Goal: Task Accomplishment & Management: Use online tool/utility

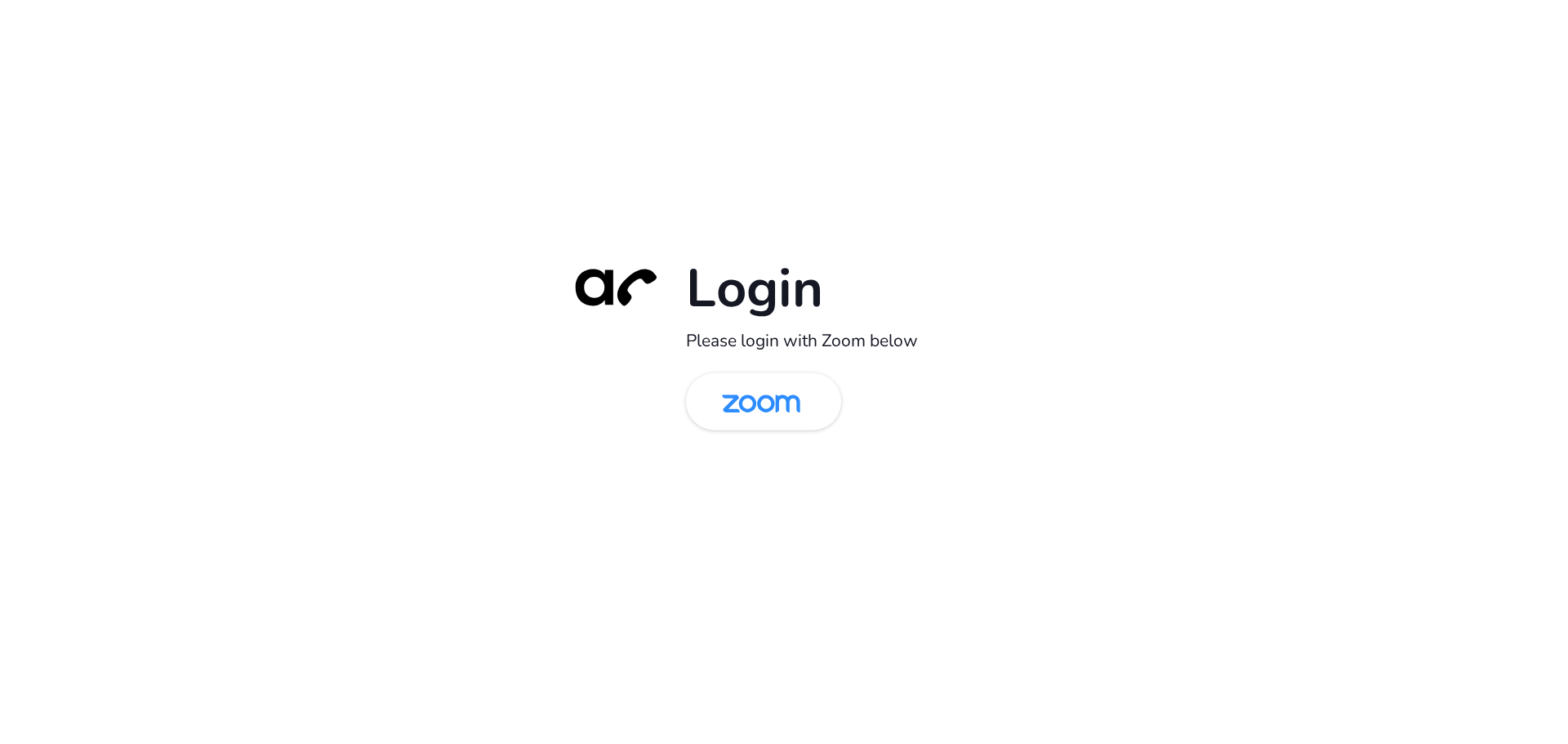
click at [780, 425] on img at bounding box center [762, 402] width 113 height 53
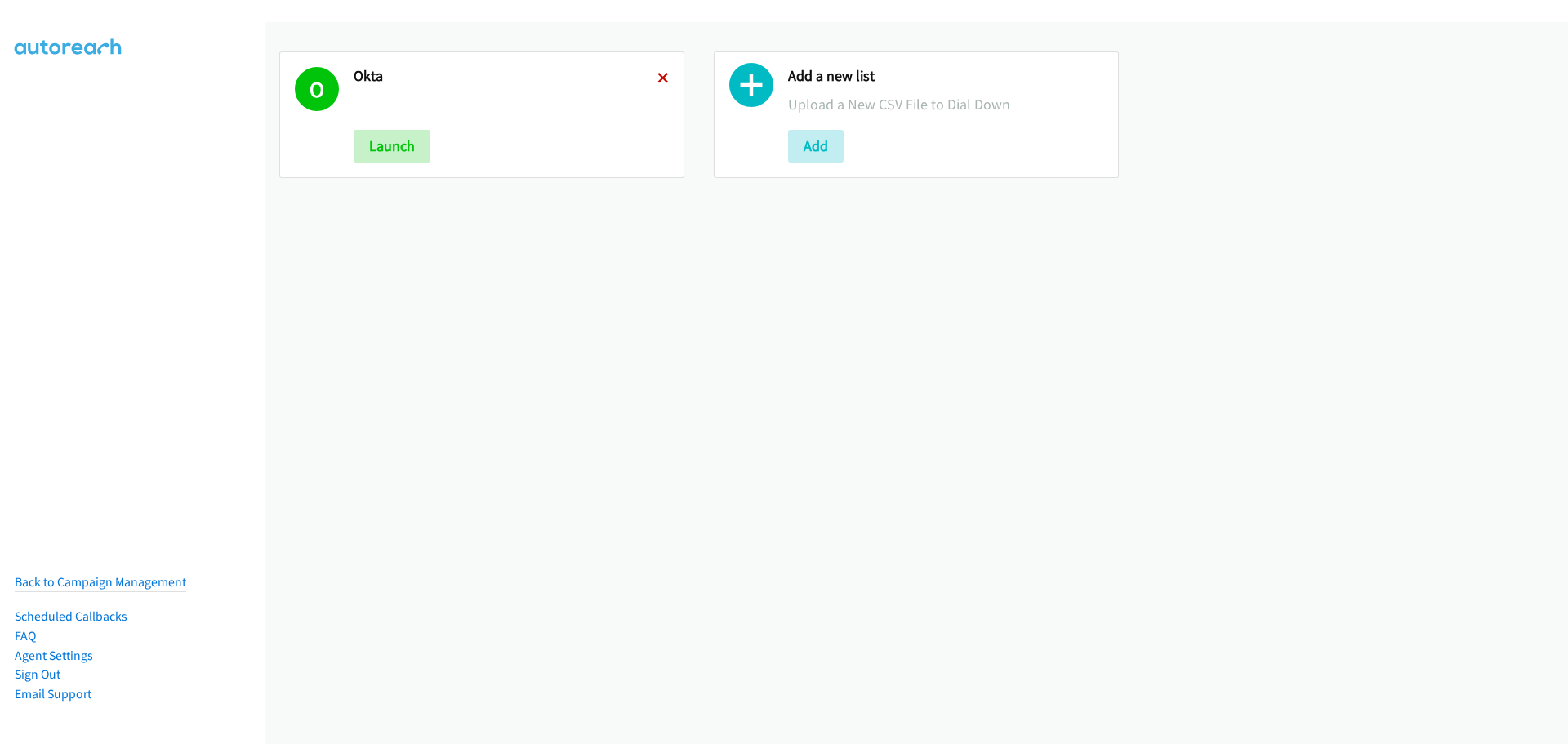
click at [661, 77] on icon at bounding box center [663, 79] width 12 height 12
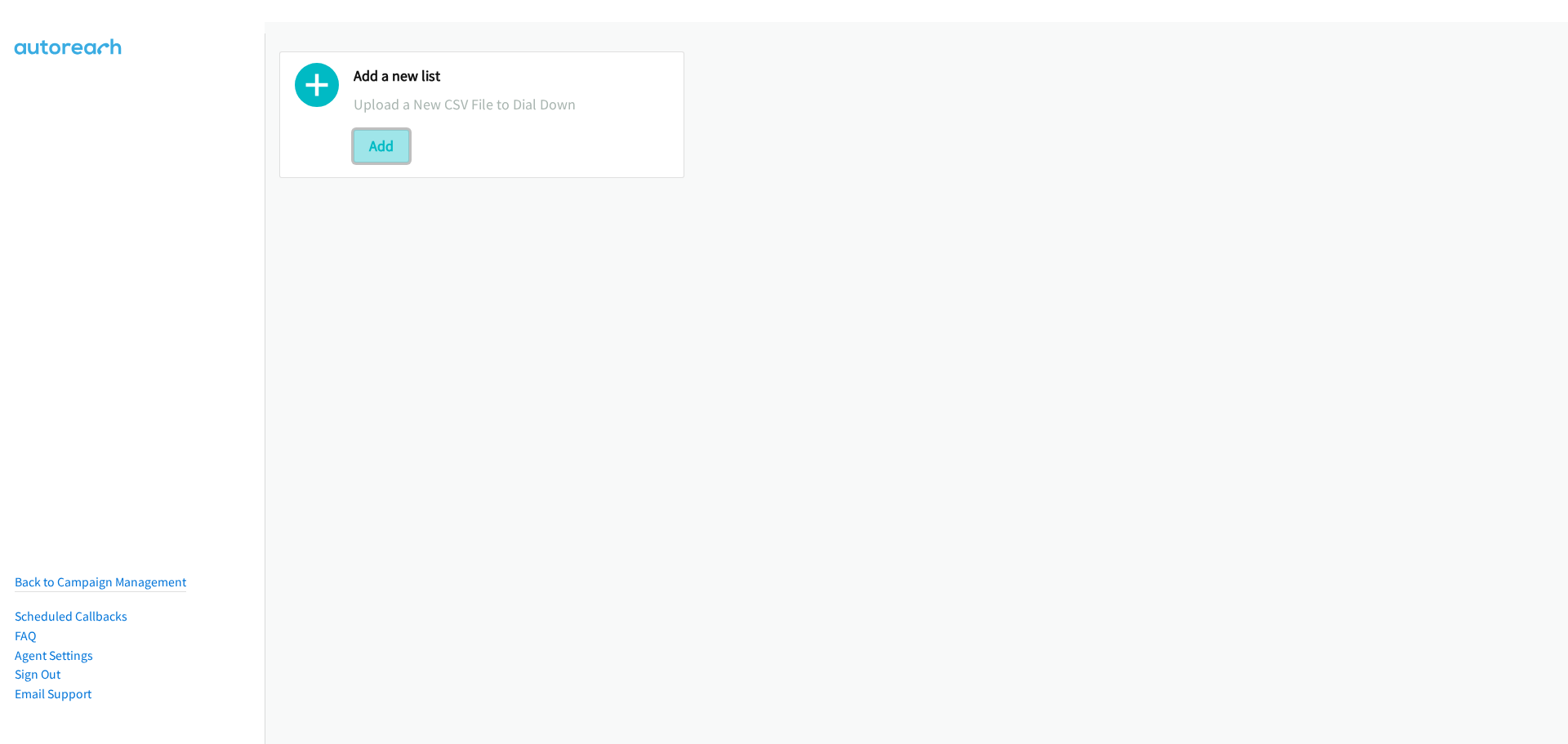
click at [397, 140] on button "Add" at bounding box center [382, 146] width 55 height 33
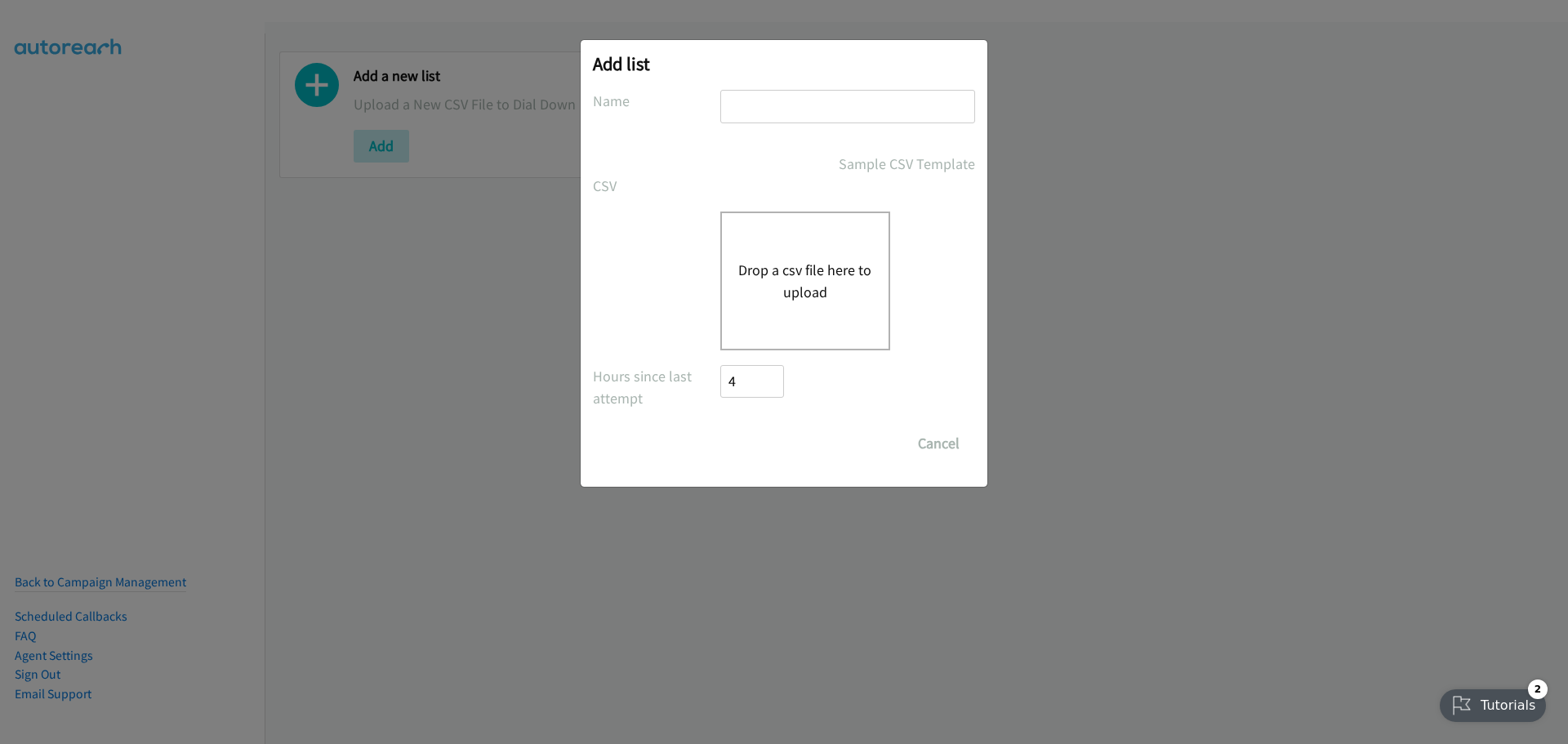
click at [812, 109] on input "text" at bounding box center [847, 106] width 255 height 33
type input "zendesk"
click at [775, 275] on button "Drop a csv file here to upload" at bounding box center [805, 281] width 134 height 44
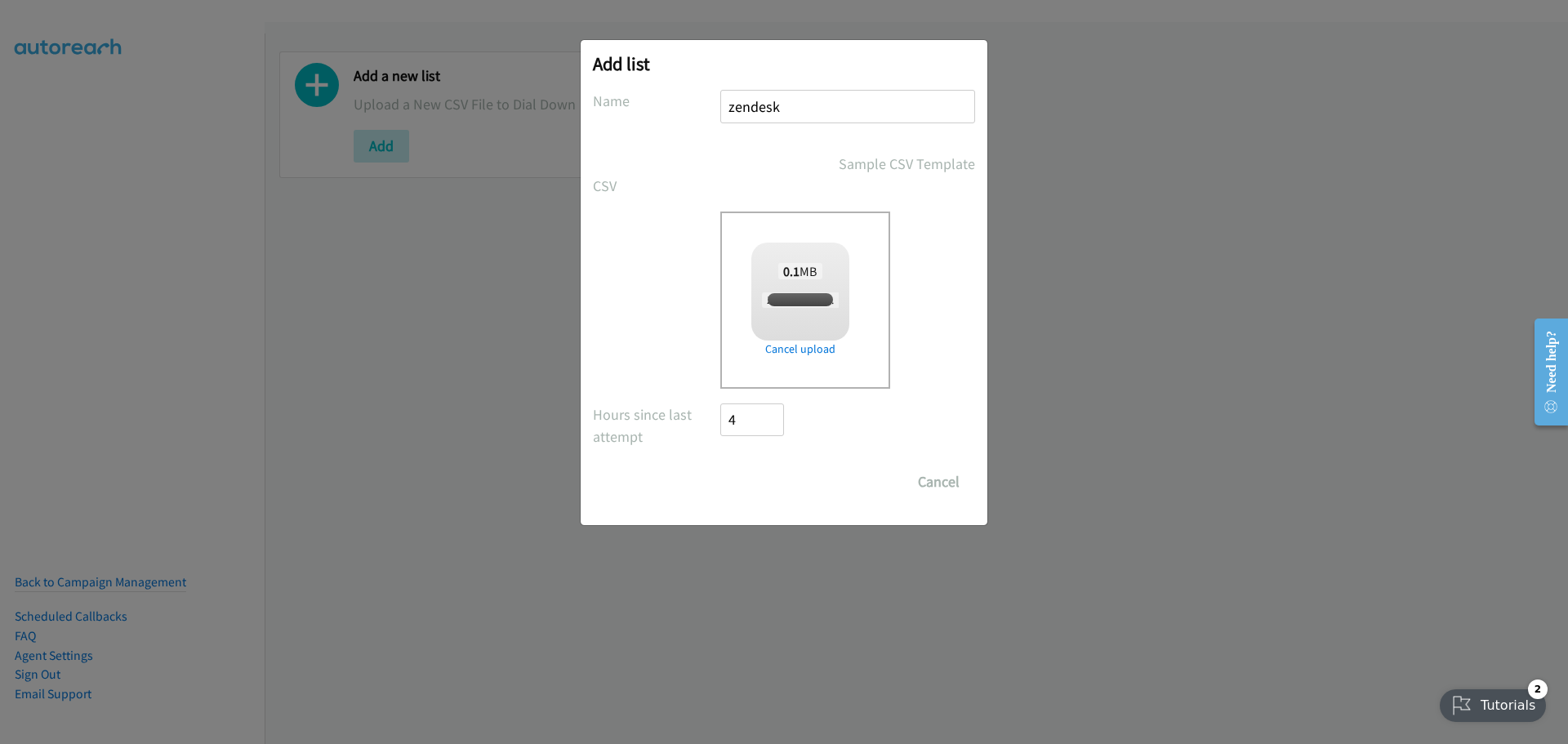
checkbox input "true"
click at [763, 478] on input "Save List" at bounding box center [763, 482] width 86 height 33
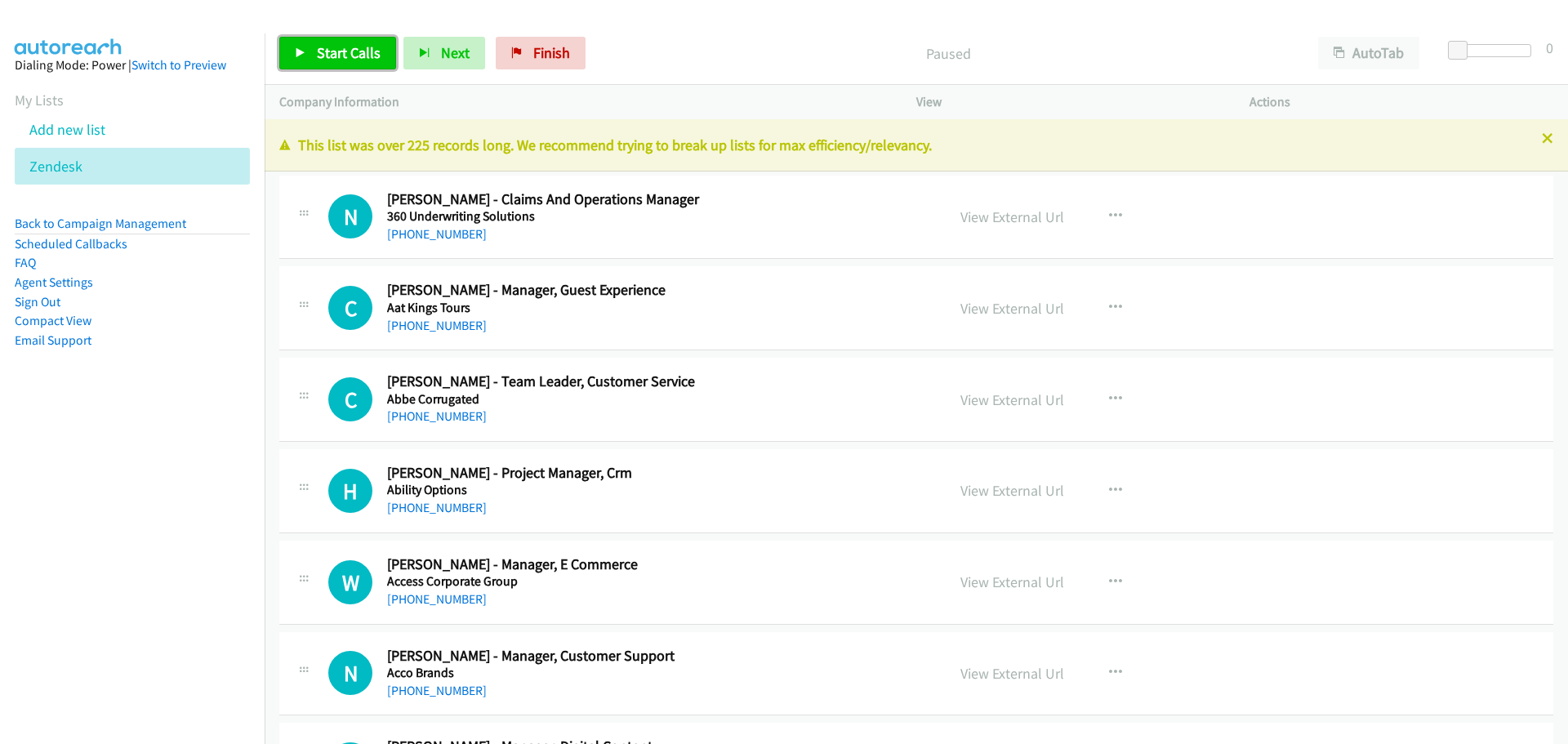
click at [348, 48] on span "Start Calls" at bounding box center [349, 52] width 63 height 19
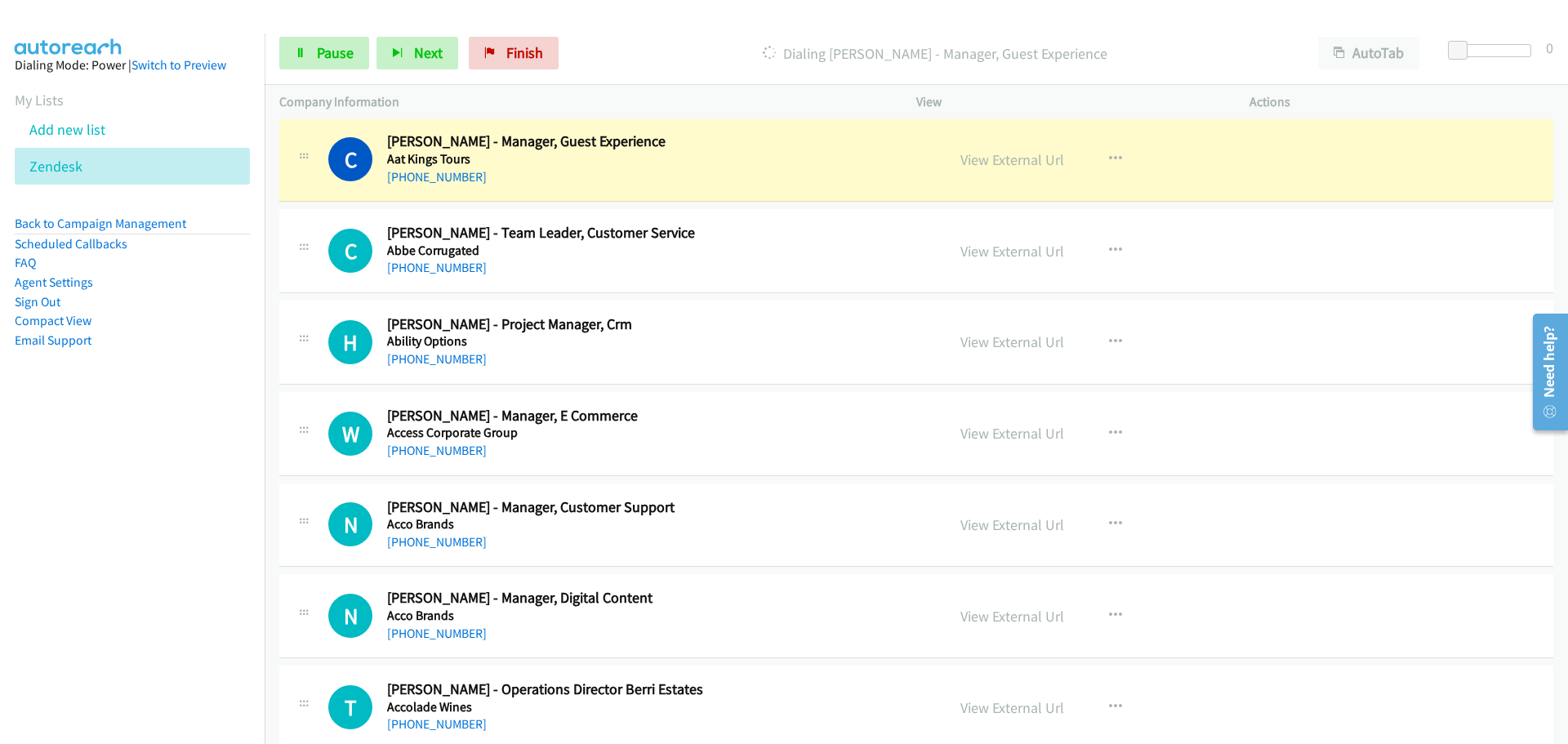
scroll to position [164, 0]
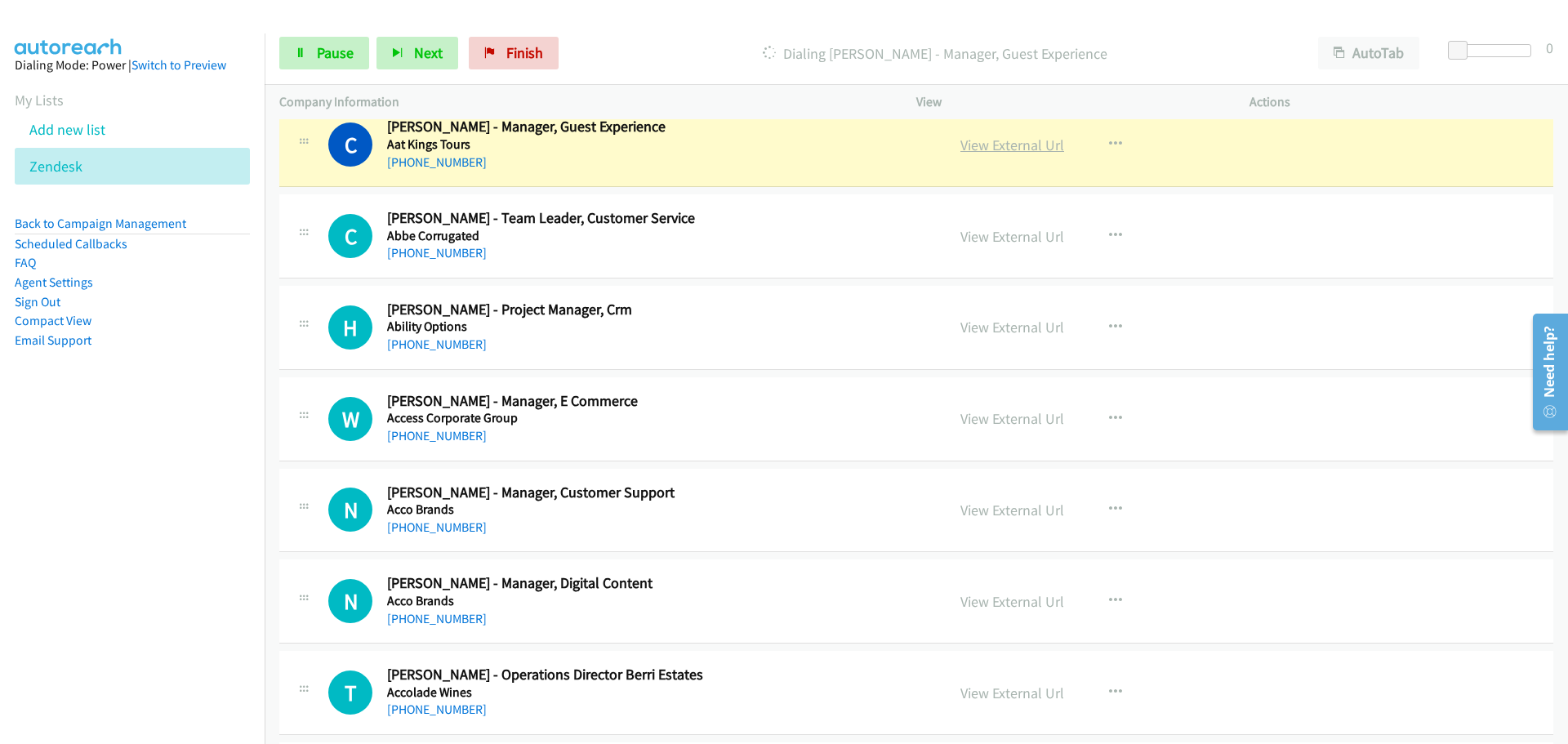
click at [1044, 147] on link "View External Url" at bounding box center [1013, 145] width 104 height 19
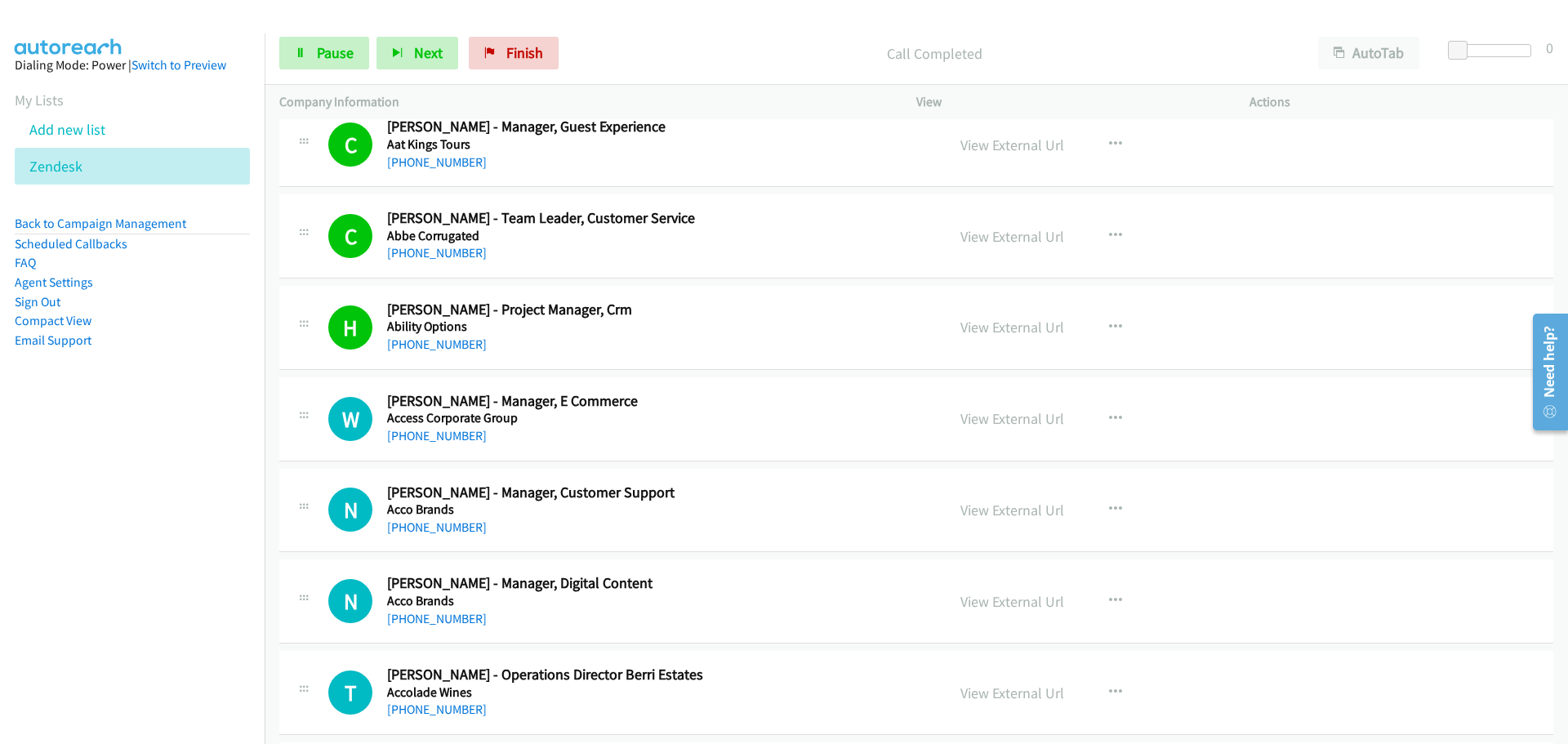
drag, startPoint x: 424, startPoint y: 439, endPoint x: 679, endPoint y: 450, distance: 255.2
click at [424, 439] on link "[PHONE_NUMBER]" at bounding box center [436, 435] width 99 height 15
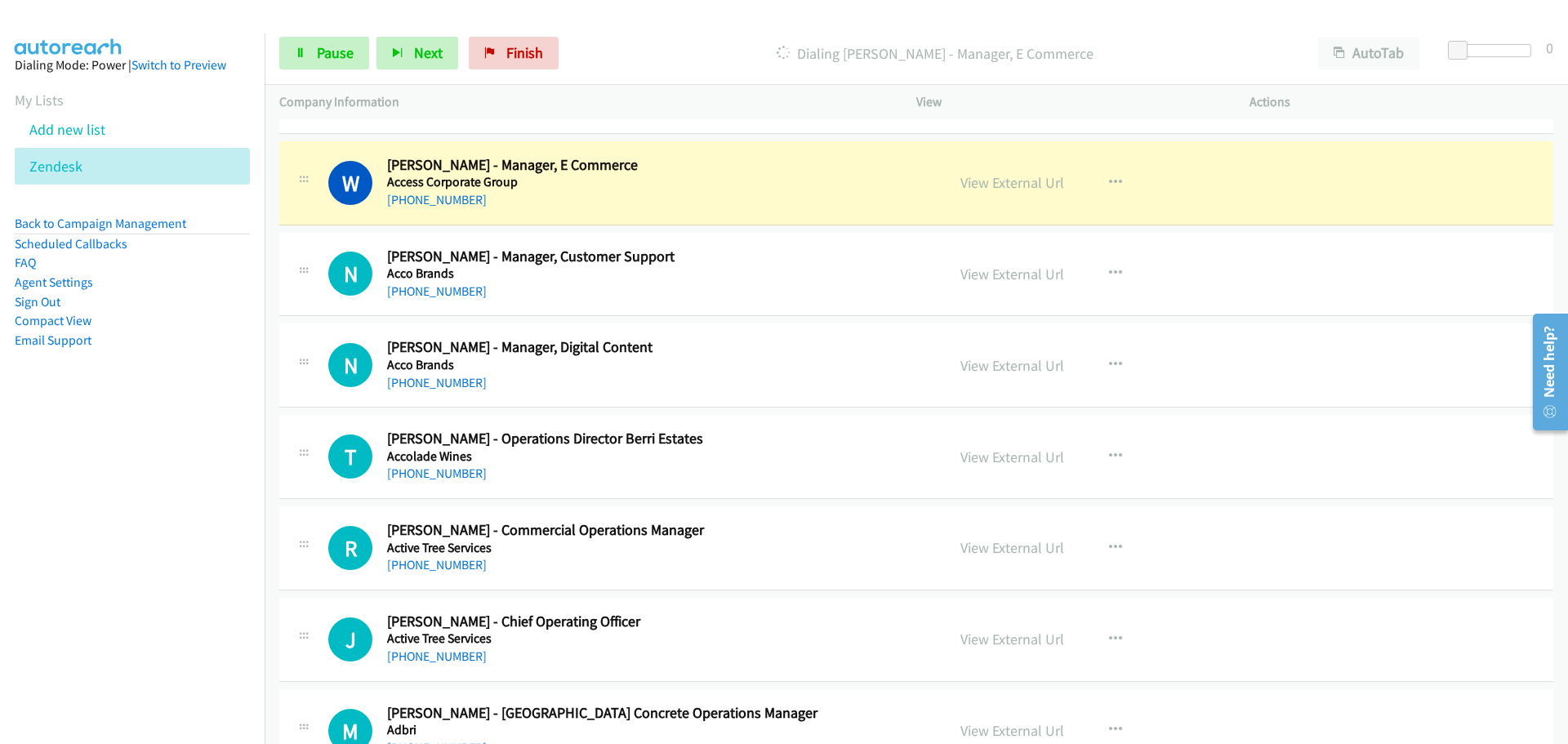
scroll to position [409, 0]
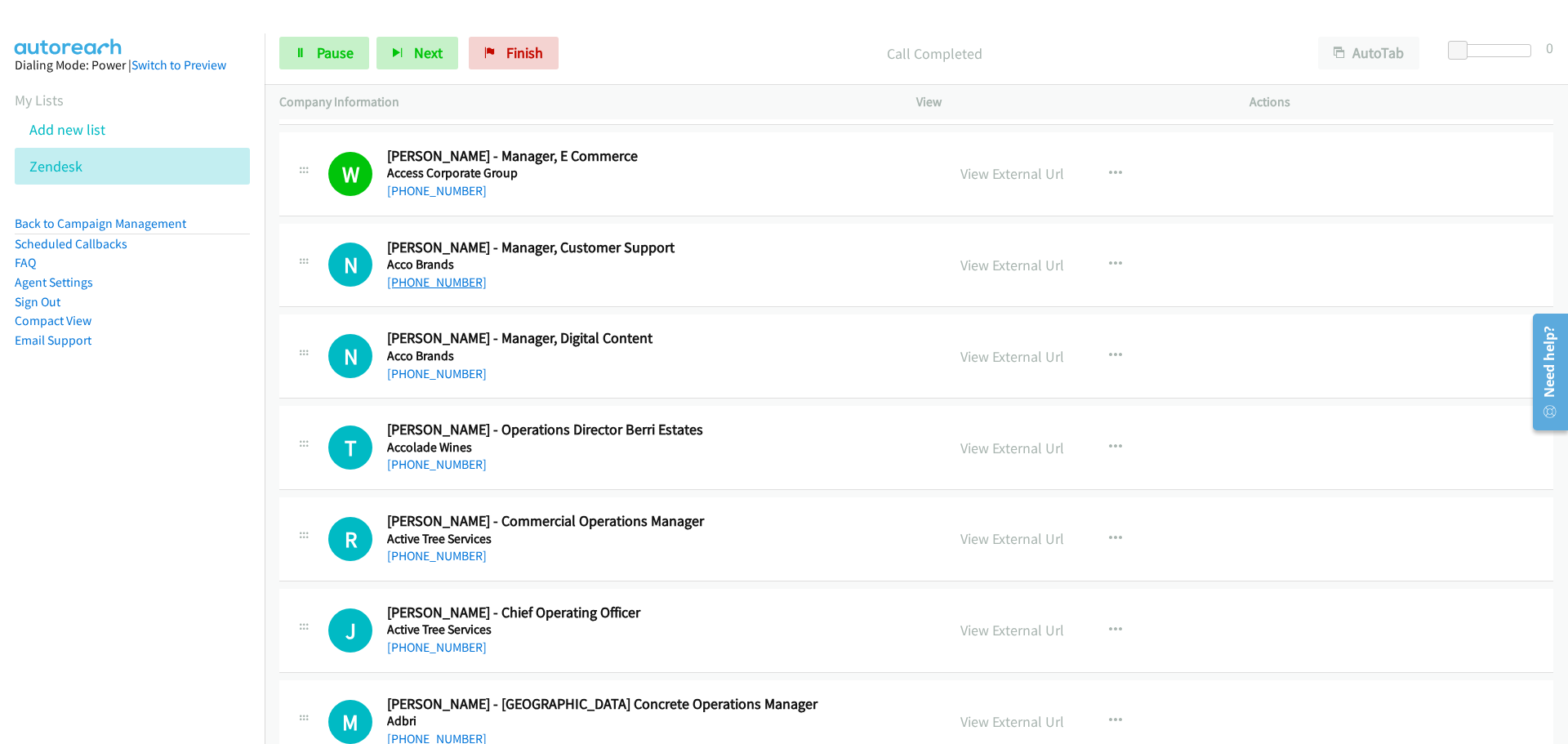
click at [458, 284] on link "[PHONE_NUMBER]" at bounding box center [436, 282] width 99 height 15
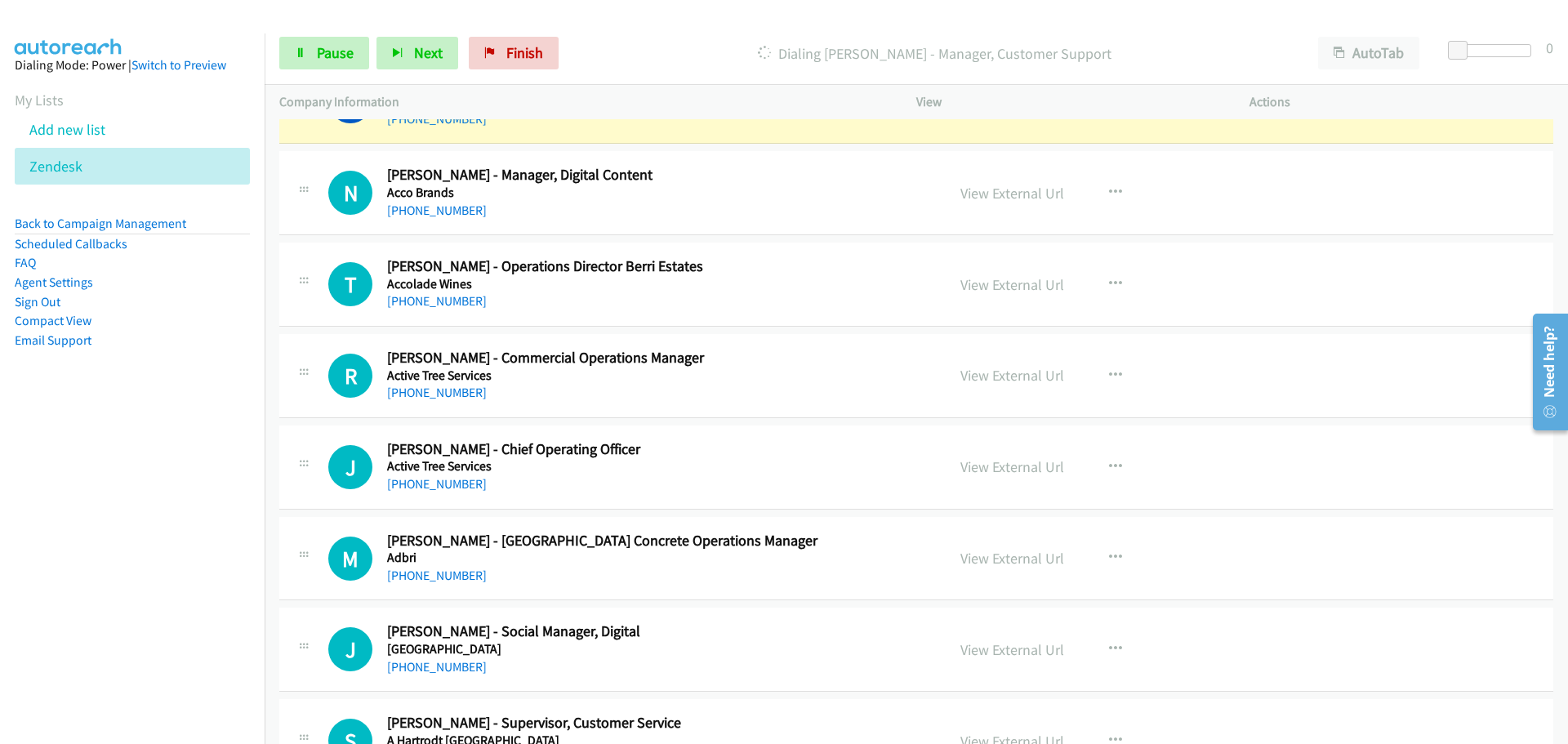
scroll to position [490, 0]
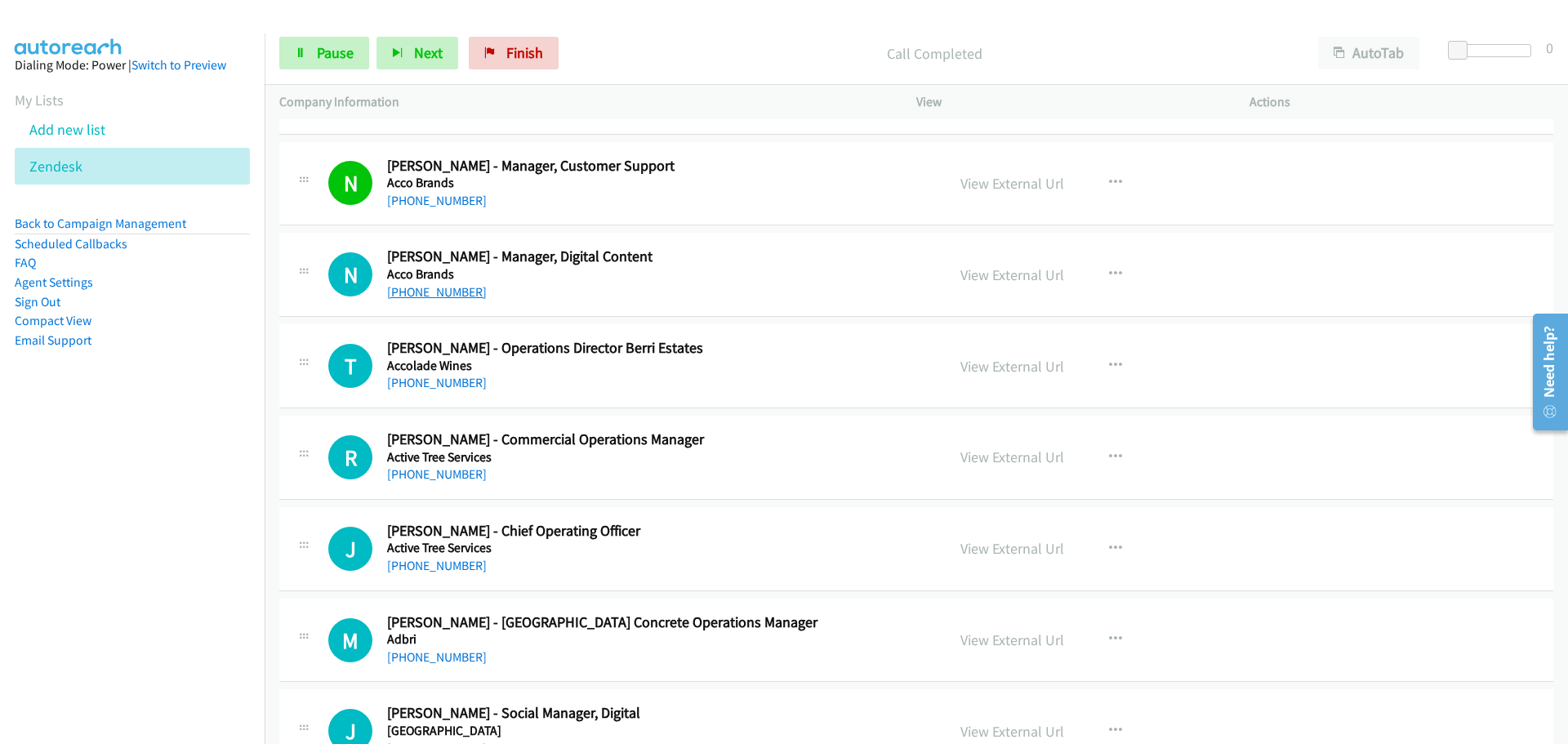
click at [430, 289] on link "[PHONE_NUMBER]" at bounding box center [436, 292] width 99 height 15
click at [419, 377] on link "[PHONE_NUMBER]" at bounding box center [436, 382] width 99 height 15
click at [999, 368] on link "View External Url" at bounding box center [1013, 366] width 104 height 19
drag, startPoint x: 459, startPoint y: 470, endPoint x: 911, endPoint y: 449, distance: 452.5
click at [459, 470] on link "[PHONE_NUMBER]" at bounding box center [436, 474] width 99 height 15
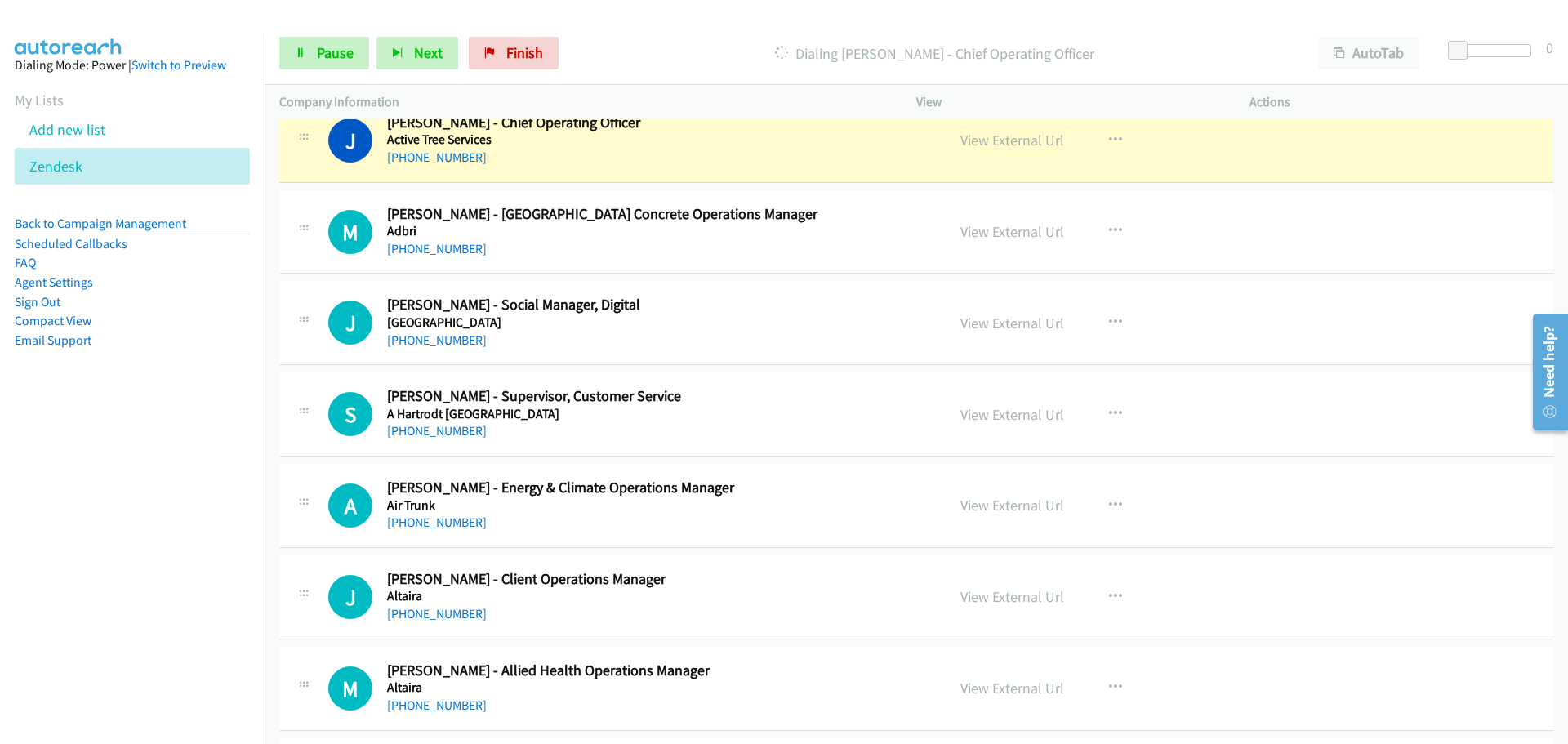
scroll to position [817, 0]
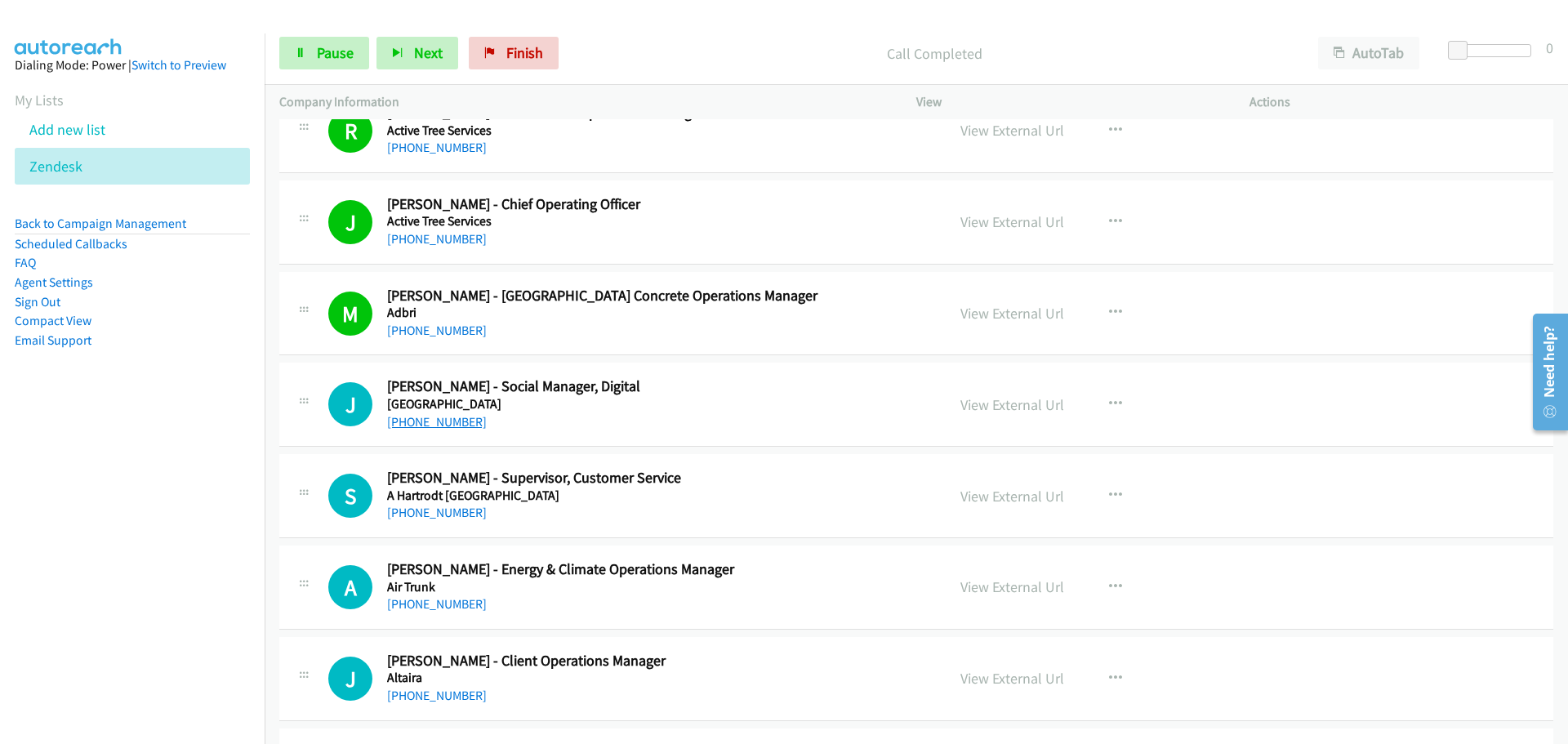
click at [431, 426] on link "[PHONE_NUMBER]" at bounding box center [436, 421] width 99 height 15
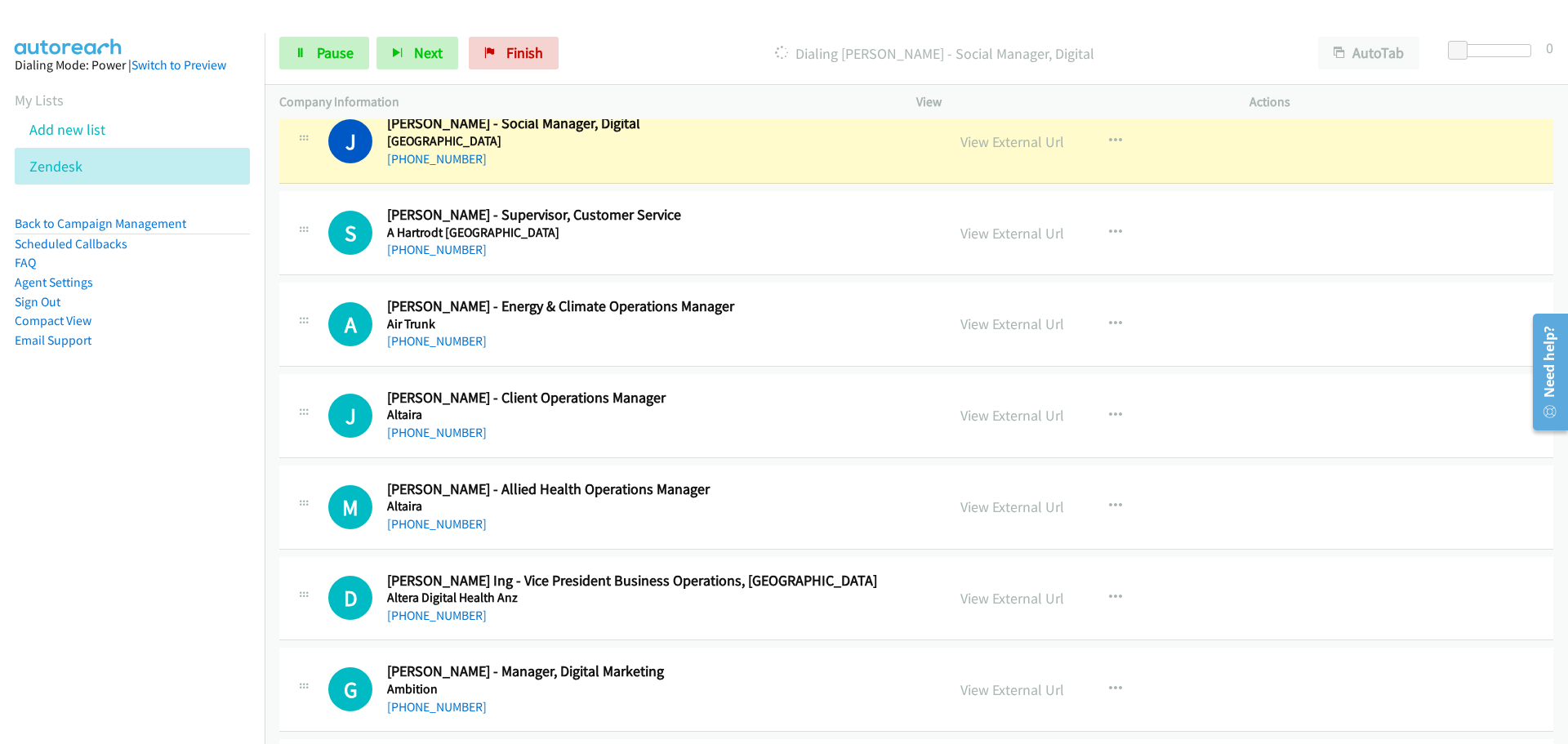
scroll to position [980, 0]
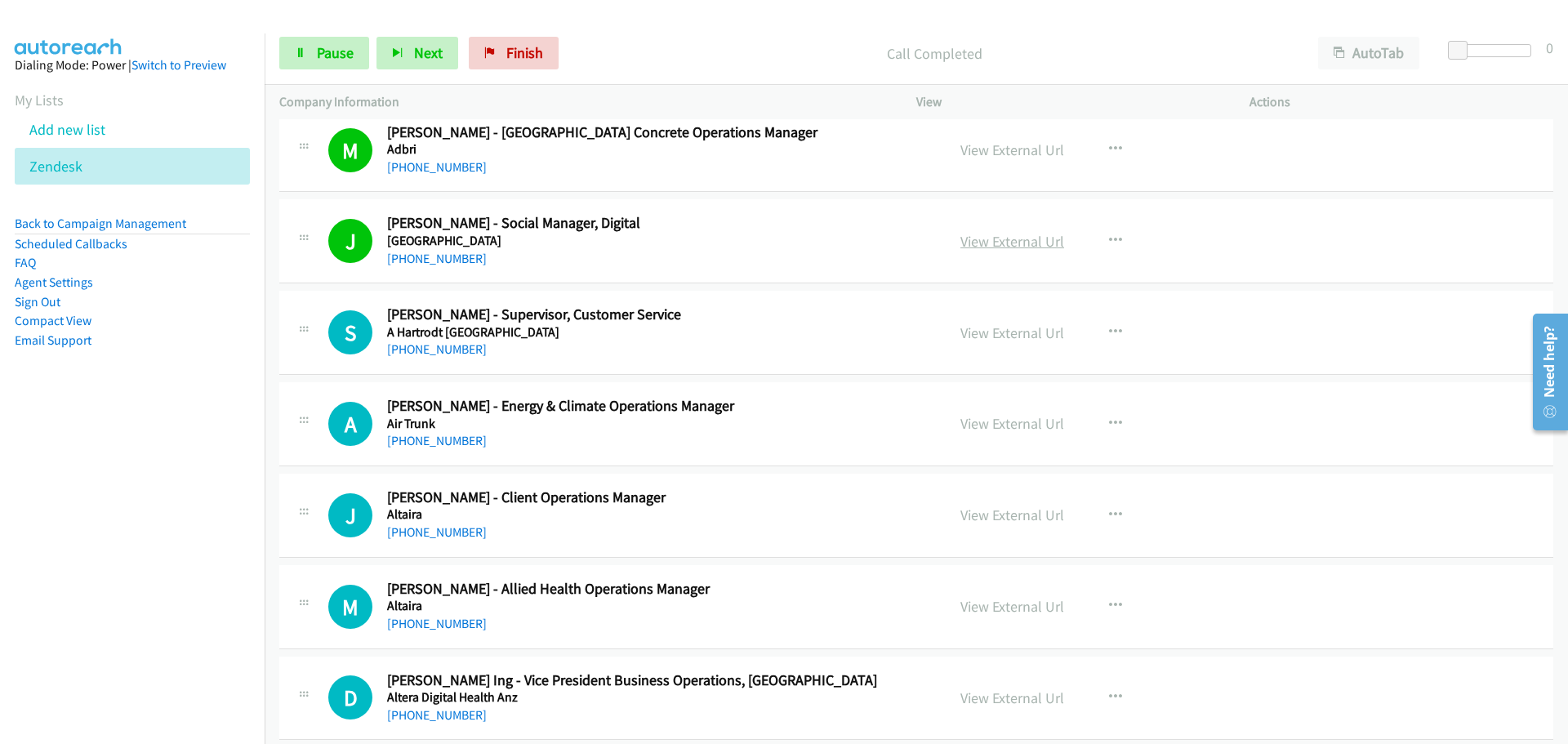
click at [1033, 234] on link "View External Url" at bounding box center [1013, 241] width 104 height 19
drag, startPoint x: 432, startPoint y: 347, endPoint x: 847, endPoint y: 402, distance: 418.6
click at [432, 347] on link "[PHONE_NUMBER]" at bounding box center [436, 349] width 99 height 15
drag, startPoint x: 431, startPoint y: 441, endPoint x: 459, endPoint y: 438, distance: 28.2
click at [431, 441] on link "[PHONE_NUMBER]" at bounding box center [436, 440] width 99 height 15
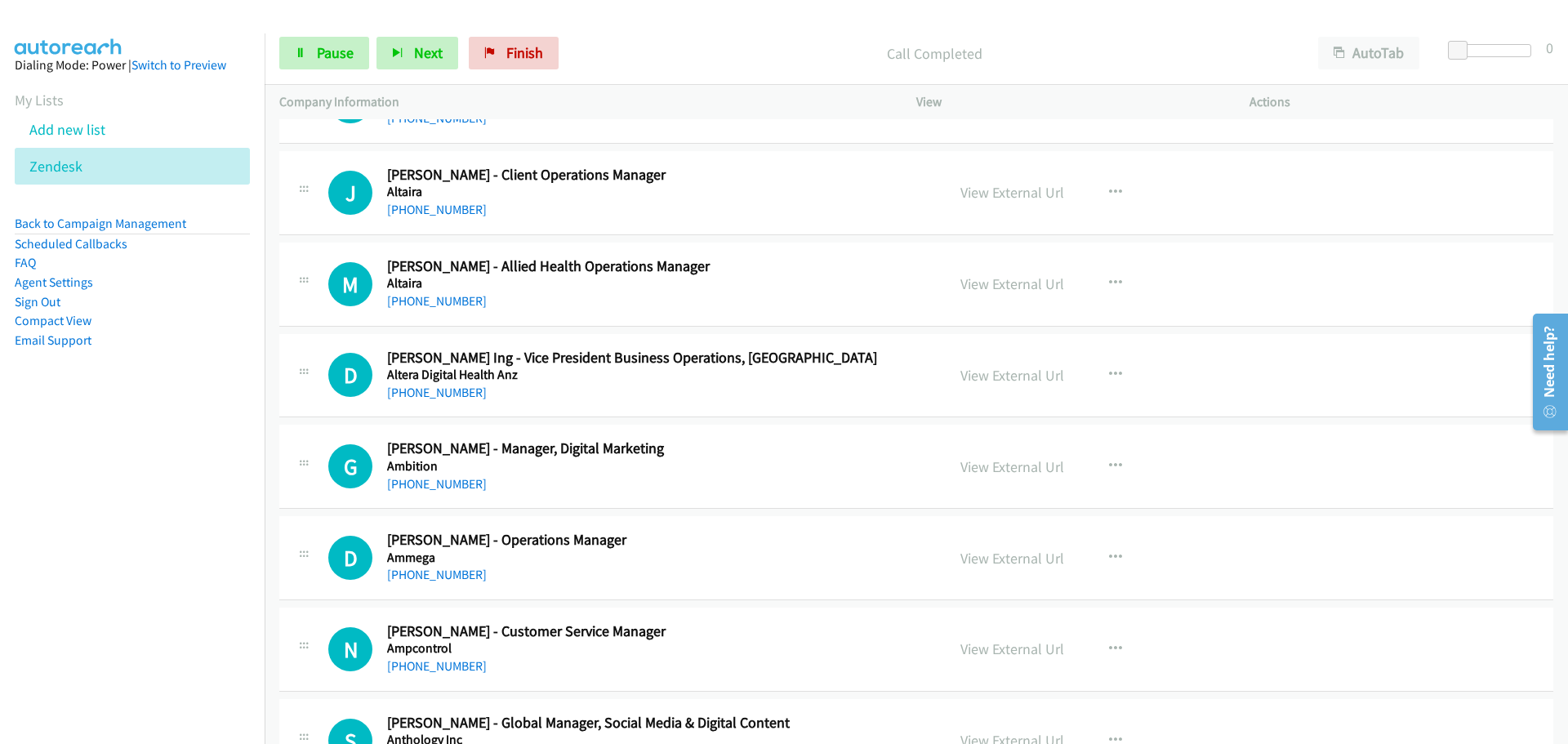
scroll to position [1307, 0]
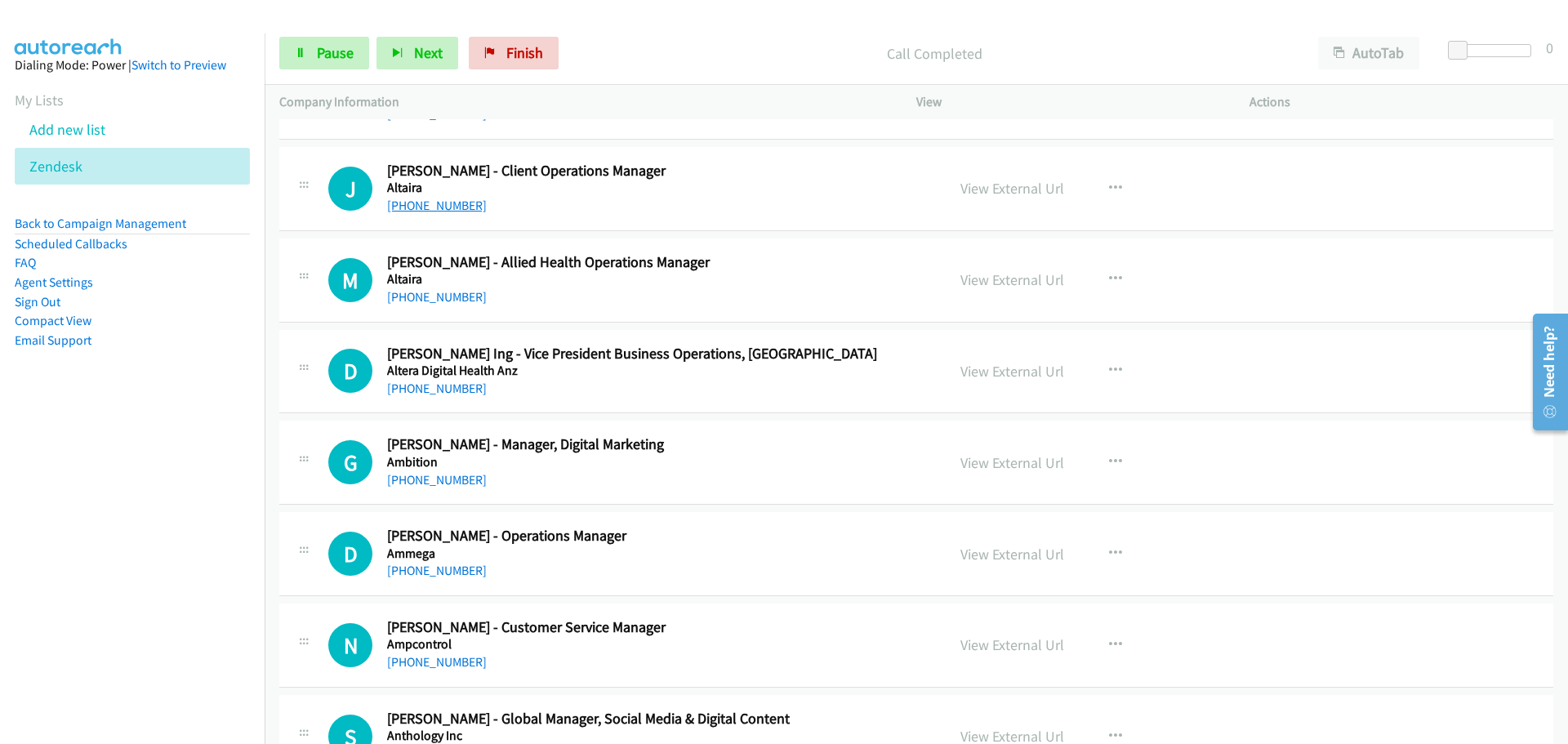
click at [428, 206] on link "[PHONE_NUMBER]" at bounding box center [436, 205] width 99 height 15
drag, startPoint x: 443, startPoint y: 293, endPoint x: 798, endPoint y: 354, distance: 360.2
click at [443, 293] on link "[PHONE_NUMBER]" at bounding box center [436, 296] width 99 height 15
click at [462, 391] on link "[PHONE_NUMBER]" at bounding box center [436, 388] width 99 height 15
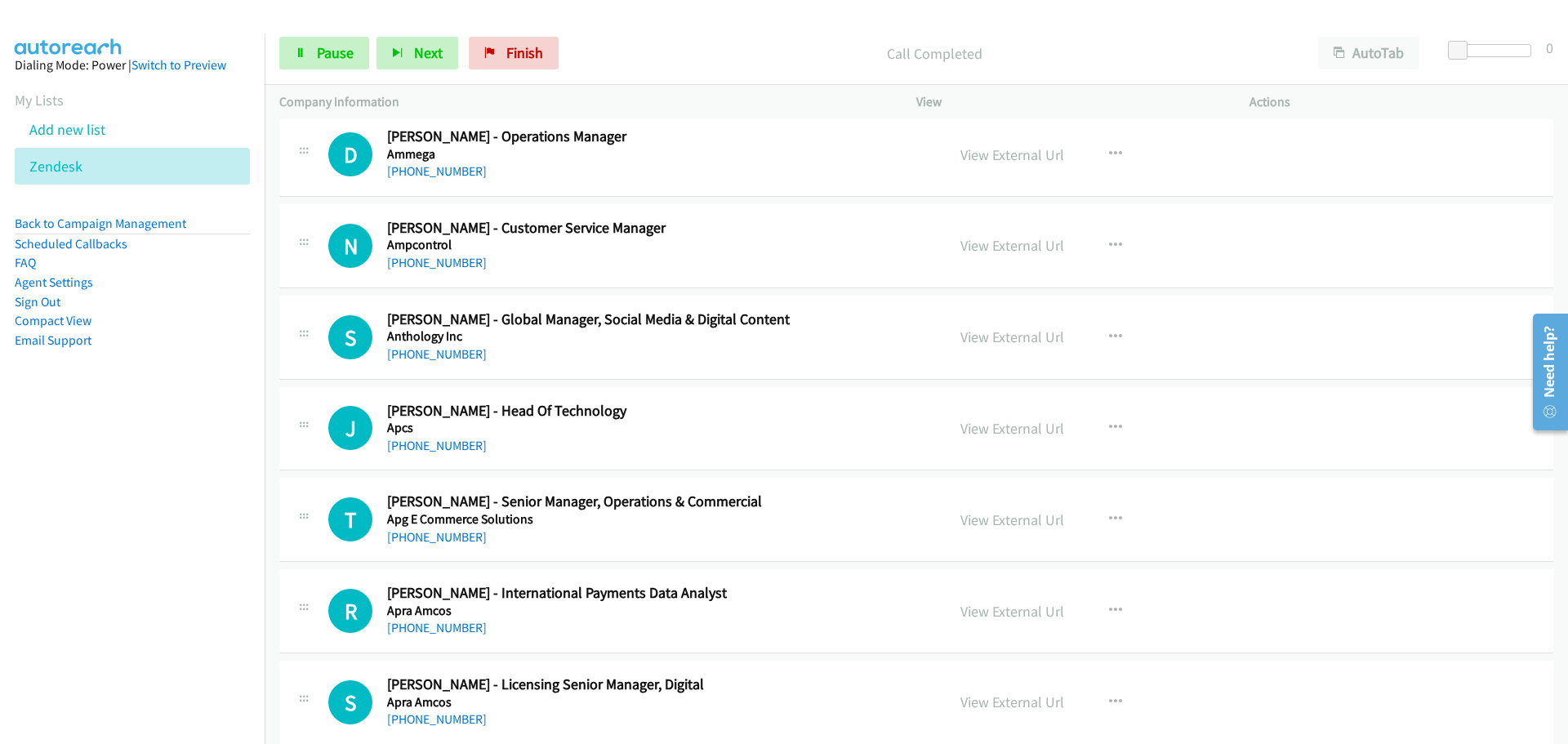
scroll to position [1716, 0]
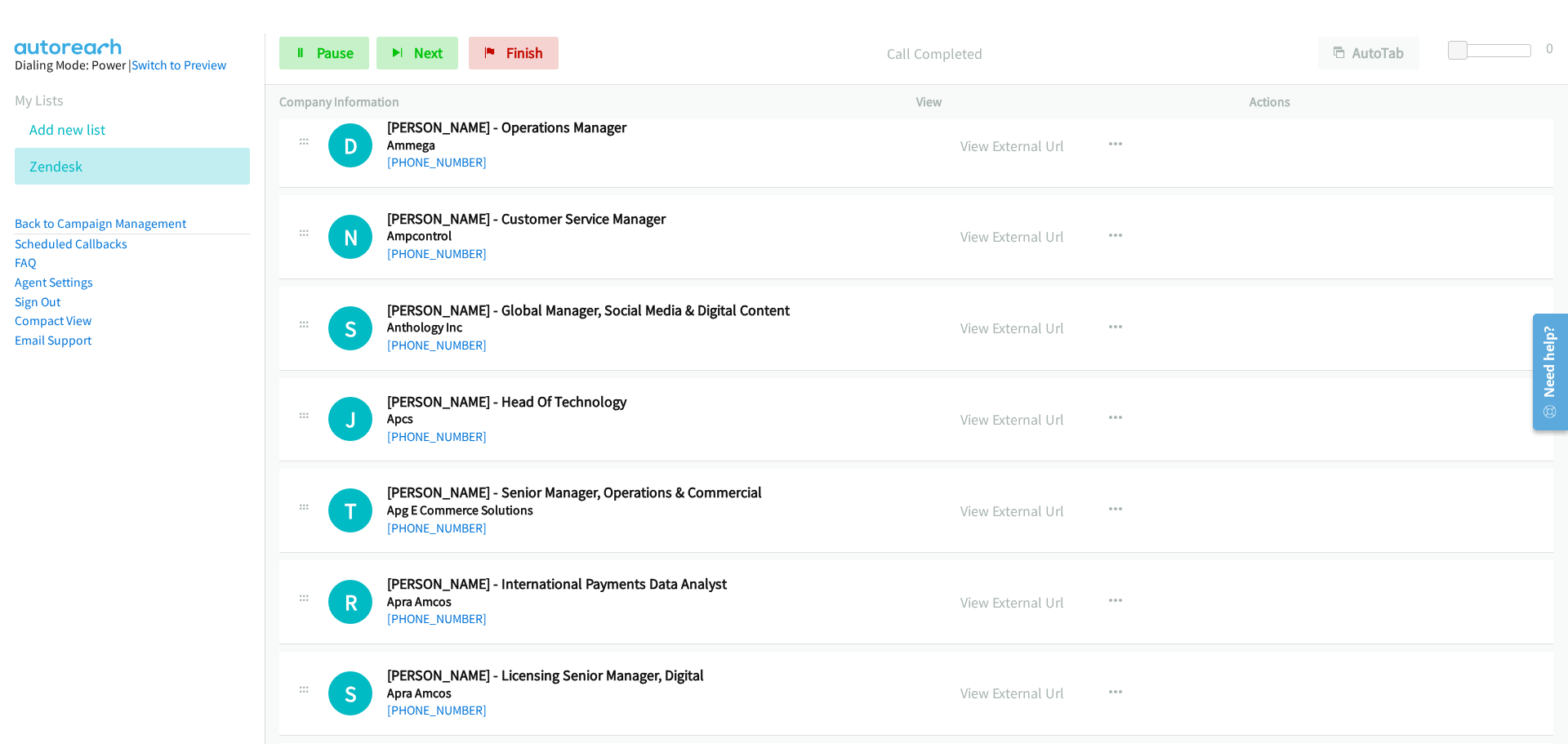
drag, startPoint x: 458, startPoint y: 164, endPoint x: 636, endPoint y: 192, distance: 180.2
click at [458, 164] on link "[PHONE_NUMBER]" at bounding box center [436, 162] width 99 height 15
click at [451, 250] on link "[PHONE_NUMBER]" at bounding box center [436, 253] width 99 height 15
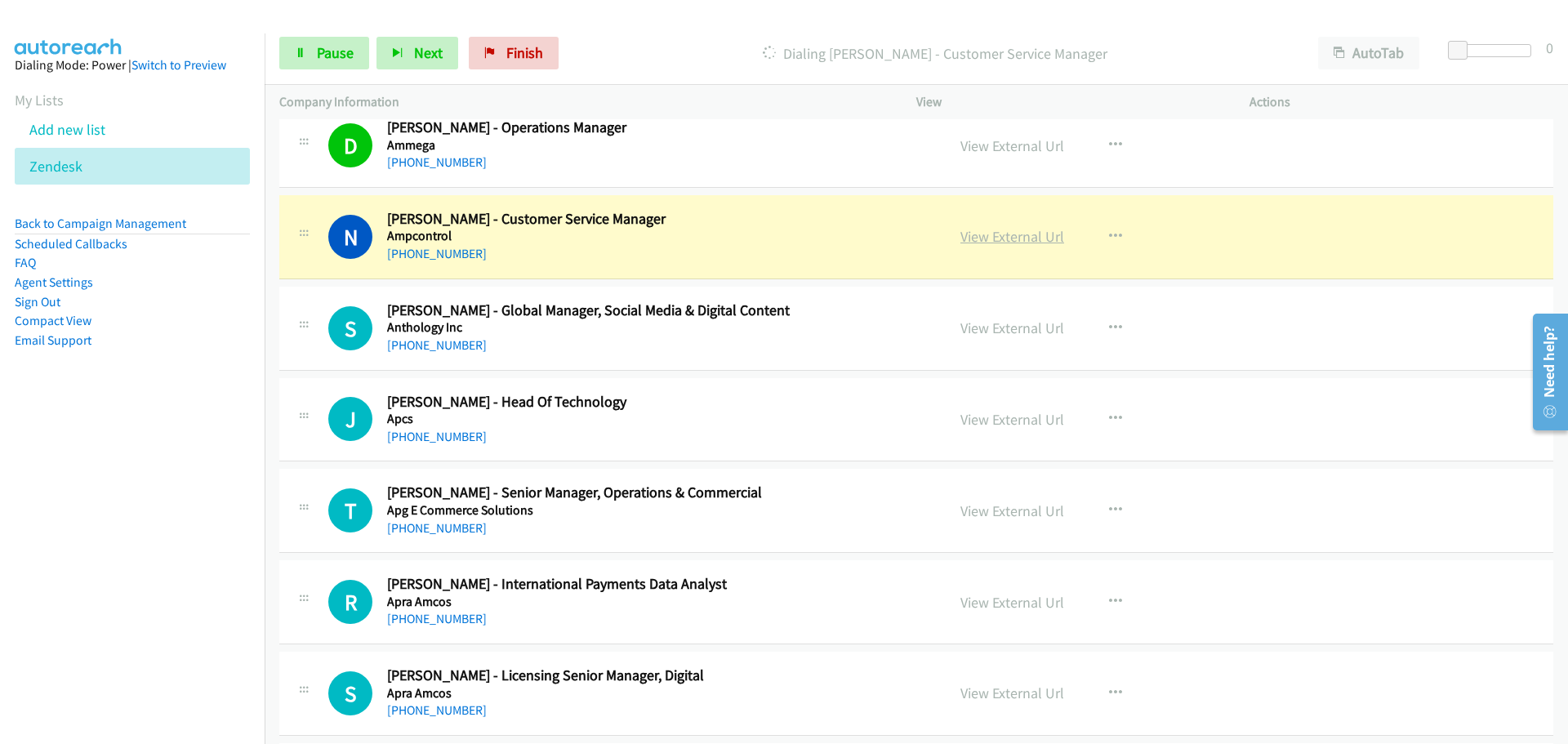
click at [1020, 235] on link "View External Url" at bounding box center [1013, 236] width 104 height 19
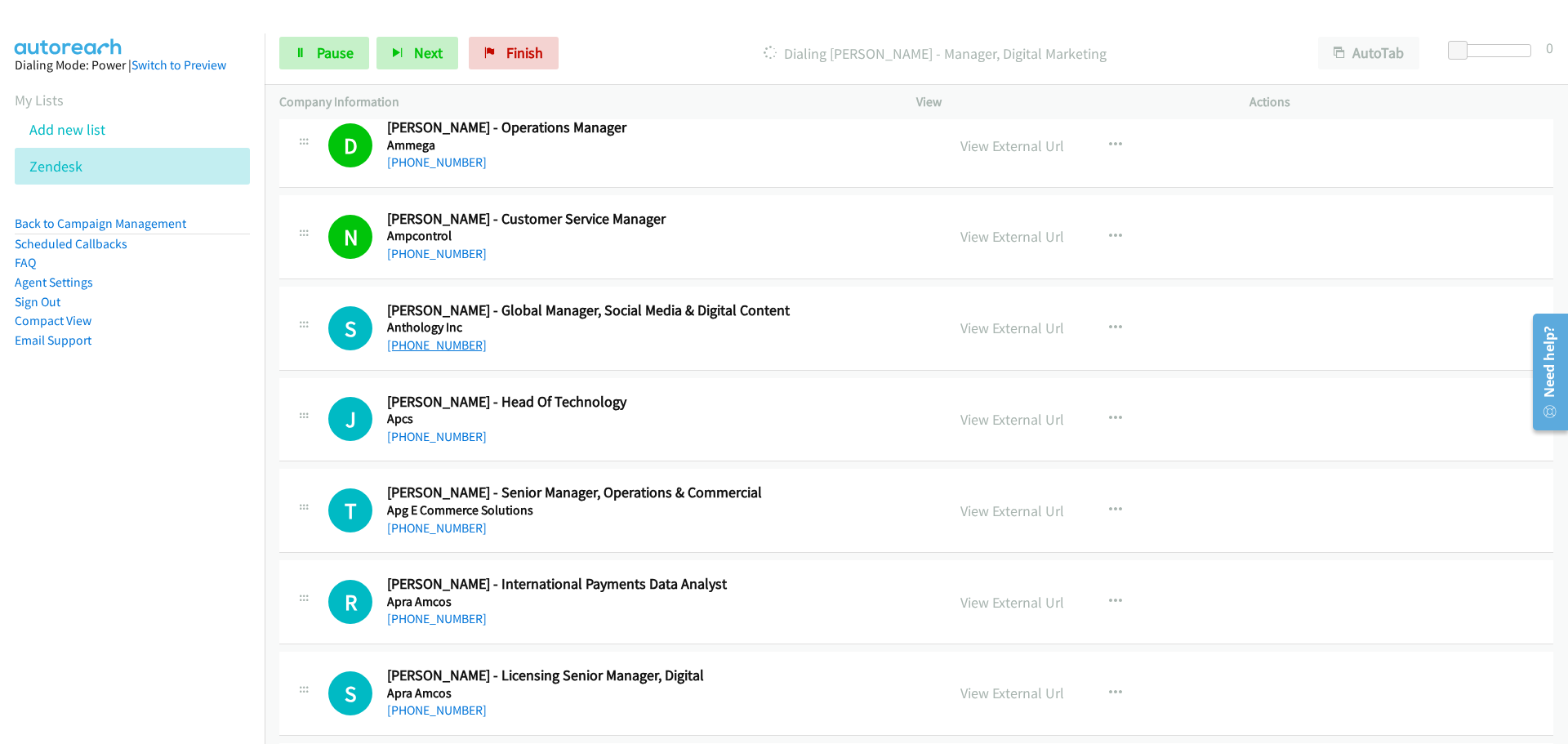
click at [431, 342] on link "[PHONE_NUMBER]" at bounding box center [436, 344] width 99 height 15
click at [459, 431] on link "[PHONE_NUMBER]" at bounding box center [436, 436] width 99 height 15
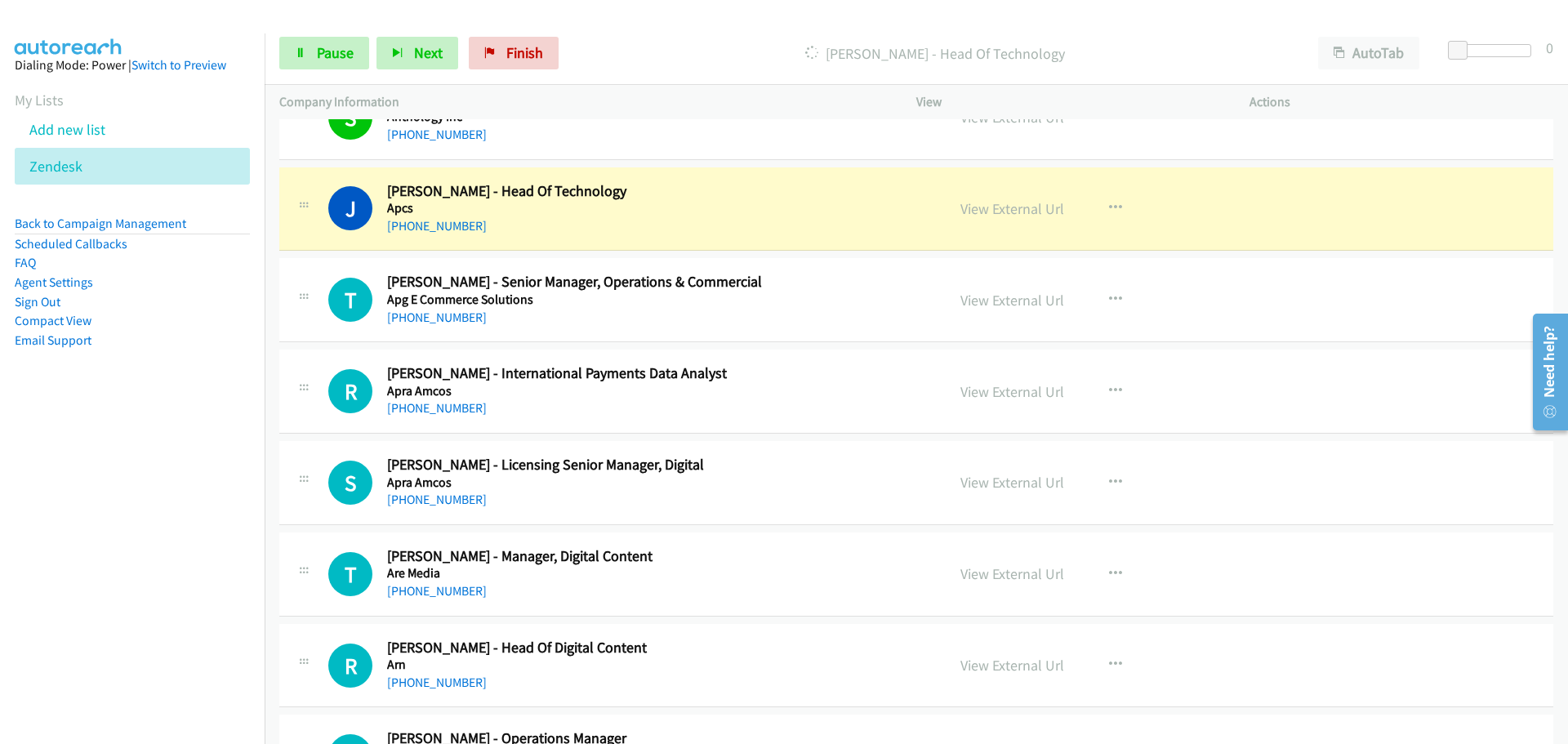
scroll to position [1961, 0]
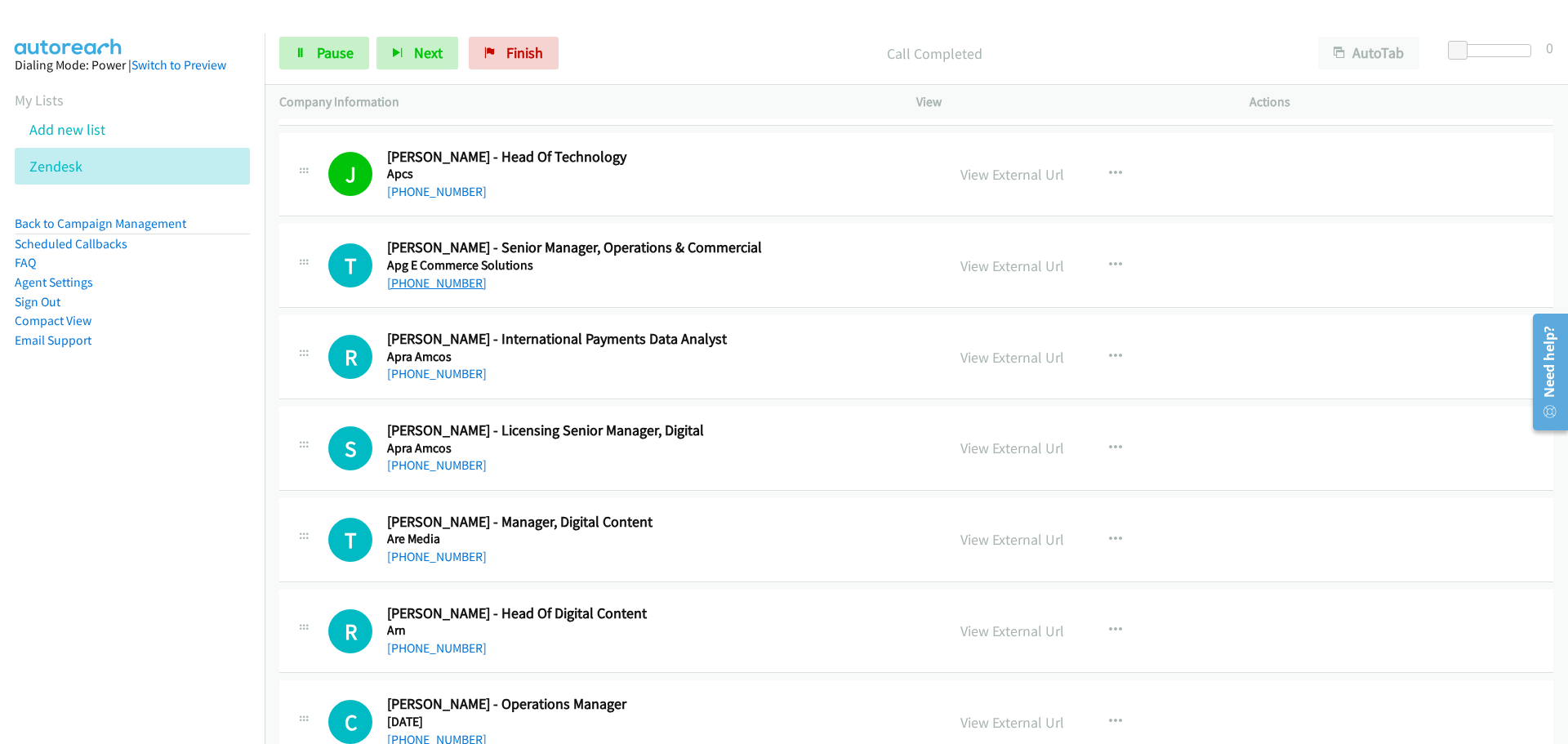
drag, startPoint x: 45, startPoint y: 38, endPoint x: 461, endPoint y: 280, distance: 481.3
click at [426, 284] on link "[PHONE_NUMBER]" at bounding box center [436, 283] width 99 height 15
click at [452, 376] on link "[PHONE_NUMBER]" at bounding box center [436, 373] width 99 height 15
click at [464, 463] on link "[PHONE_NUMBER]" at bounding box center [436, 465] width 99 height 15
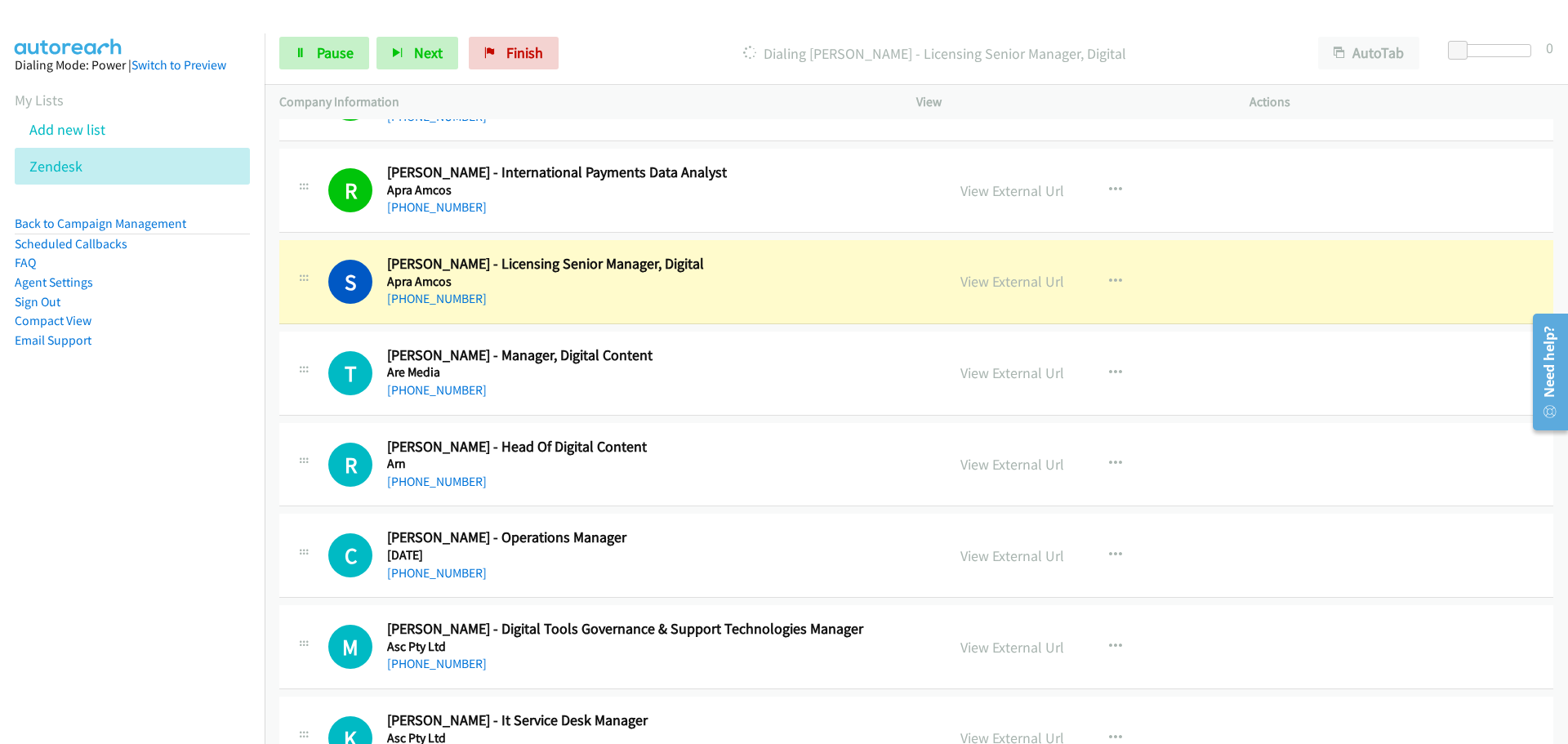
scroll to position [2206, 0]
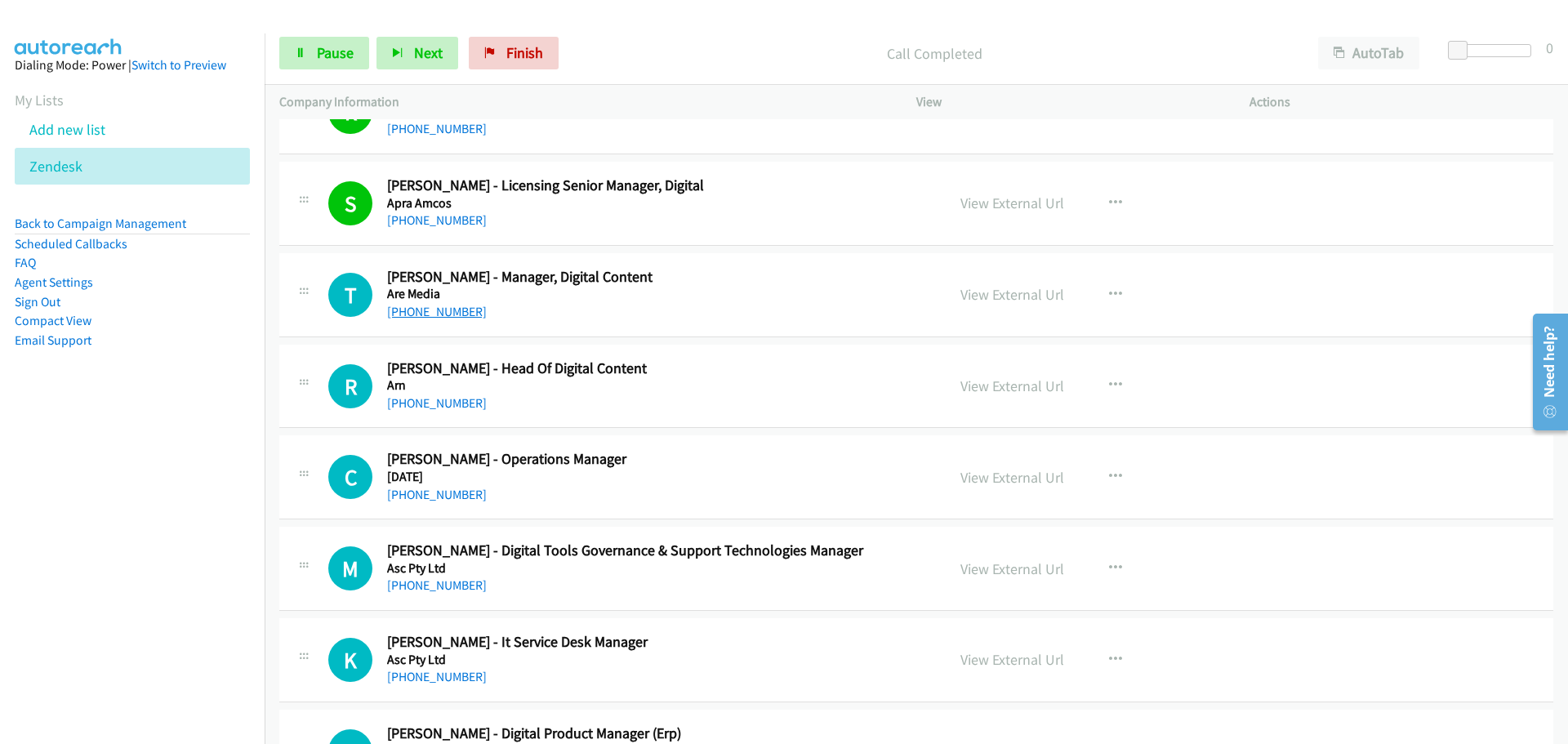
click at [424, 314] on link "[PHONE_NUMBER]" at bounding box center [436, 311] width 99 height 15
click at [444, 398] on link "[PHONE_NUMBER]" at bounding box center [436, 402] width 99 height 15
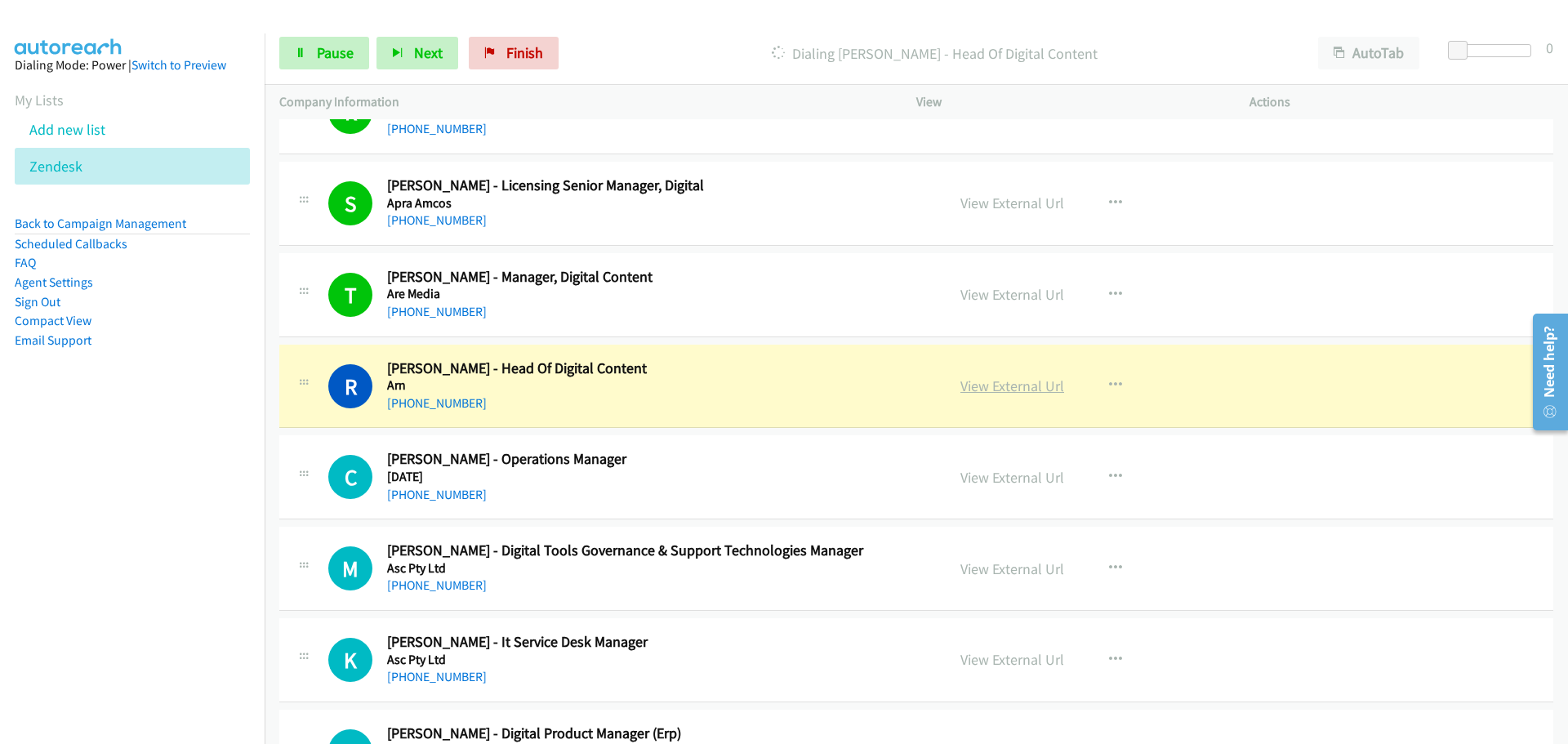
click at [1025, 384] on link "View External Url" at bounding box center [1013, 385] width 104 height 19
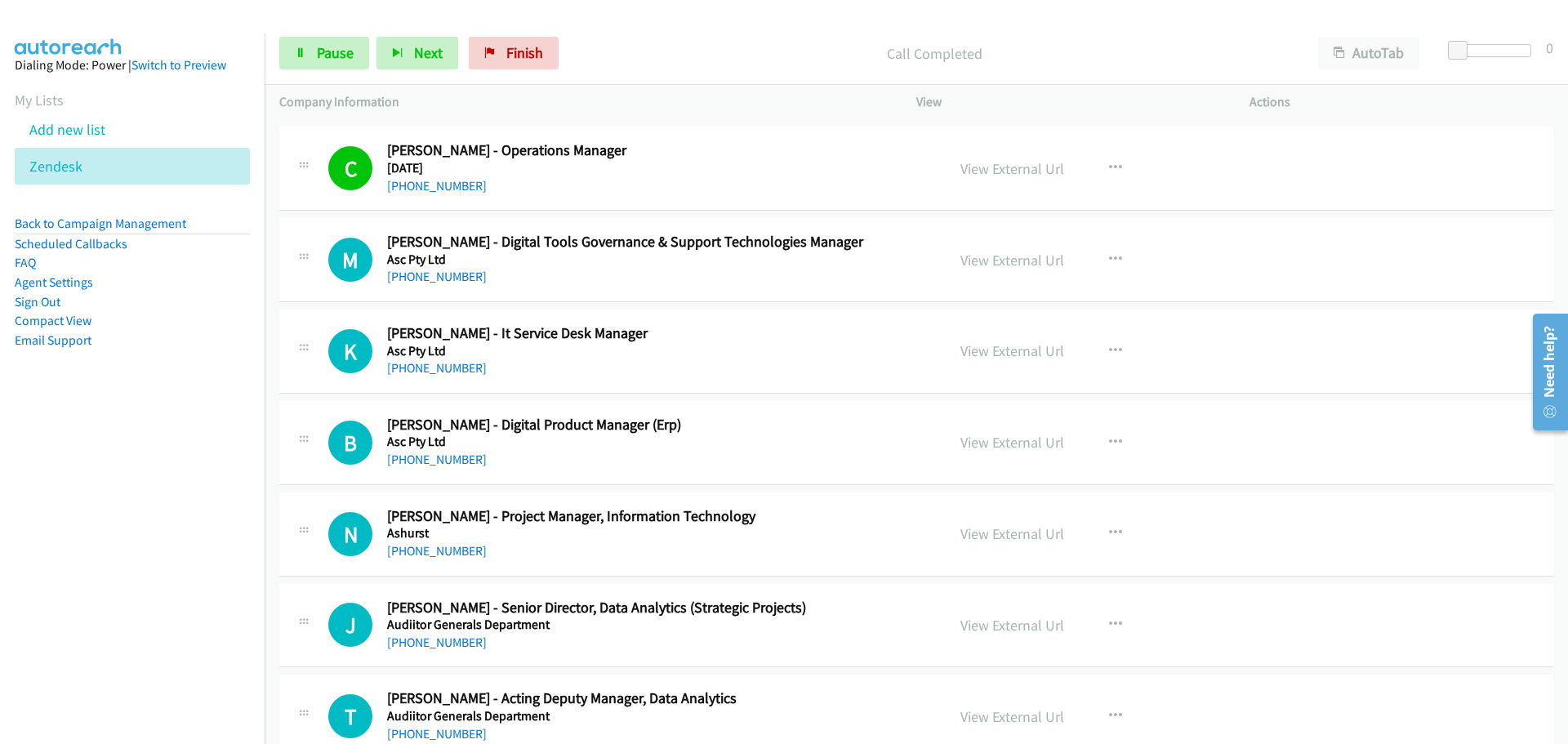
scroll to position [2533, 0]
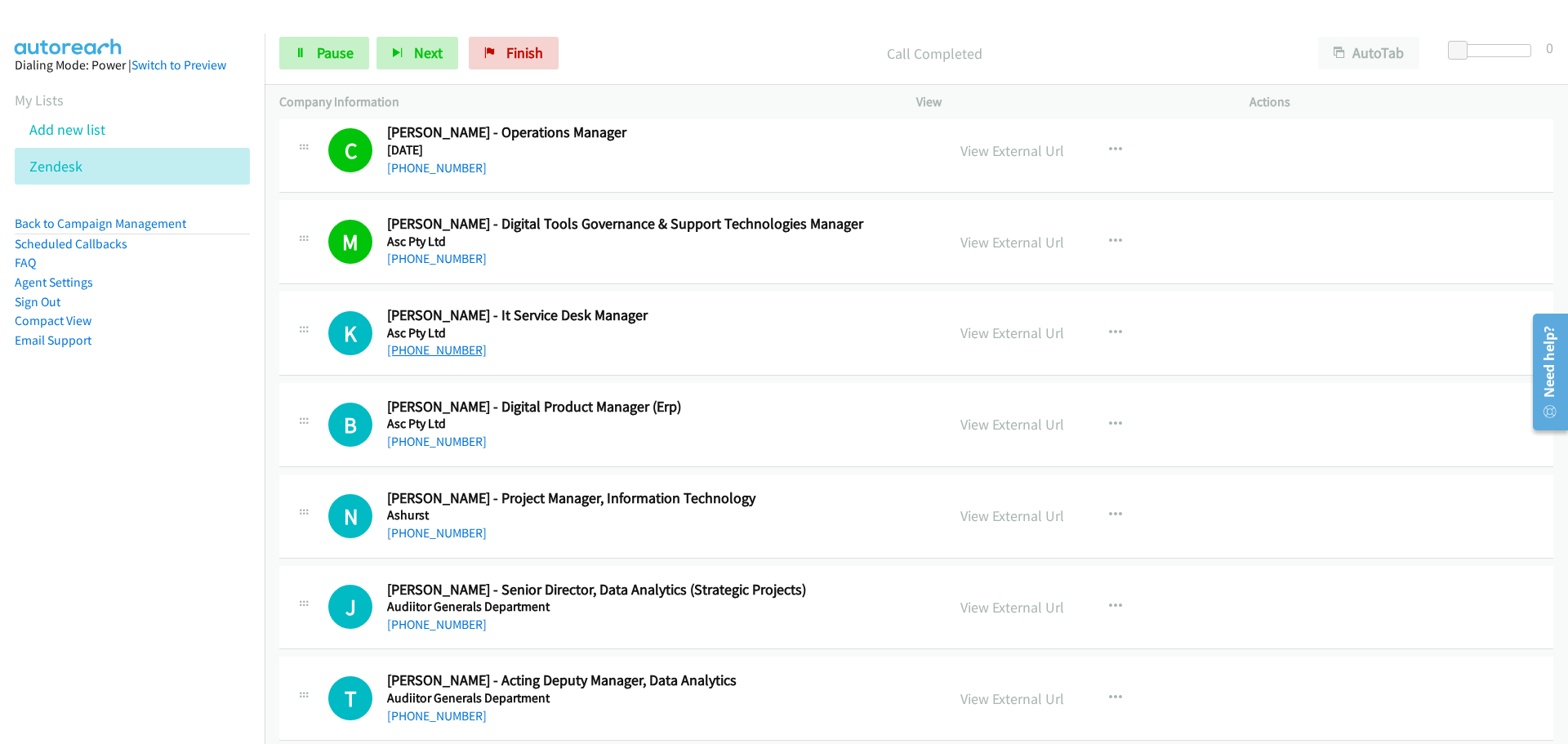
click at [434, 343] on link "[PHONE_NUMBER]" at bounding box center [436, 350] width 99 height 15
click at [452, 444] on link "[PHONE_NUMBER]" at bounding box center [436, 441] width 99 height 15
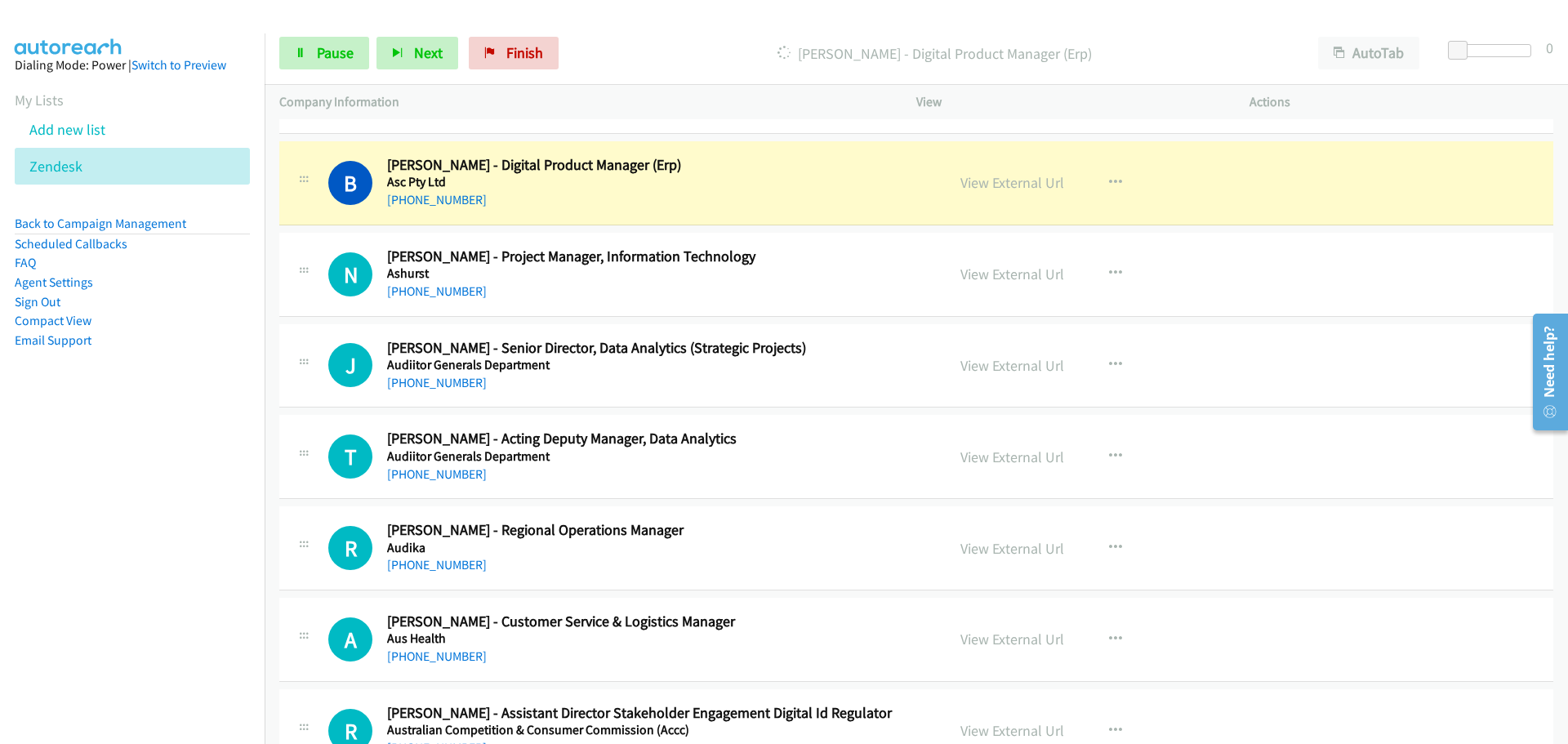
scroll to position [2778, 0]
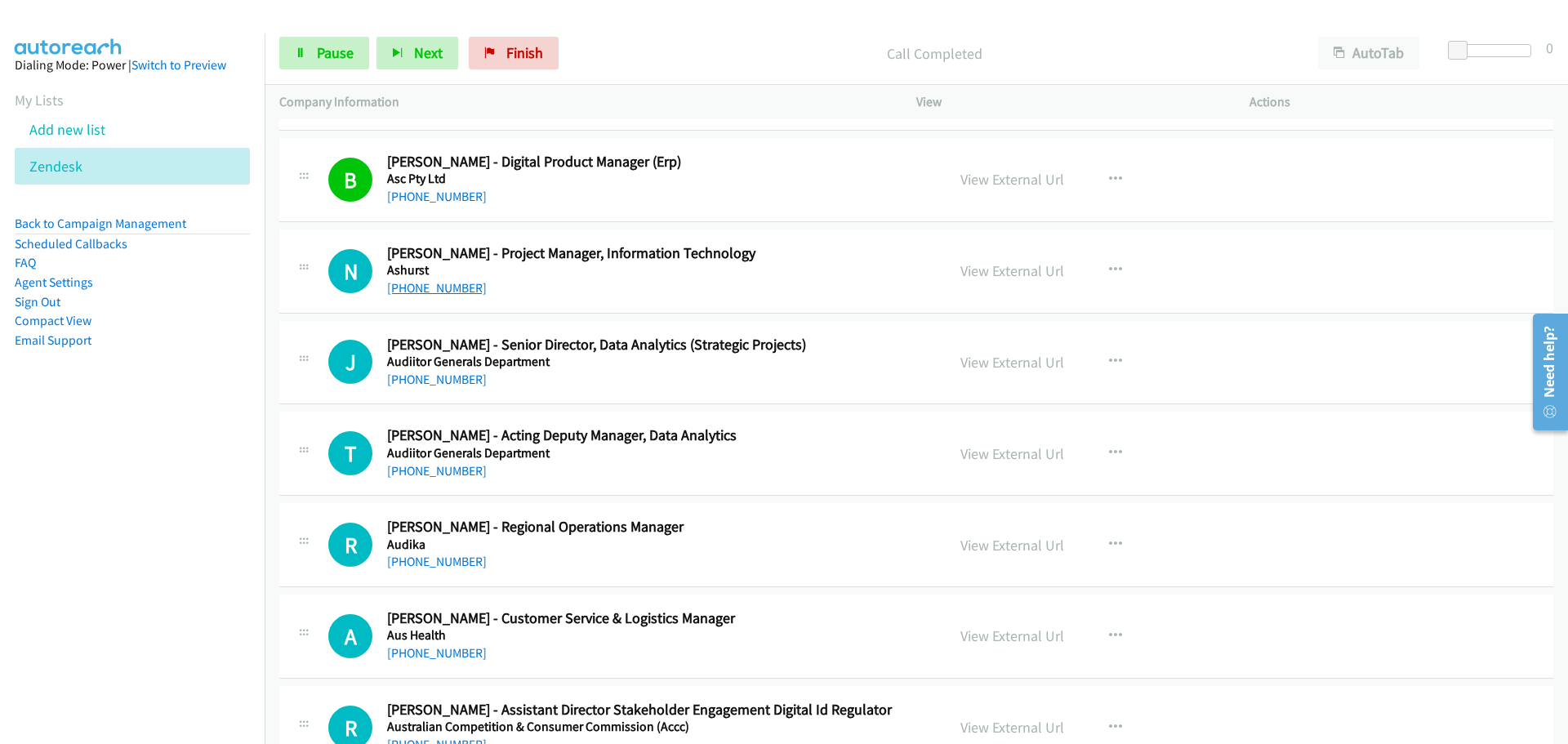
click at [431, 285] on link "[PHONE_NUMBER]" at bounding box center [436, 287] width 99 height 15
click at [459, 383] on link "[PHONE_NUMBER]" at bounding box center [436, 379] width 99 height 15
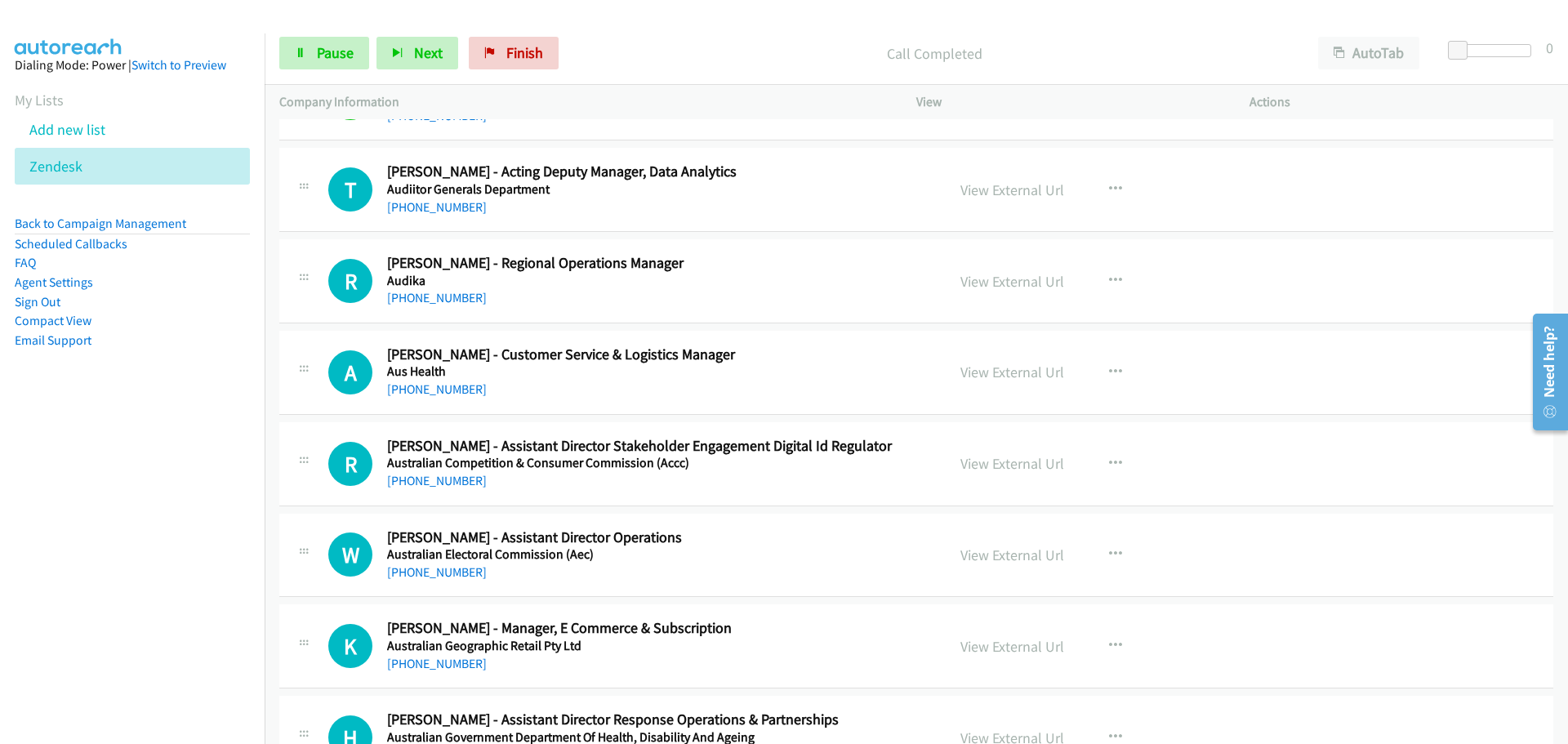
scroll to position [3023, 0]
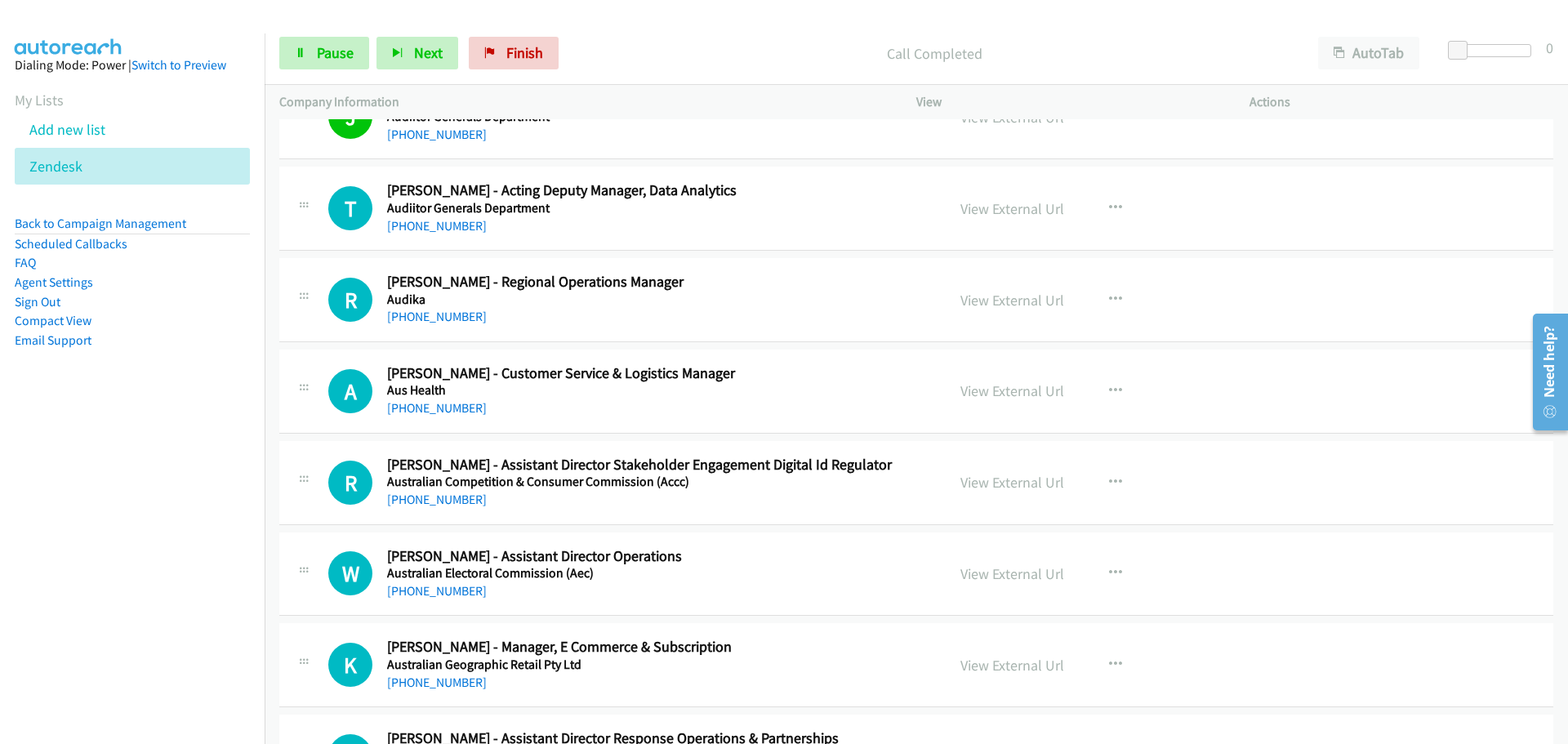
drag, startPoint x: 417, startPoint y: 232, endPoint x: 629, endPoint y: 264, distance: 214.4
click at [417, 232] on link "[PHONE_NUMBER]" at bounding box center [436, 225] width 99 height 15
click at [458, 317] on link "[PHONE_NUMBER]" at bounding box center [436, 316] width 99 height 15
click at [450, 407] on link "[PHONE_NUMBER]" at bounding box center [436, 408] width 99 height 15
drag, startPoint x: 416, startPoint y: 495, endPoint x: 1557, endPoint y: 550, distance: 1142.3
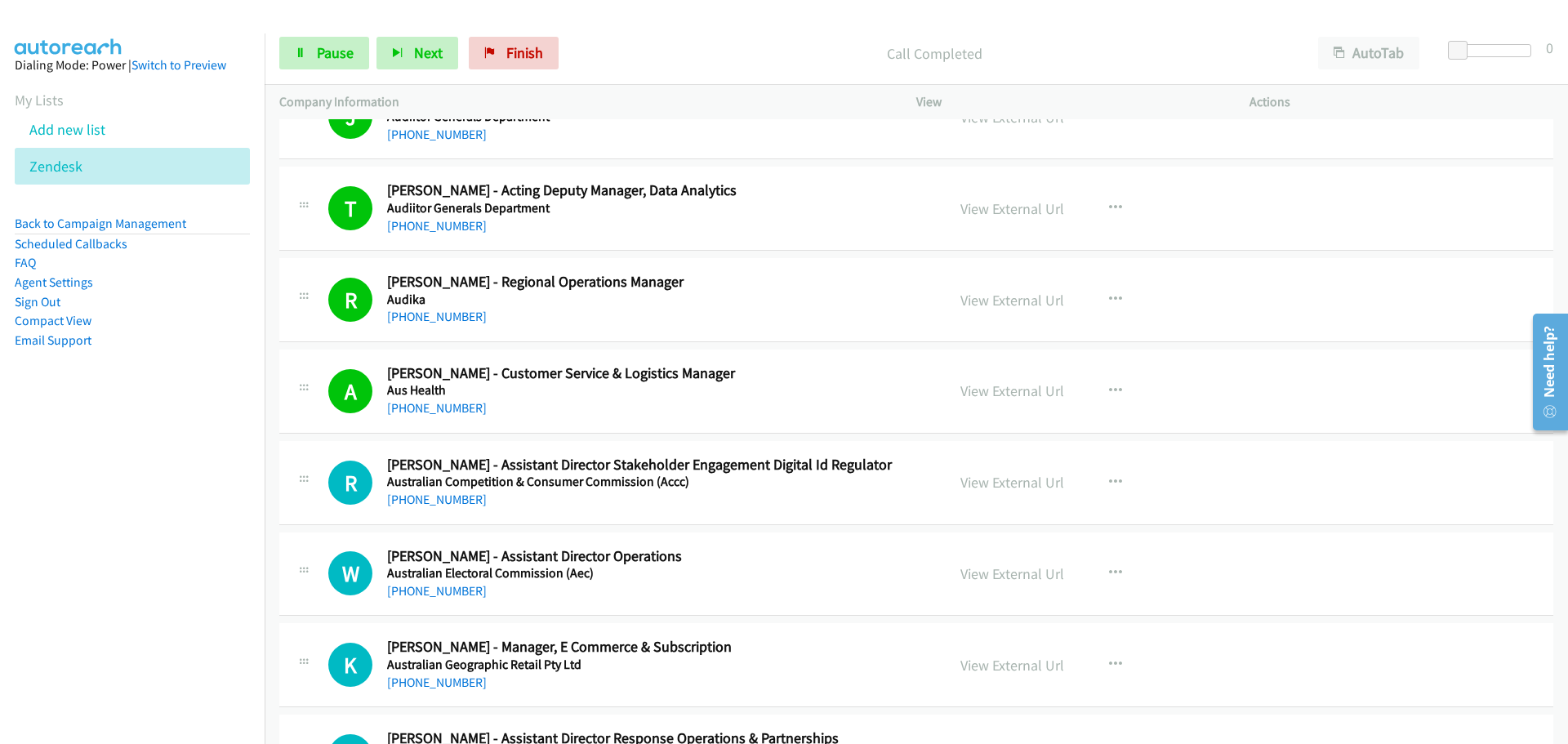
click at [416, 495] on link "[PHONE_NUMBER]" at bounding box center [436, 499] width 99 height 15
click at [439, 591] on link "[PHONE_NUMBER]" at bounding box center [436, 590] width 99 height 15
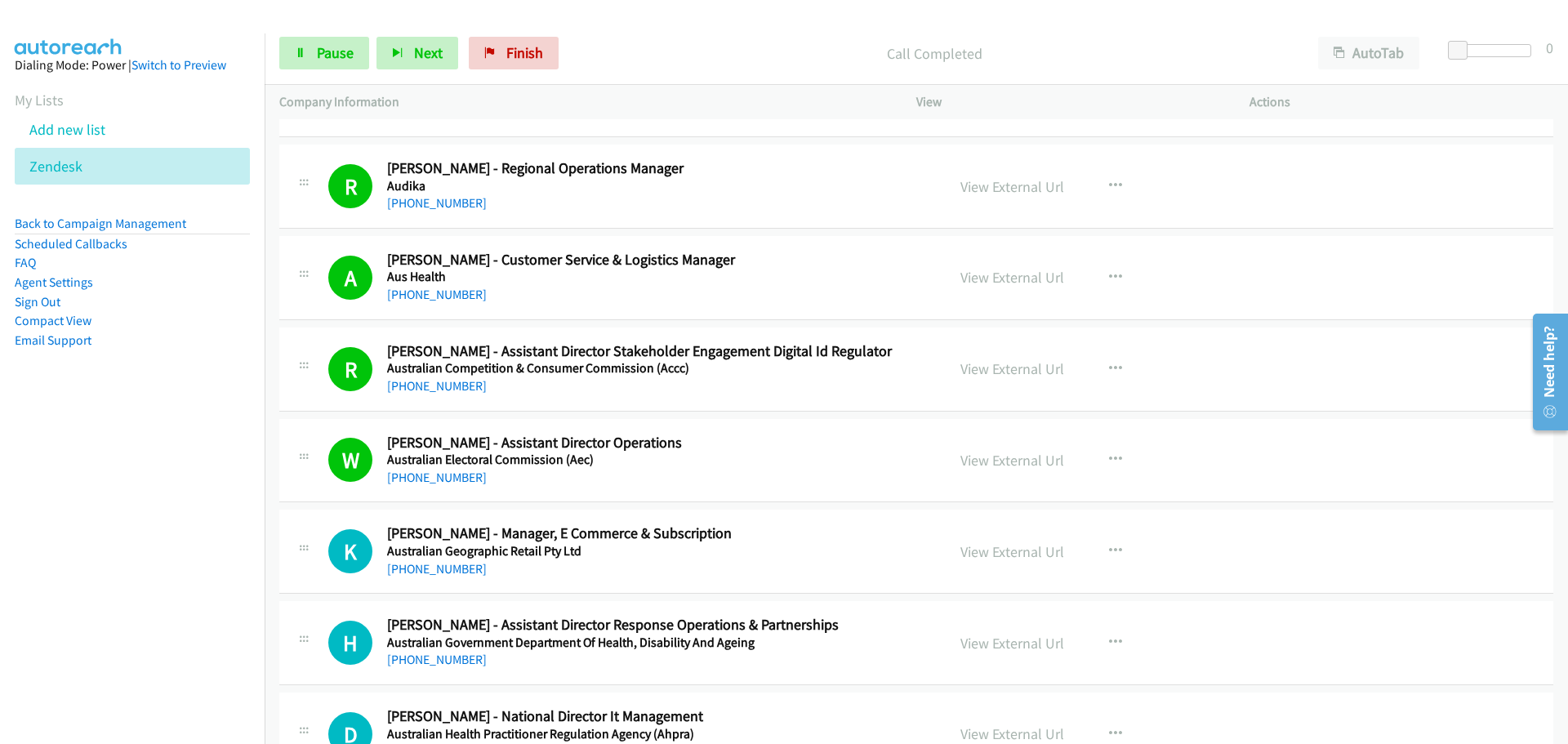
scroll to position [3432, 0]
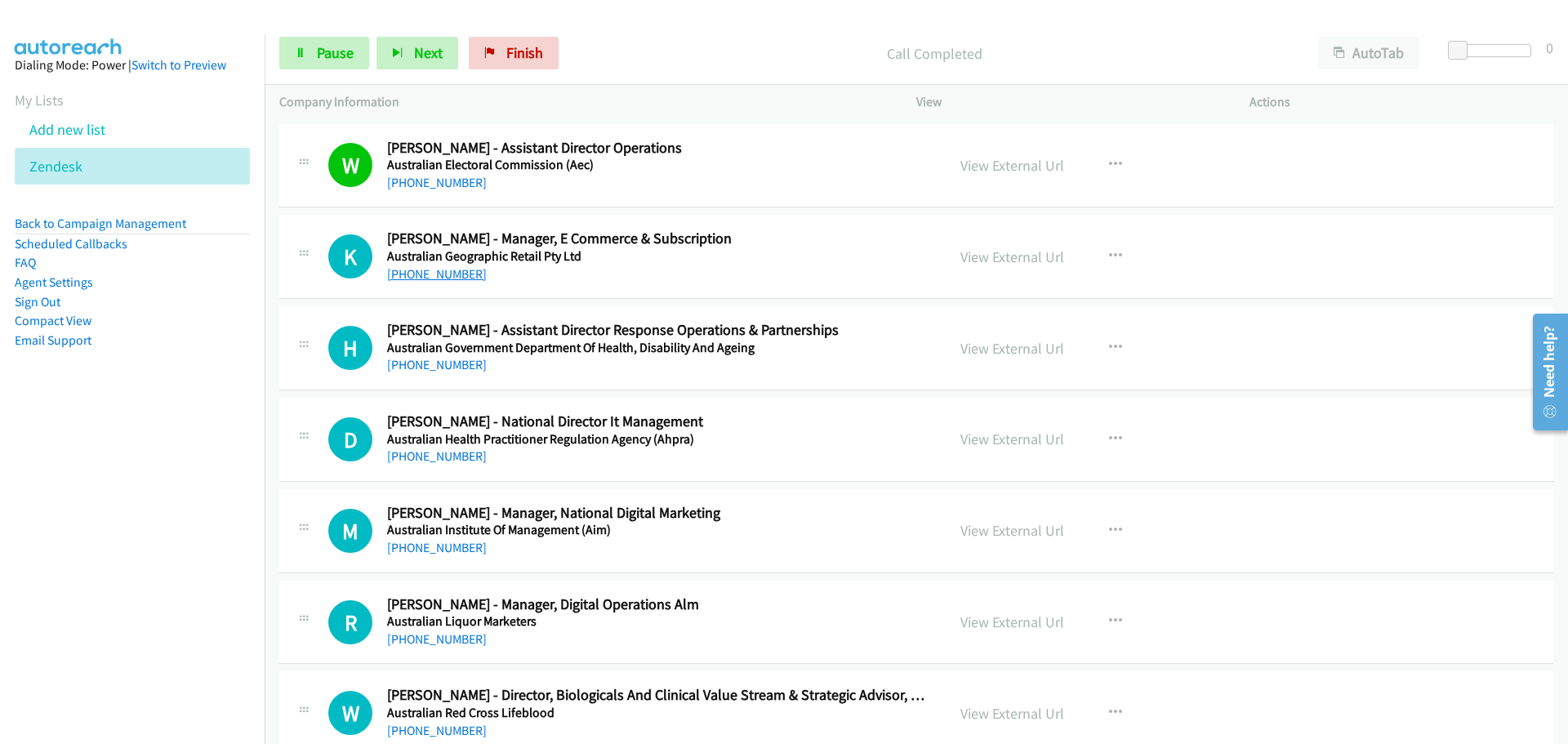
click at [442, 275] on link "[PHONE_NUMBER]" at bounding box center [436, 274] width 99 height 15
click at [451, 368] on link "[PHONE_NUMBER]" at bounding box center [436, 364] width 99 height 15
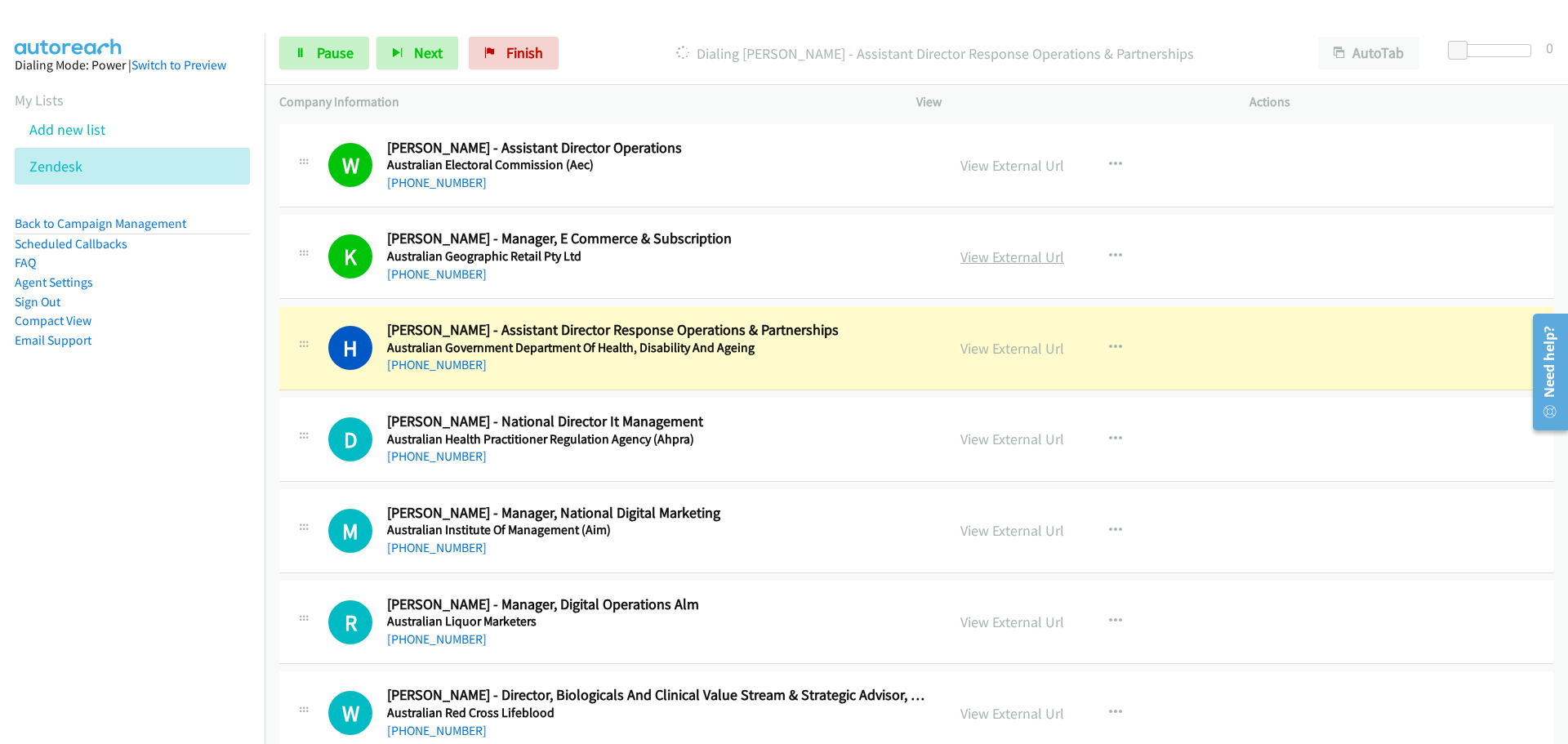
click at [1011, 253] on link "View External Url" at bounding box center [1013, 257] width 104 height 19
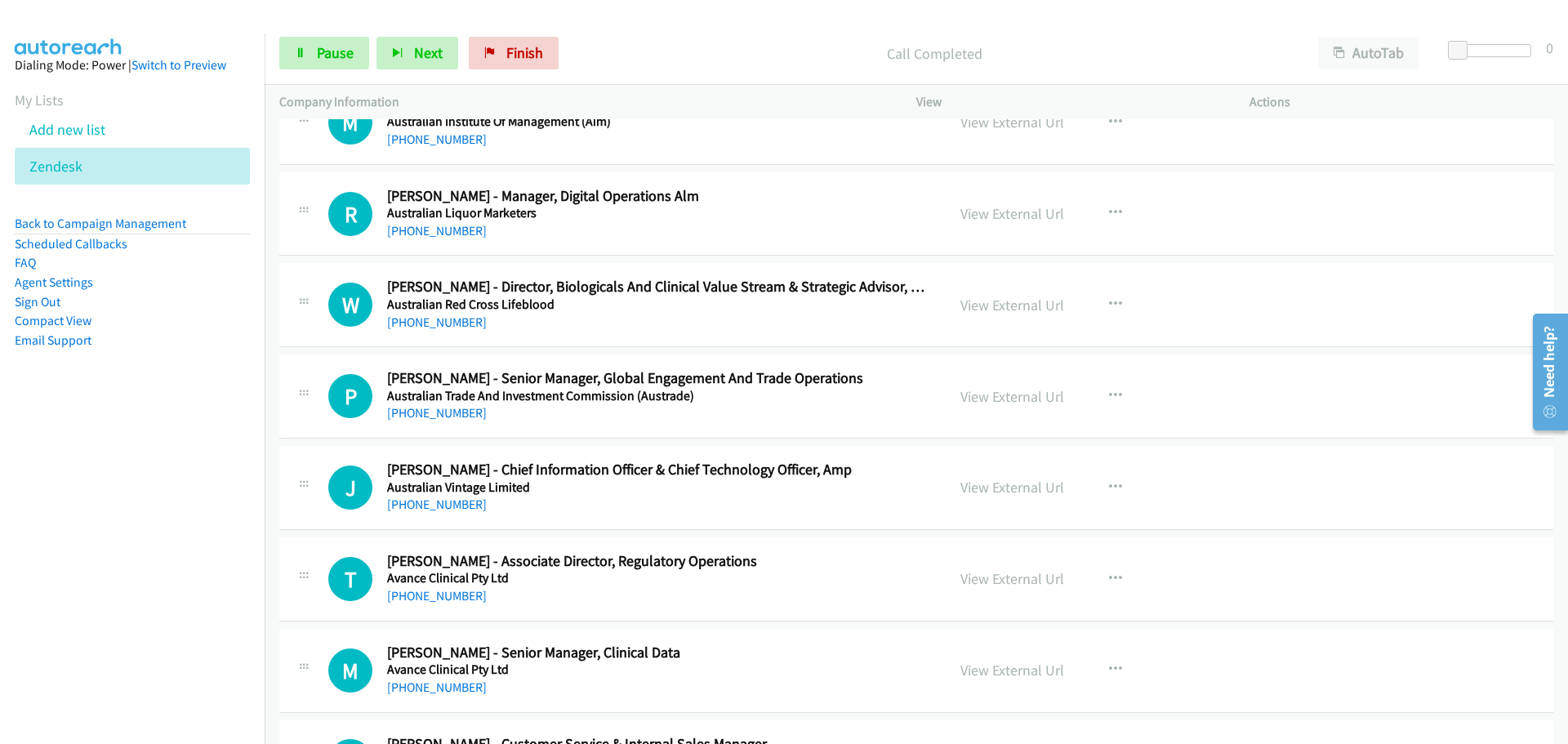
scroll to position [3758, 0]
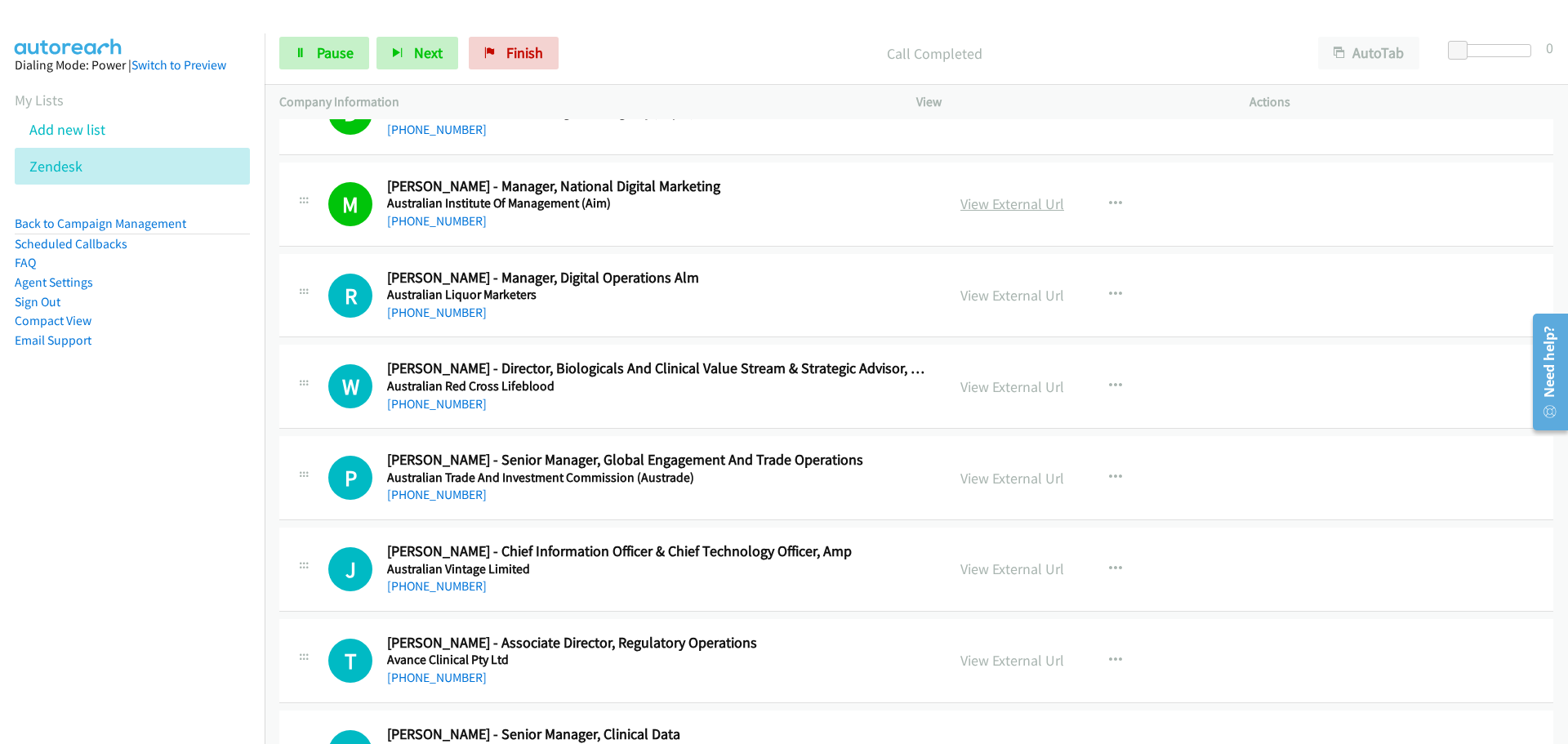
click at [1010, 203] on link "View External Url" at bounding box center [1013, 203] width 104 height 19
click at [451, 313] on link "[PHONE_NUMBER]" at bounding box center [436, 312] width 99 height 15
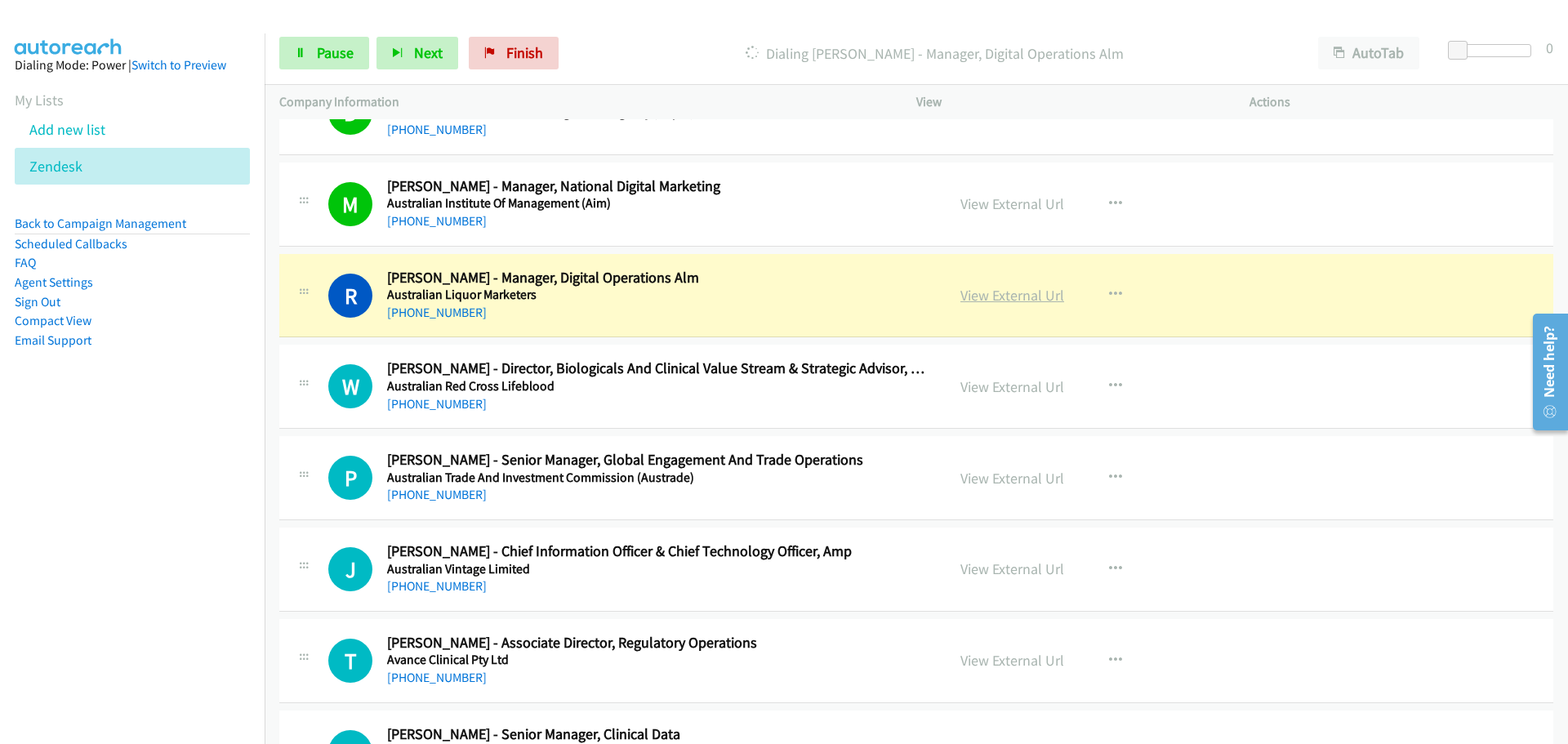
click at [1031, 300] on link "View External Url" at bounding box center [1013, 295] width 104 height 19
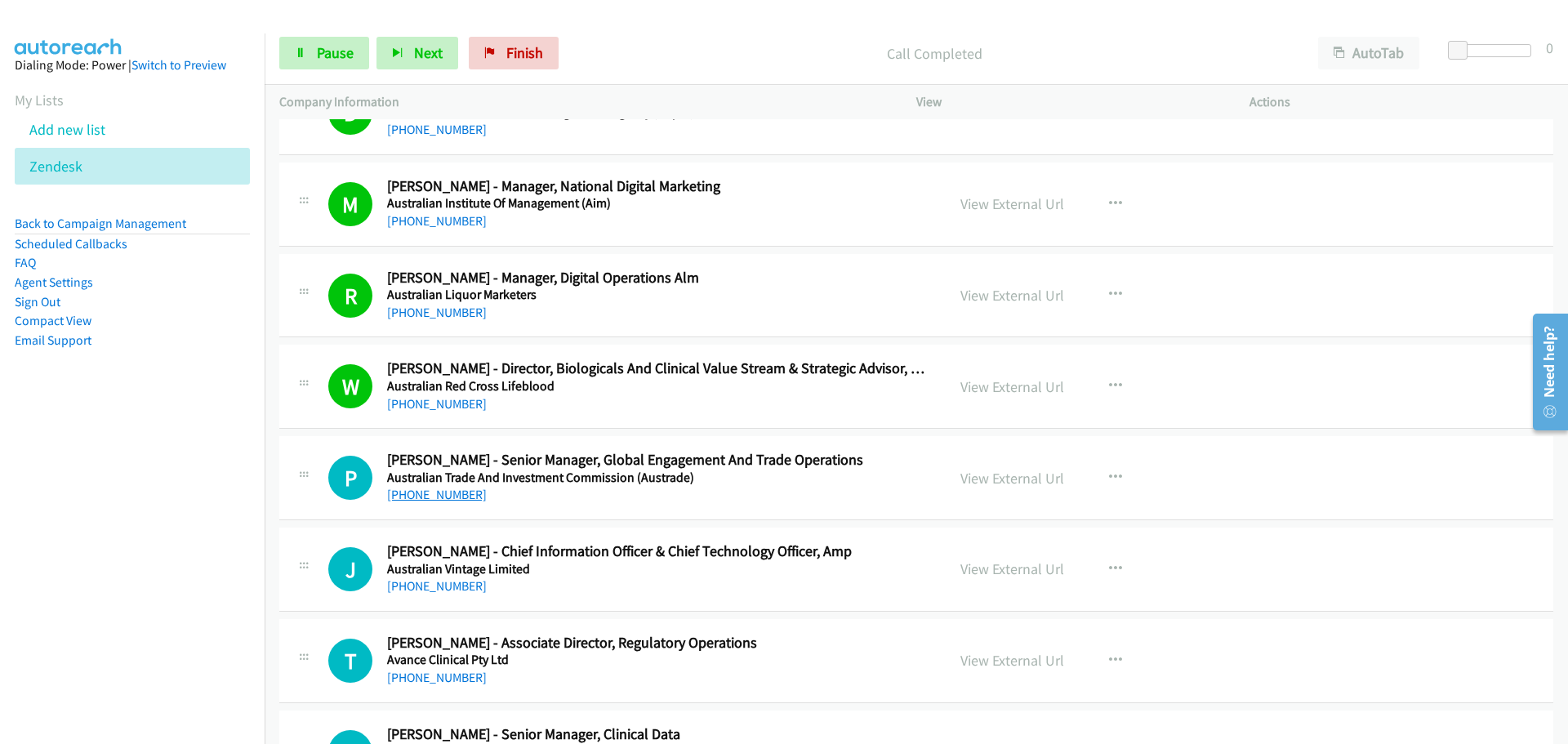
click at [420, 497] on link "[PHONE_NUMBER]" at bounding box center [436, 495] width 99 height 15
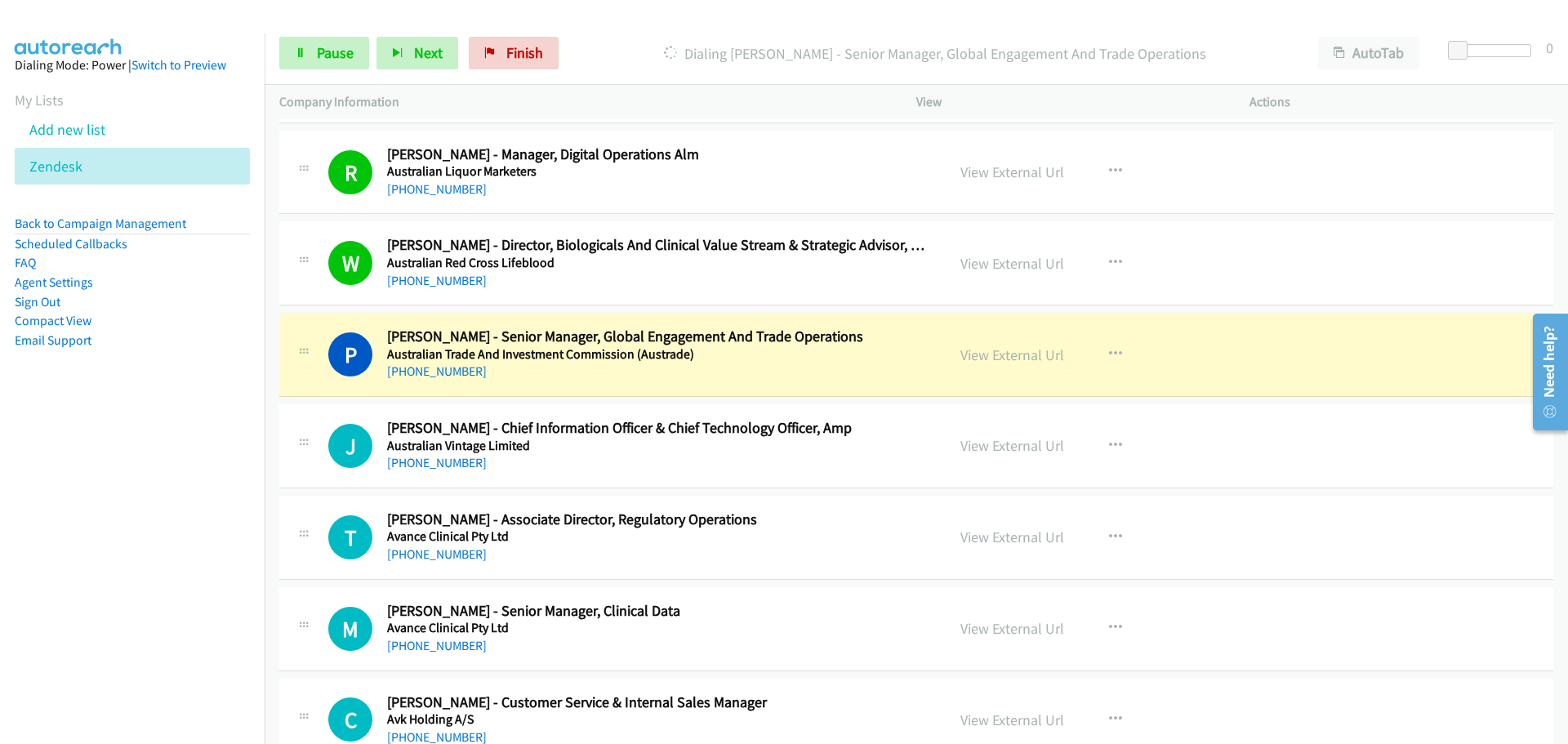
scroll to position [4003, 0]
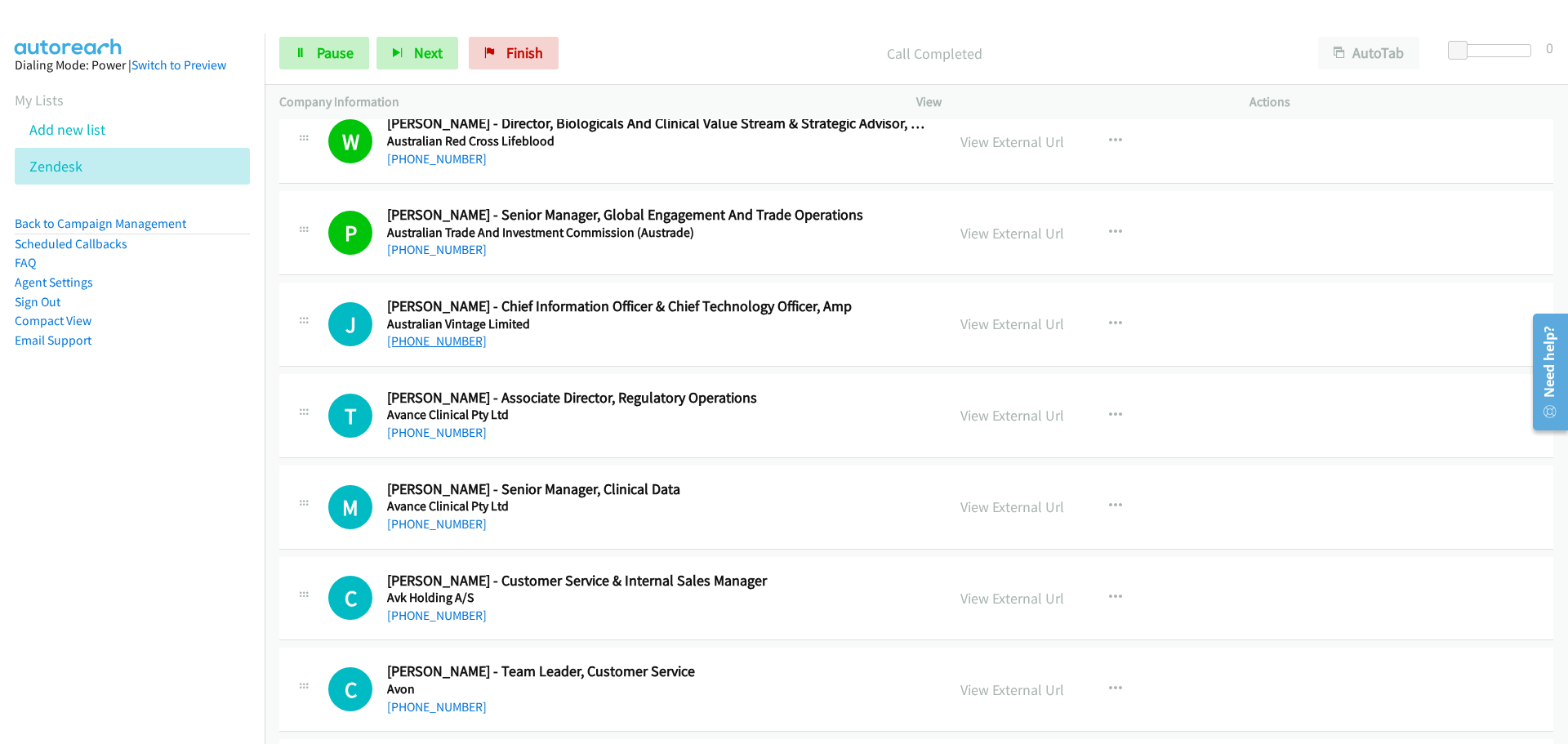
click at [449, 346] on link "[PHONE_NUMBER]" at bounding box center [436, 341] width 99 height 15
click at [446, 428] on link "[PHONE_NUMBER]" at bounding box center [436, 432] width 99 height 15
click at [459, 528] on link "[PHONE_NUMBER]" at bounding box center [436, 523] width 99 height 15
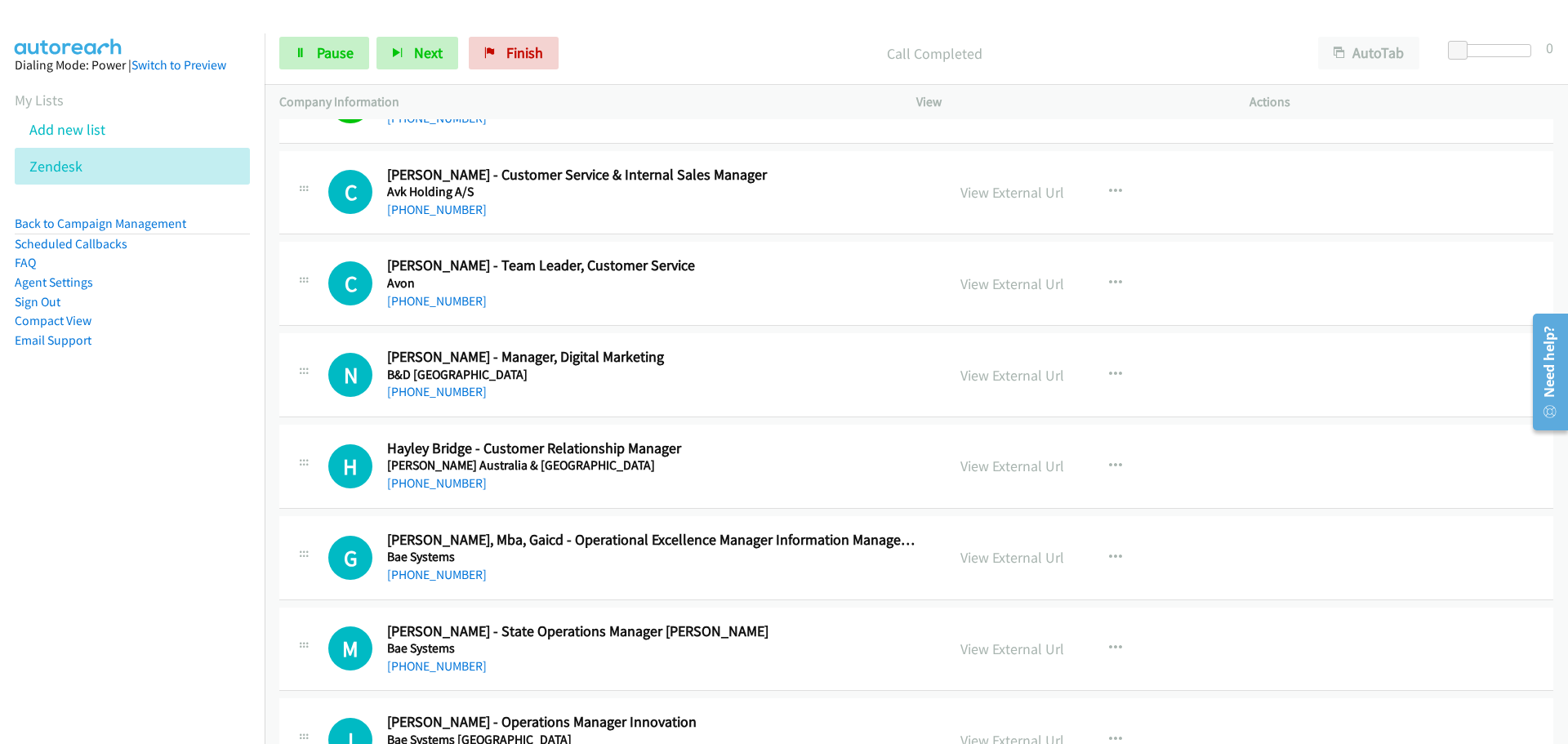
scroll to position [4331, 0]
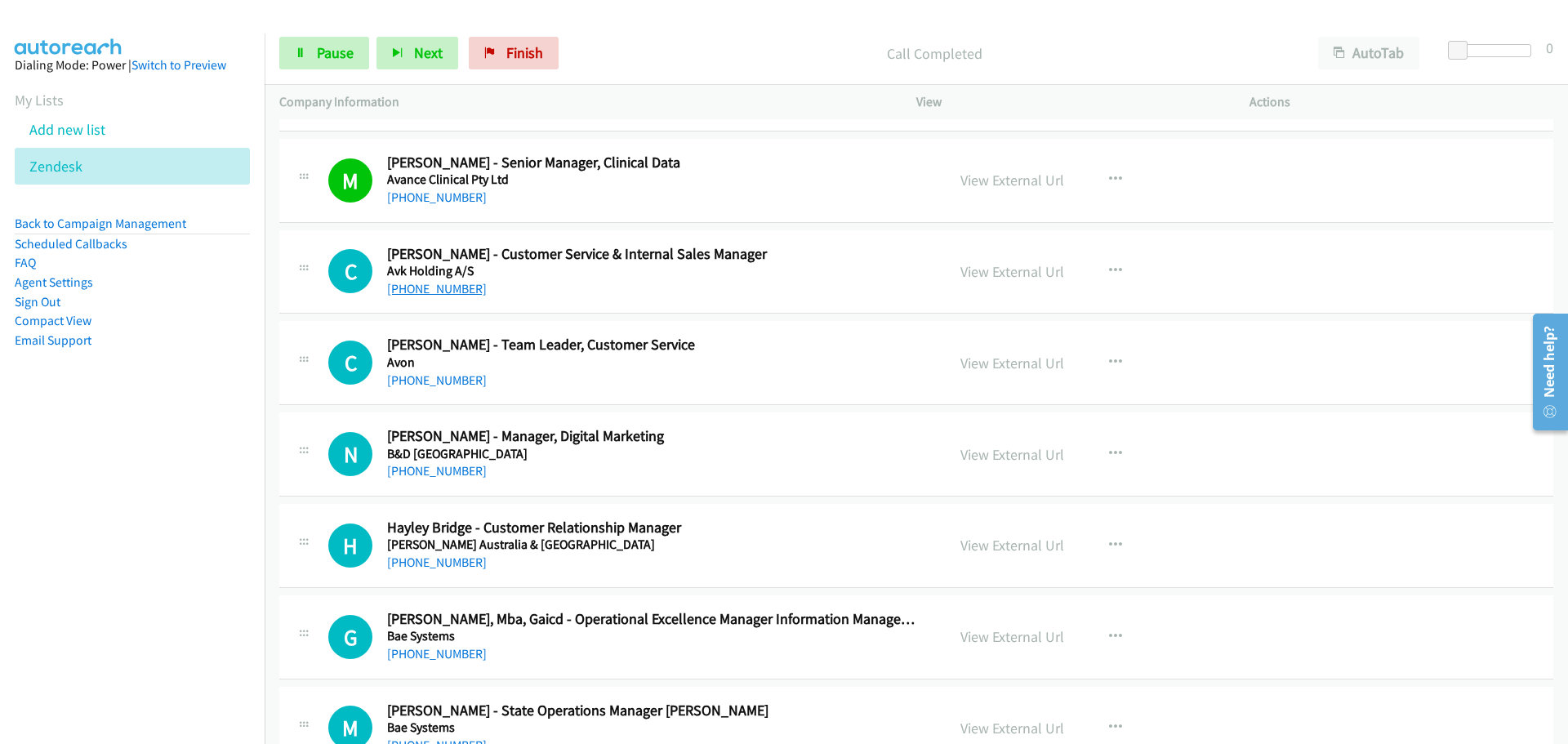
click at [441, 290] on link "[PHONE_NUMBER]" at bounding box center [436, 288] width 99 height 15
click at [448, 375] on link "[PHONE_NUMBER]" at bounding box center [436, 380] width 99 height 15
click at [457, 467] on link "[PHONE_NUMBER]" at bounding box center [436, 470] width 99 height 15
click at [398, 564] on link "[PHONE_NUMBER]" at bounding box center [436, 562] width 99 height 15
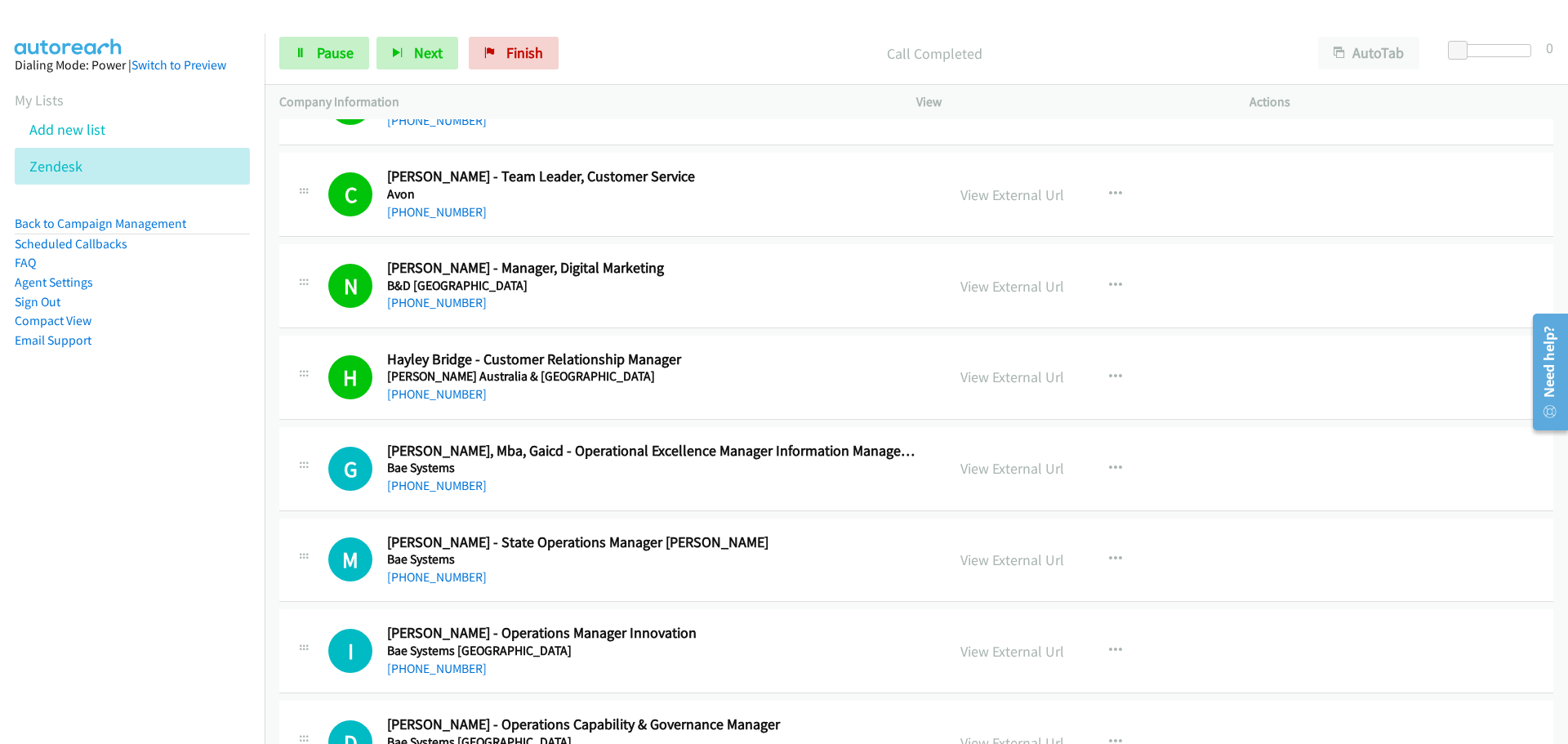
scroll to position [4576, 0]
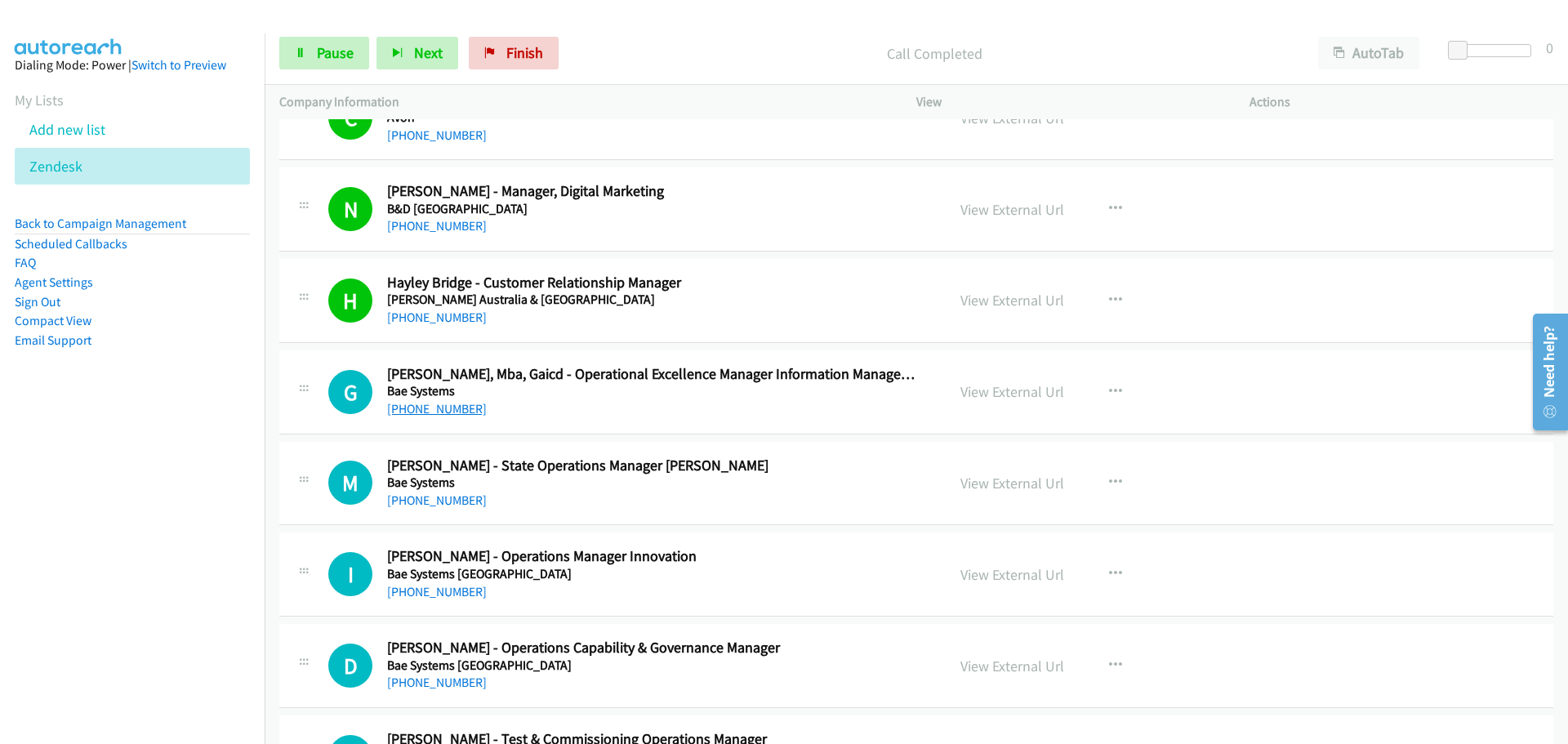
click at [455, 409] on link "[PHONE_NUMBER]" at bounding box center [436, 409] width 99 height 15
drag, startPoint x: 408, startPoint y: 503, endPoint x: 405, endPoint y: 491, distance: 12.4
click at [408, 503] on link "[PHONE_NUMBER]" at bounding box center [436, 500] width 99 height 15
click at [430, 590] on link "[PHONE_NUMBER]" at bounding box center [436, 591] width 99 height 15
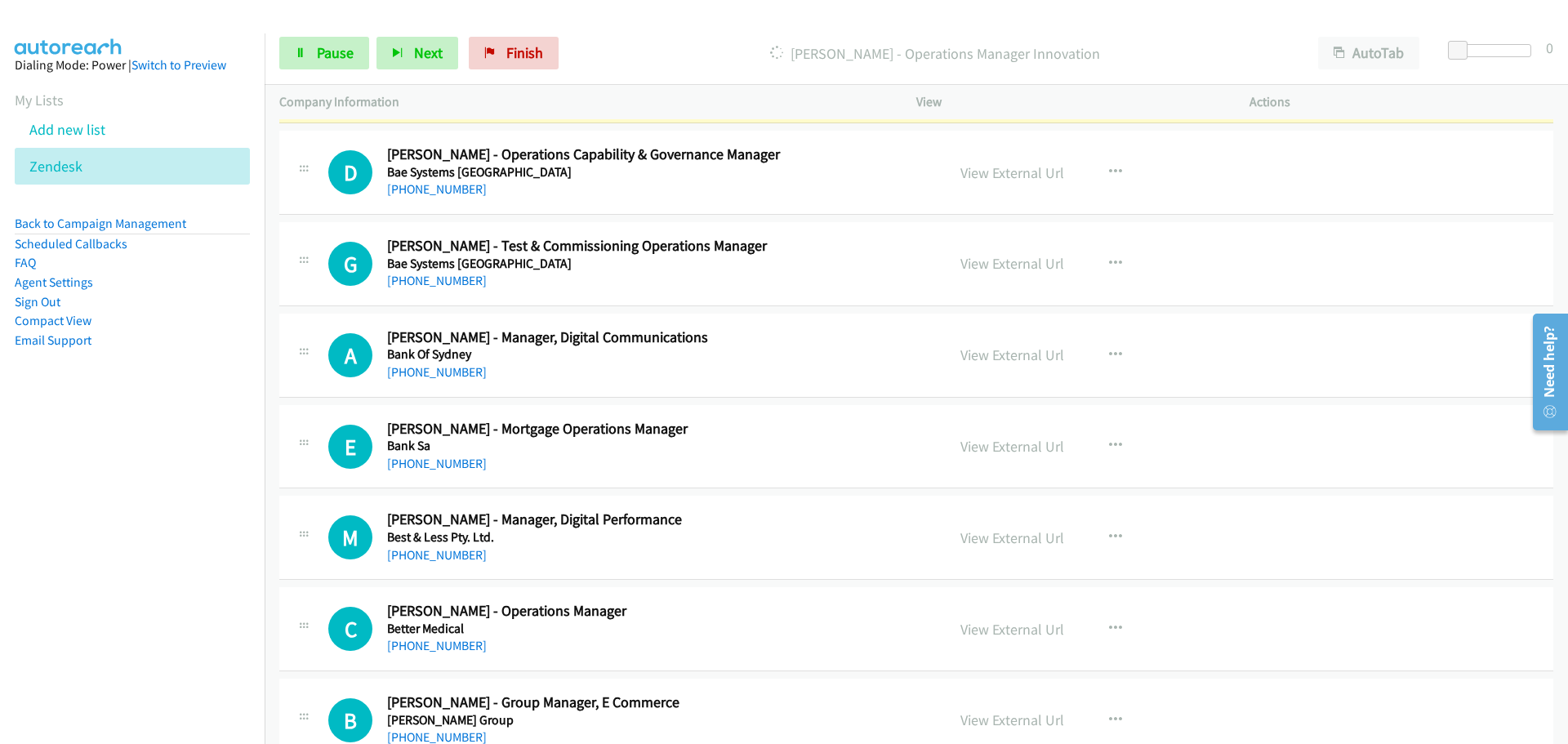
scroll to position [5066, 0]
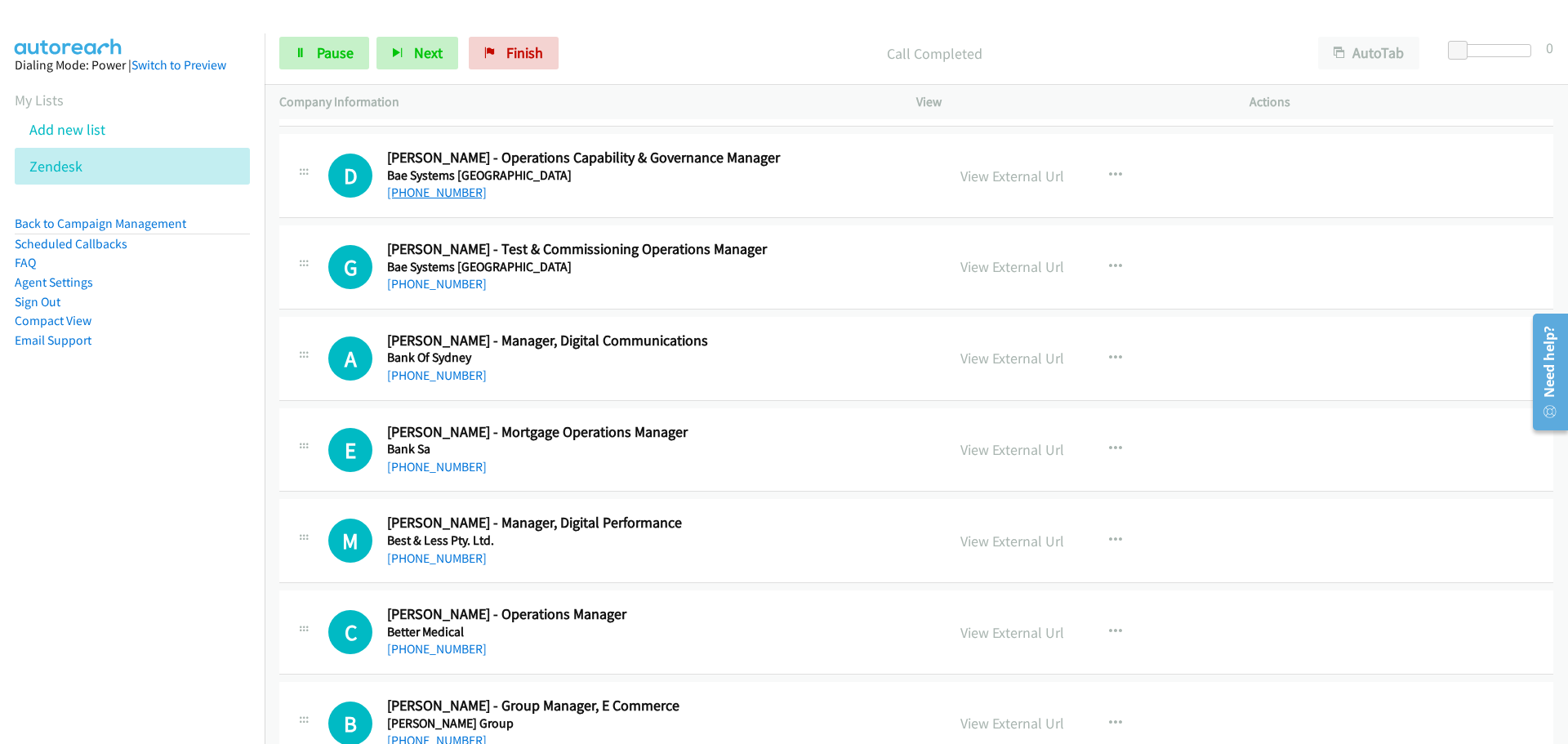
click at [465, 191] on link "[PHONE_NUMBER]" at bounding box center [436, 192] width 99 height 15
click at [450, 286] on link "[PHONE_NUMBER]" at bounding box center [436, 283] width 99 height 15
click at [451, 280] on link "[PHONE_NUMBER]" at bounding box center [436, 283] width 99 height 15
drag, startPoint x: 434, startPoint y: 377, endPoint x: 759, endPoint y: 427, distance: 328.8
click at [434, 377] on link "[PHONE_NUMBER]" at bounding box center [436, 375] width 99 height 15
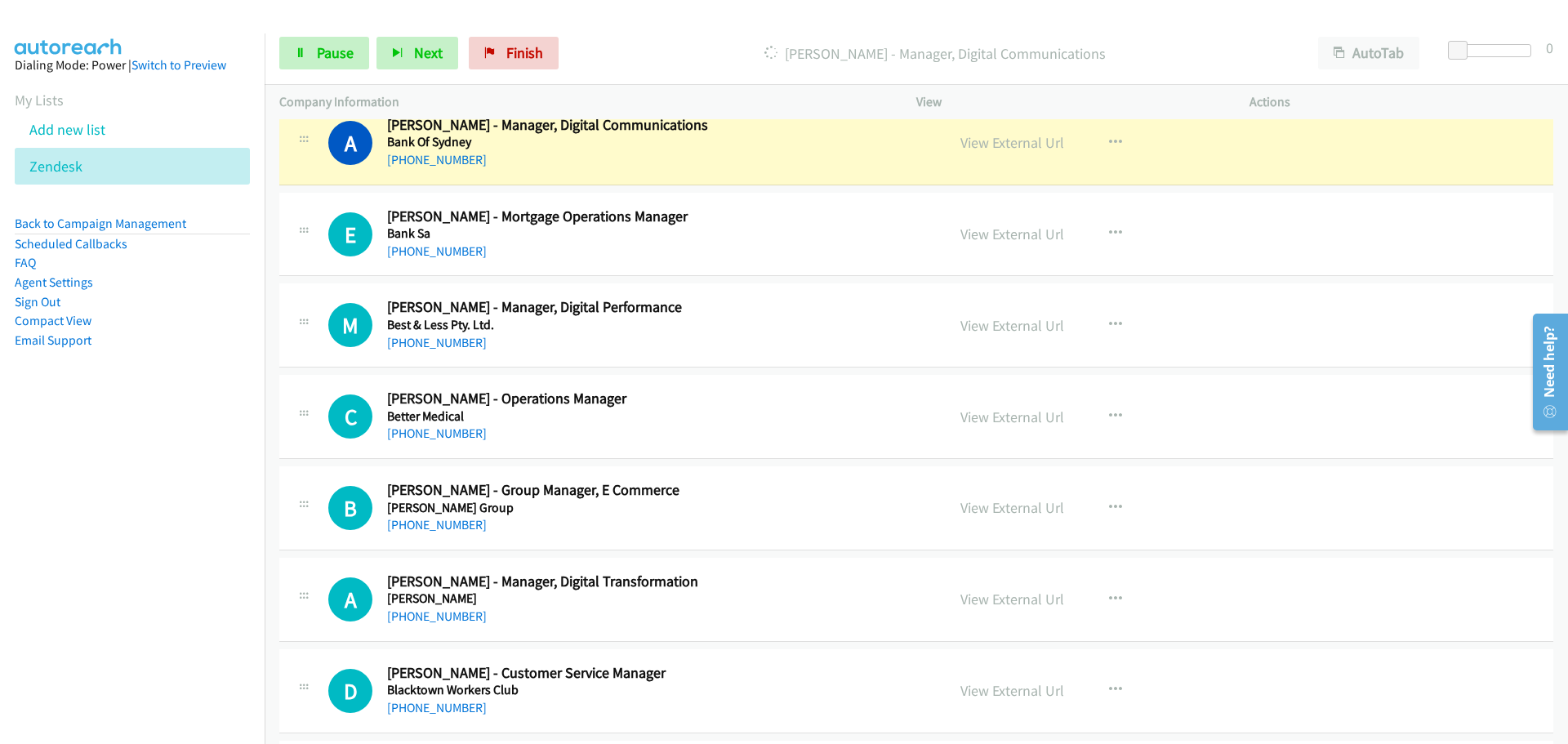
scroll to position [5229, 0]
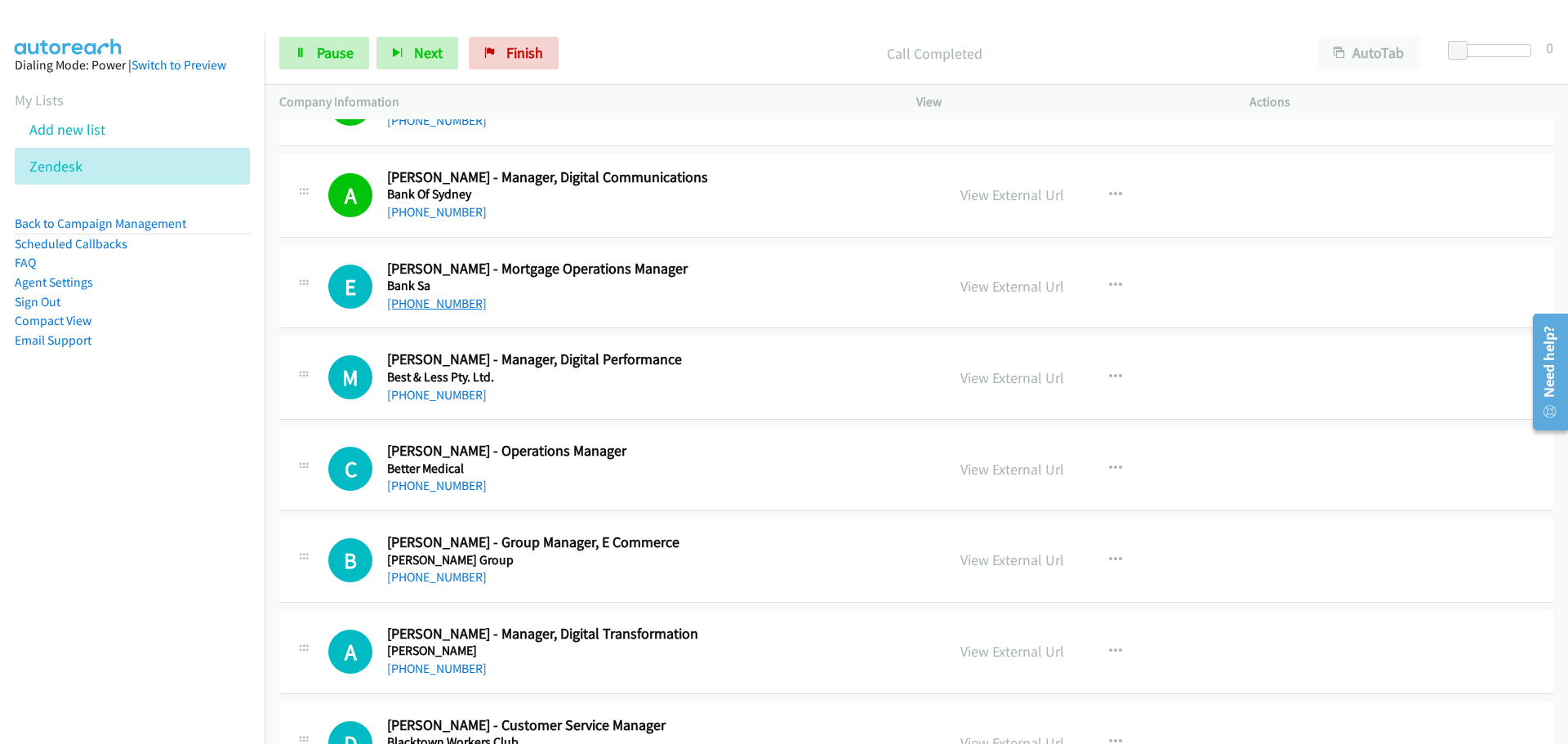
click at [438, 300] on link "[PHONE_NUMBER]" at bounding box center [436, 303] width 99 height 15
click at [417, 390] on link "[PHONE_NUMBER]" at bounding box center [436, 394] width 99 height 15
click at [1008, 378] on link "View External Url" at bounding box center [1013, 377] width 104 height 19
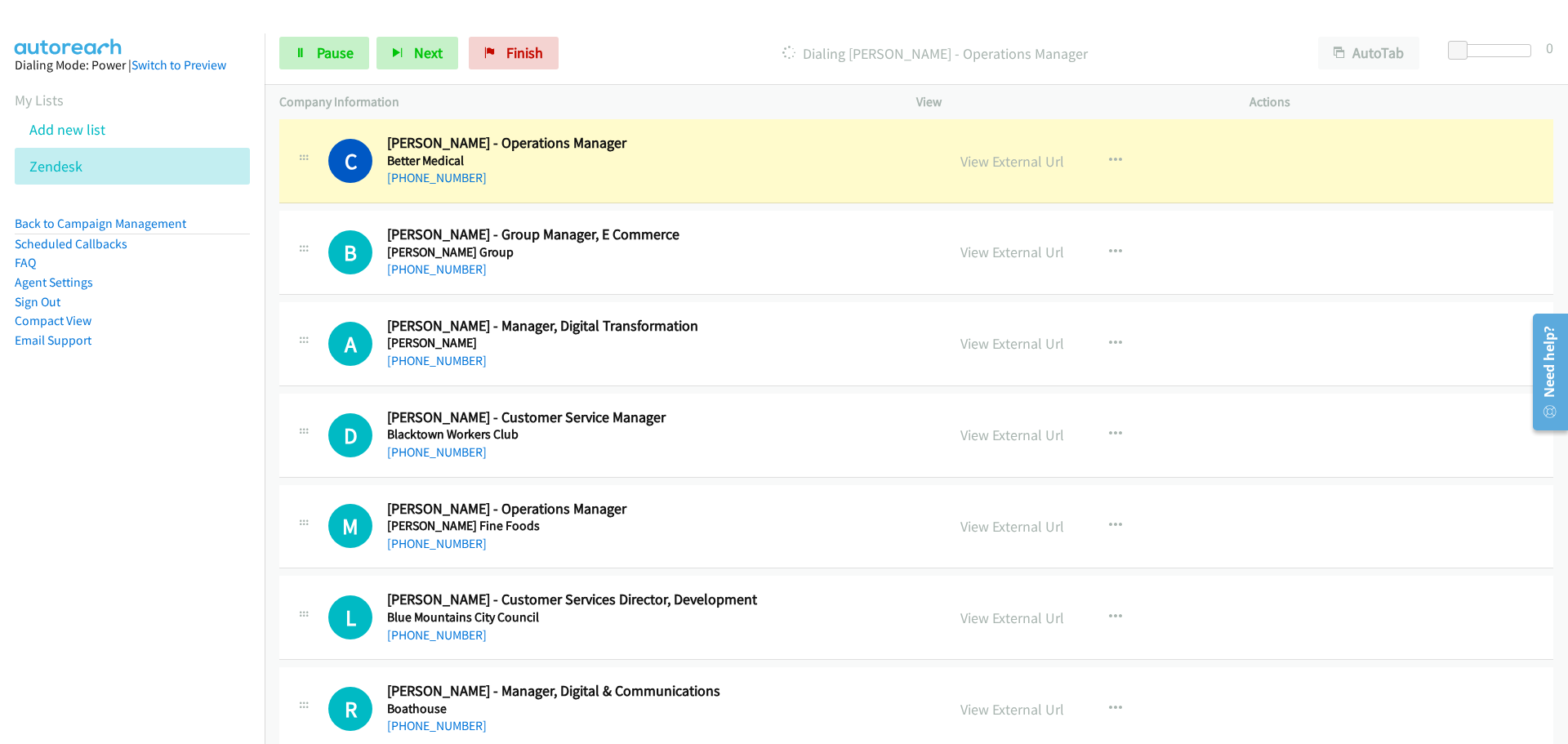
scroll to position [5556, 0]
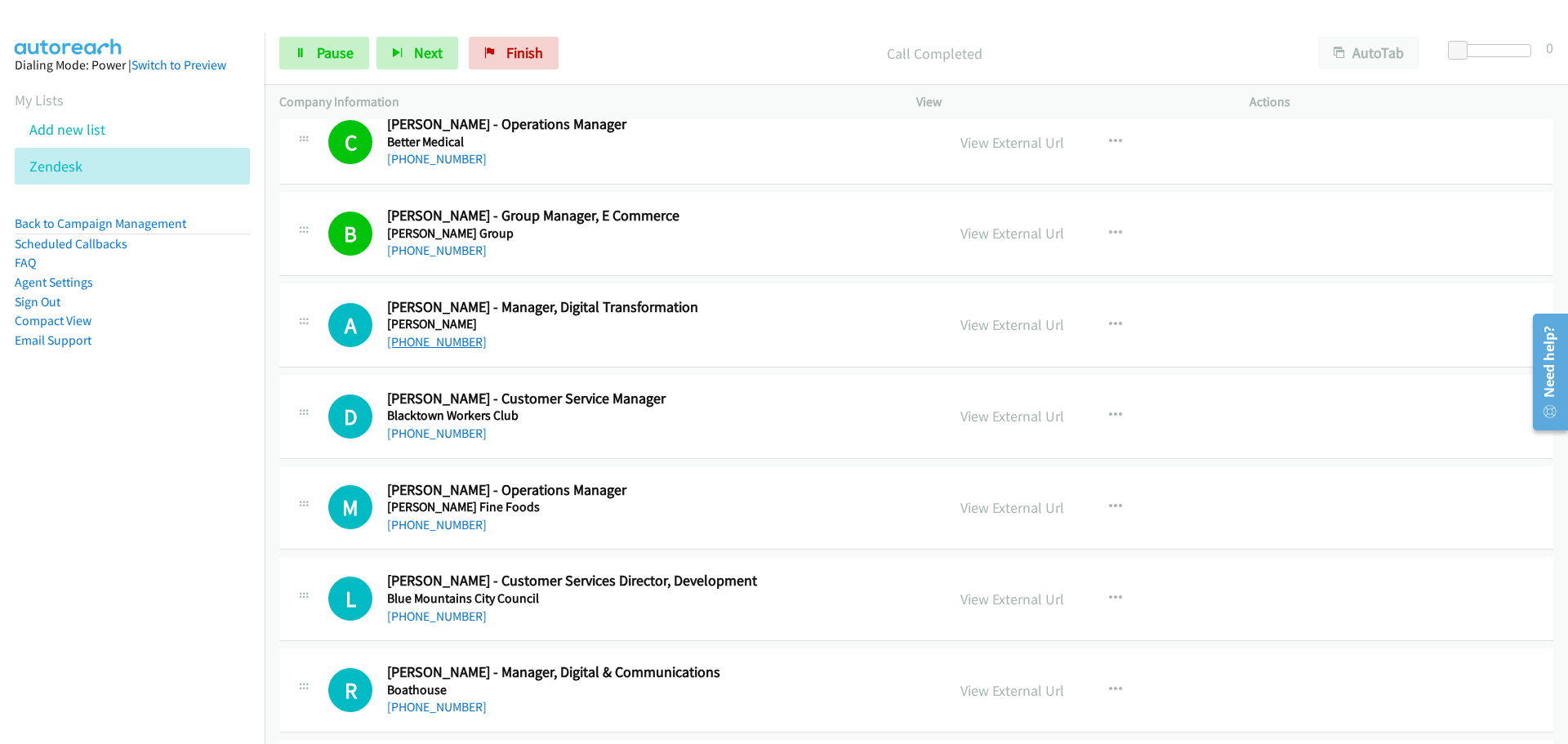
click at [392, 342] on link "[PHONE_NUMBER]" at bounding box center [436, 342] width 99 height 15
click at [445, 433] on link "[PHONE_NUMBER]" at bounding box center [436, 433] width 99 height 15
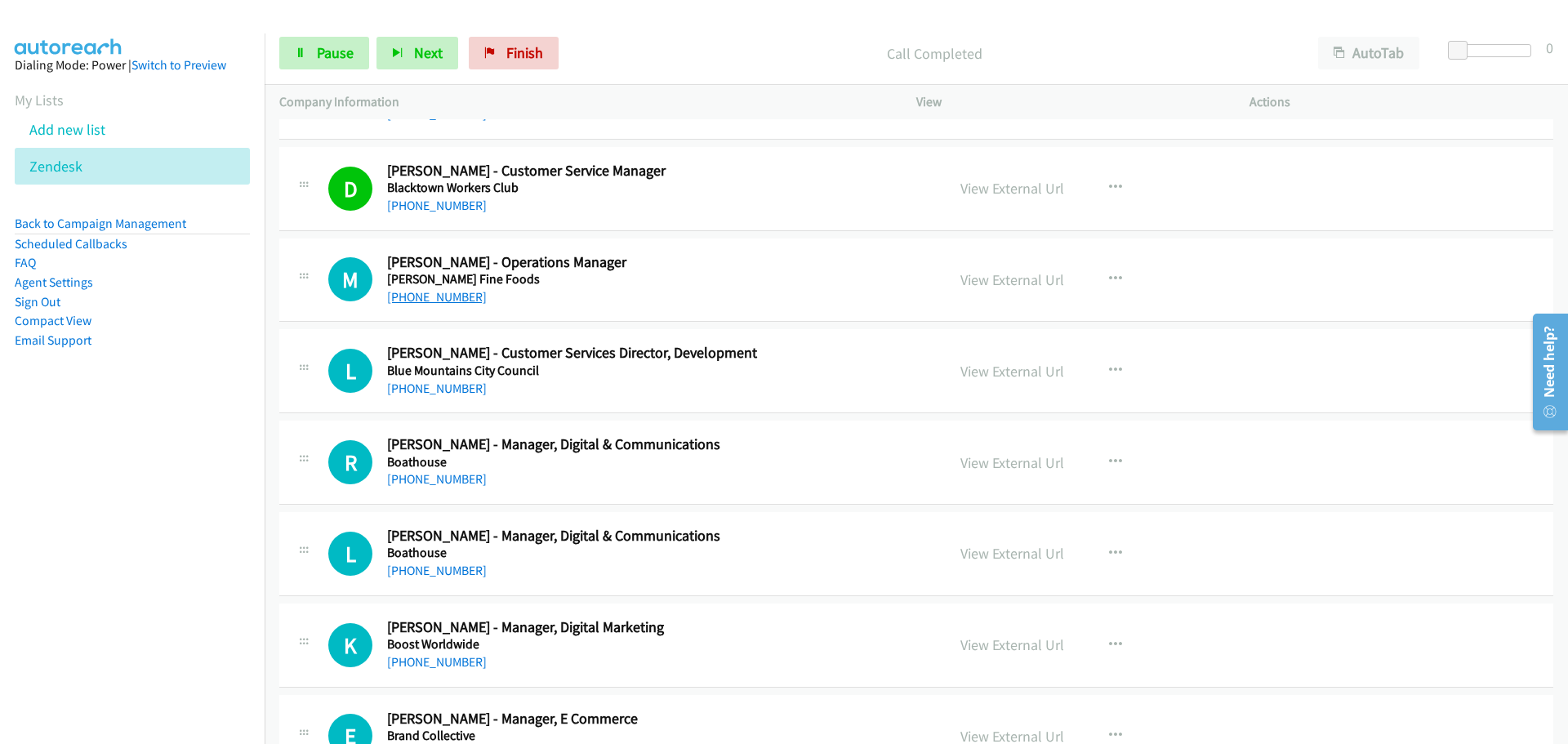
scroll to position [5801, 0]
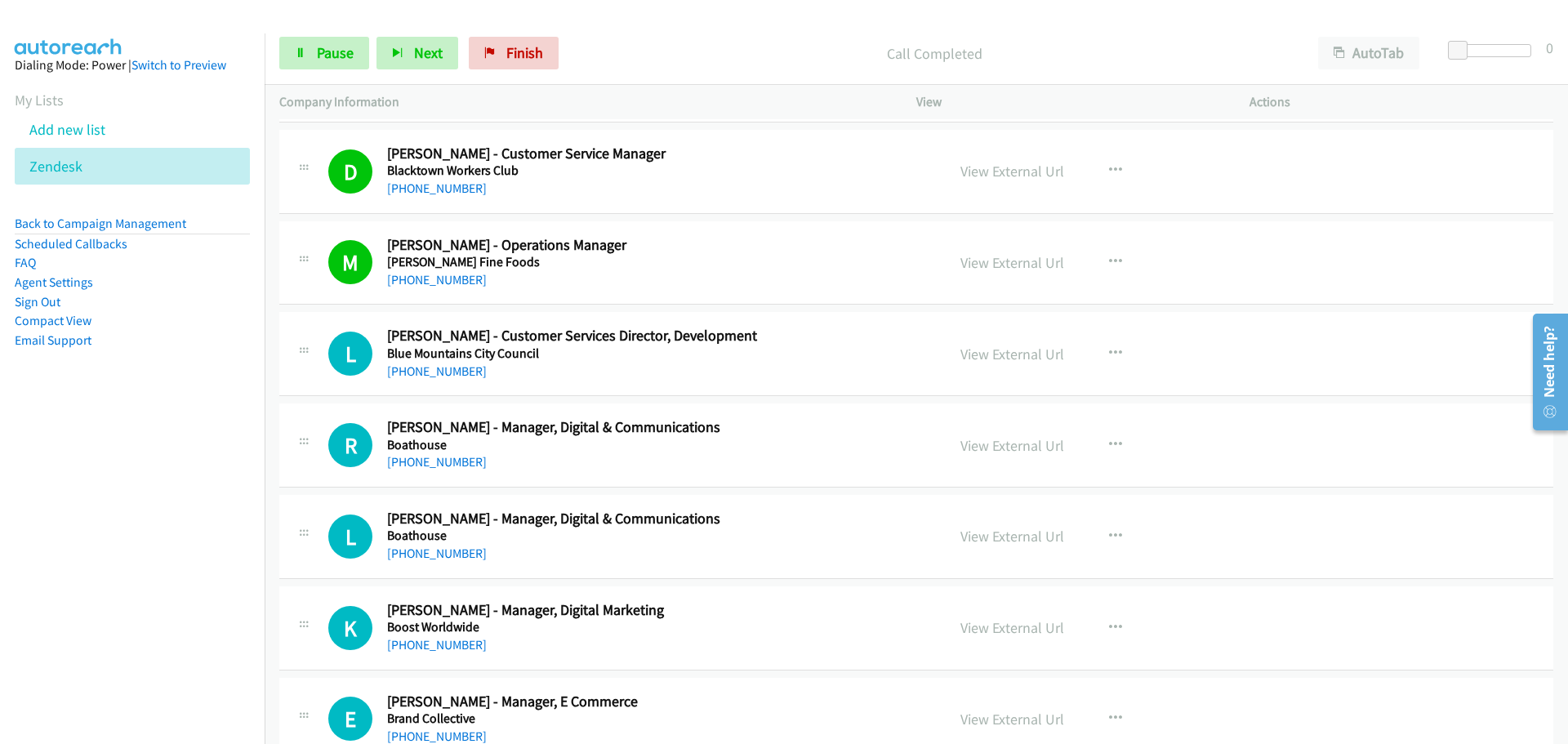
drag, startPoint x: 458, startPoint y: 372, endPoint x: 531, endPoint y: 369, distance: 73.1
click at [458, 372] on link "[PHONE_NUMBER]" at bounding box center [436, 371] width 99 height 15
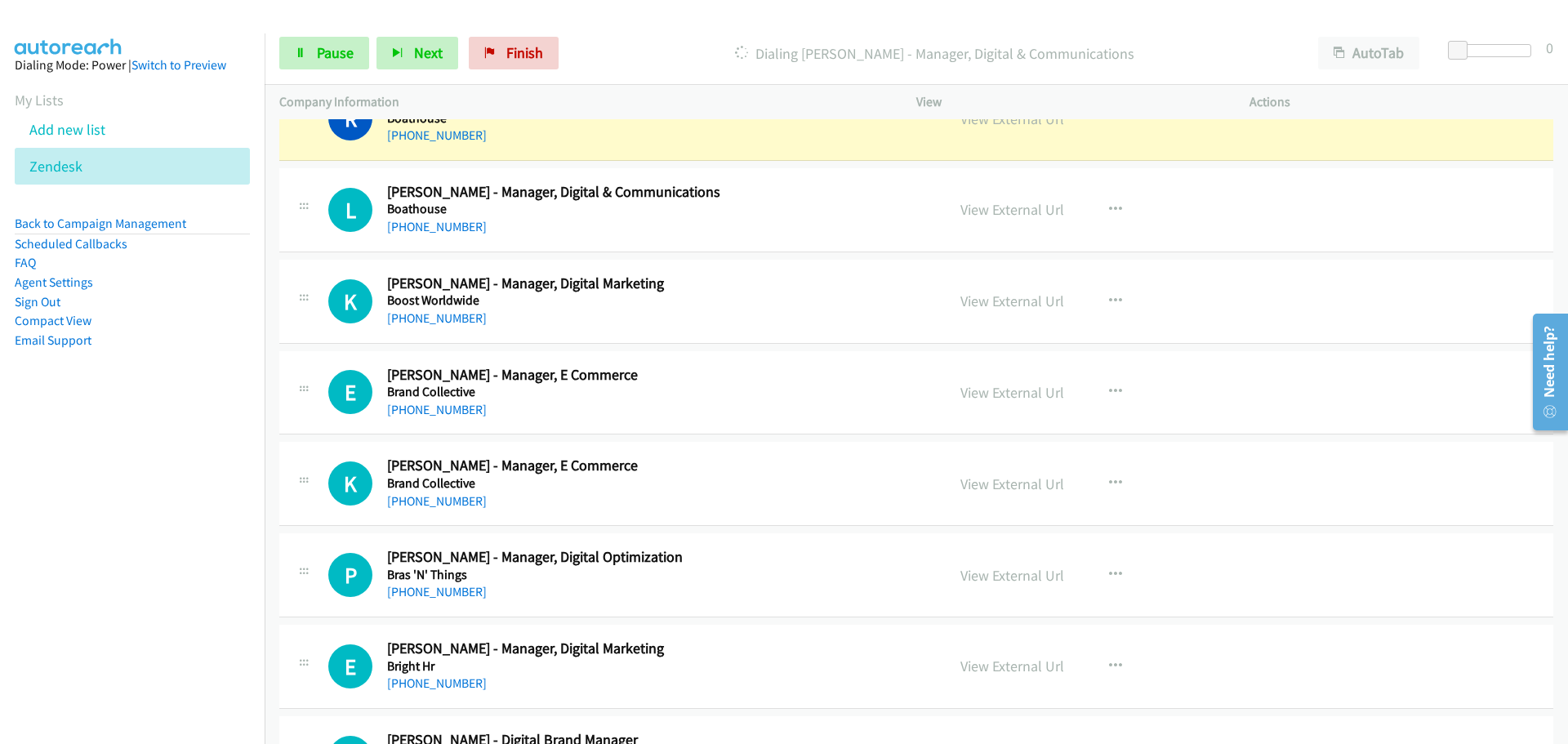
scroll to position [6047, 0]
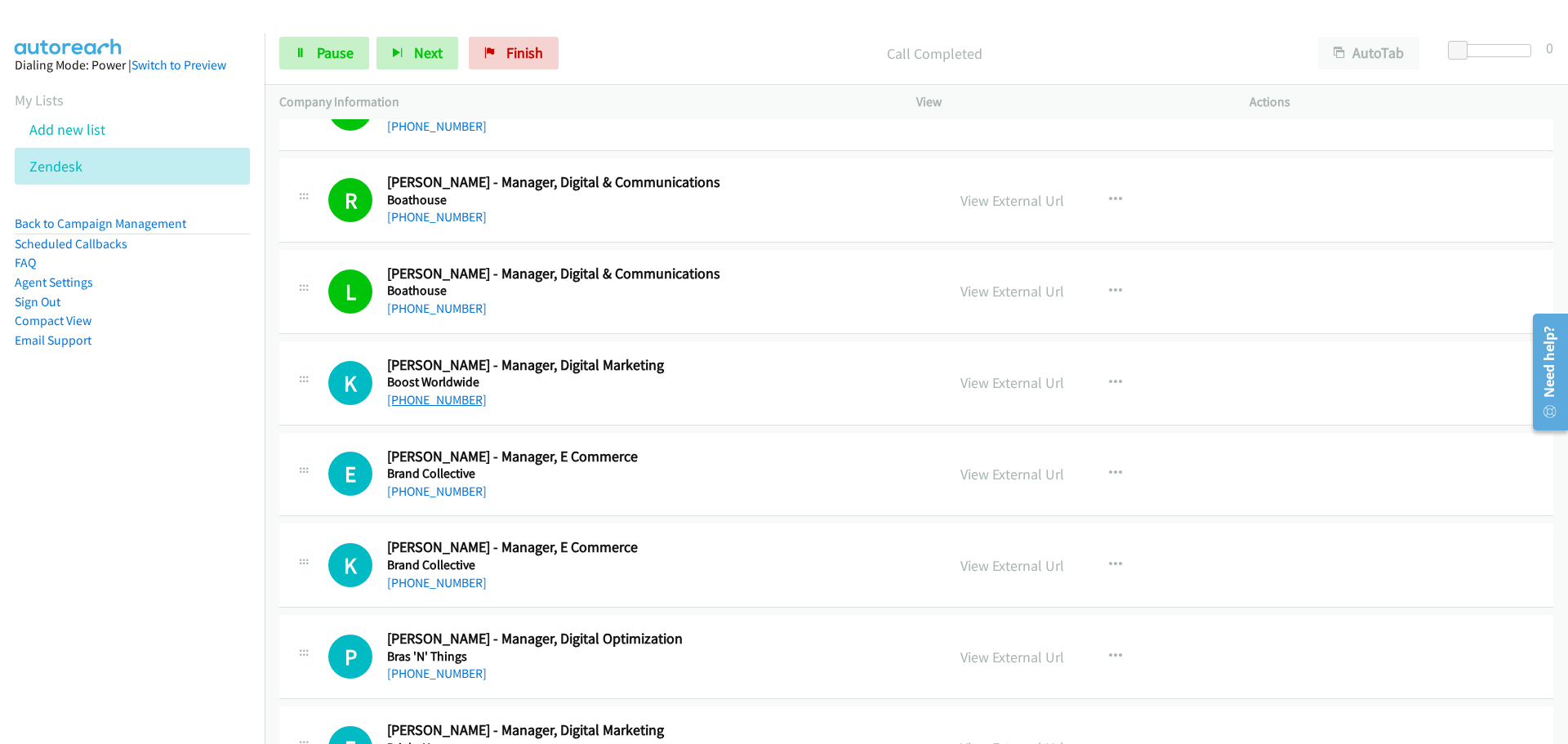
click at [448, 397] on link "[PHONE_NUMBER]" at bounding box center [436, 400] width 99 height 15
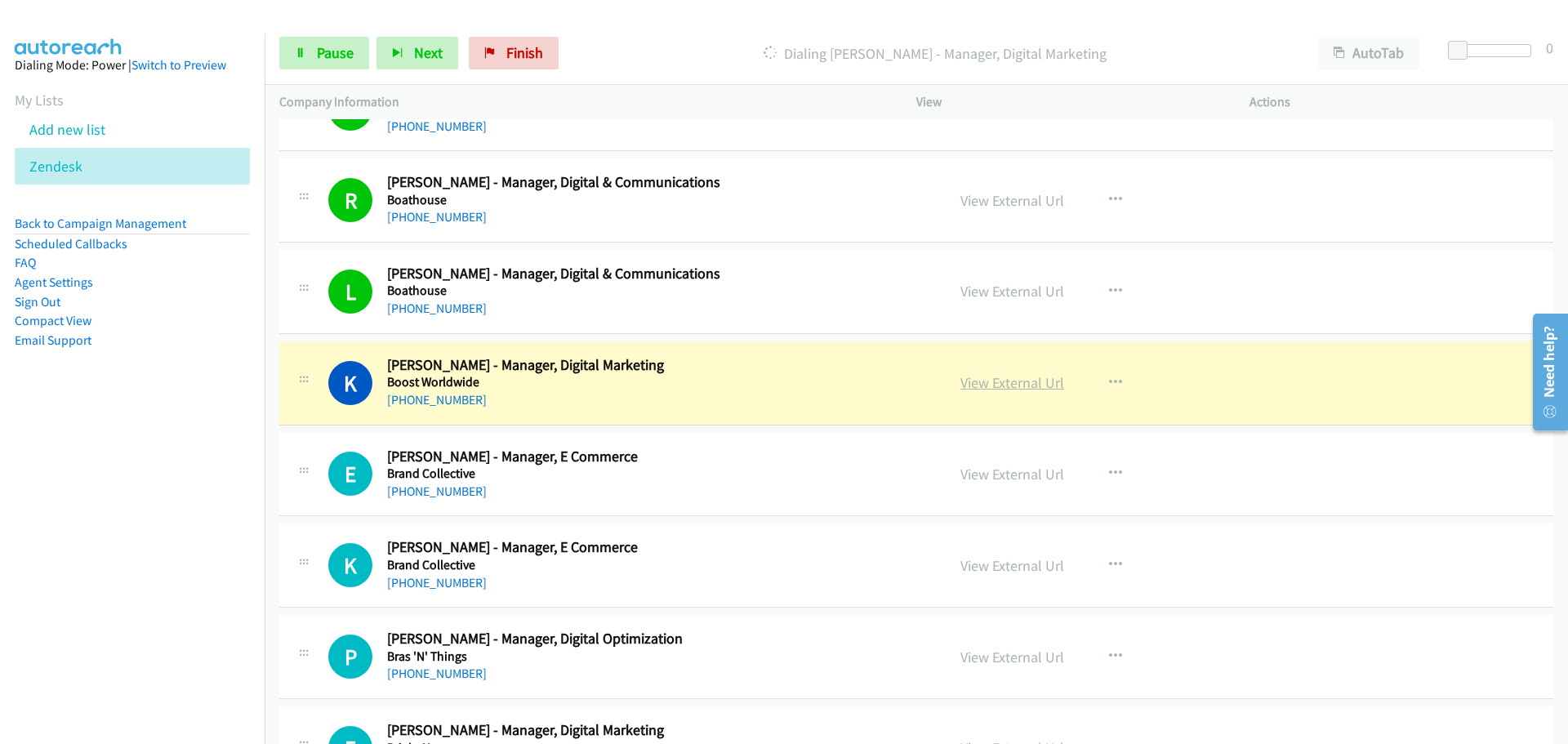
click at [1006, 374] on link "View External Url" at bounding box center [1013, 383] width 104 height 19
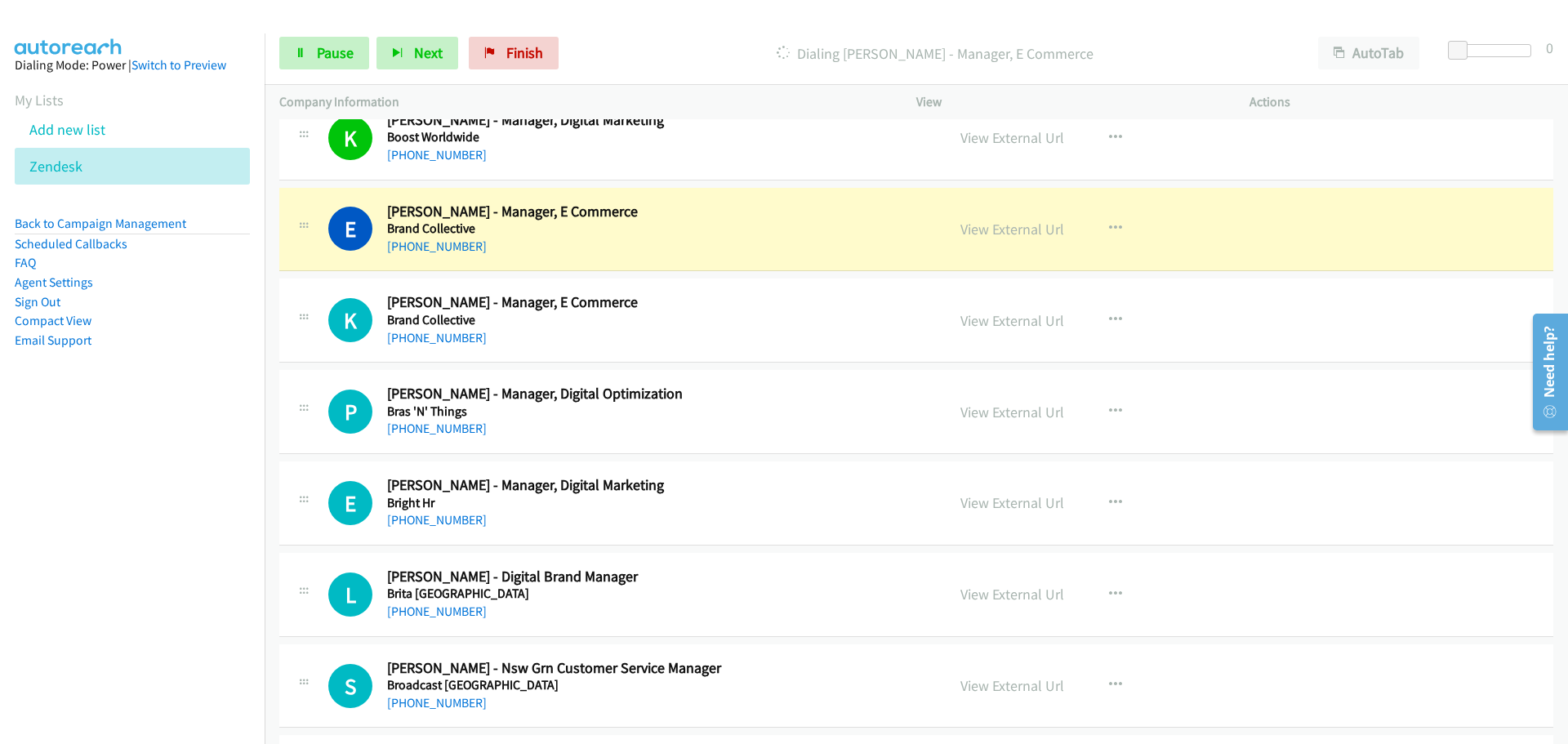
scroll to position [6373, 0]
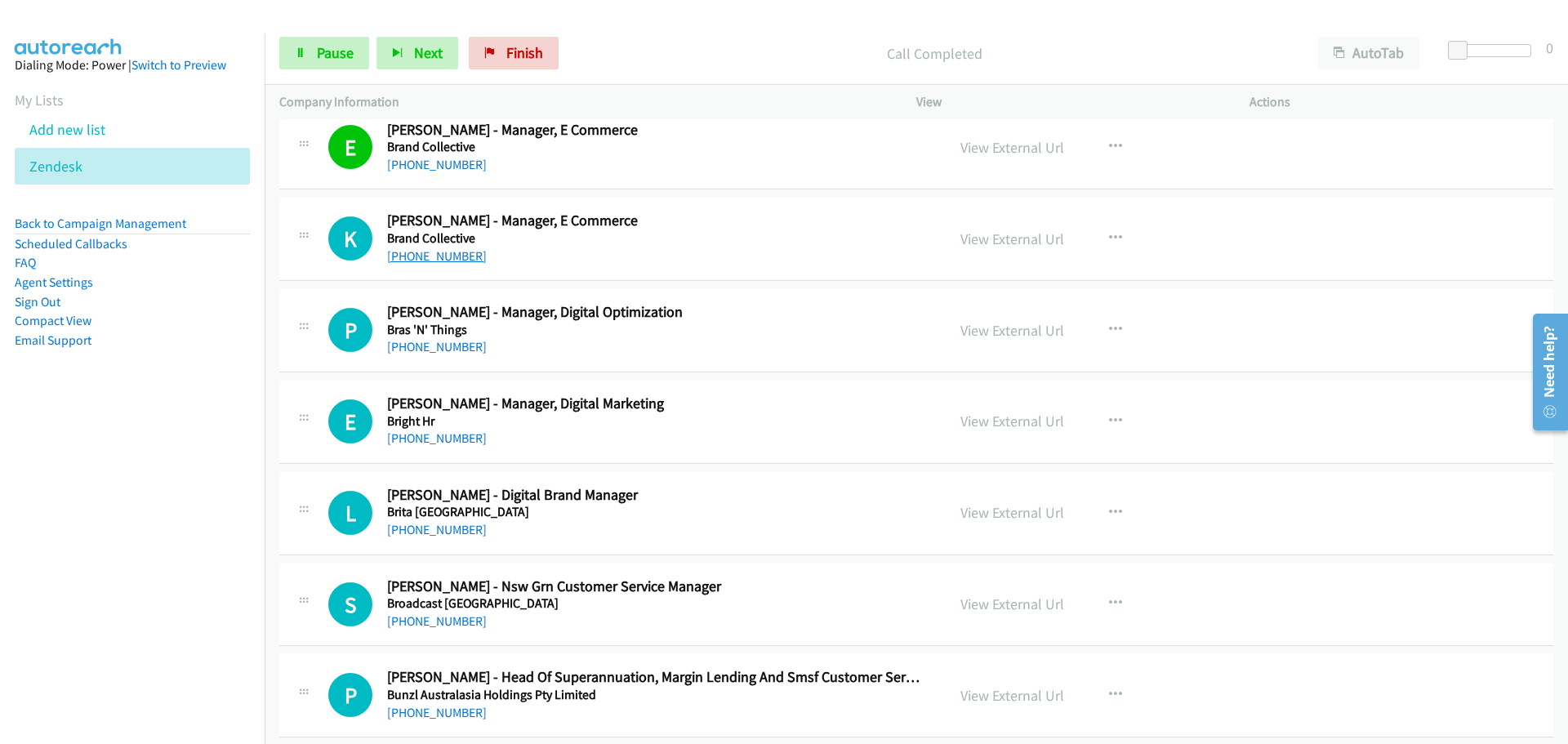
click at [459, 251] on link "[PHONE_NUMBER]" at bounding box center [436, 256] width 99 height 15
drag, startPoint x: 23, startPoint y: 40, endPoint x: 1259, endPoint y: 347, distance: 1273.6
click at [435, 346] on link "[PHONE_NUMBER]" at bounding box center [436, 346] width 99 height 15
click at [1138, 717] on div "View External Url View External Url Schedule/Manage Callback Start Calls Here R…" at bounding box center [1119, 695] width 348 height 54
click at [432, 441] on link "[PHONE_NUMBER]" at bounding box center [436, 438] width 99 height 15
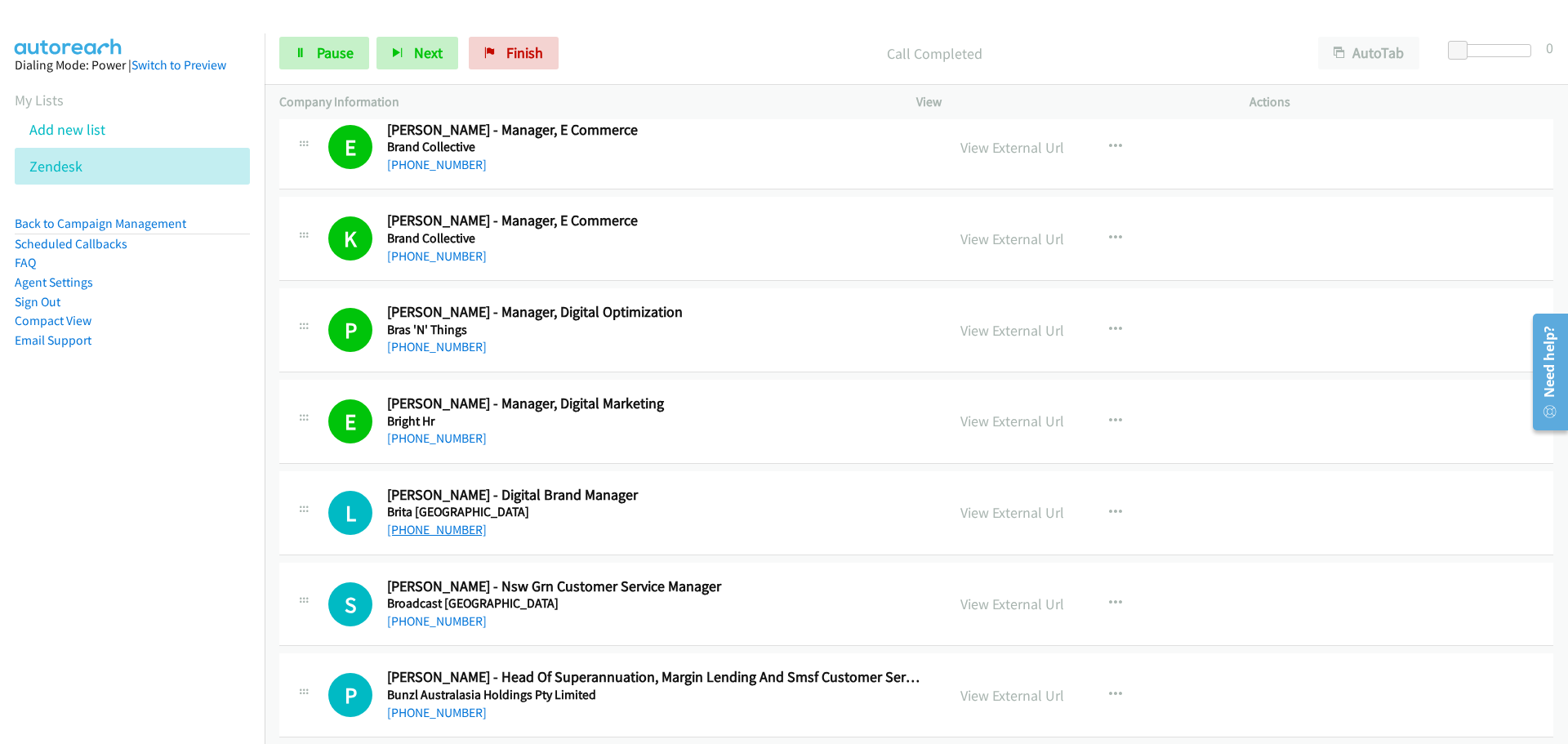
click at [459, 534] on link "[PHONE_NUMBER]" at bounding box center [436, 529] width 99 height 15
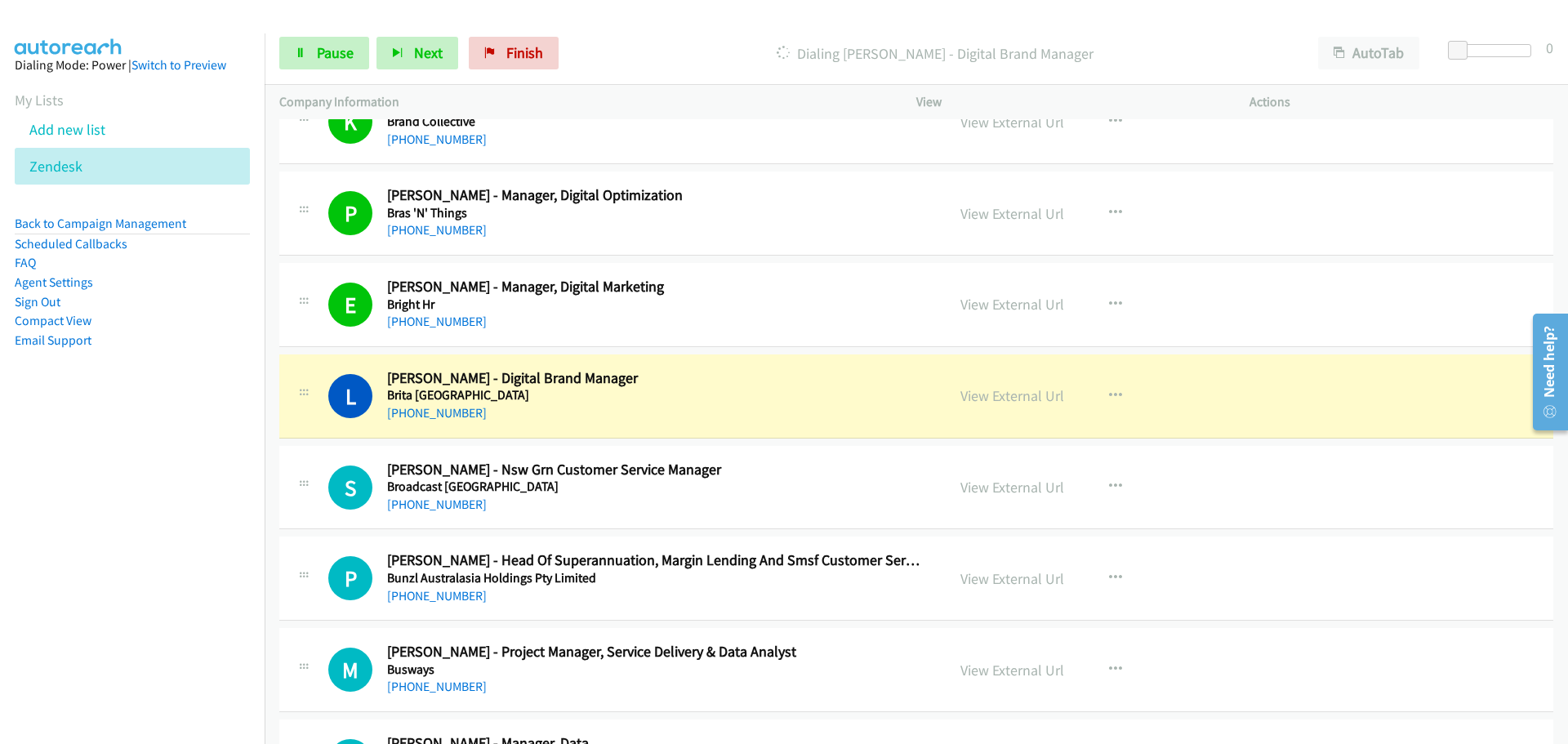
scroll to position [6700, 0]
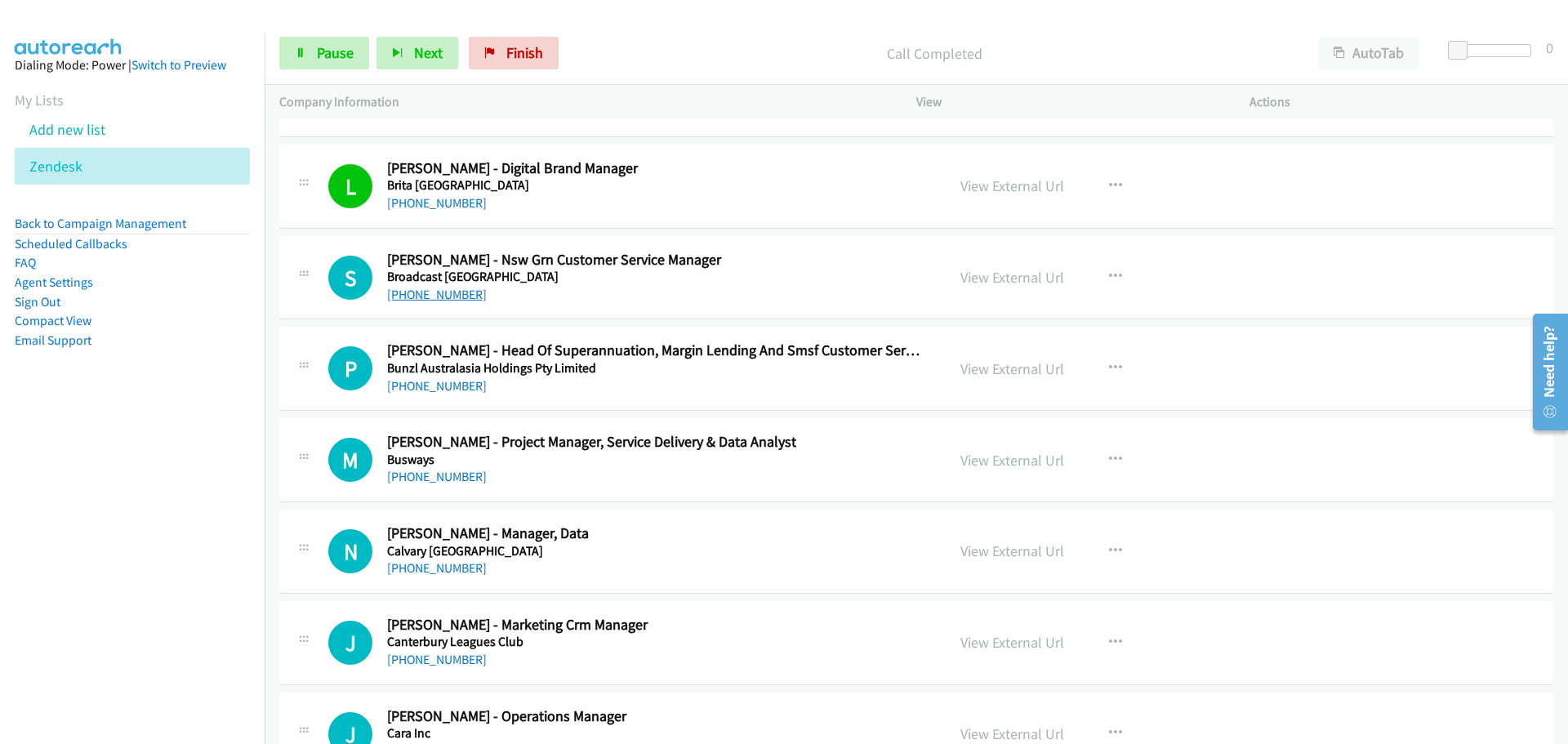
click at [460, 297] on link "[PHONE_NUMBER]" at bounding box center [436, 294] width 99 height 15
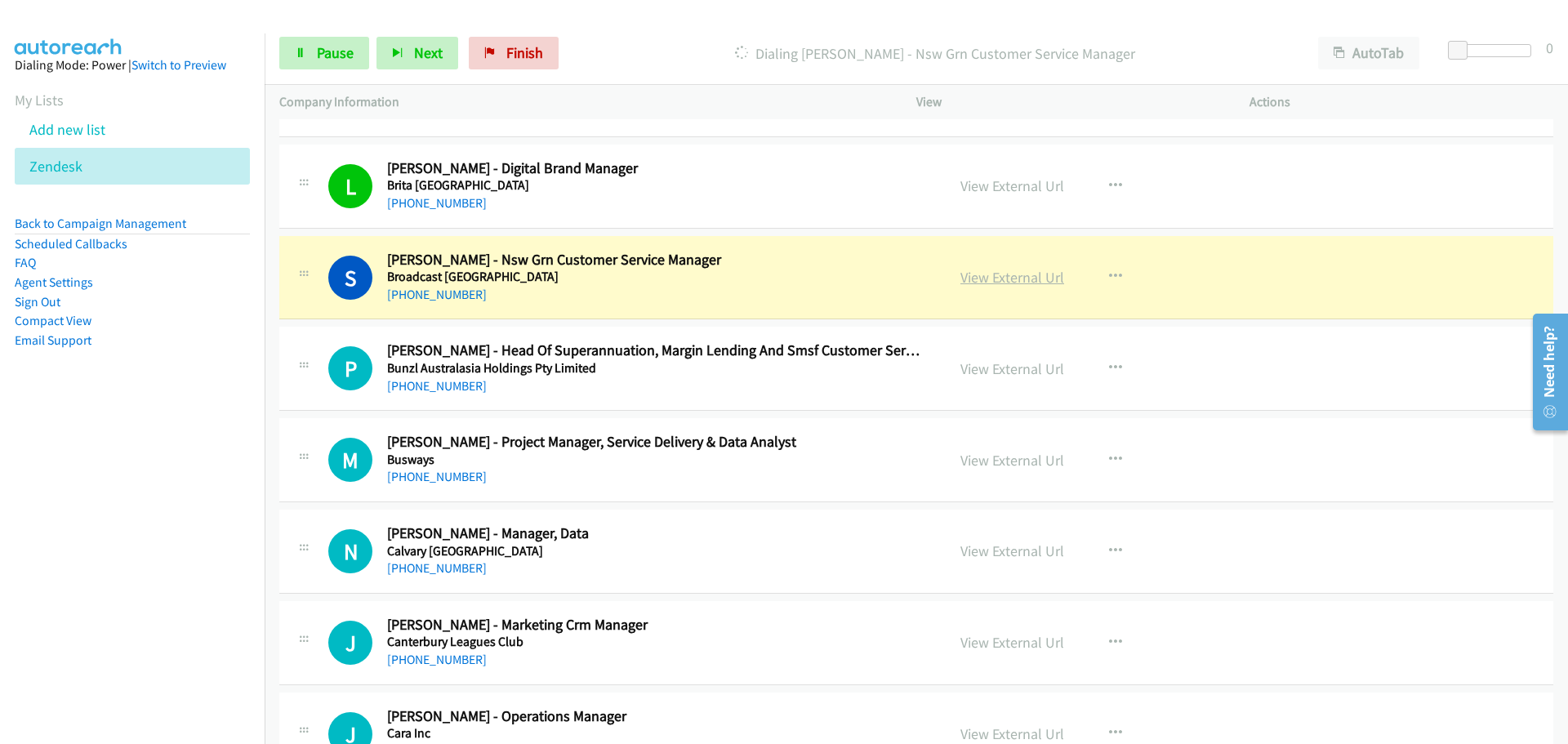
click at [1016, 273] on link "View External Url" at bounding box center [1013, 277] width 104 height 19
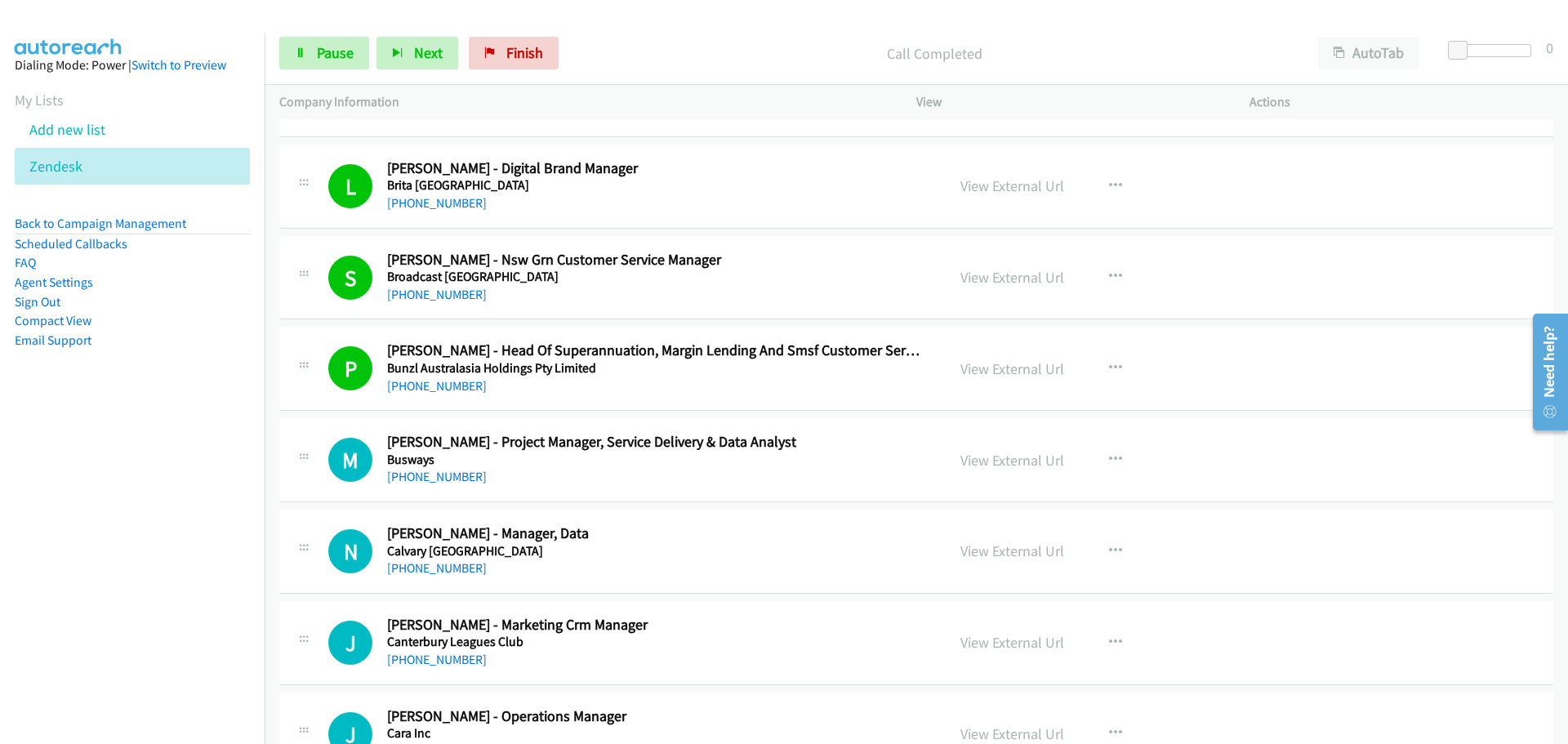
drag, startPoint x: 451, startPoint y: 471, endPoint x: 690, endPoint y: 513, distance: 242.7
click at [451, 471] on link "[PHONE_NUMBER]" at bounding box center [436, 476] width 99 height 15
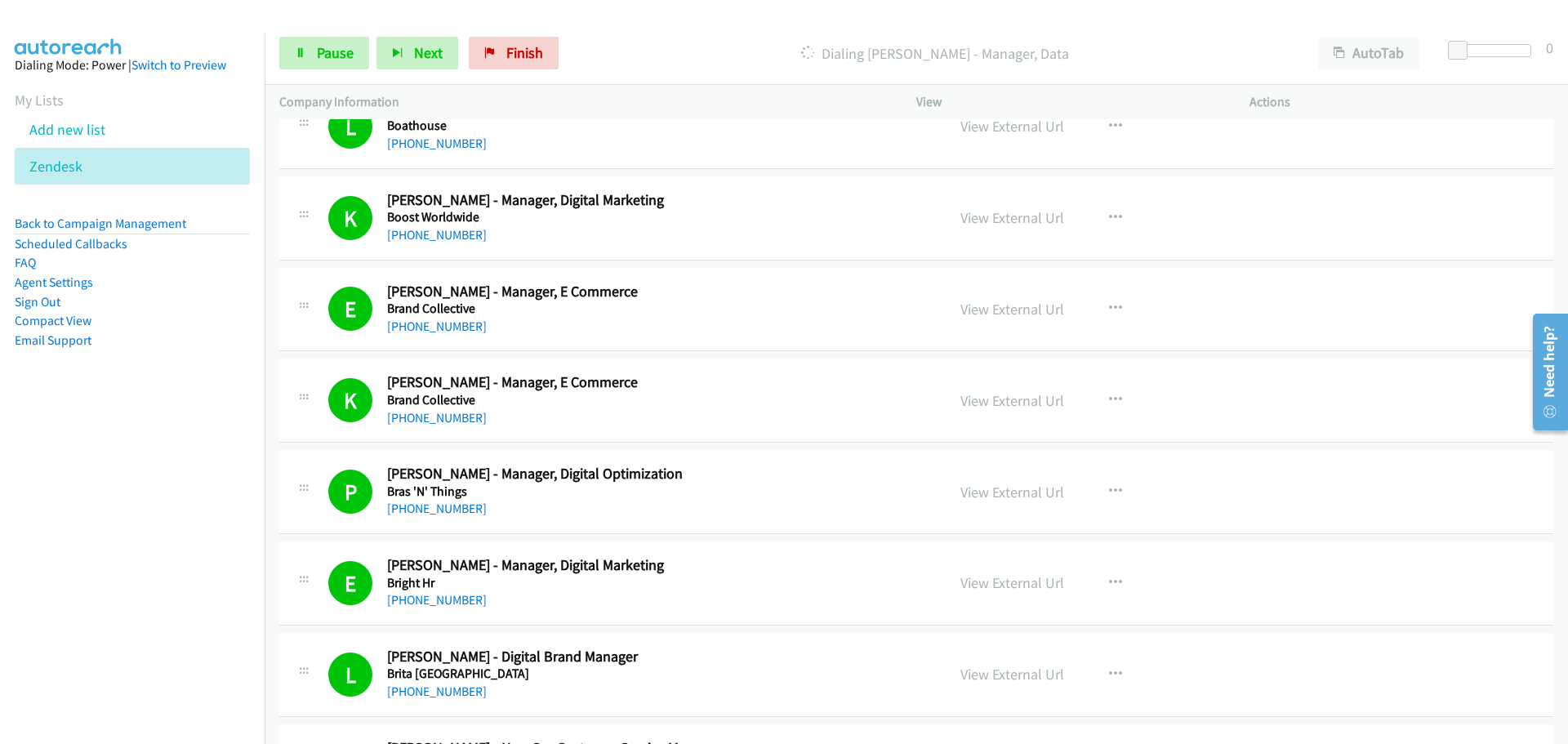
scroll to position [6210, 0]
click at [996, 217] on link "View External Url" at bounding box center [1013, 219] width 104 height 19
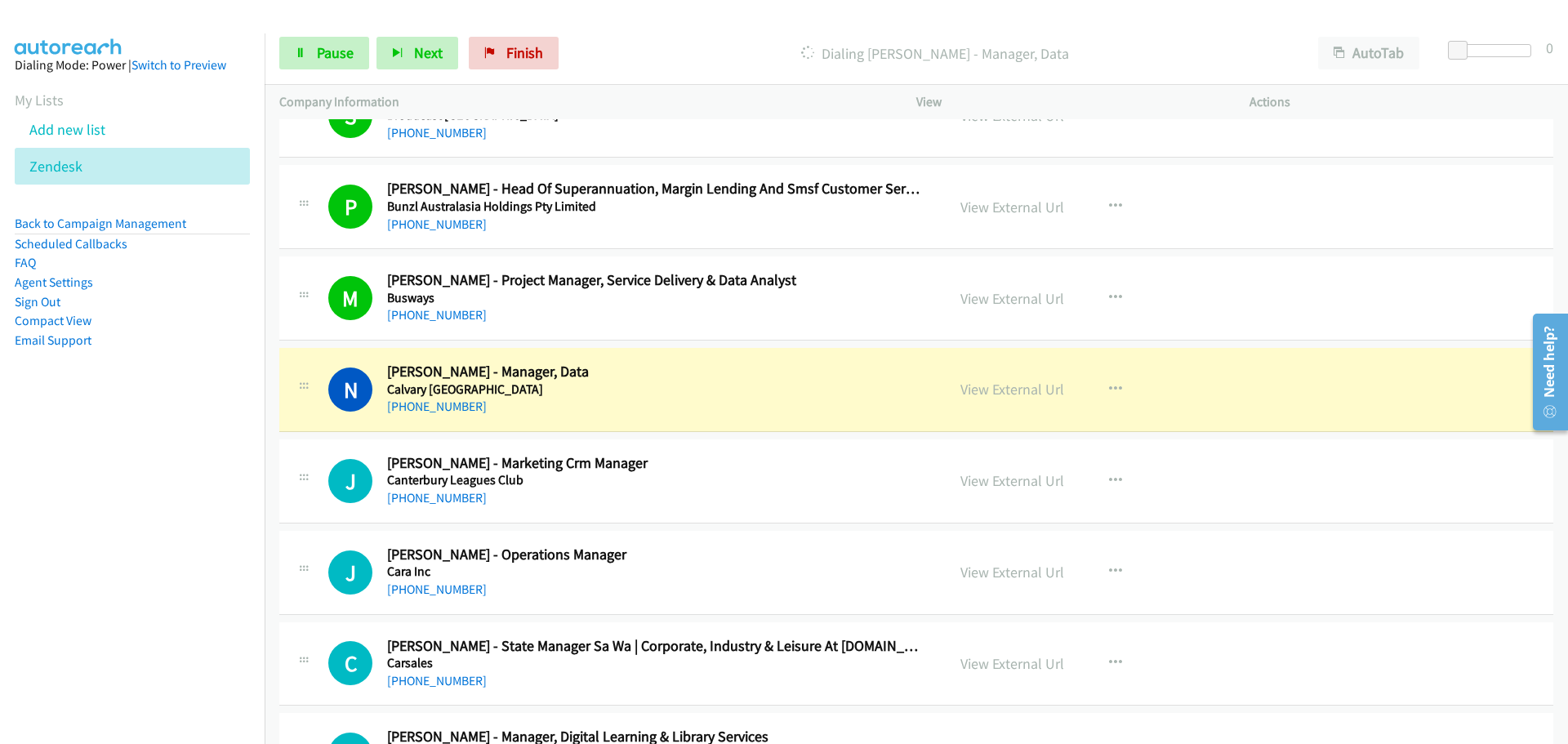
scroll to position [6945, 0]
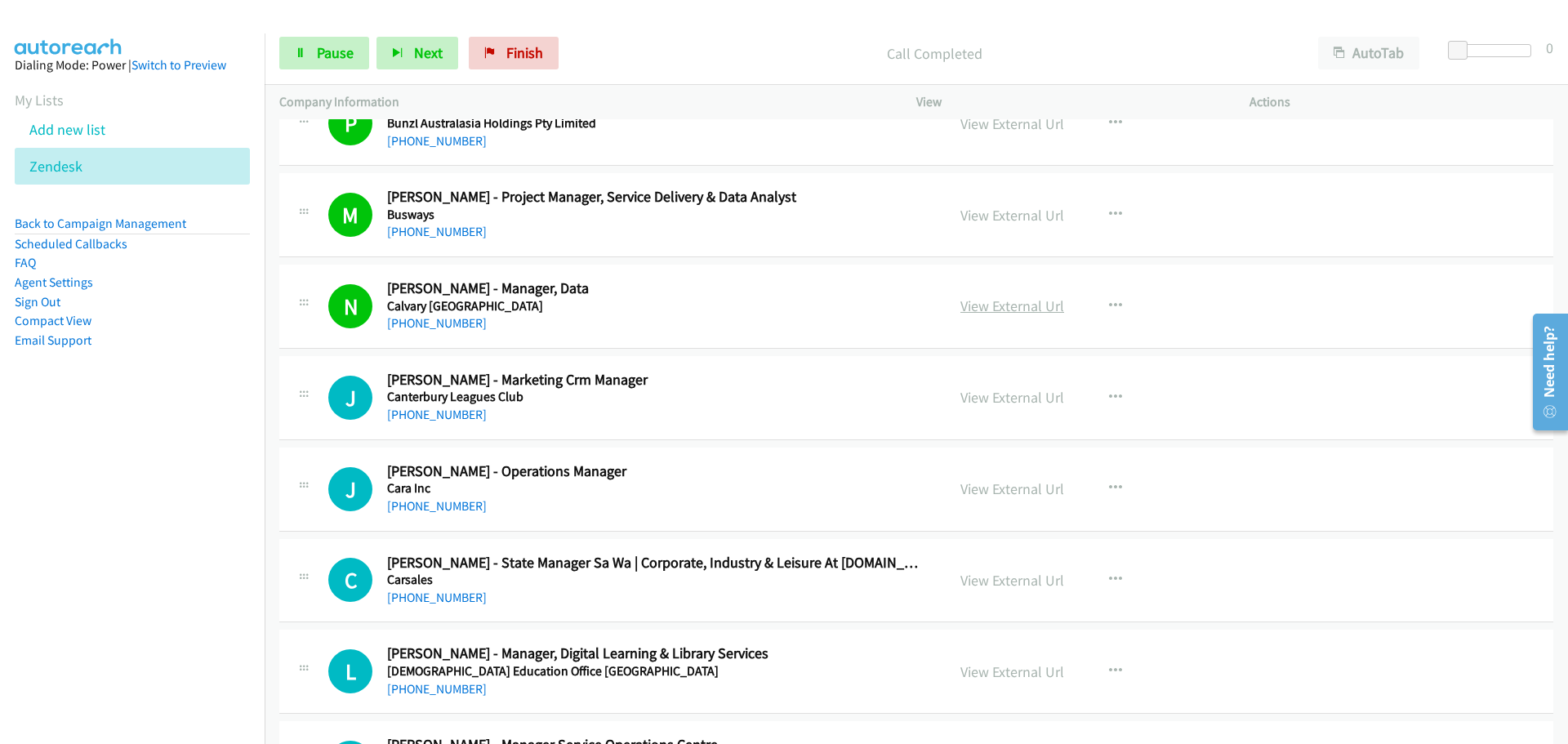
click at [1008, 304] on link "View External Url" at bounding box center [1013, 306] width 104 height 19
click at [450, 414] on link "[PHONE_NUMBER]" at bounding box center [436, 414] width 99 height 15
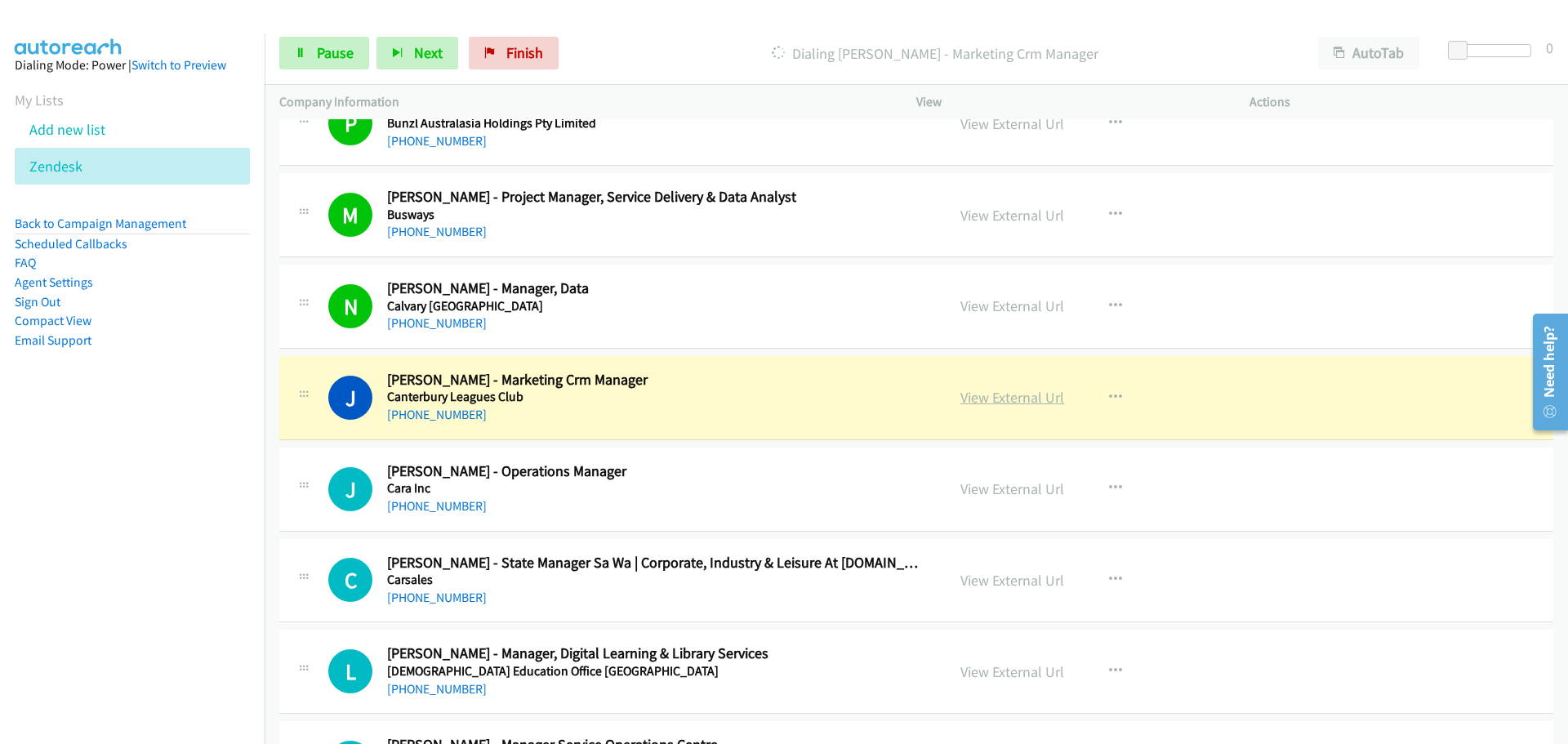
click at [1047, 396] on link "View External Url" at bounding box center [1013, 397] width 104 height 19
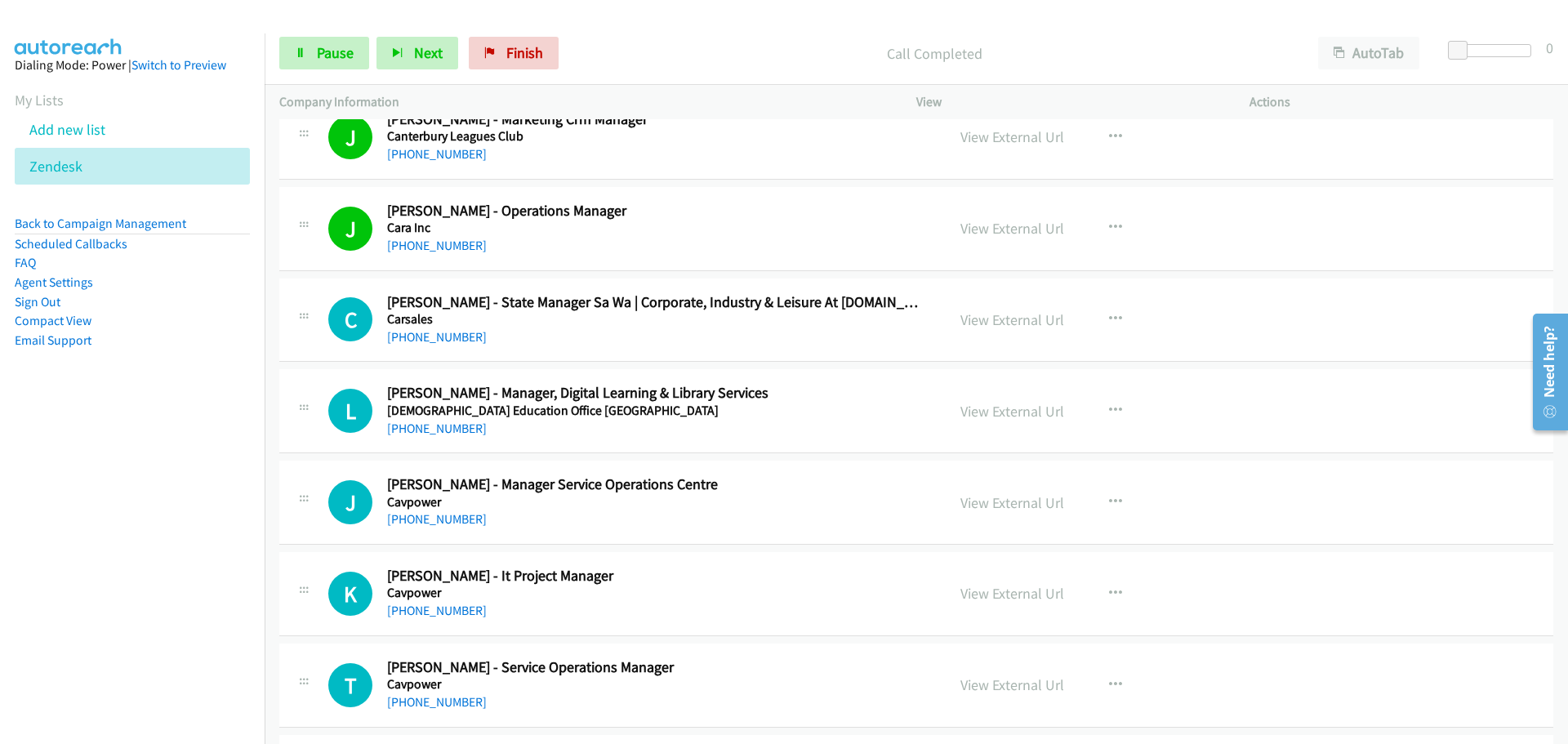
scroll to position [7272, 0]
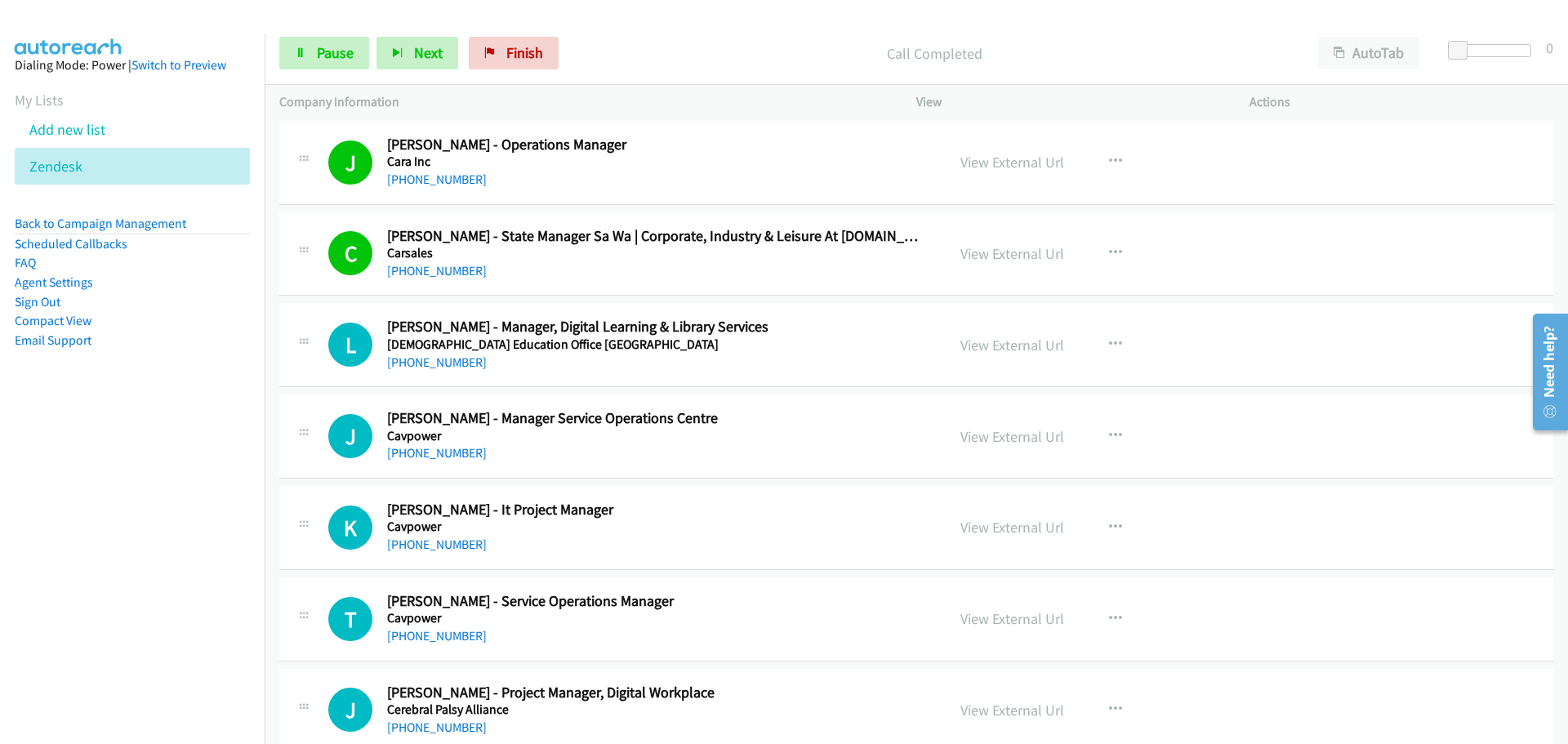
drag, startPoint x: 440, startPoint y: 362, endPoint x: 560, endPoint y: 364, distance: 120.0
click at [440, 362] on link "[PHONE_NUMBER]" at bounding box center [436, 362] width 99 height 15
click at [450, 456] on link "[PHONE_NUMBER]" at bounding box center [436, 452] width 99 height 15
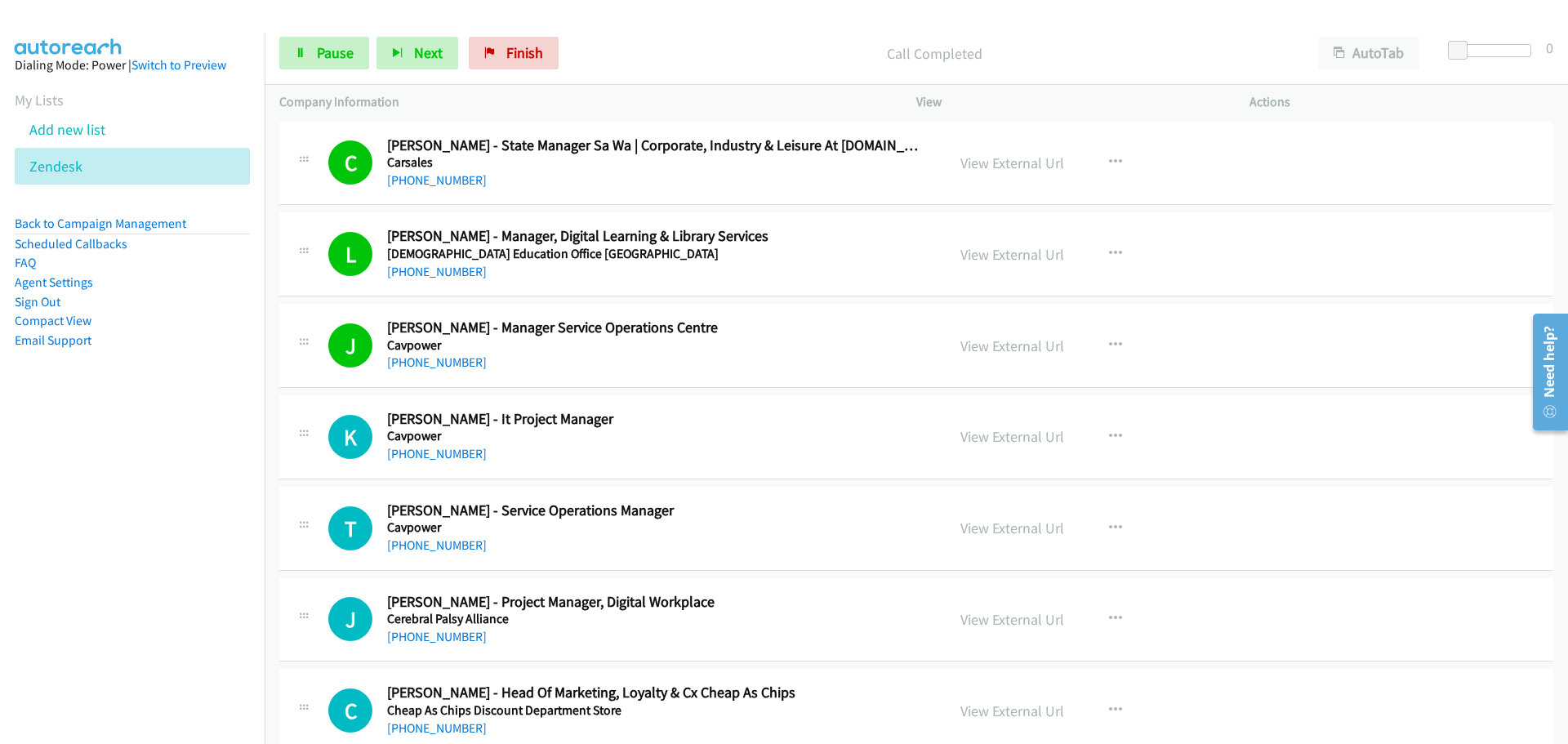
scroll to position [7517, 0]
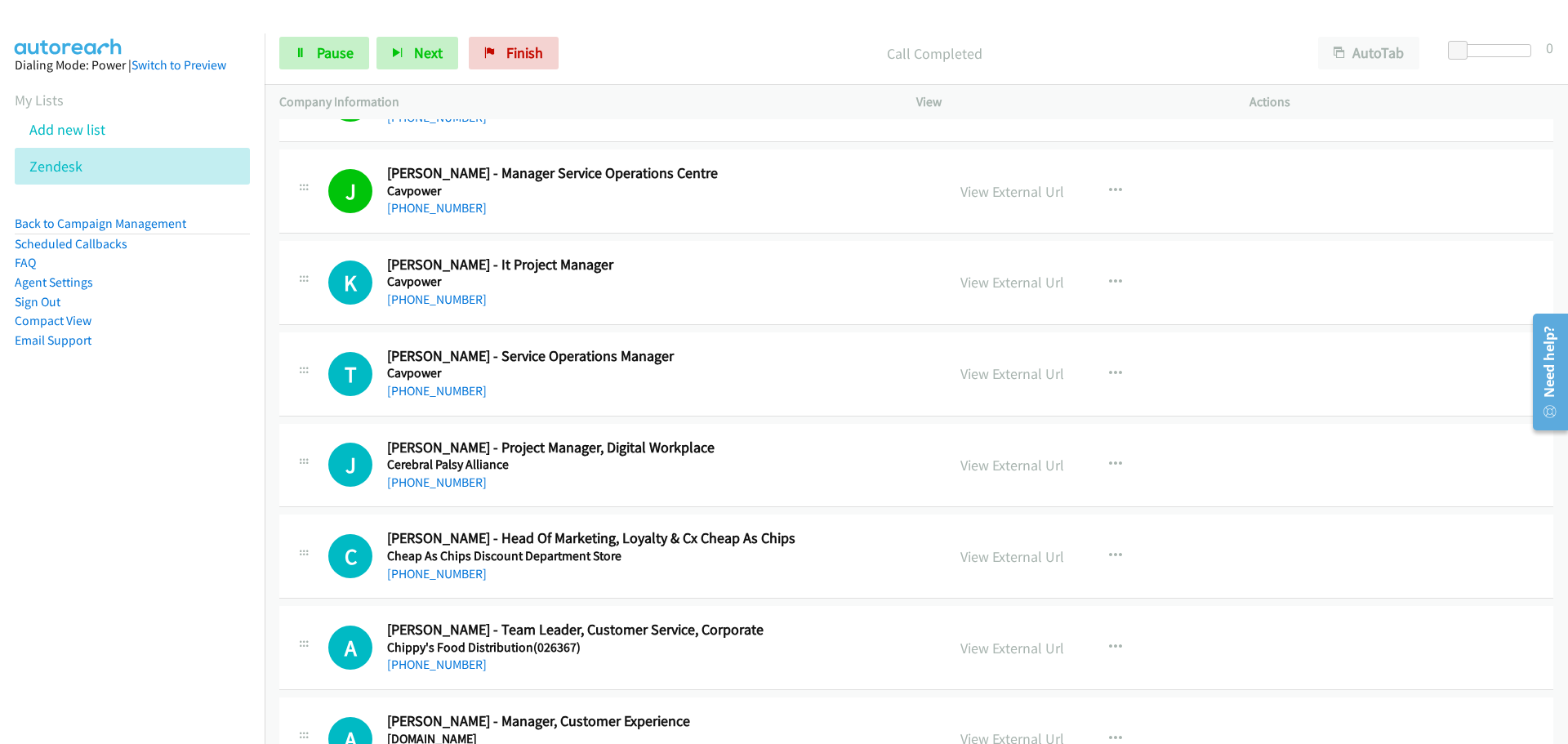
drag, startPoint x: 446, startPoint y: 305, endPoint x: 1548, endPoint y: 299, distance: 1102.0
click at [449, 299] on link "[PHONE_NUMBER]" at bounding box center [436, 299] width 99 height 15
click at [450, 390] on link "[PHONE_NUMBER]" at bounding box center [436, 391] width 99 height 15
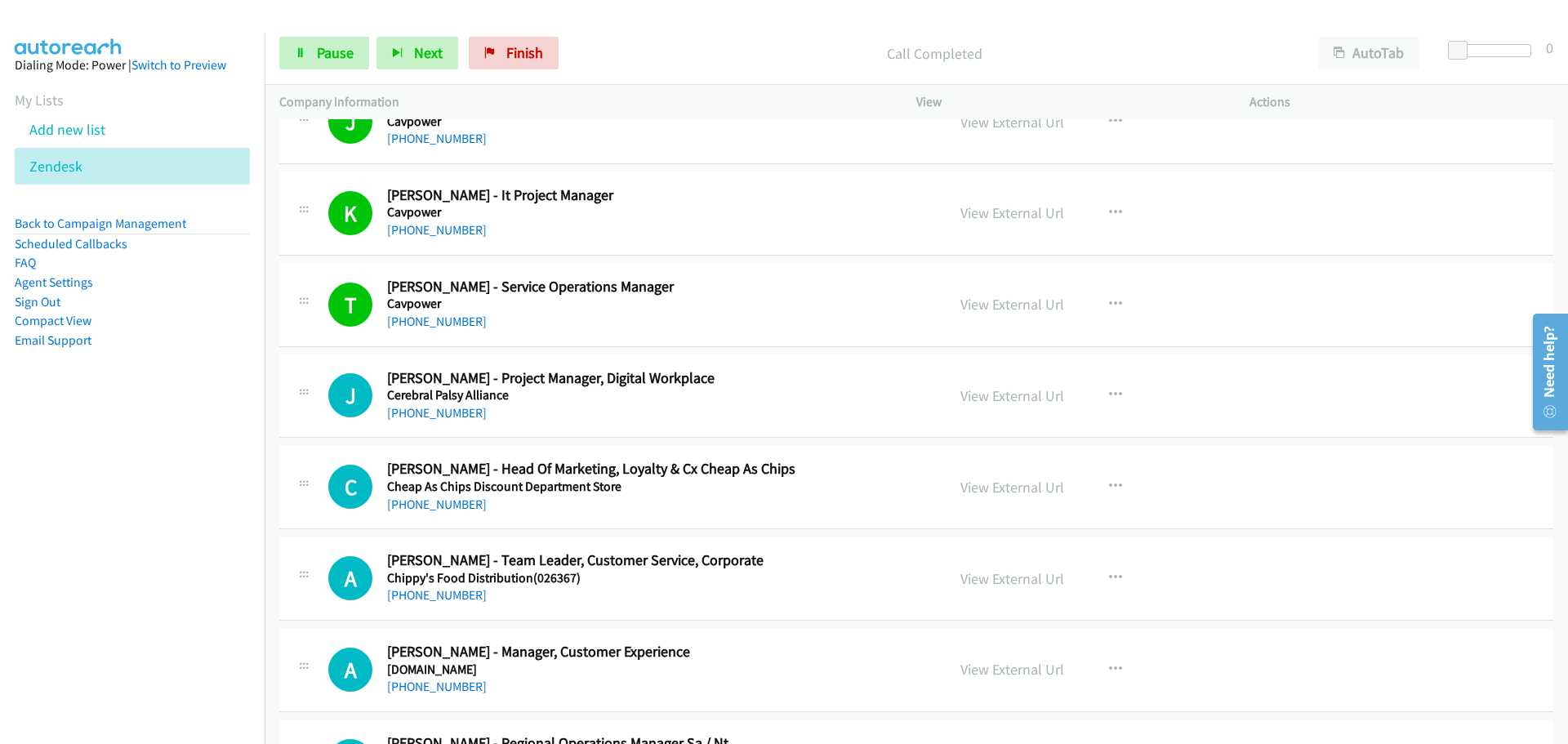
scroll to position [7681, 0]
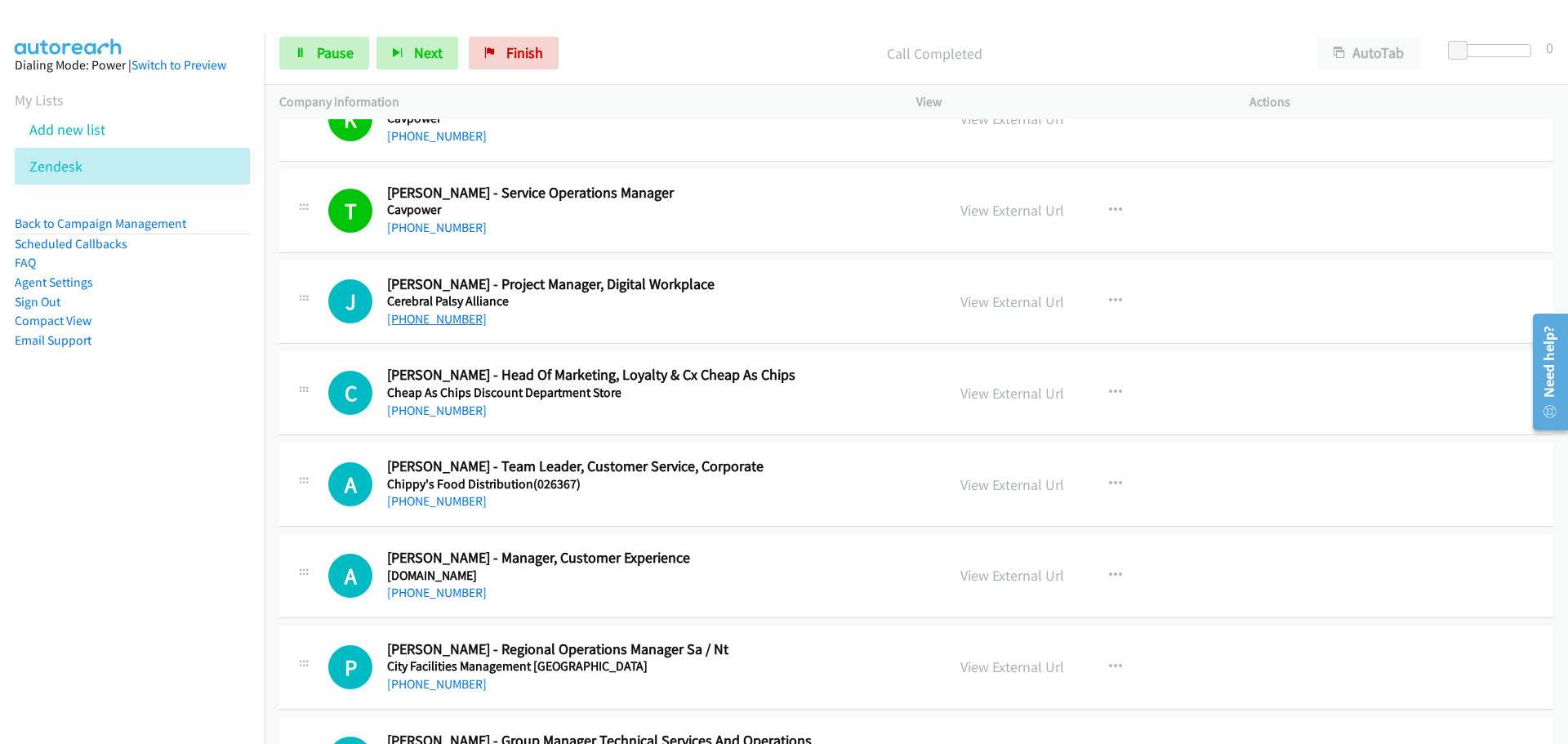
click at [456, 312] on link "[PHONE_NUMBER]" at bounding box center [436, 318] width 99 height 15
click at [441, 410] on link "[PHONE_NUMBER]" at bounding box center [436, 410] width 99 height 15
click at [442, 507] on link "[PHONE_NUMBER]" at bounding box center [436, 501] width 99 height 15
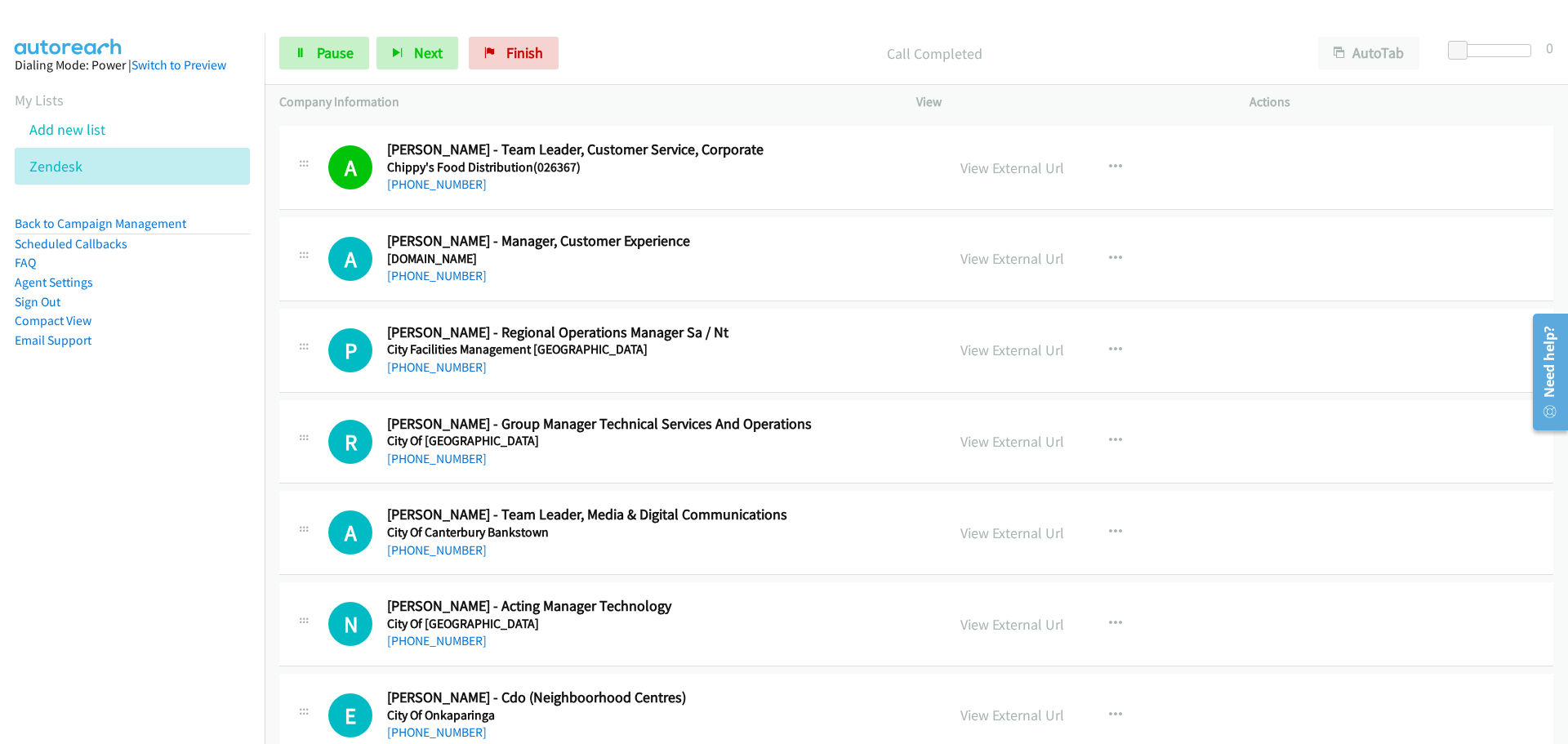
scroll to position [8008, 0]
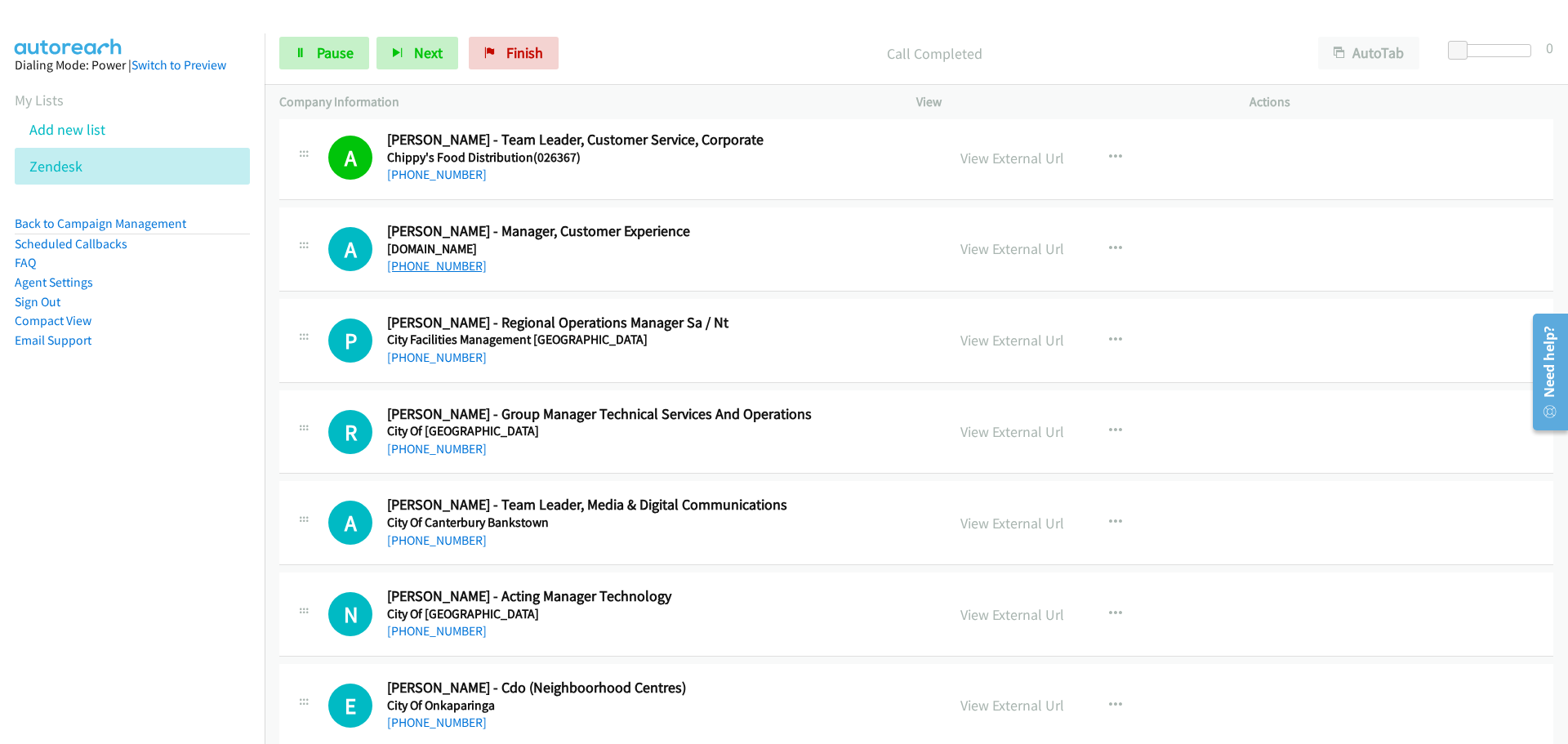
click at [429, 260] on link "[PHONE_NUMBER]" at bounding box center [436, 266] width 99 height 15
drag, startPoint x: 17, startPoint y: 52, endPoint x: 408, endPoint y: 361, distance: 498.4
click at [405, 362] on link "[PHONE_NUMBER]" at bounding box center [436, 357] width 99 height 15
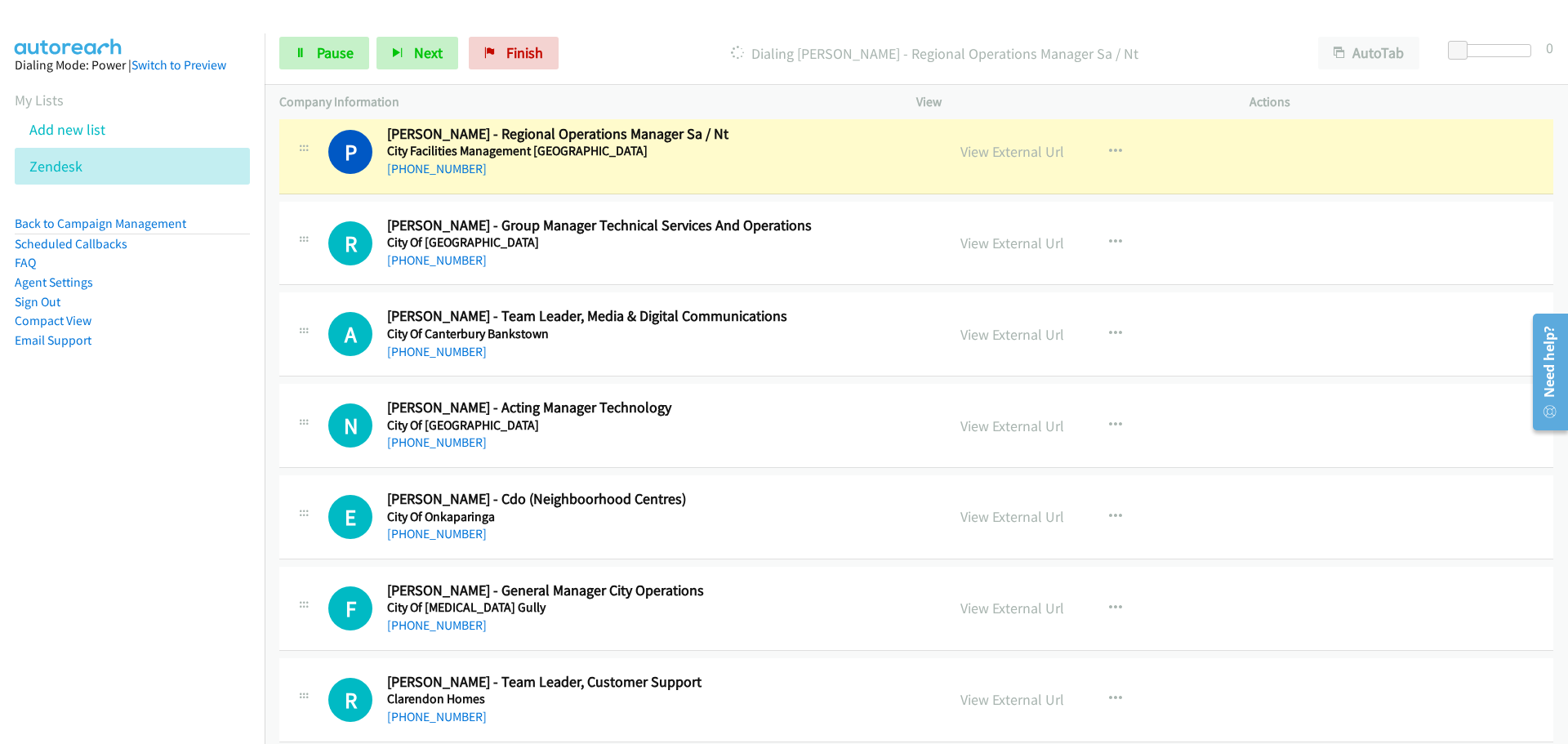
scroll to position [8171, 0]
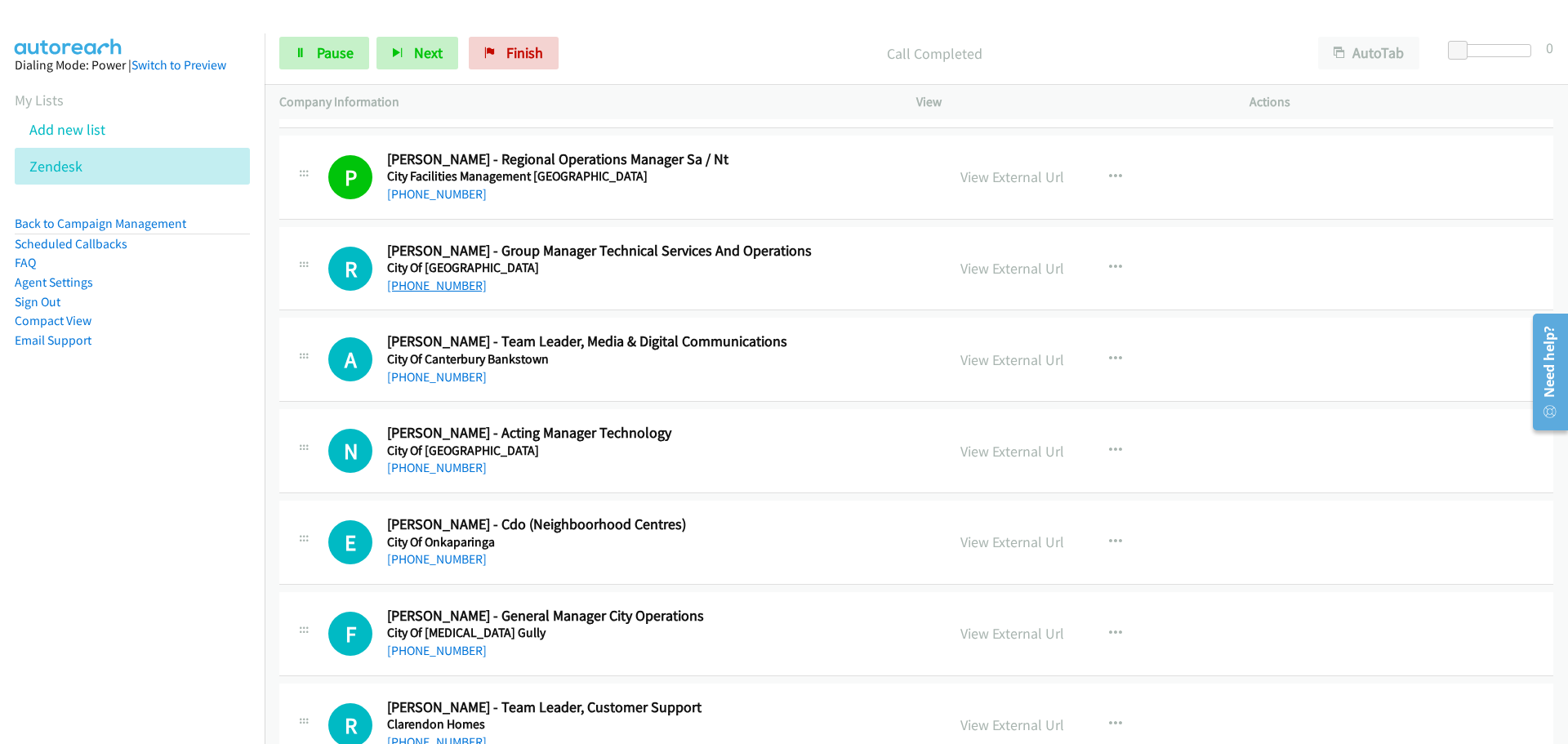
click at [433, 288] on link "[PHONE_NUMBER]" at bounding box center [436, 285] width 99 height 15
click at [417, 377] on link "[PHONE_NUMBER]" at bounding box center [436, 376] width 99 height 15
click at [452, 472] on link "[PHONE_NUMBER]" at bounding box center [436, 467] width 99 height 15
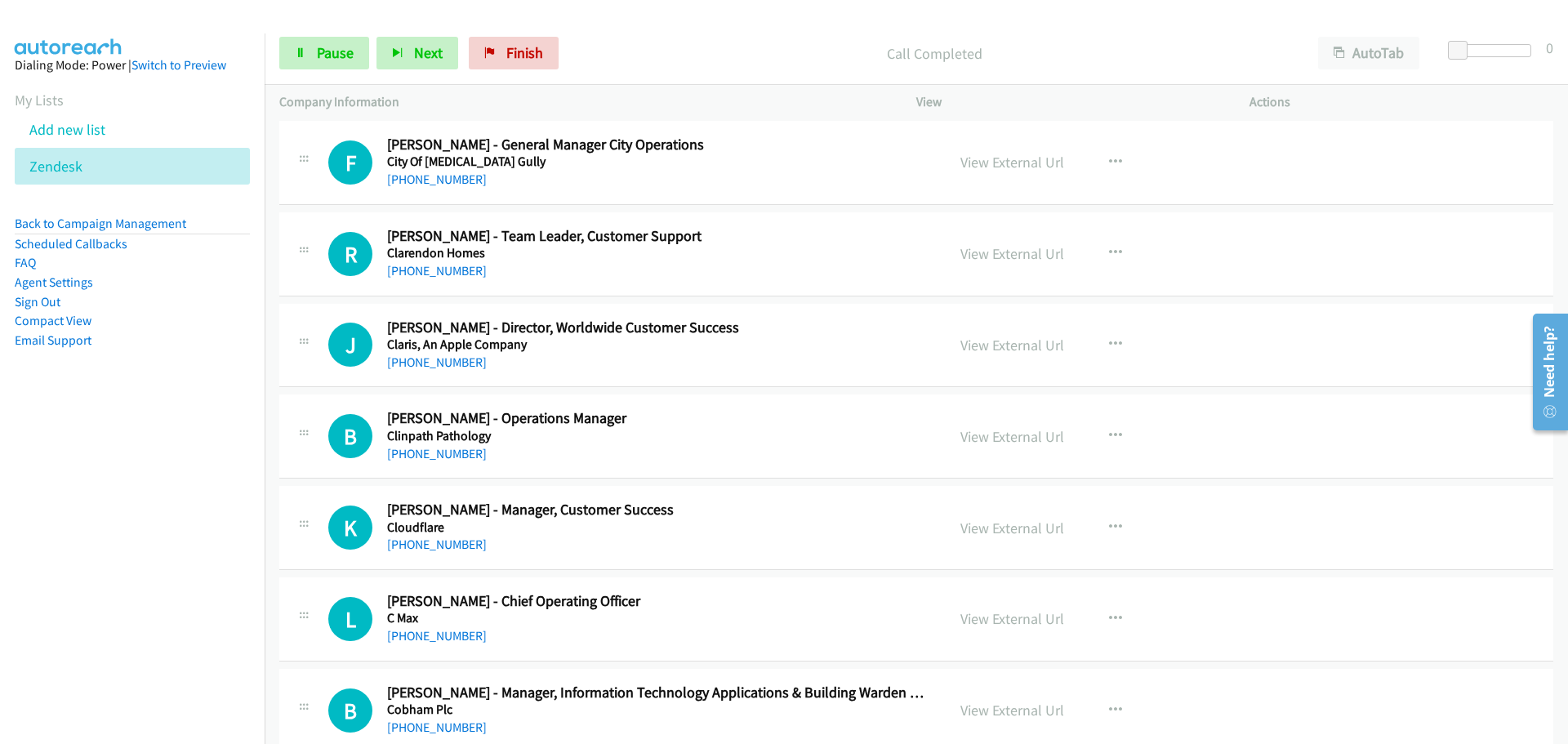
scroll to position [8662, 0]
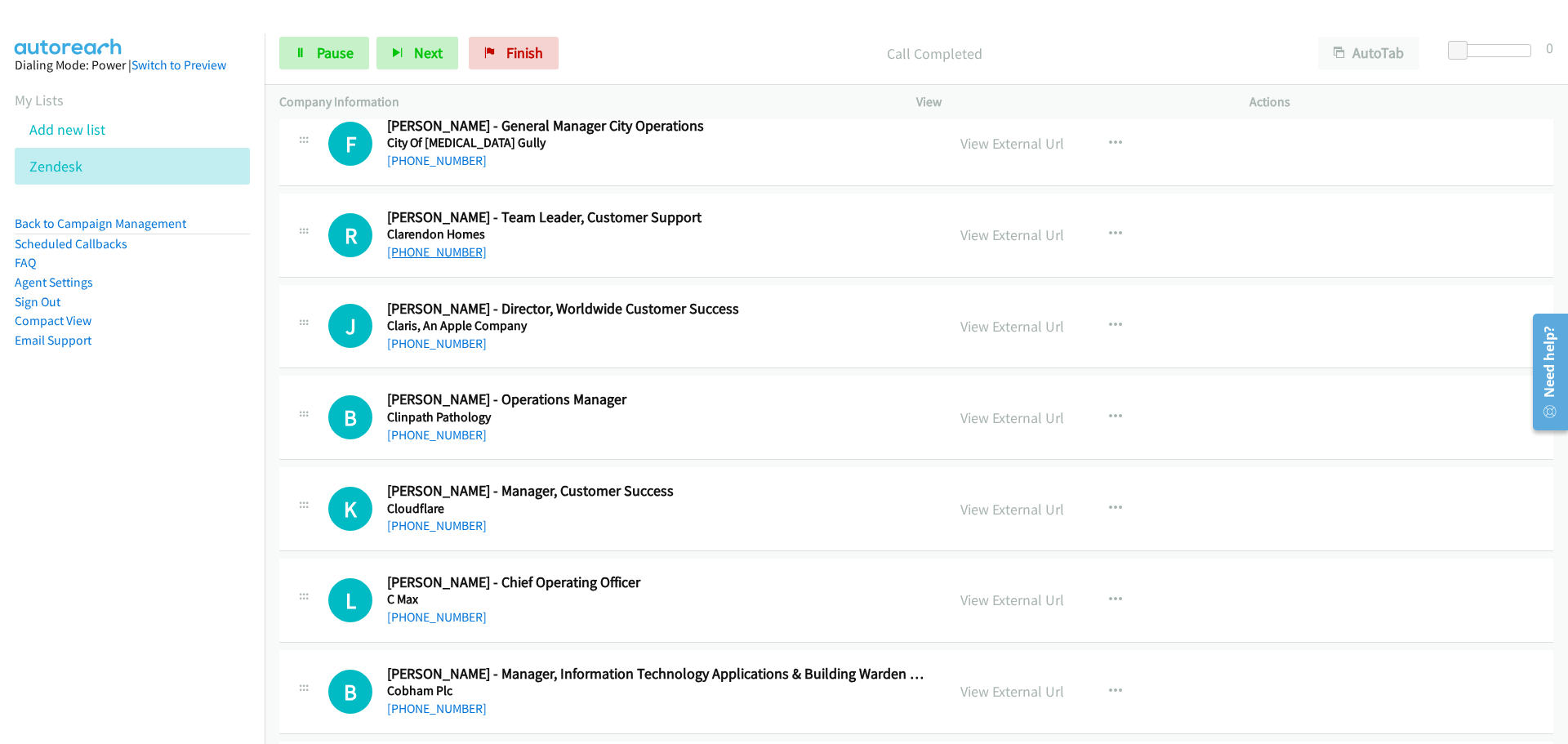
click at [445, 251] on link "[PHONE_NUMBER]" at bounding box center [436, 251] width 99 height 15
click at [412, 343] on link "[PHONE_NUMBER]" at bounding box center [436, 343] width 99 height 15
click at [456, 440] on link "[PHONE_NUMBER]" at bounding box center [436, 435] width 99 height 15
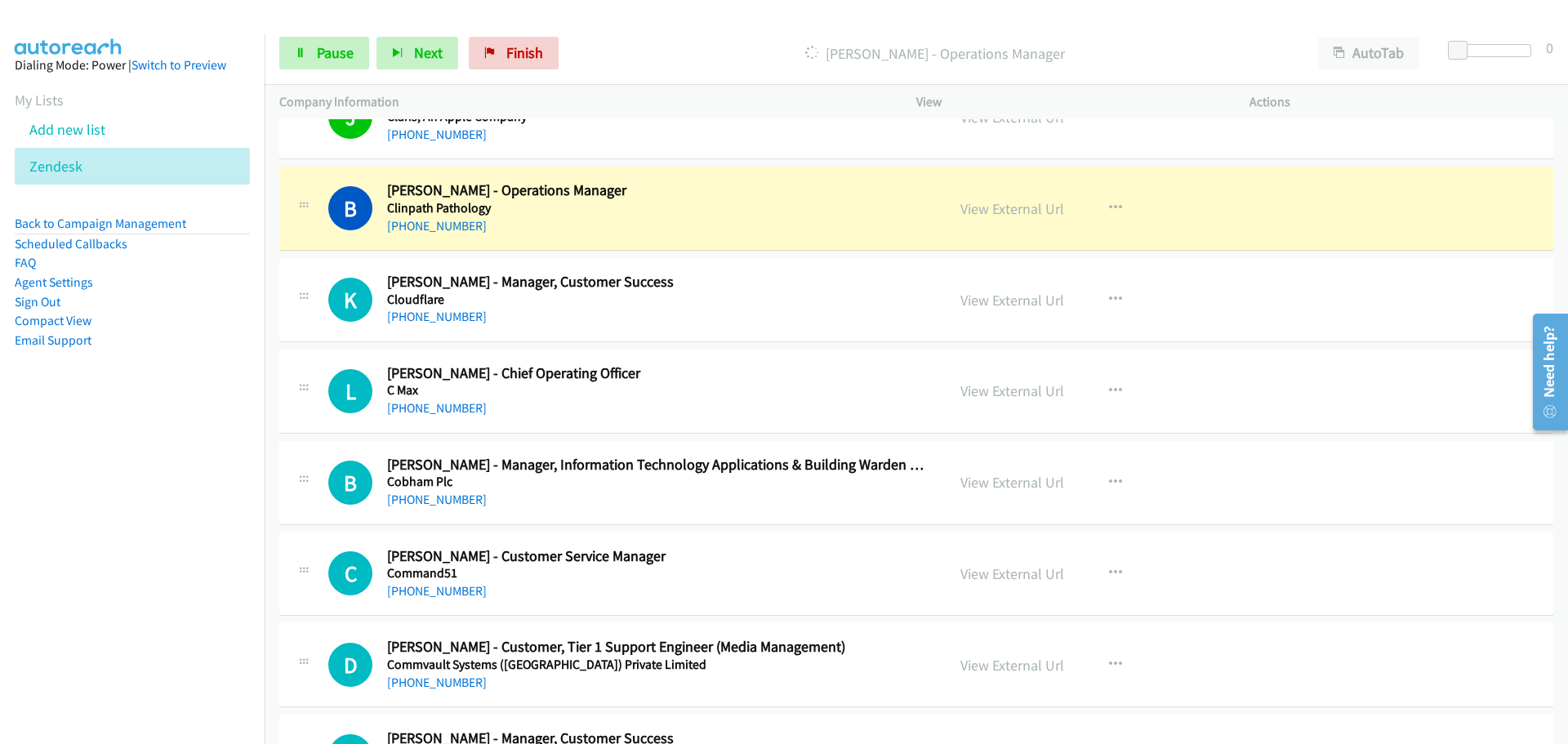
scroll to position [8907, 0]
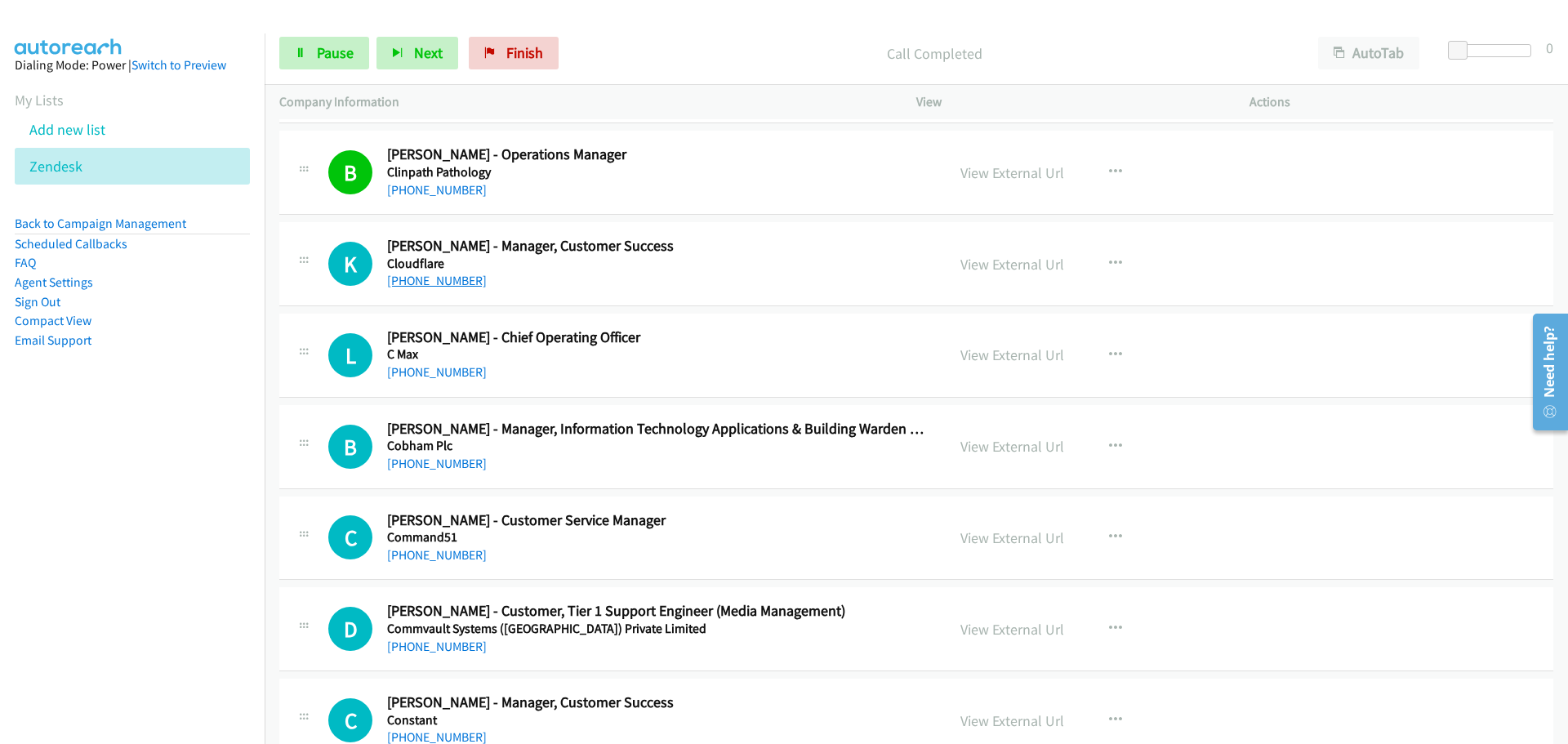
click at [428, 277] on link "[PHONE_NUMBER]" at bounding box center [436, 280] width 99 height 15
click at [423, 374] on link "[PHONE_NUMBER]" at bounding box center [436, 372] width 99 height 15
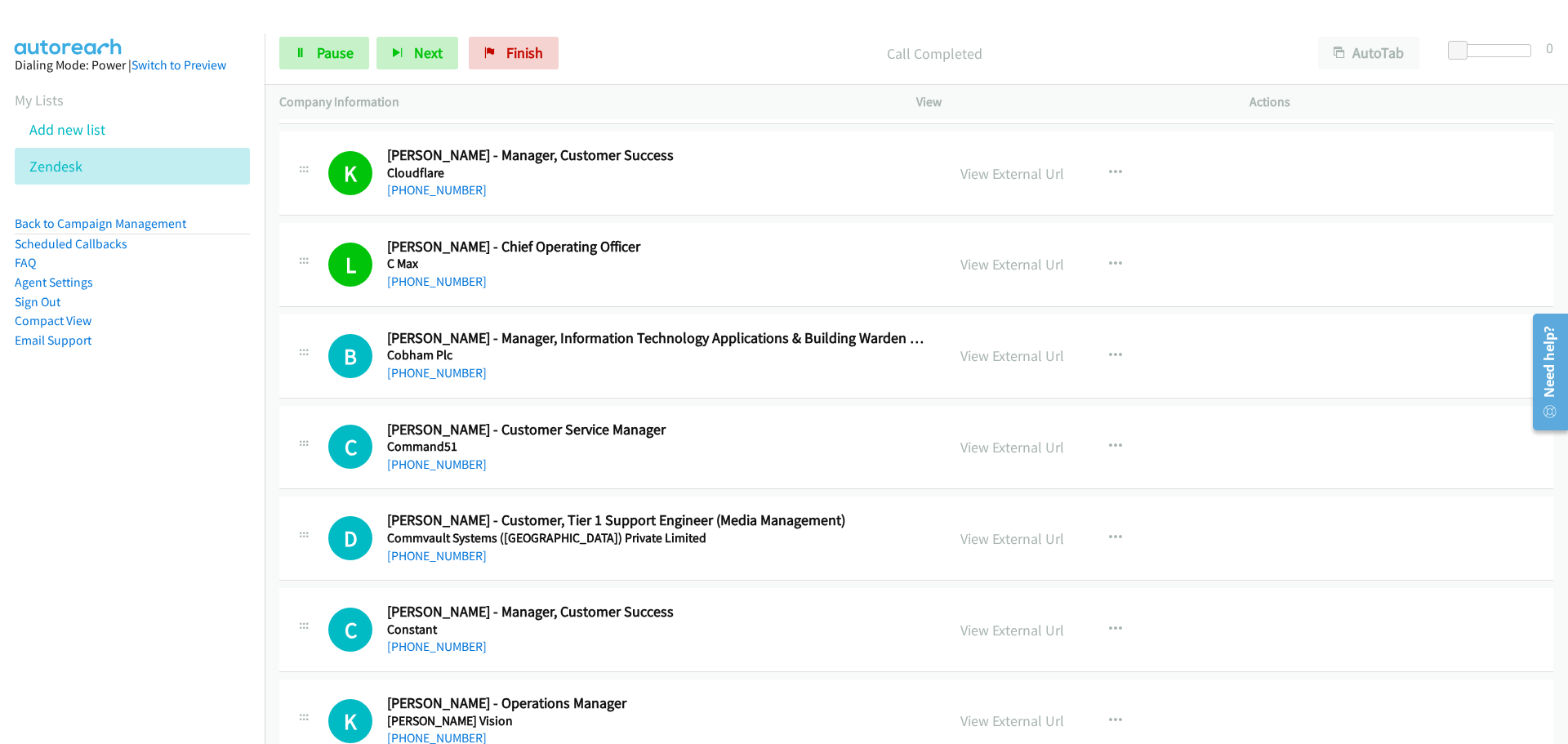
scroll to position [9152, 0]
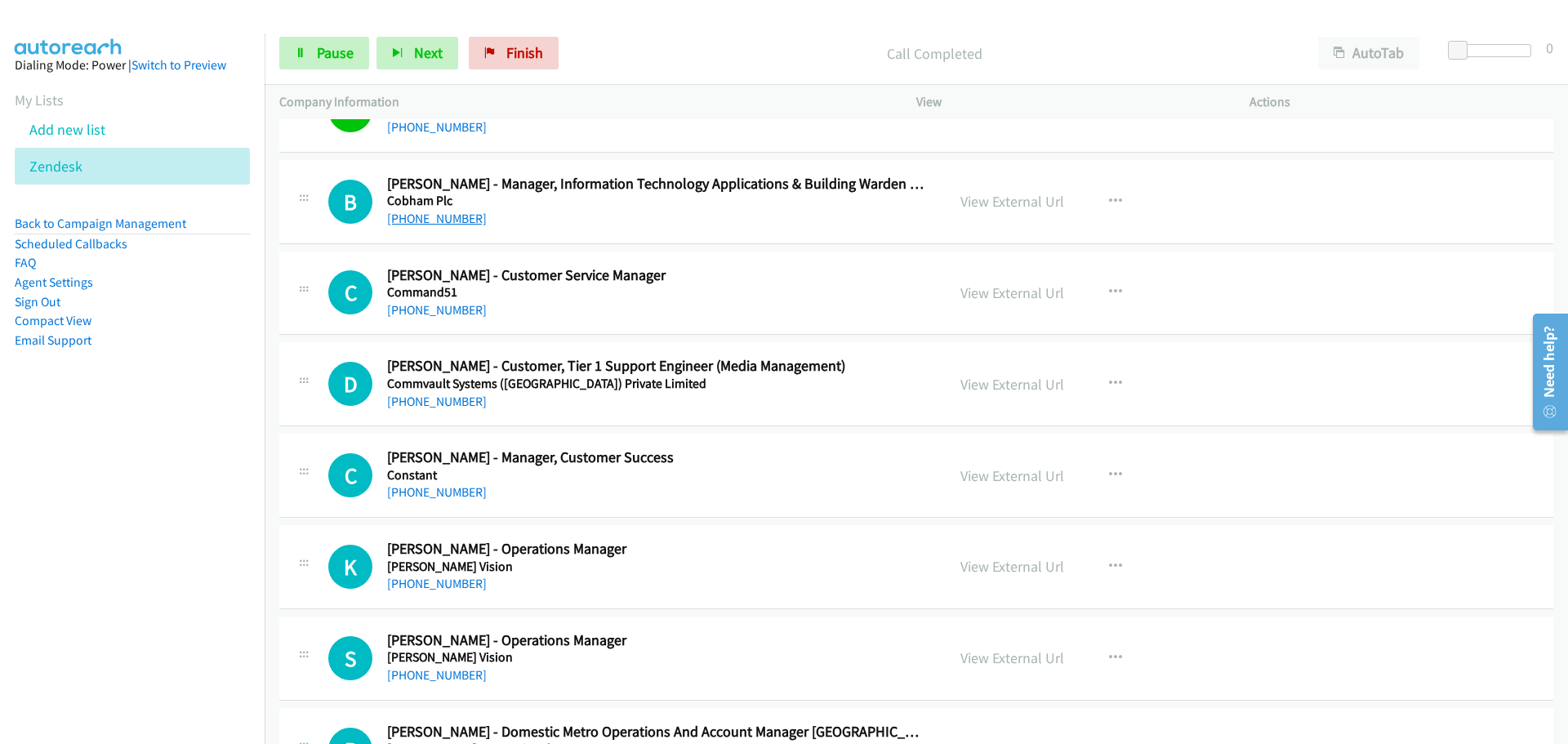
click at [468, 217] on link "[PHONE_NUMBER]" at bounding box center [436, 218] width 99 height 15
click at [448, 315] on link "[PHONE_NUMBER]" at bounding box center [436, 309] width 99 height 15
click at [990, 288] on link "View External Url" at bounding box center [1013, 292] width 104 height 19
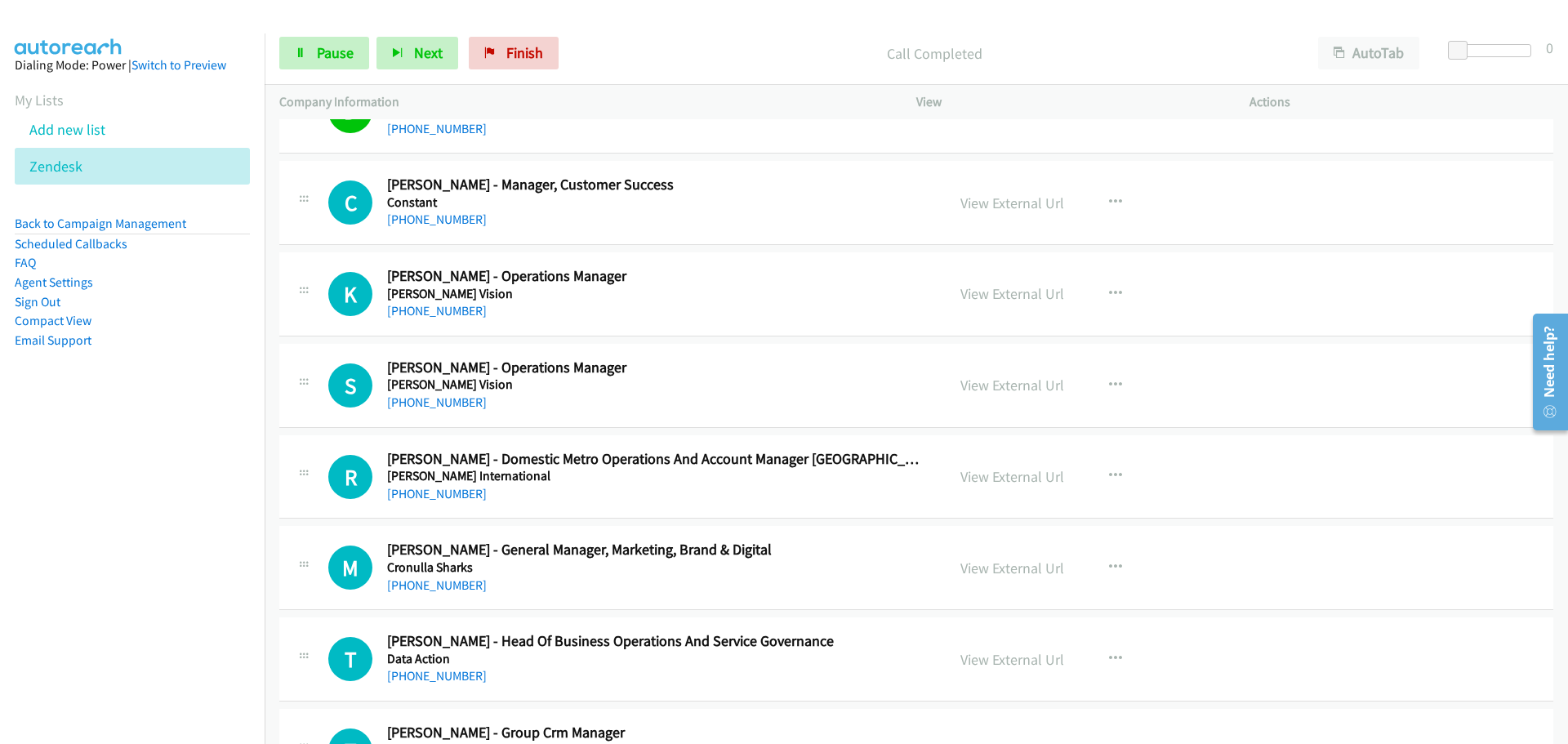
scroll to position [9478, 0]
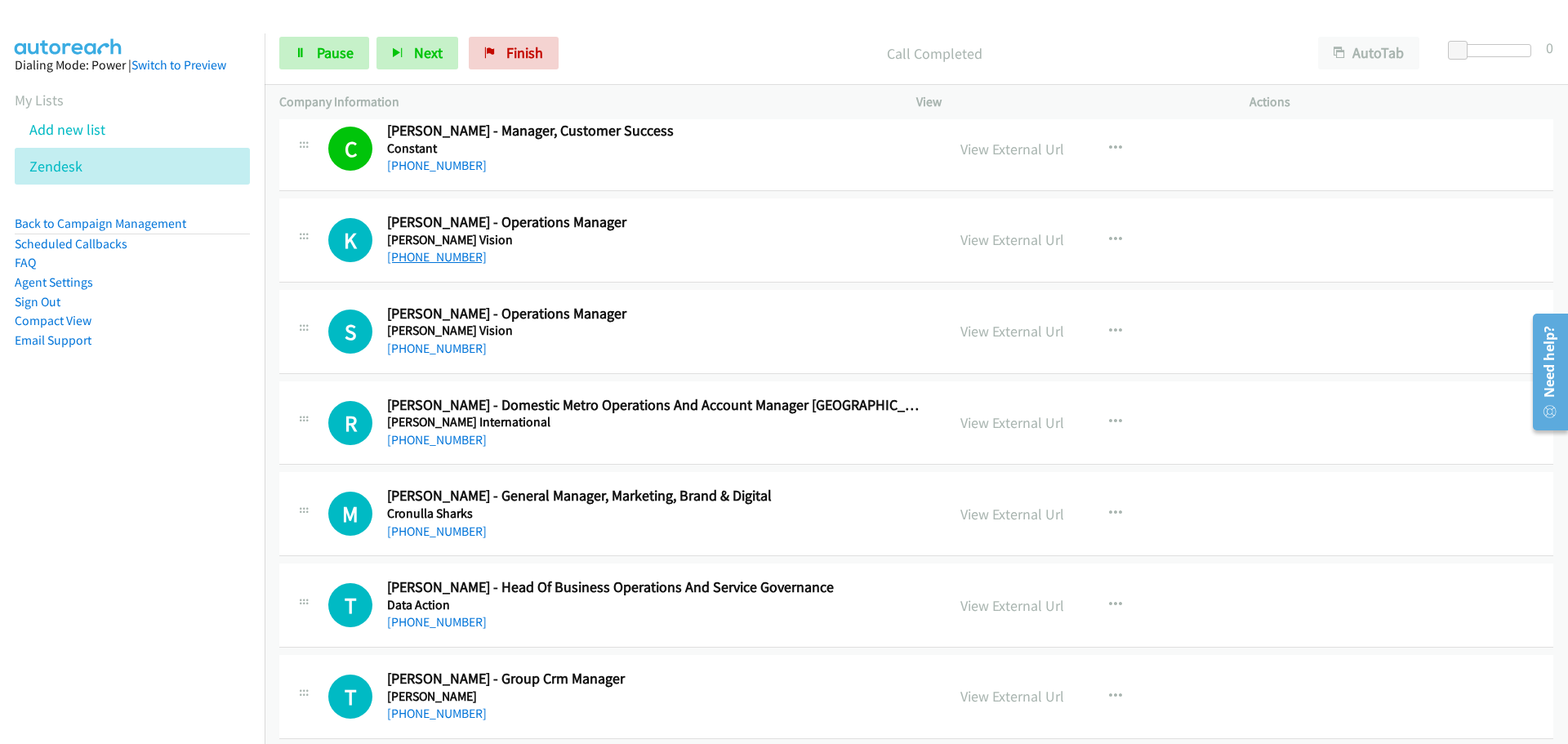
click at [432, 260] on link "[PHONE_NUMBER]" at bounding box center [436, 257] width 99 height 15
click at [421, 344] on link "[PHONE_NUMBER]" at bounding box center [436, 348] width 99 height 15
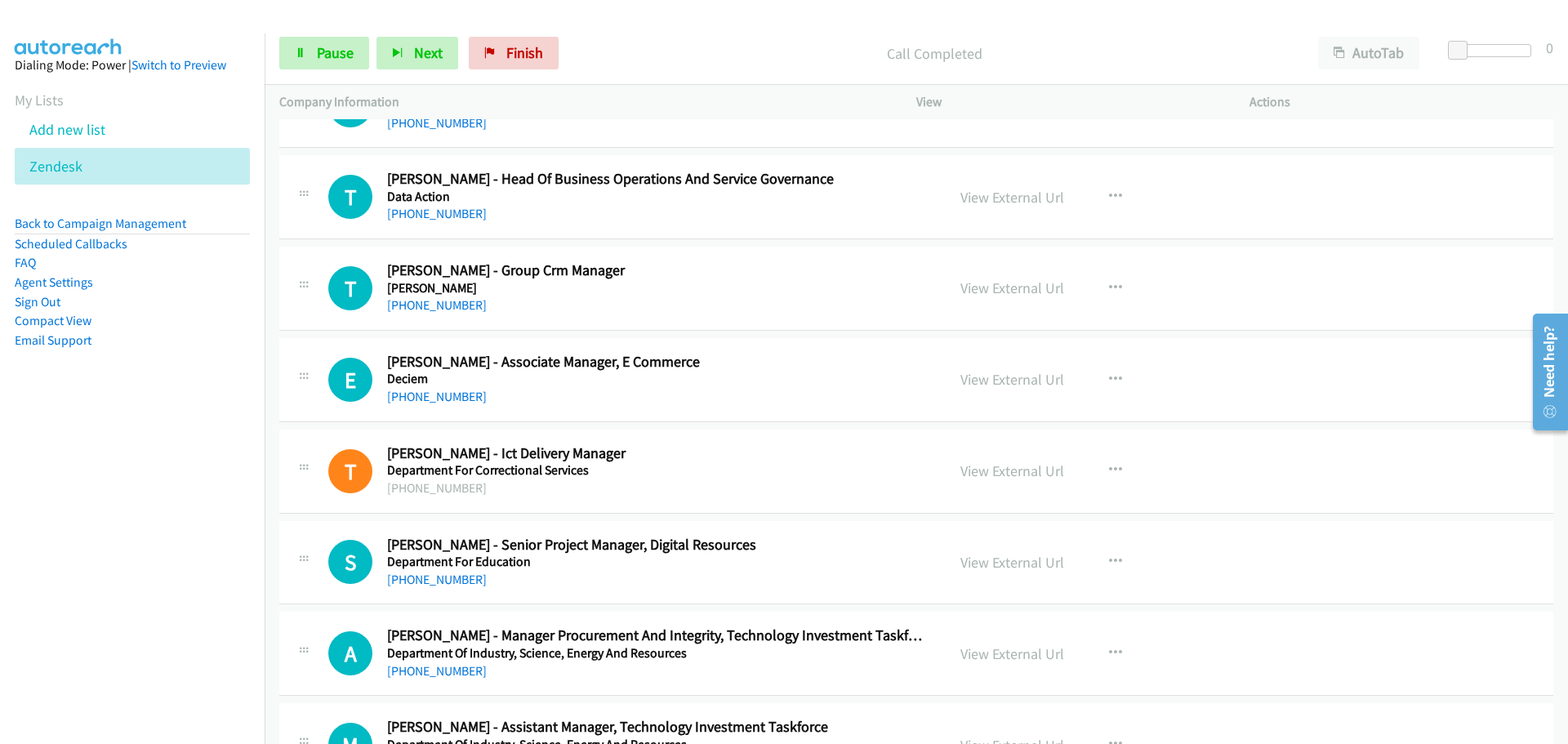
scroll to position [9968, 0]
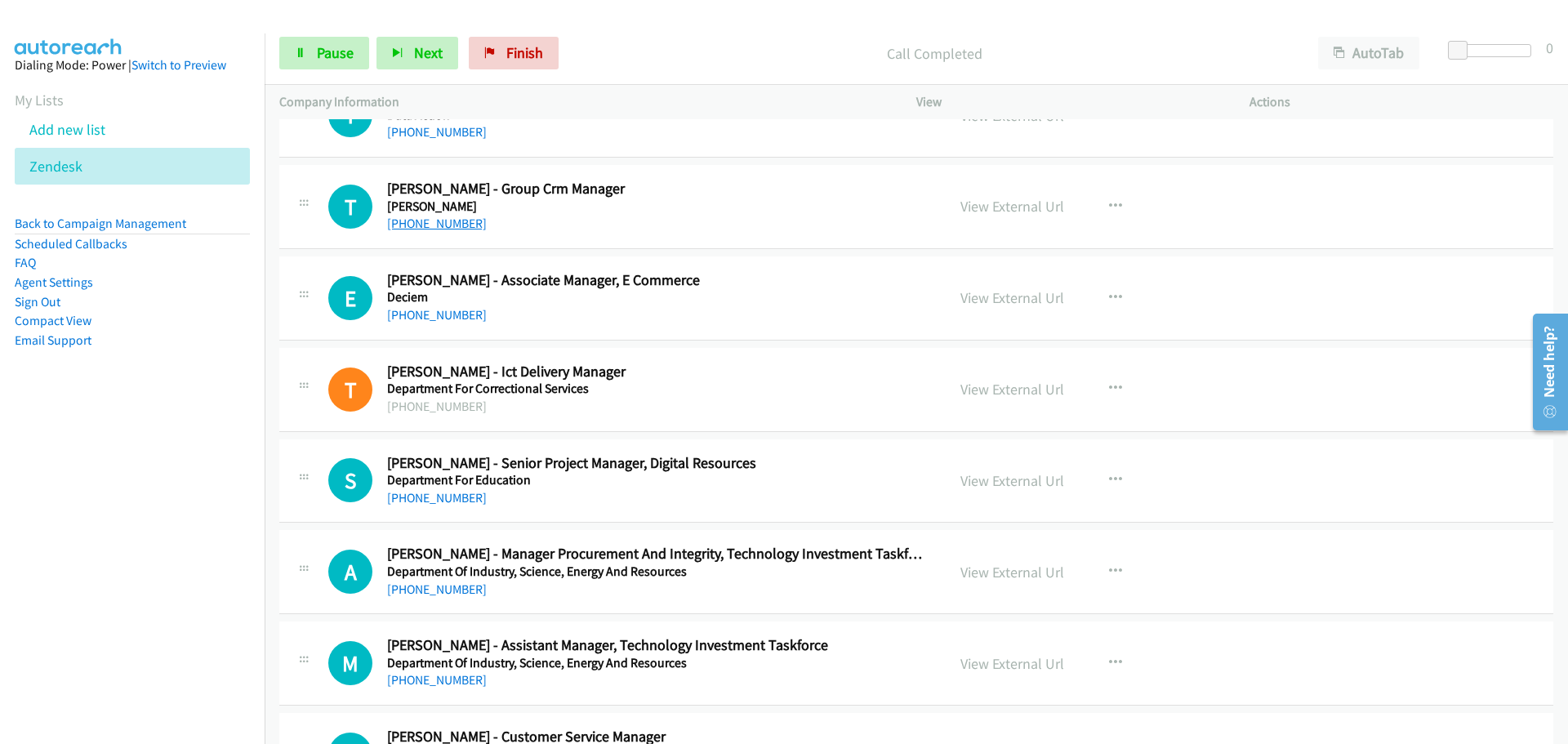
click at [416, 226] on link "[PHONE_NUMBER]" at bounding box center [436, 223] width 99 height 15
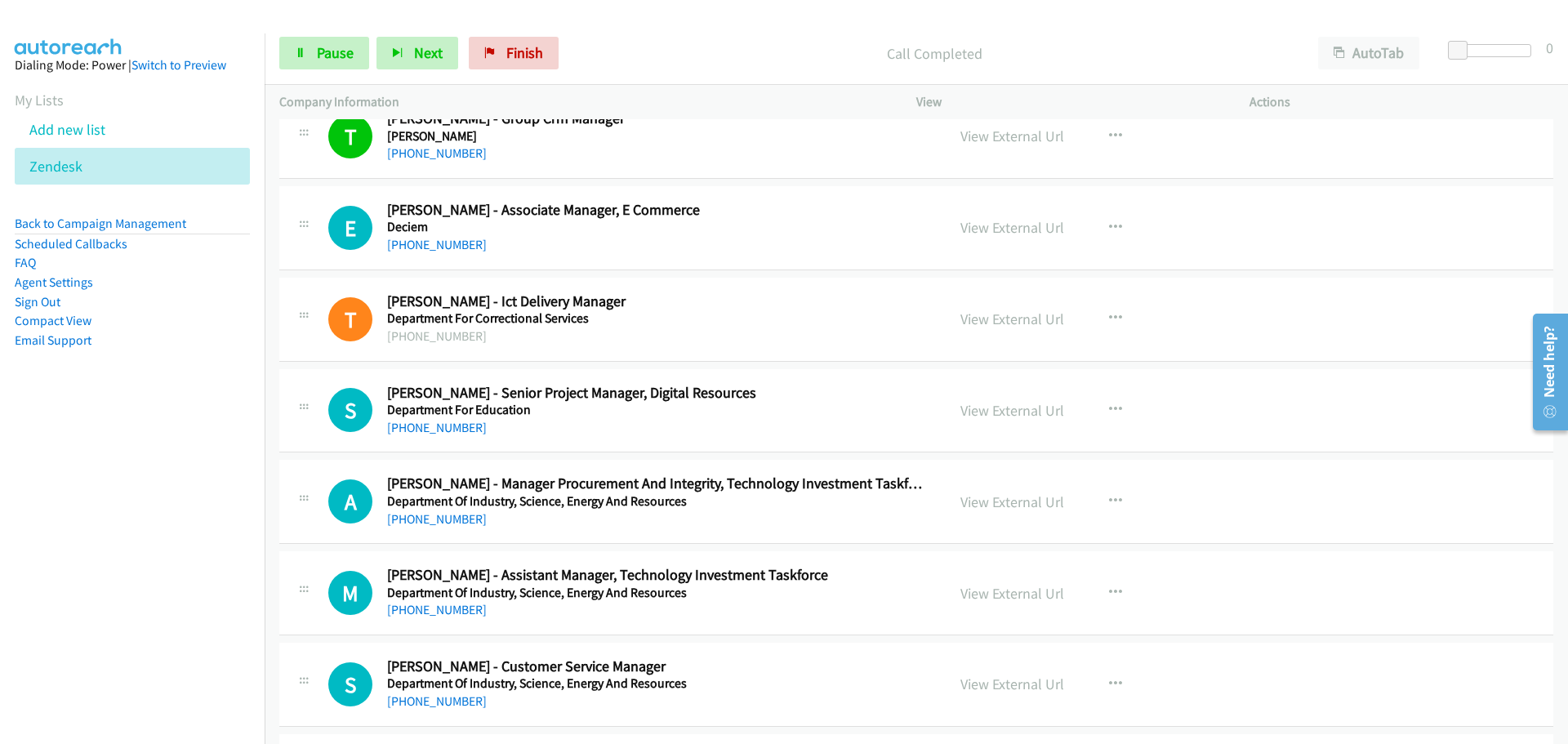
scroll to position [10132, 0]
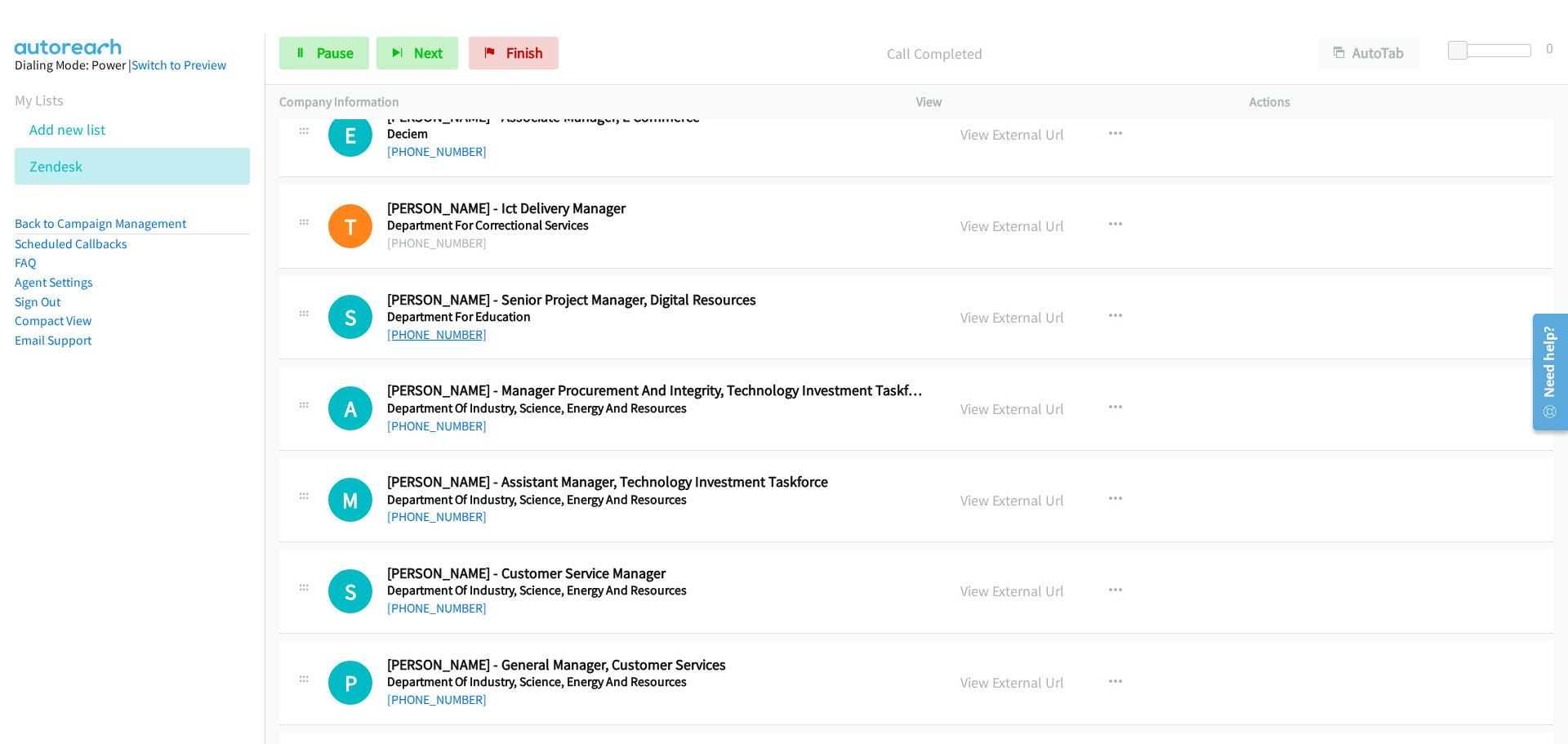
click at [451, 334] on link "[PHONE_NUMBER]" at bounding box center [436, 334] width 99 height 15
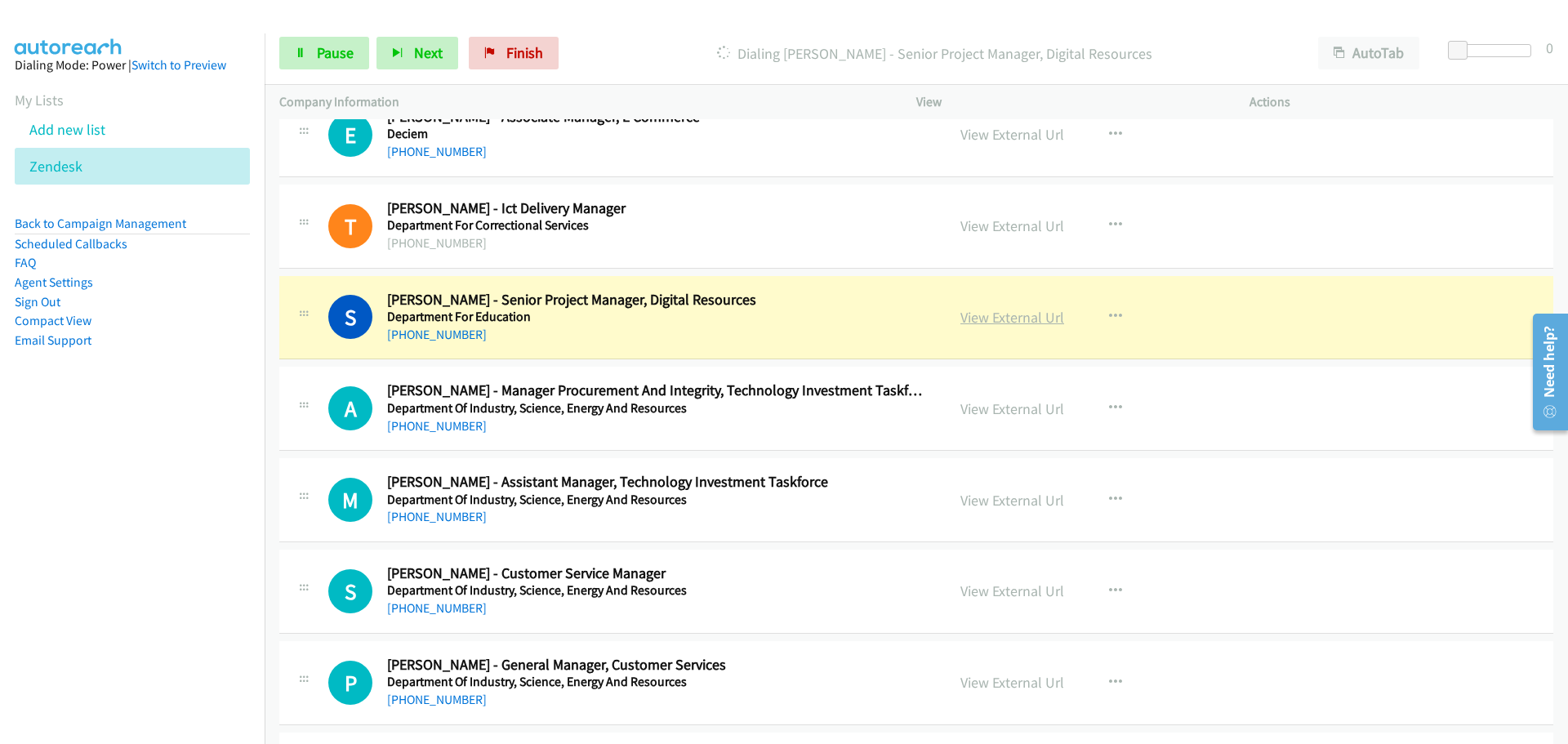
click at [999, 320] on link "View External Url" at bounding box center [1013, 317] width 104 height 19
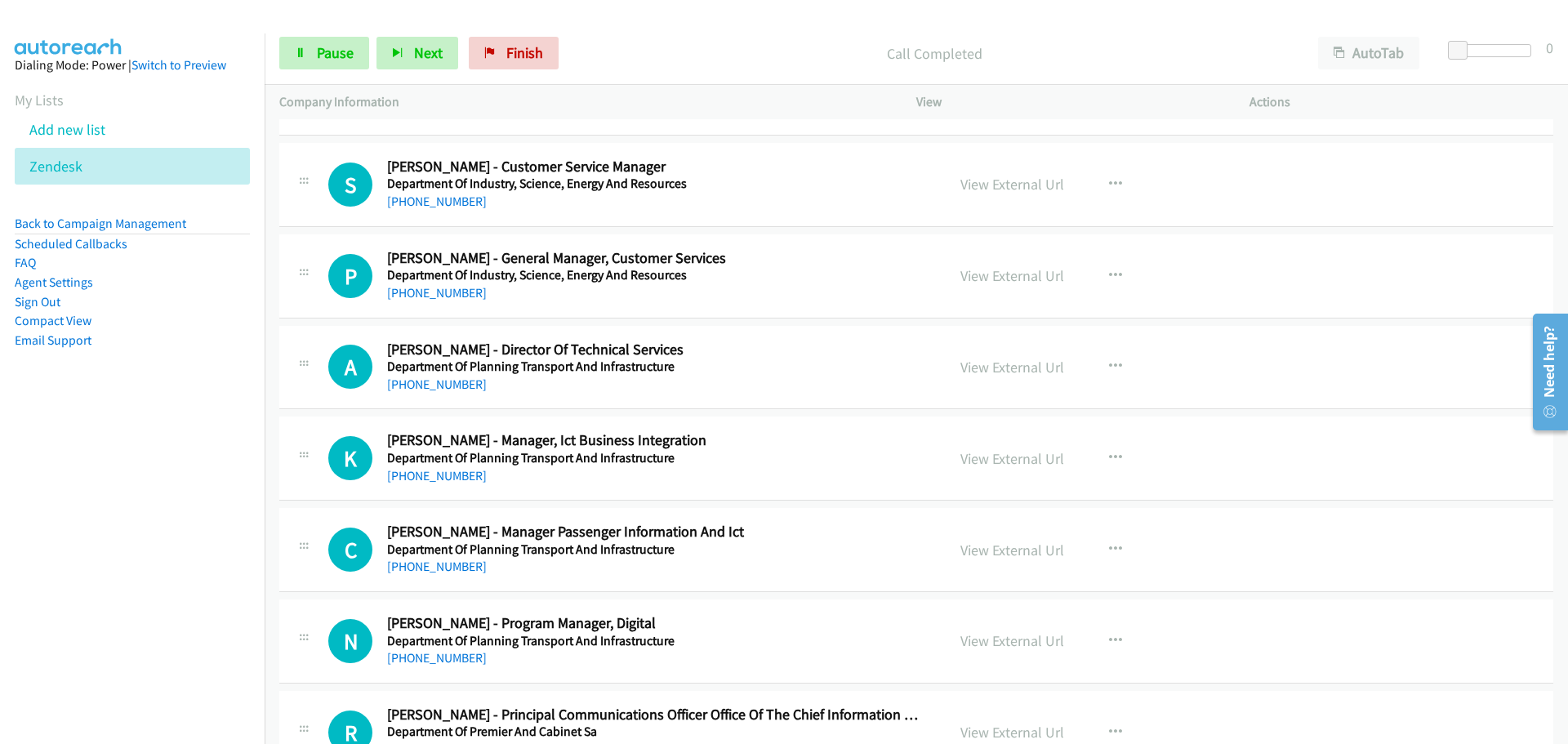
scroll to position [10540, 0]
click at [439, 195] on link "[PHONE_NUMBER]" at bounding box center [436, 199] width 99 height 15
click at [1010, 183] on link "View External Url" at bounding box center [1013, 182] width 104 height 19
click at [431, 294] on link "[PHONE_NUMBER]" at bounding box center [436, 291] width 99 height 15
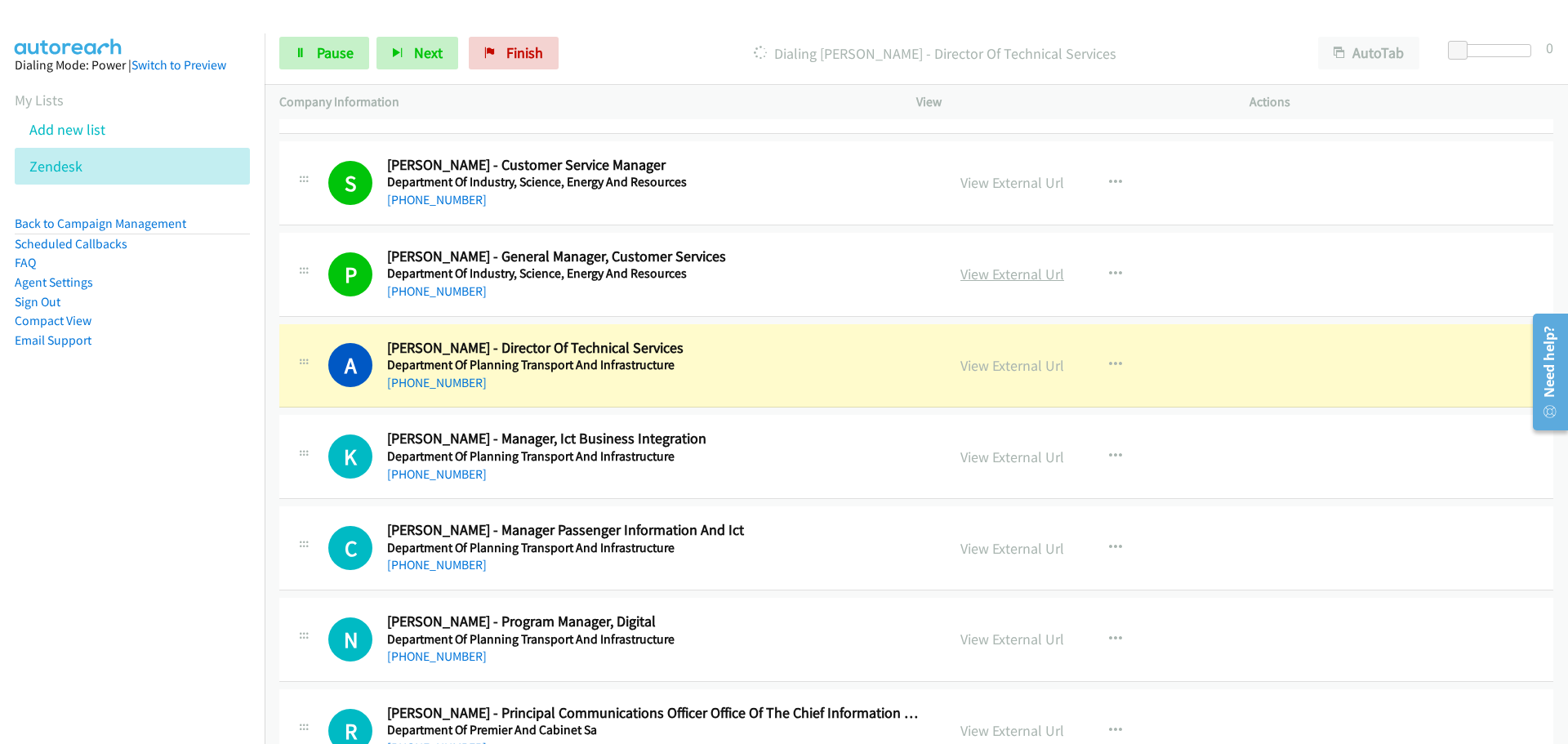
click at [974, 276] on link "View External Url" at bounding box center [1013, 274] width 104 height 19
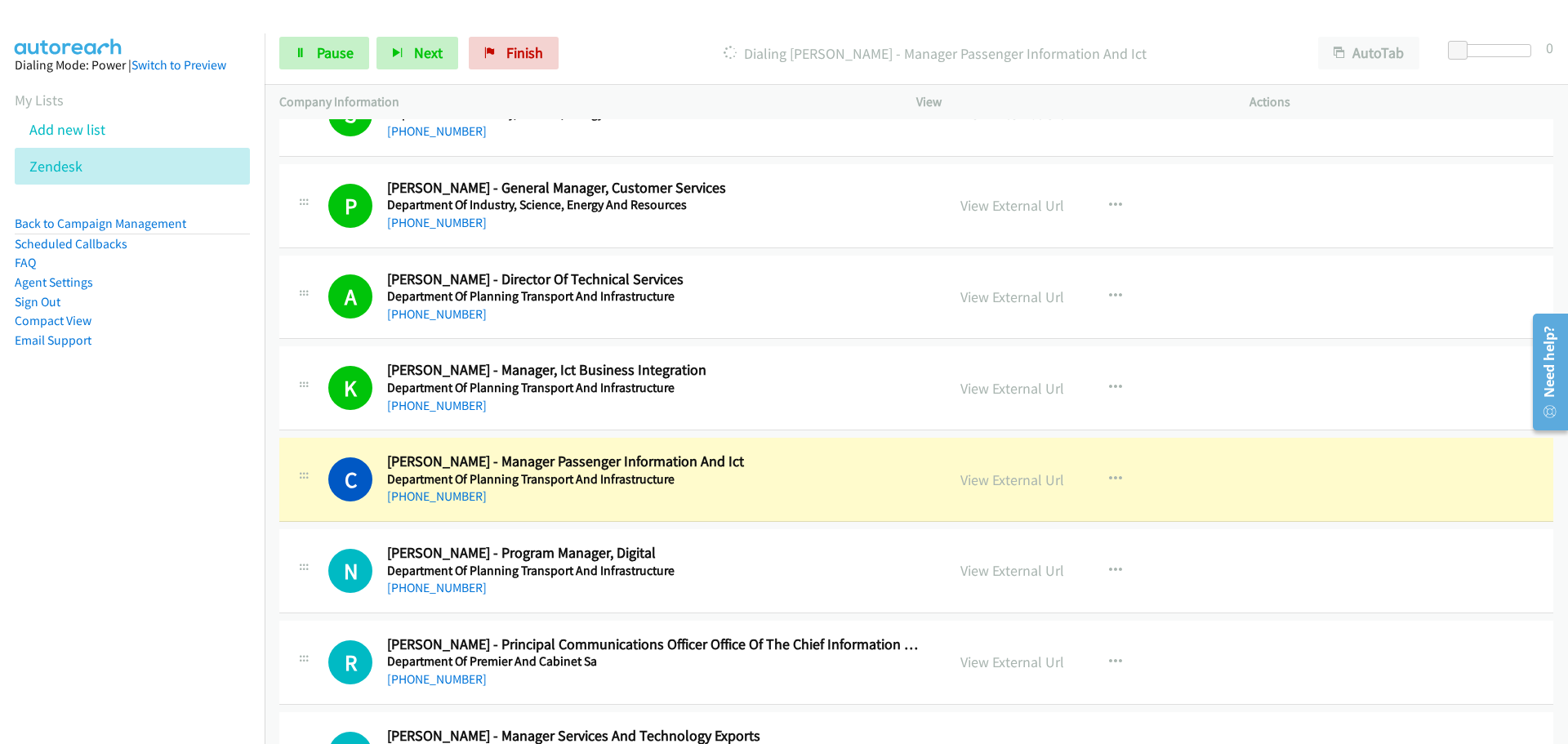
scroll to position [10785, 0]
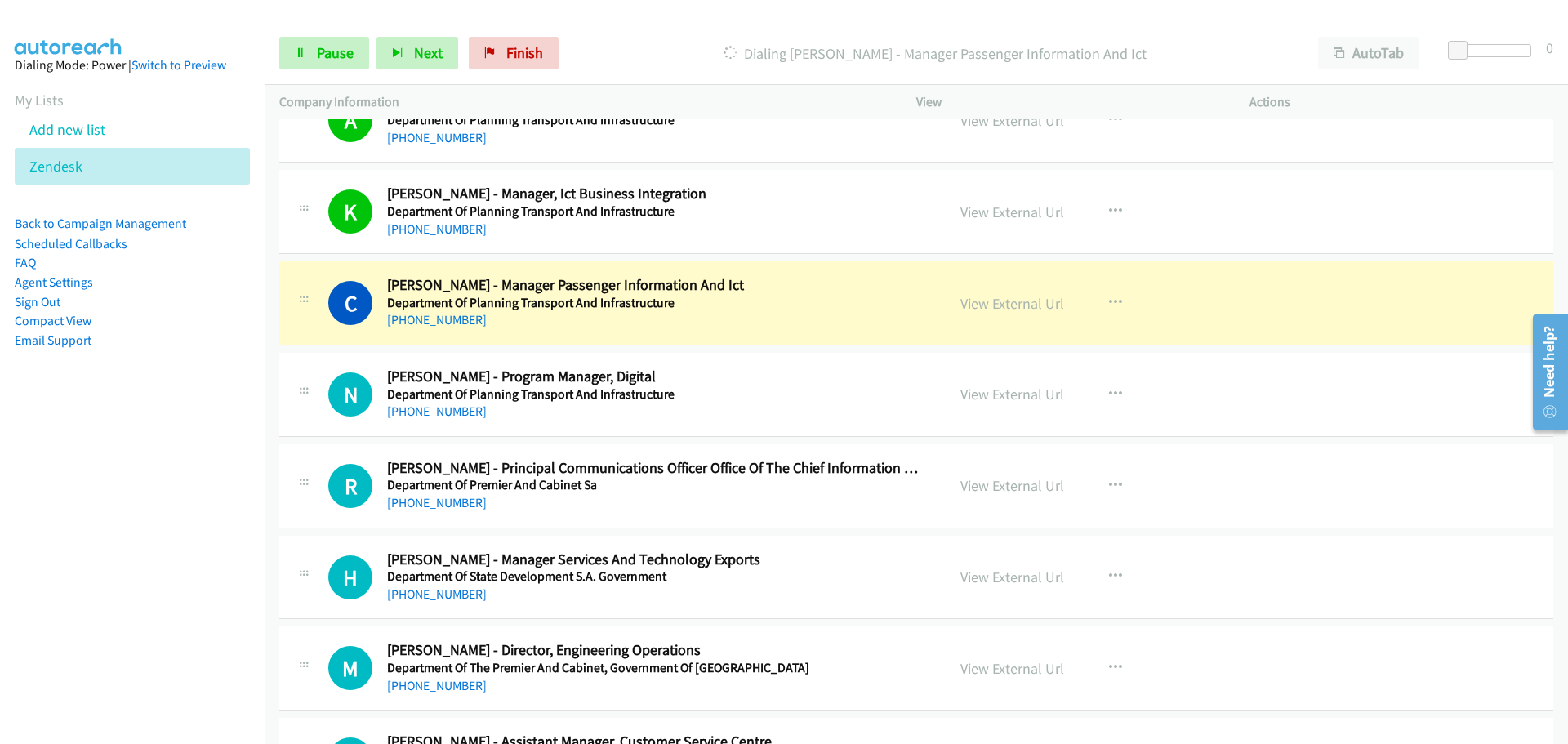
click at [1001, 296] on link "View External Url" at bounding box center [1013, 303] width 104 height 19
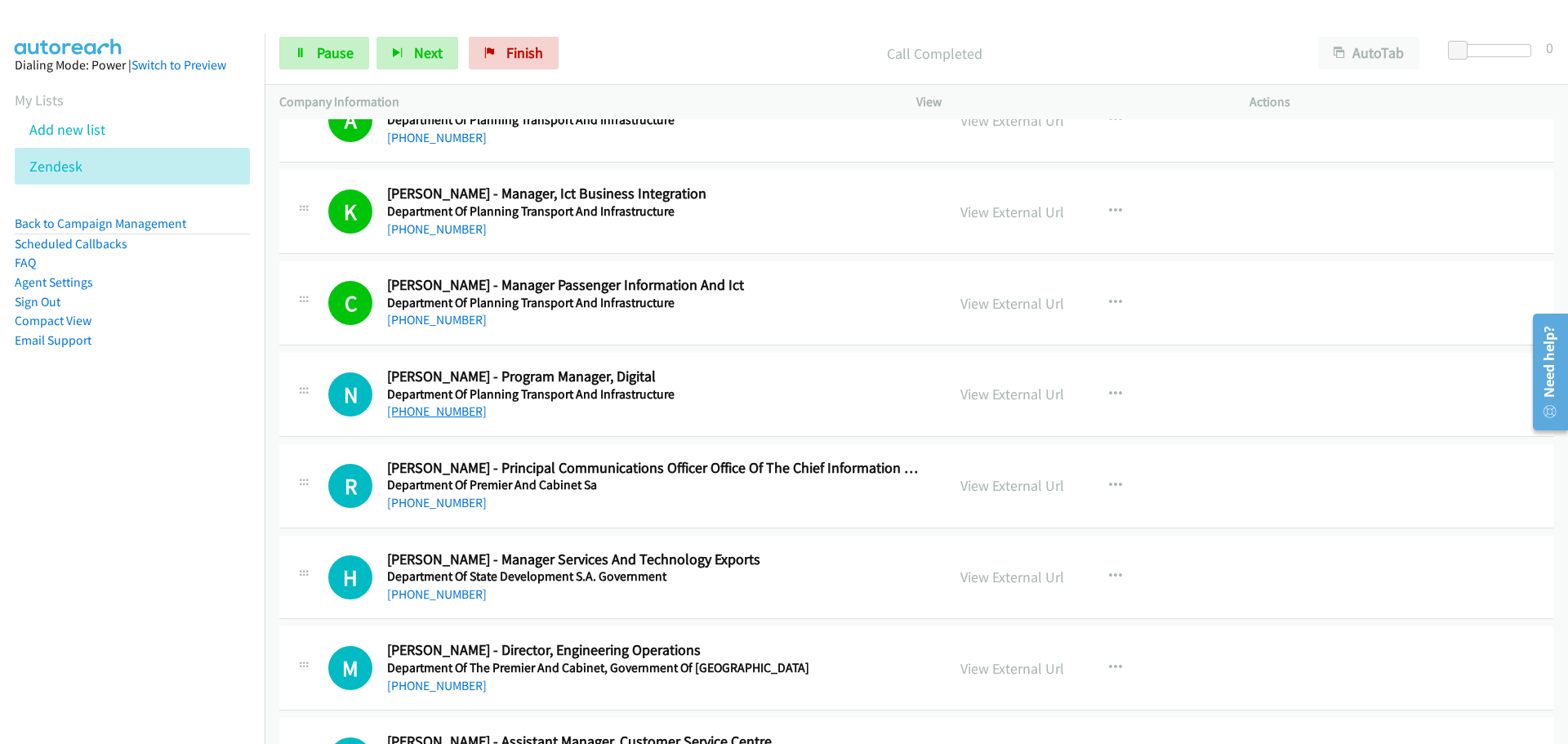
click at [457, 415] on link "[PHONE_NUMBER]" at bounding box center [436, 410] width 99 height 15
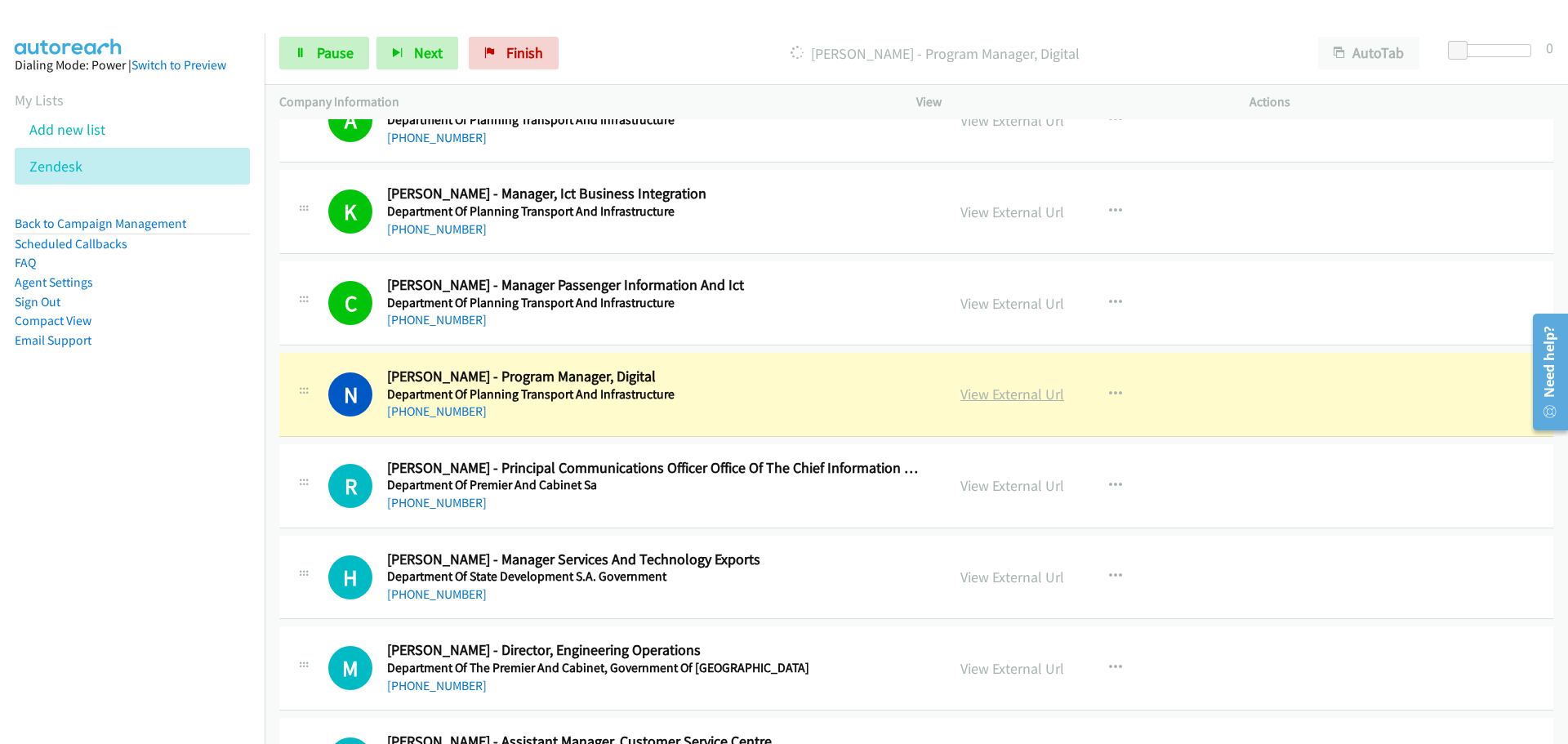
click at [1013, 394] on link "View External Url" at bounding box center [1013, 393] width 104 height 19
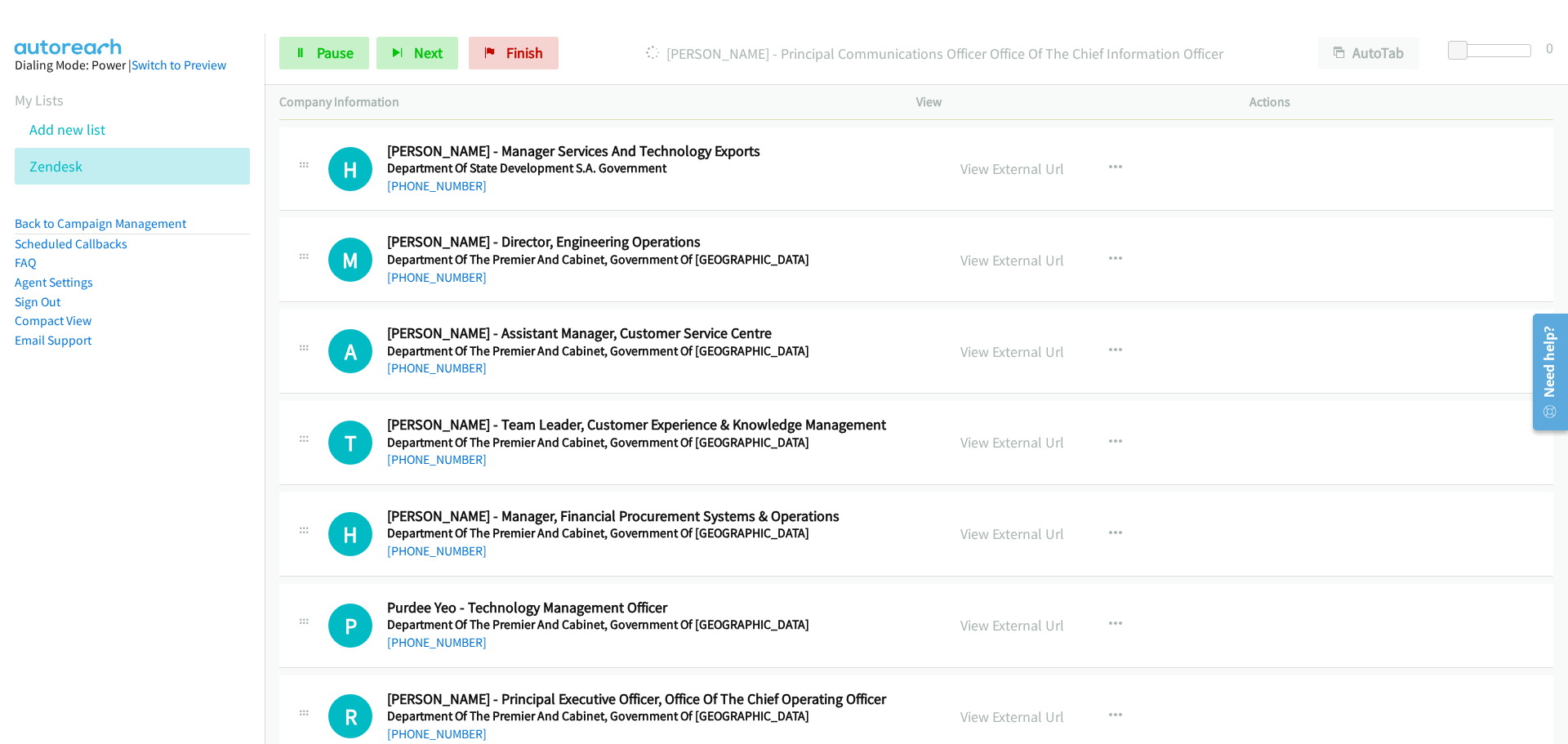
scroll to position [11113, 0]
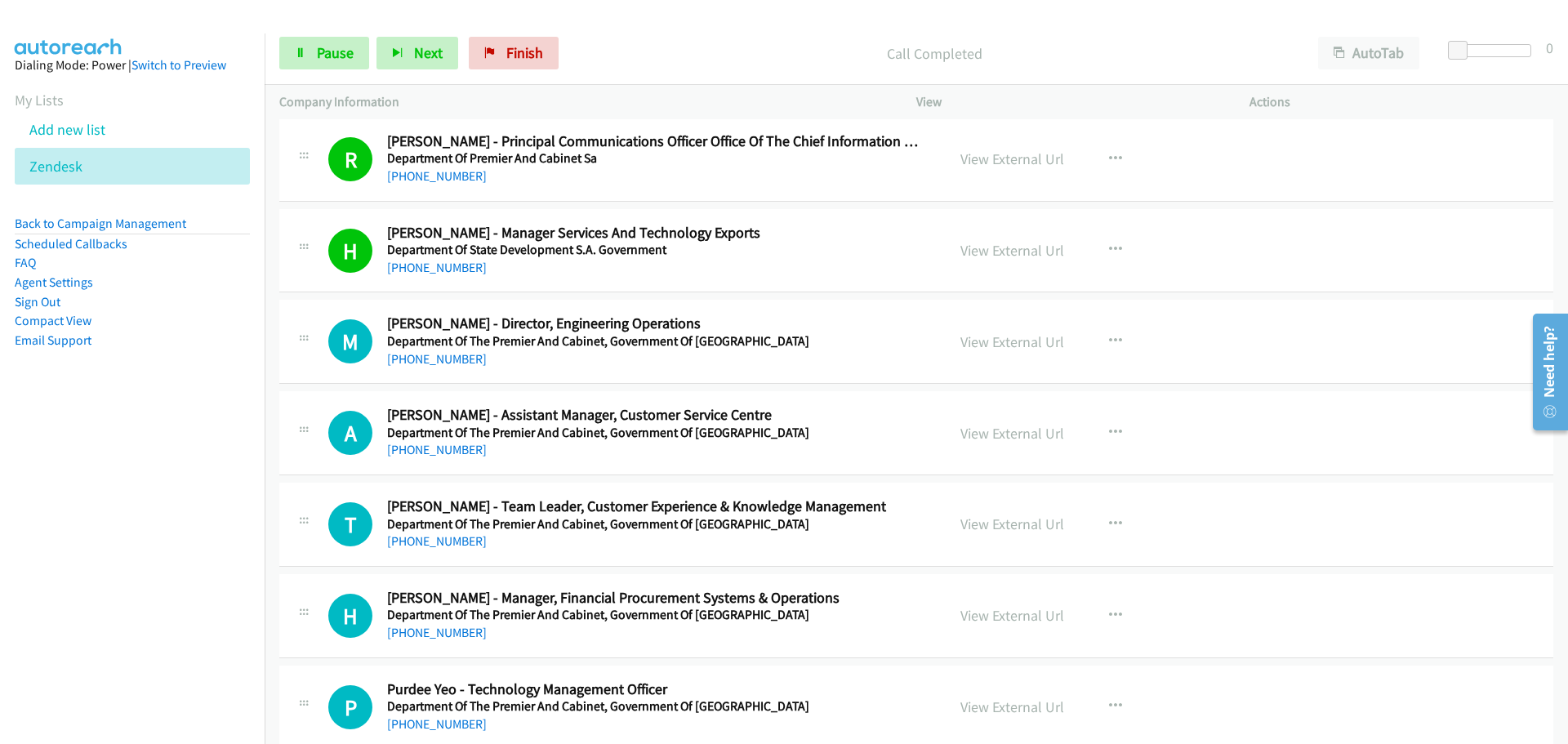
click at [414, 367] on div "[PHONE_NUMBER]" at bounding box center [656, 359] width 538 height 20
click at [432, 453] on link "[PHONE_NUMBER]" at bounding box center [436, 449] width 99 height 15
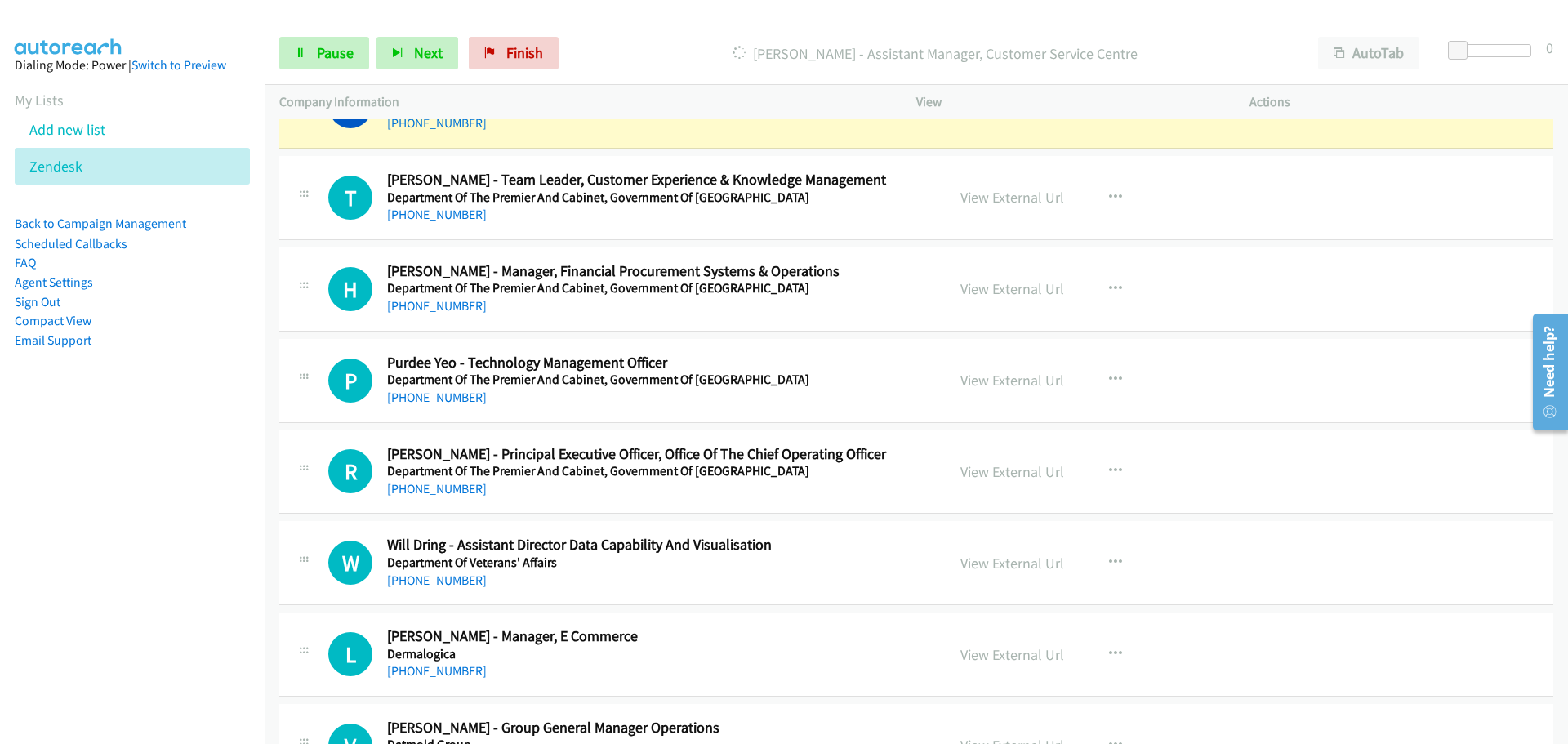
scroll to position [11358, 0]
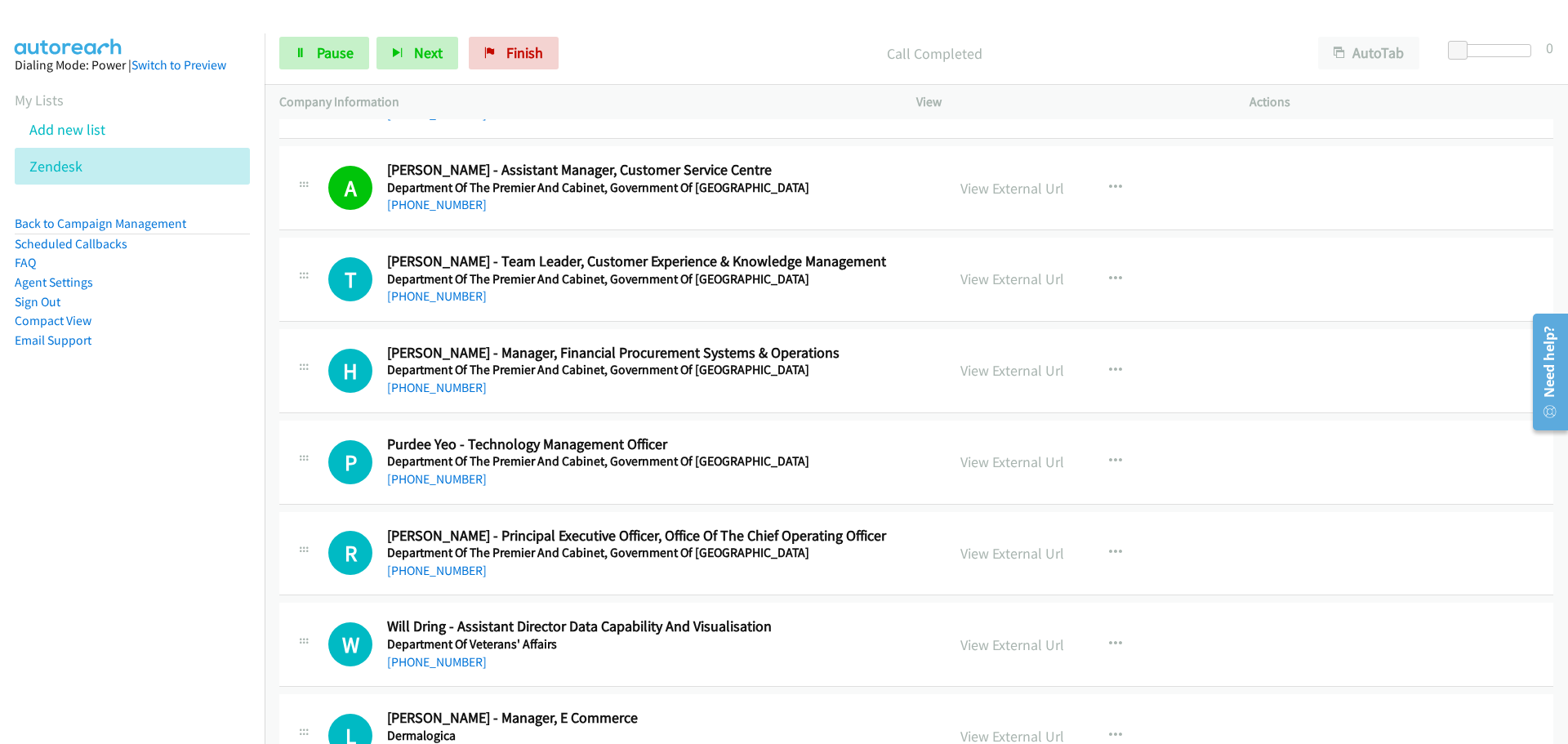
drag, startPoint x: 470, startPoint y: 297, endPoint x: 666, endPoint y: 328, distance: 198.4
click at [470, 297] on link "[PHONE_NUMBER]" at bounding box center [436, 296] width 99 height 15
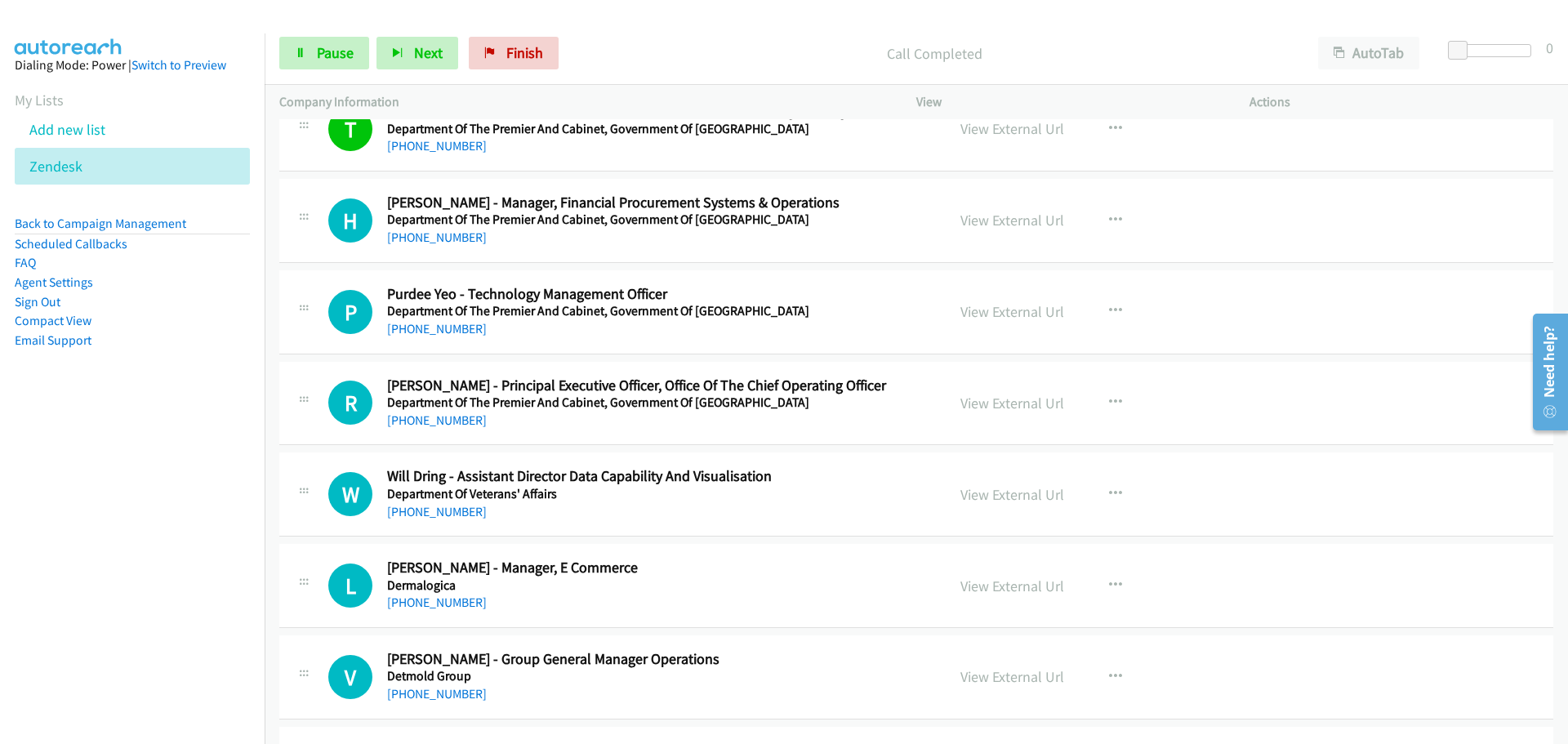
scroll to position [11521, 0]
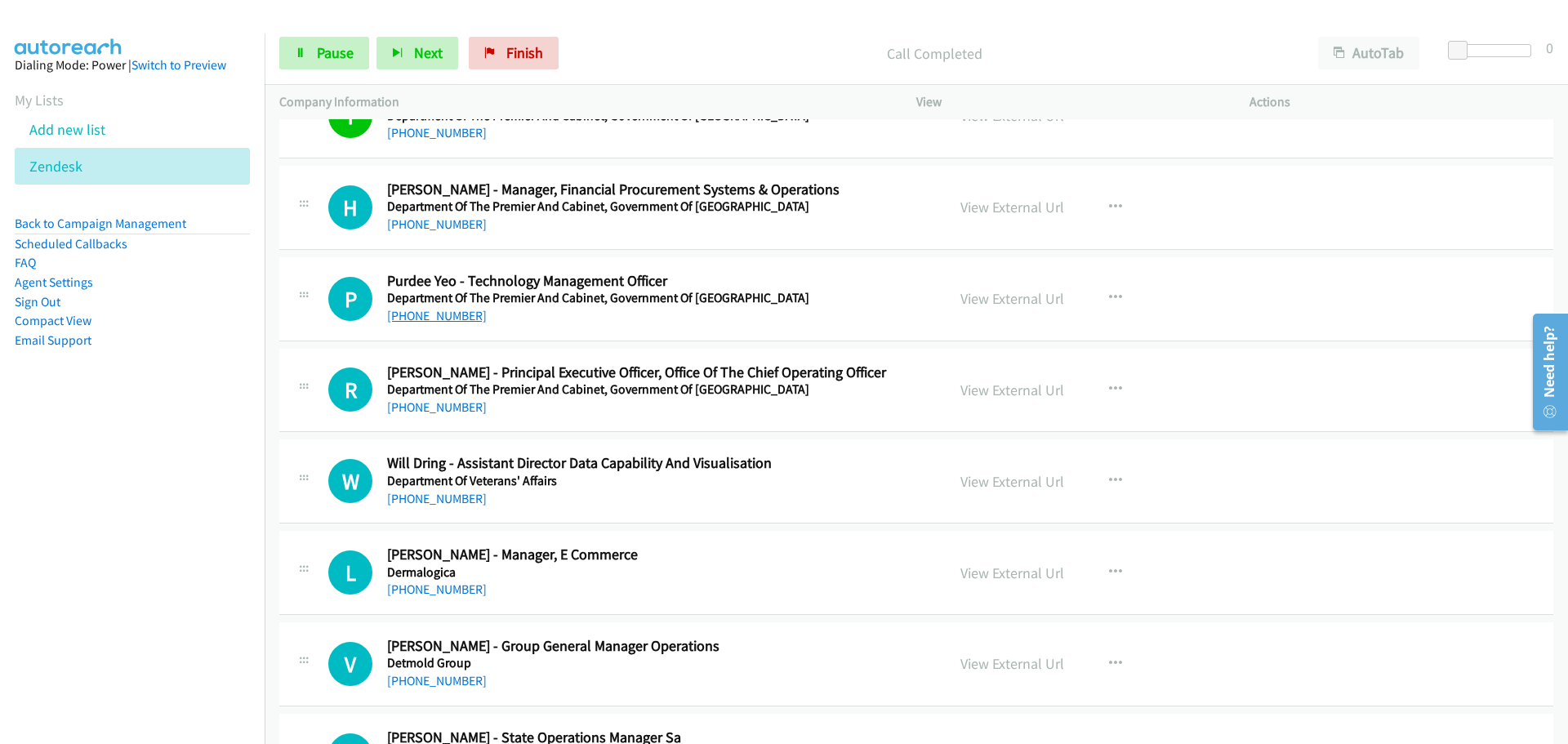
click at [454, 321] on link "[PHONE_NUMBER]" at bounding box center [436, 315] width 99 height 15
click at [425, 411] on link "[PHONE_NUMBER]" at bounding box center [436, 407] width 99 height 15
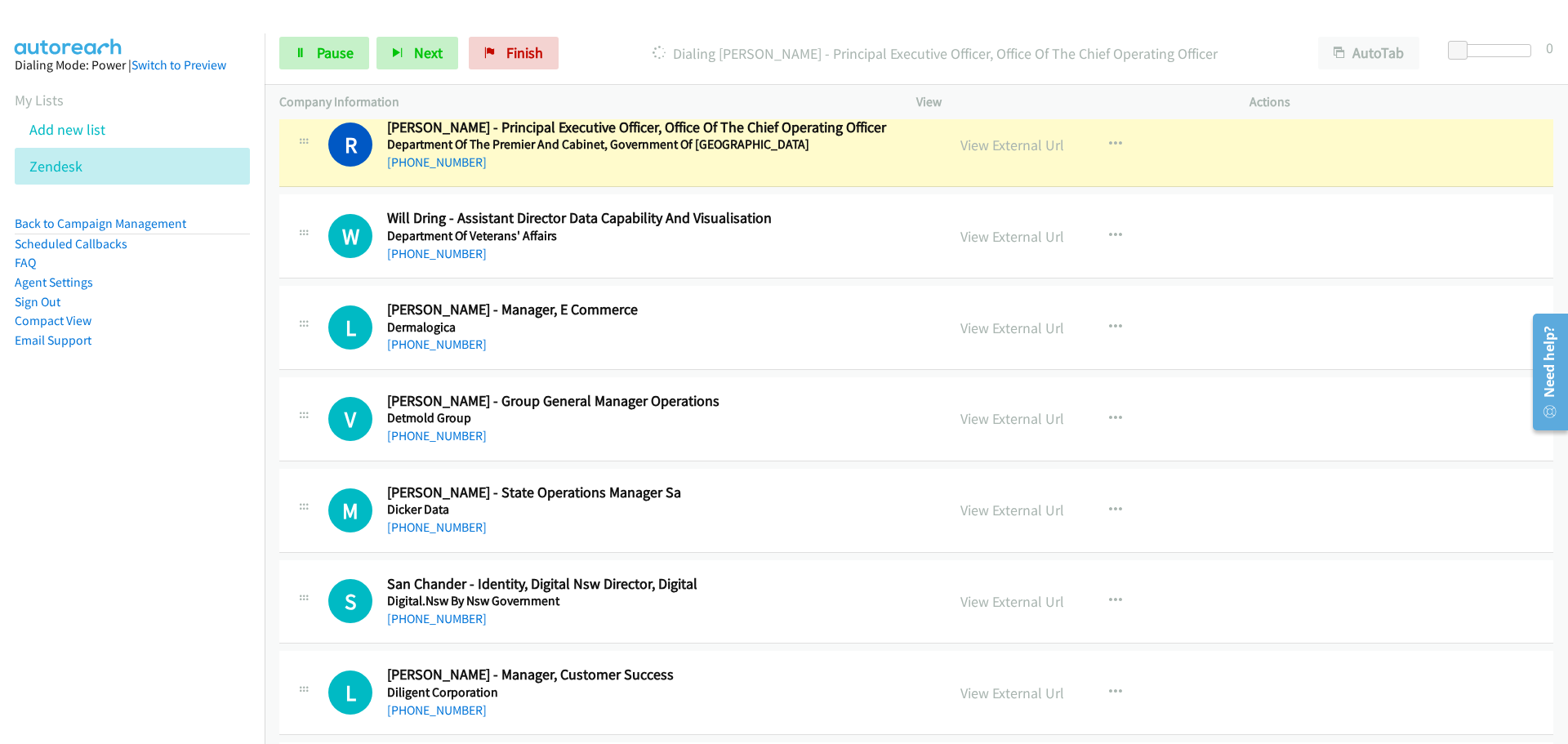
scroll to position [11684, 0]
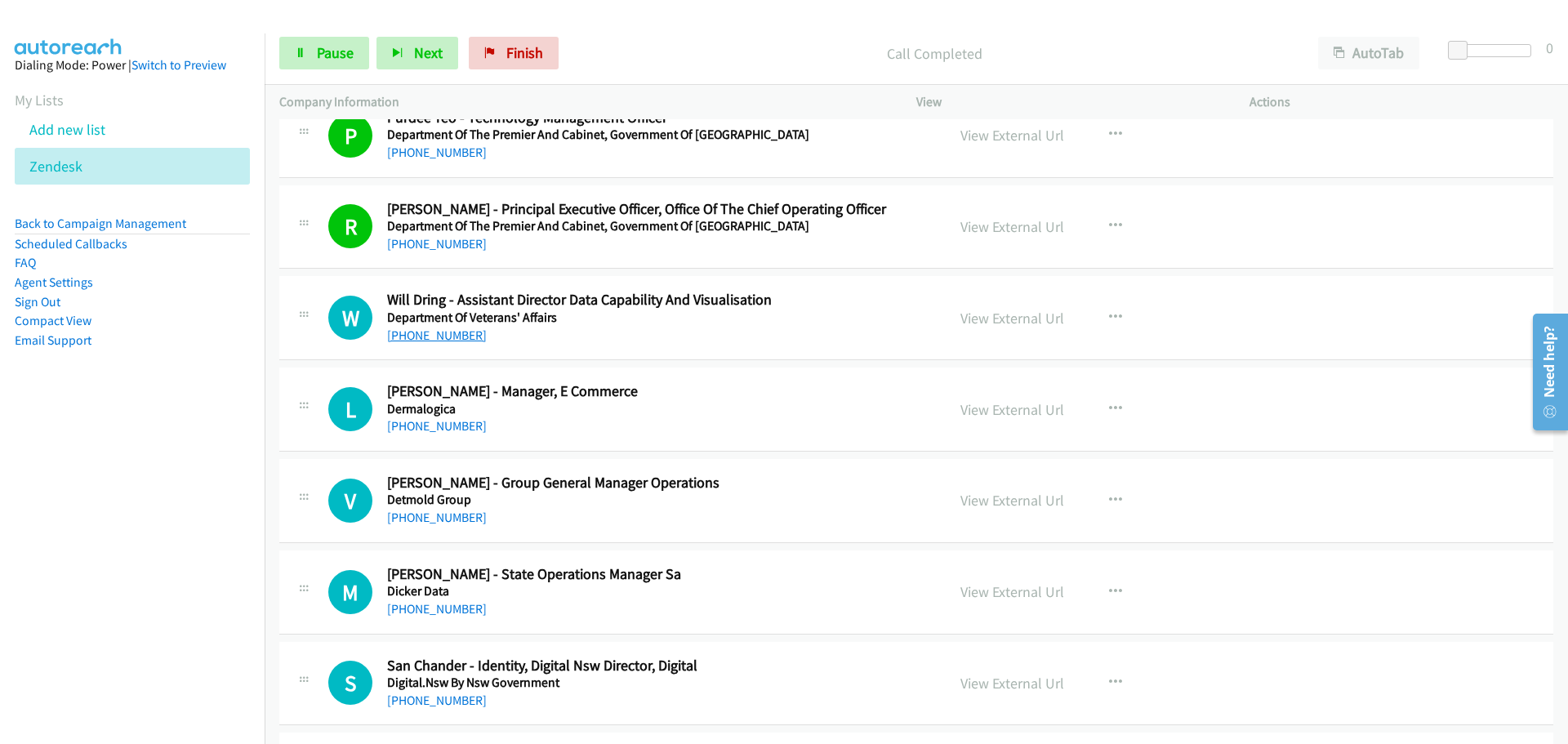
drag, startPoint x: 441, startPoint y: 335, endPoint x: 458, endPoint y: 332, distance: 17.3
click at [441, 335] on link "[PHONE_NUMBER]" at bounding box center [436, 334] width 99 height 15
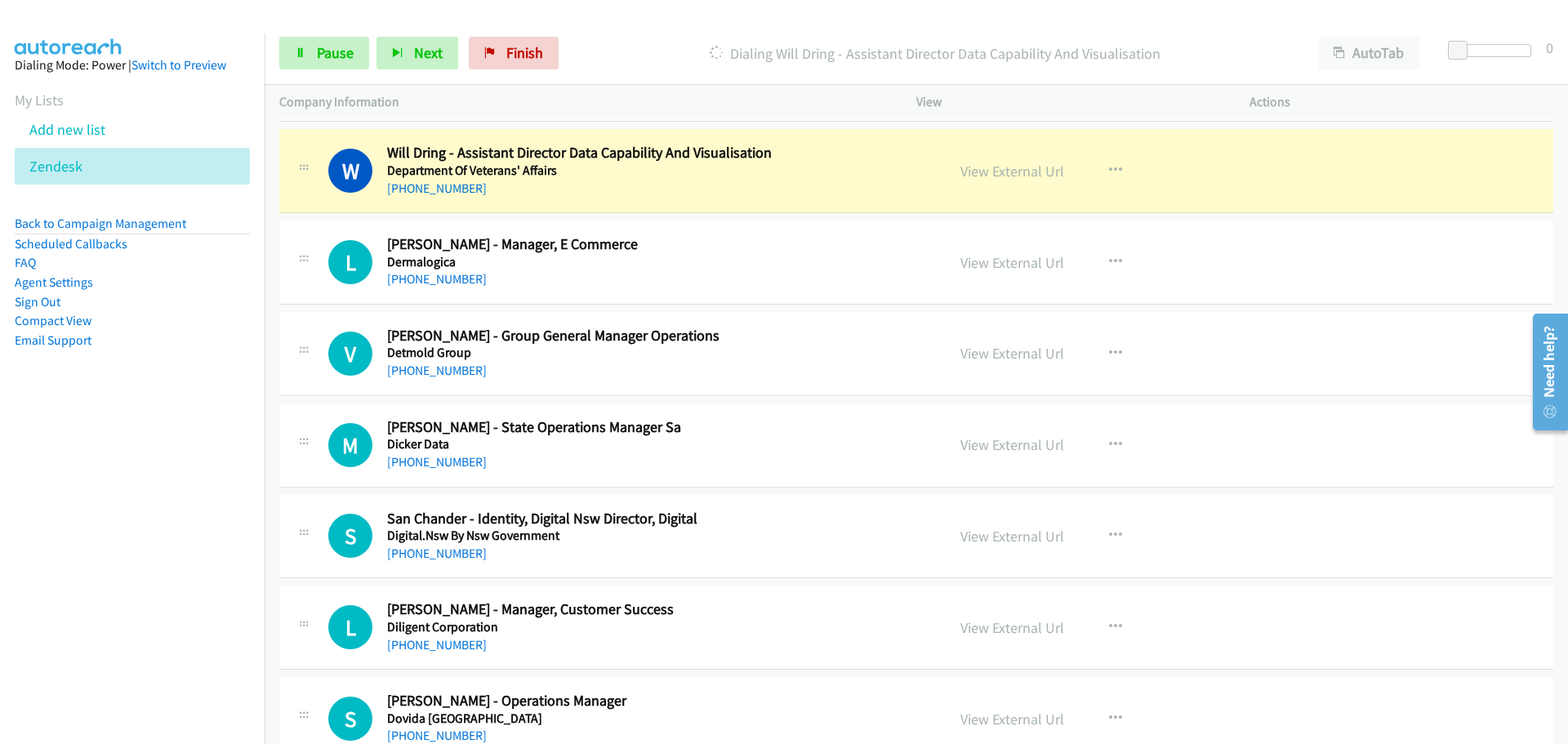
scroll to position [11848, 0]
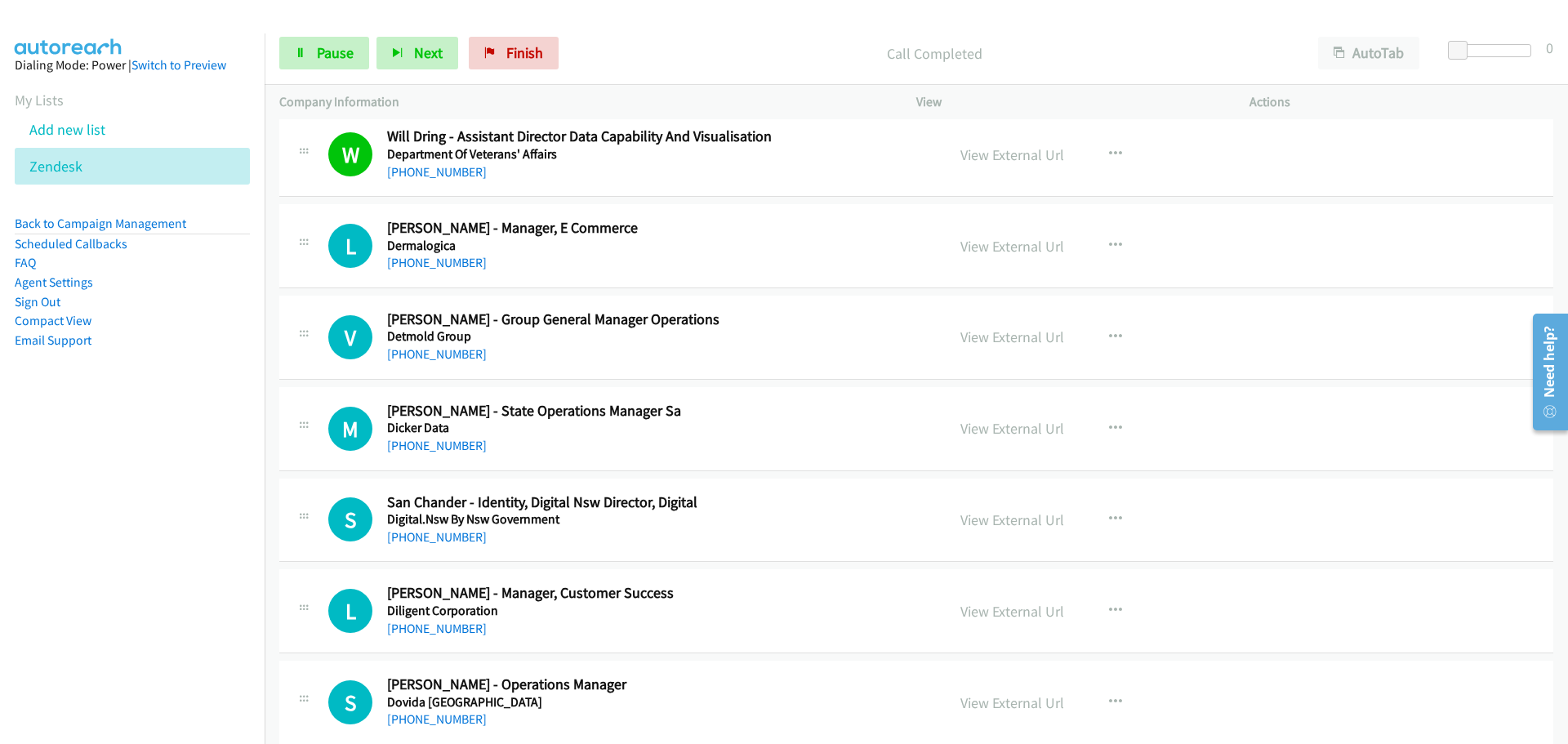
drag, startPoint x: 421, startPoint y: 257, endPoint x: 1465, endPoint y: 251, distance: 1044.0
click at [421, 257] on link "[PHONE_NUMBER]" at bounding box center [436, 262] width 99 height 15
drag, startPoint x: 451, startPoint y: 356, endPoint x: 700, endPoint y: 344, distance: 249.3
click at [451, 356] on link "[PHONE_NUMBER]" at bounding box center [436, 353] width 99 height 15
click at [994, 342] on link "View External Url" at bounding box center [1013, 336] width 104 height 19
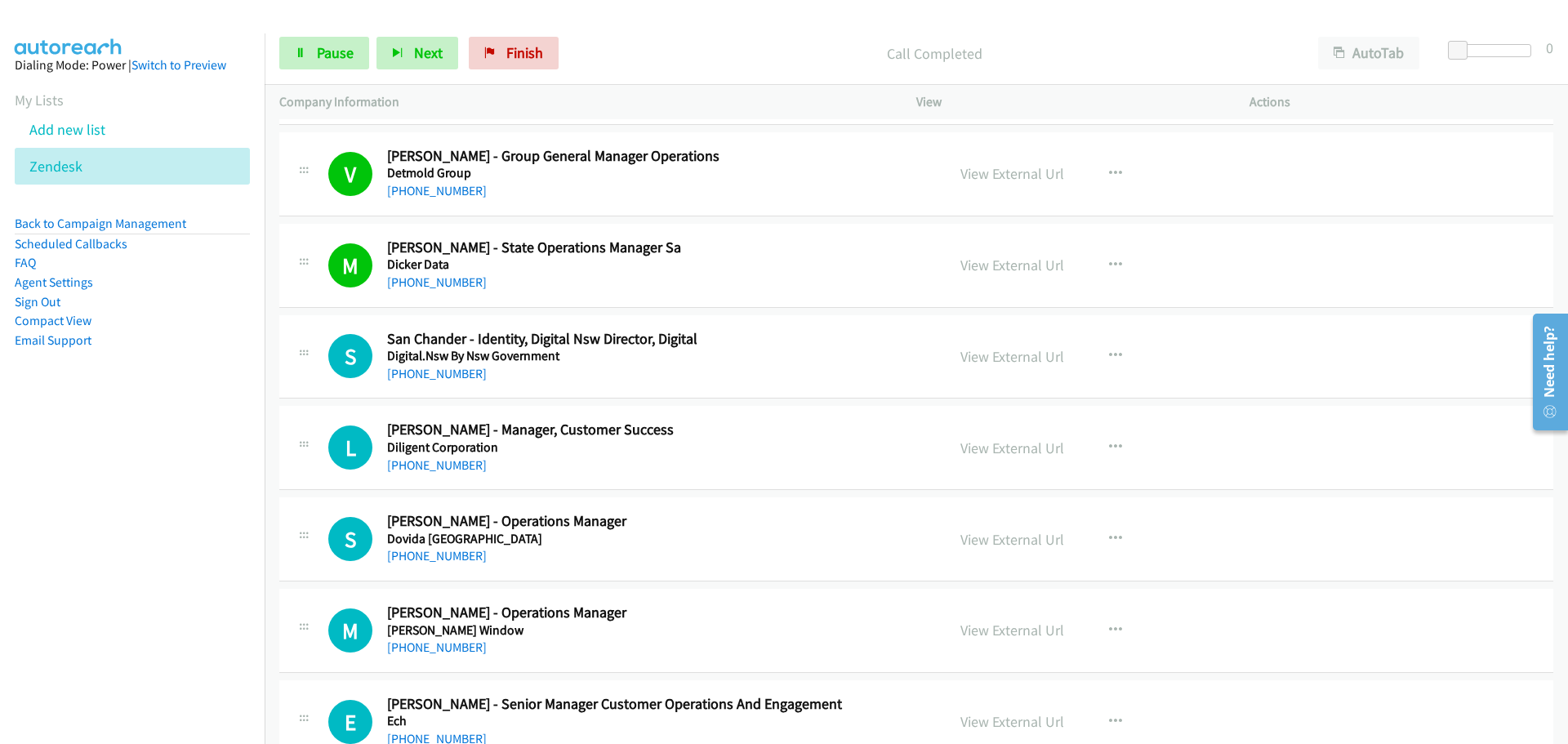
scroll to position [12093, 0]
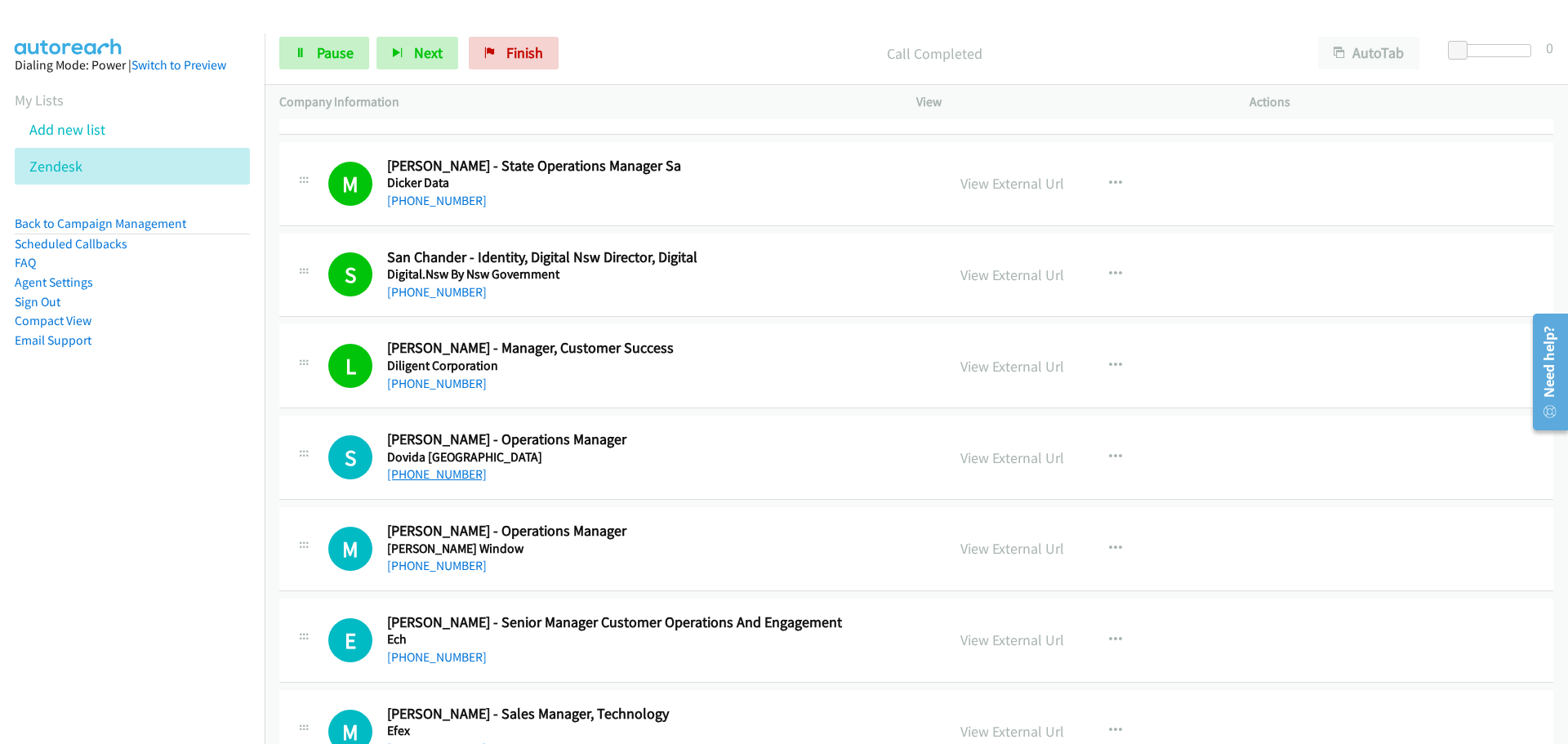
click at [401, 475] on link "[PHONE_NUMBER]" at bounding box center [436, 474] width 99 height 15
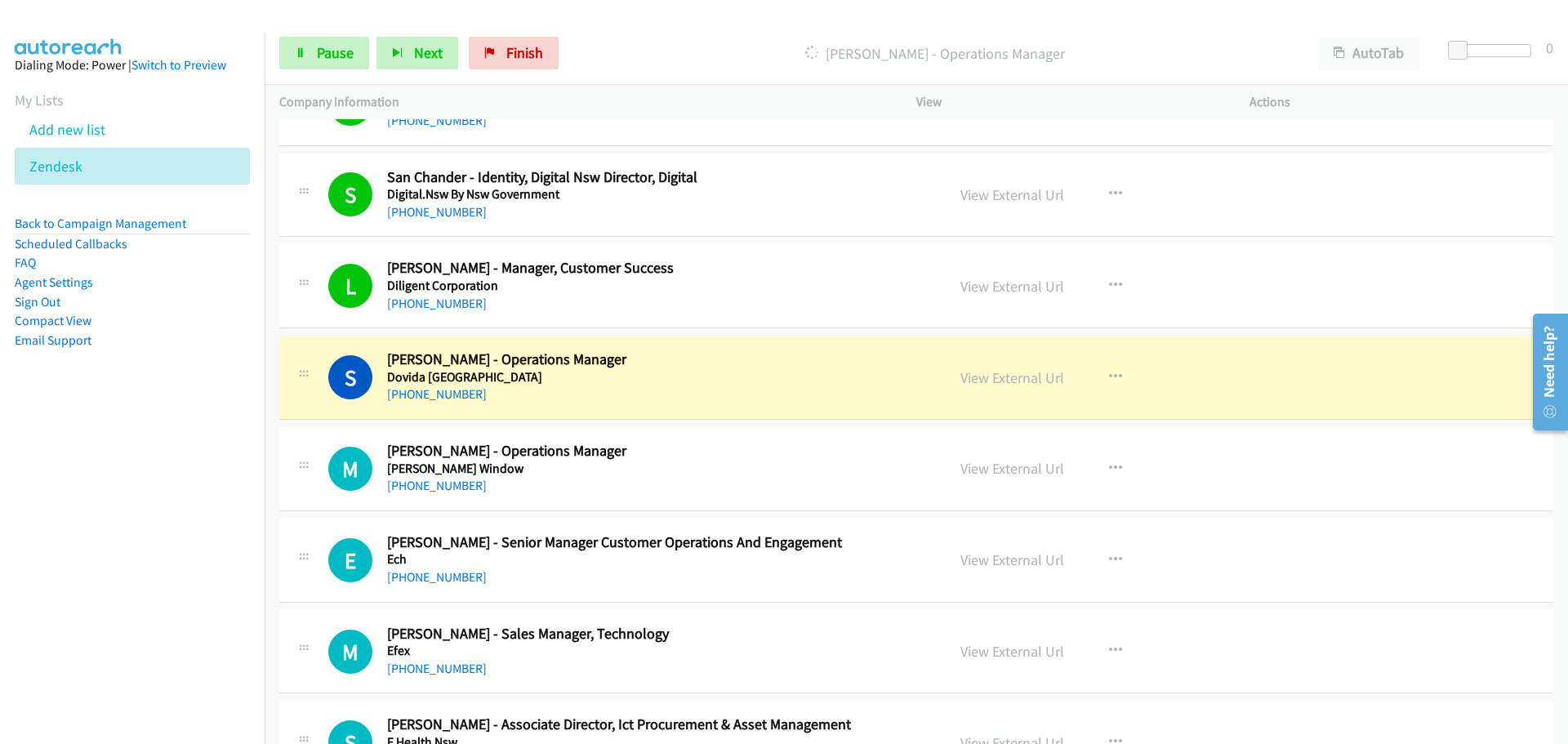
scroll to position [12338, 0]
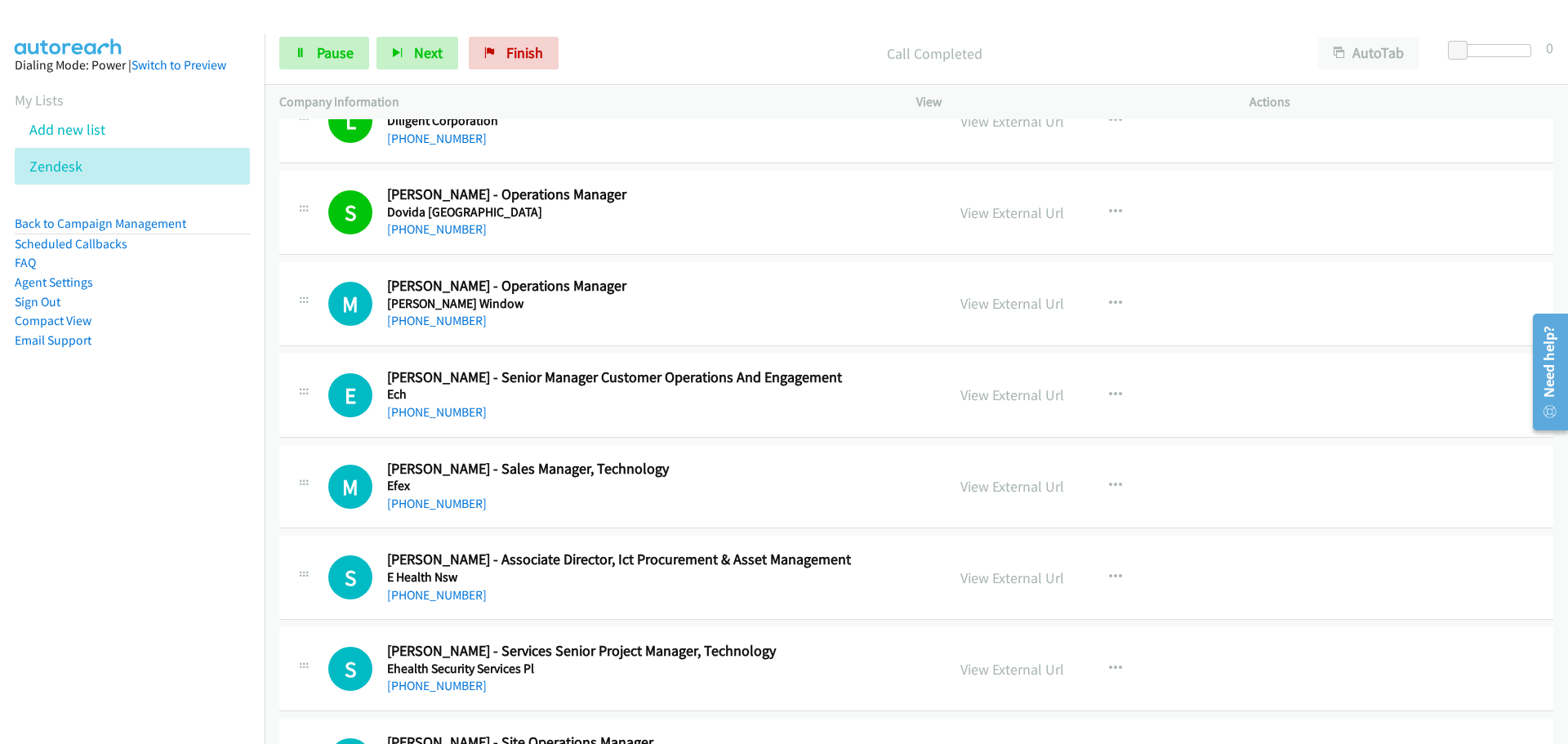
click at [421, 317] on link "[PHONE_NUMBER]" at bounding box center [436, 320] width 99 height 15
click at [1006, 299] on link "View External Url" at bounding box center [1013, 303] width 104 height 19
click at [1374, 658] on div "S Callback Scheduled [PERSON_NAME] - Services Senior Project Manager, Technolog…" at bounding box center [915, 670] width 1274 height 84
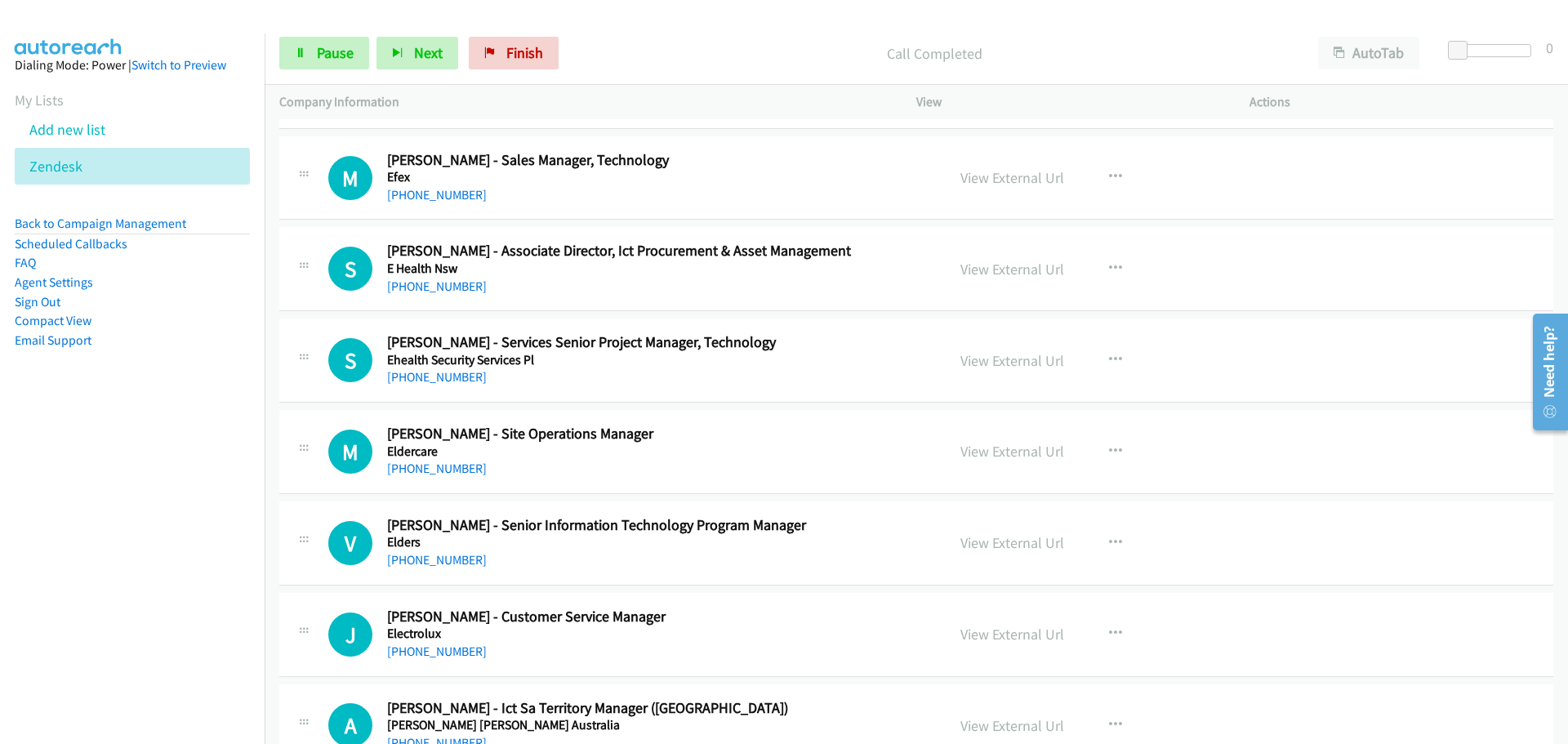
scroll to position [12665, 0]
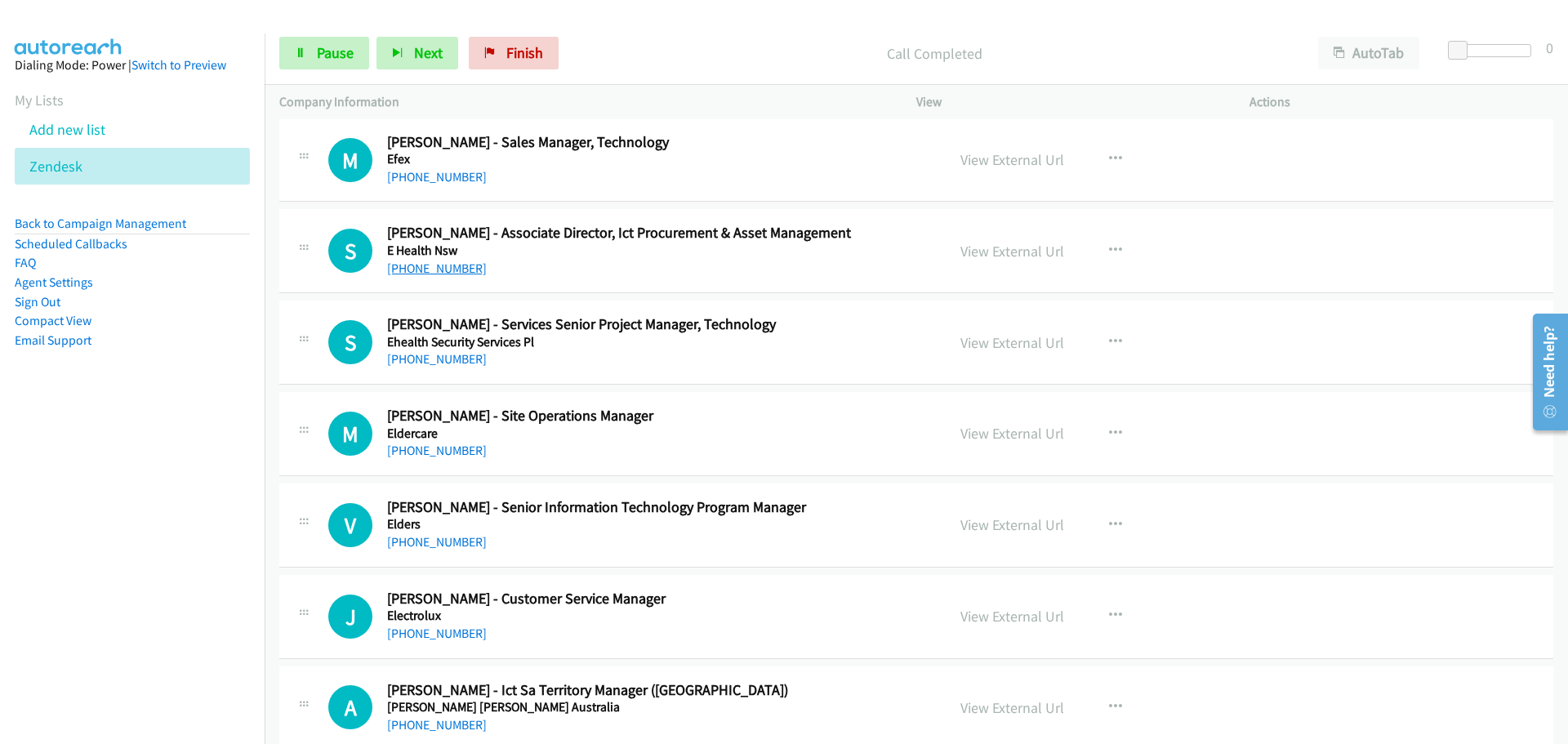
click at [452, 271] on link "[PHONE_NUMBER]" at bounding box center [436, 267] width 99 height 15
click at [443, 361] on link "[PHONE_NUMBER]" at bounding box center [436, 359] width 99 height 15
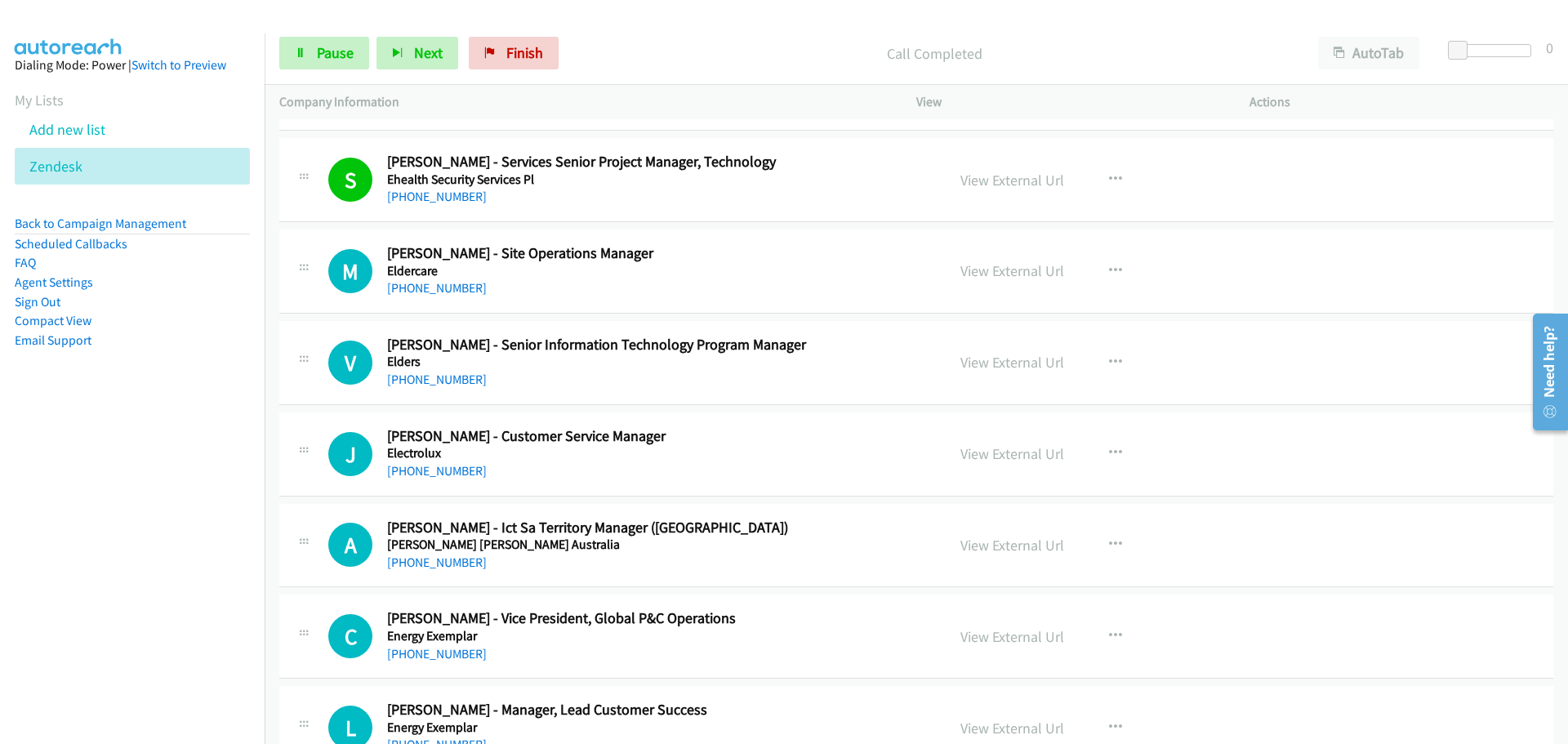
scroll to position [12829, 0]
click at [442, 383] on link "[PHONE_NUMBER]" at bounding box center [436, 378] width 99 height 15
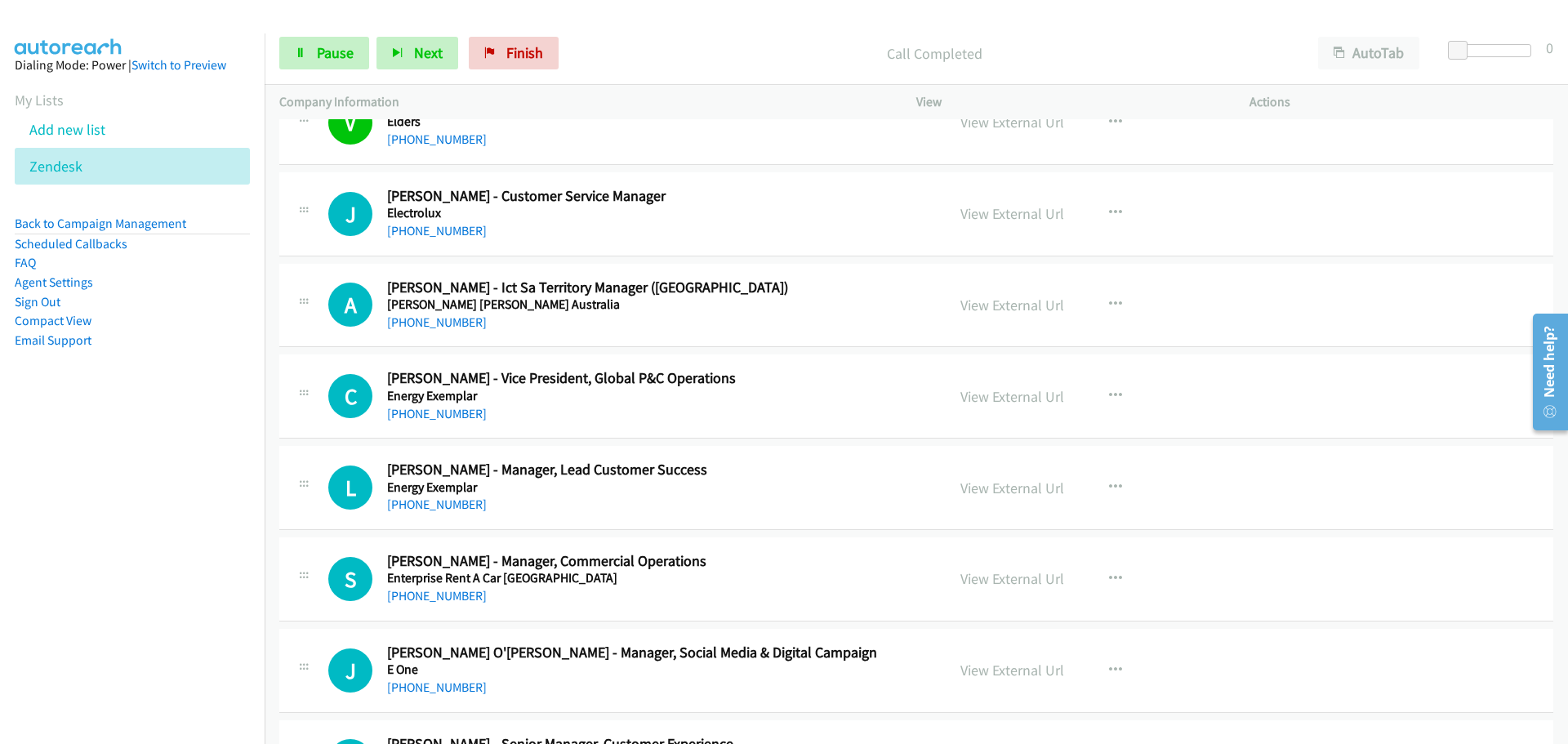
scroll to position [13074, 0]
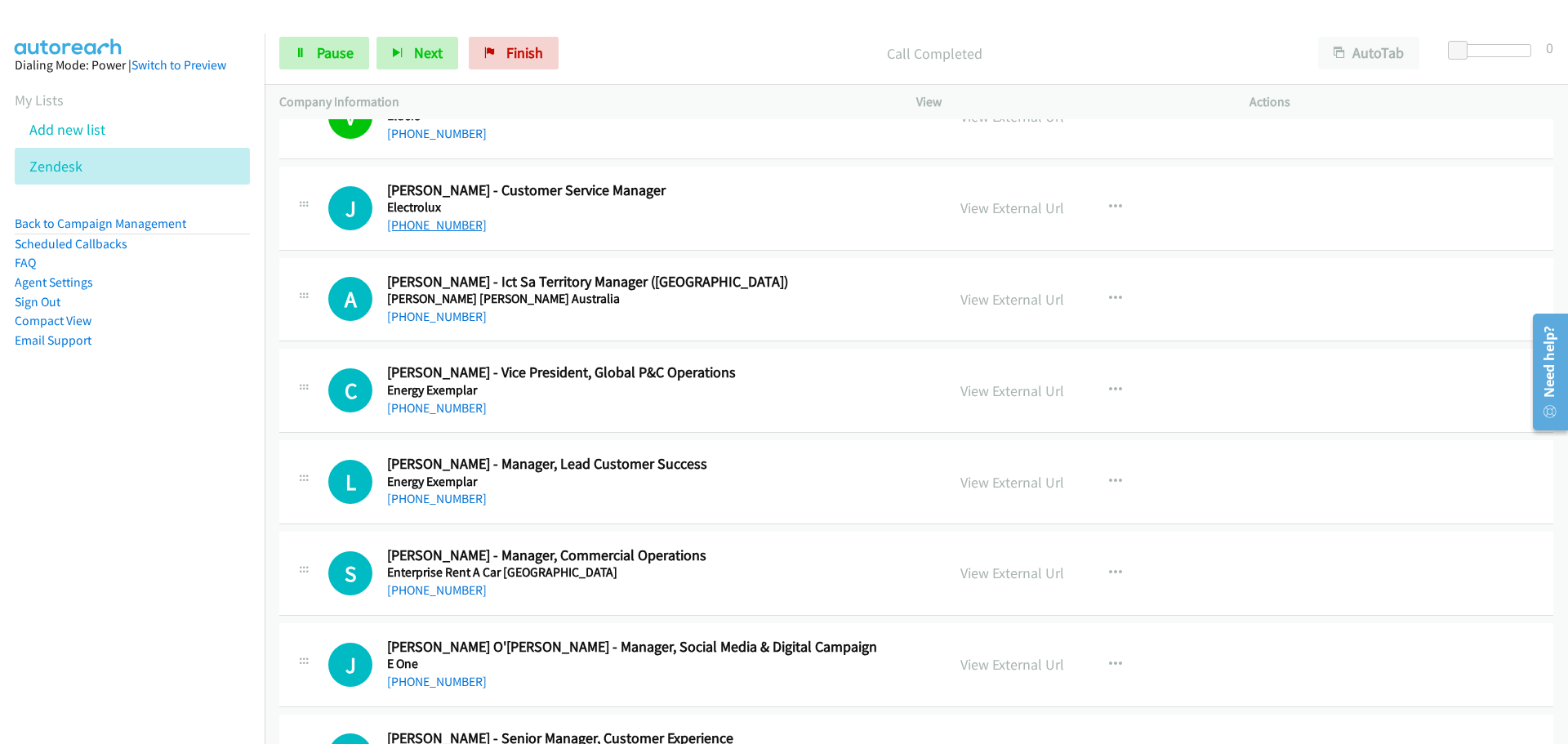
click at [443, 228] on link "[PHONE_NUMBER]" at bounding box center [436, 224] width 99 height 15
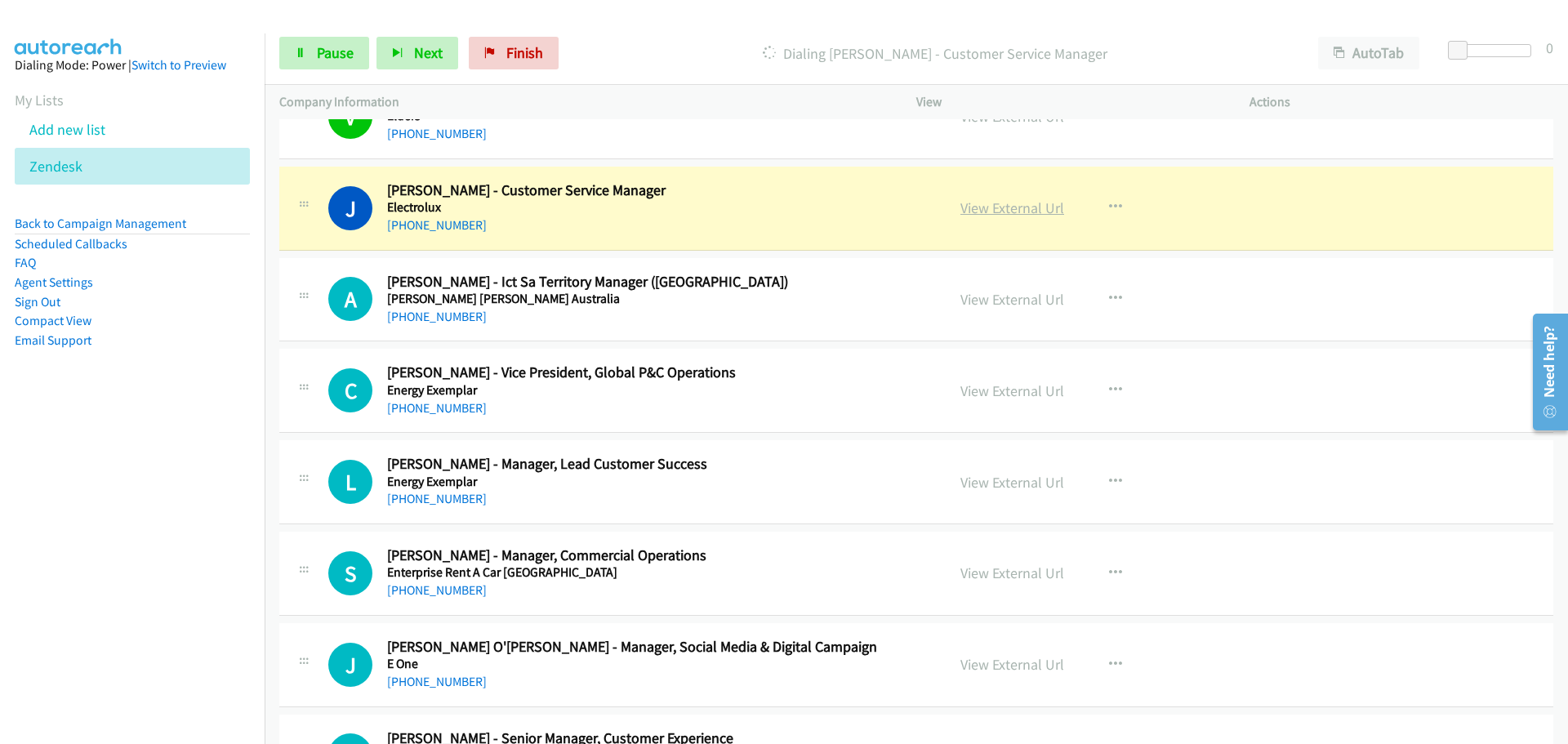
click at [1016, 213] on link "View External Url" at bounding box center [1013, 207] width 104 height 19
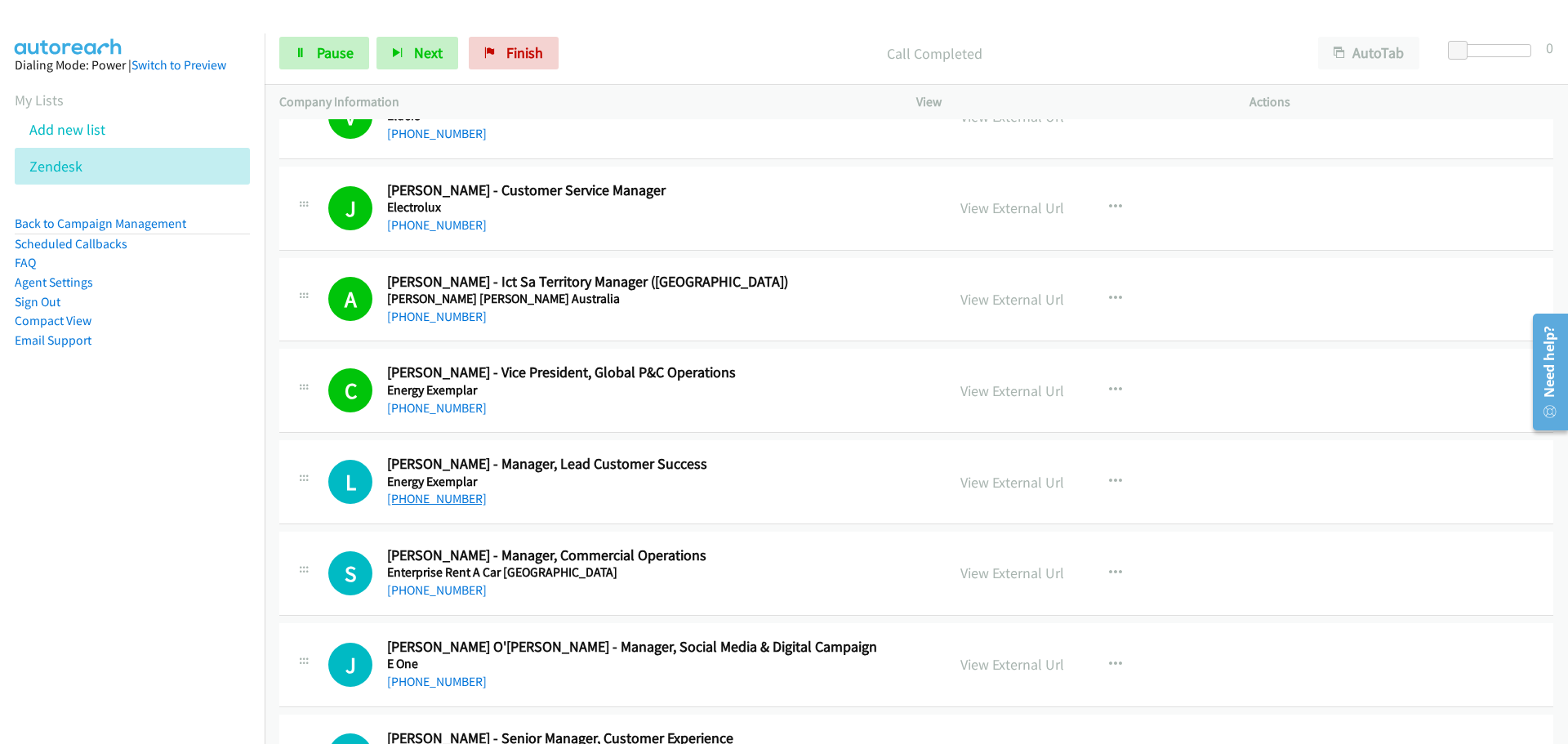
click at [457, 502] on link "[PHONE_NUMBER]" at bounding box center [436, 498] width 99 height 15
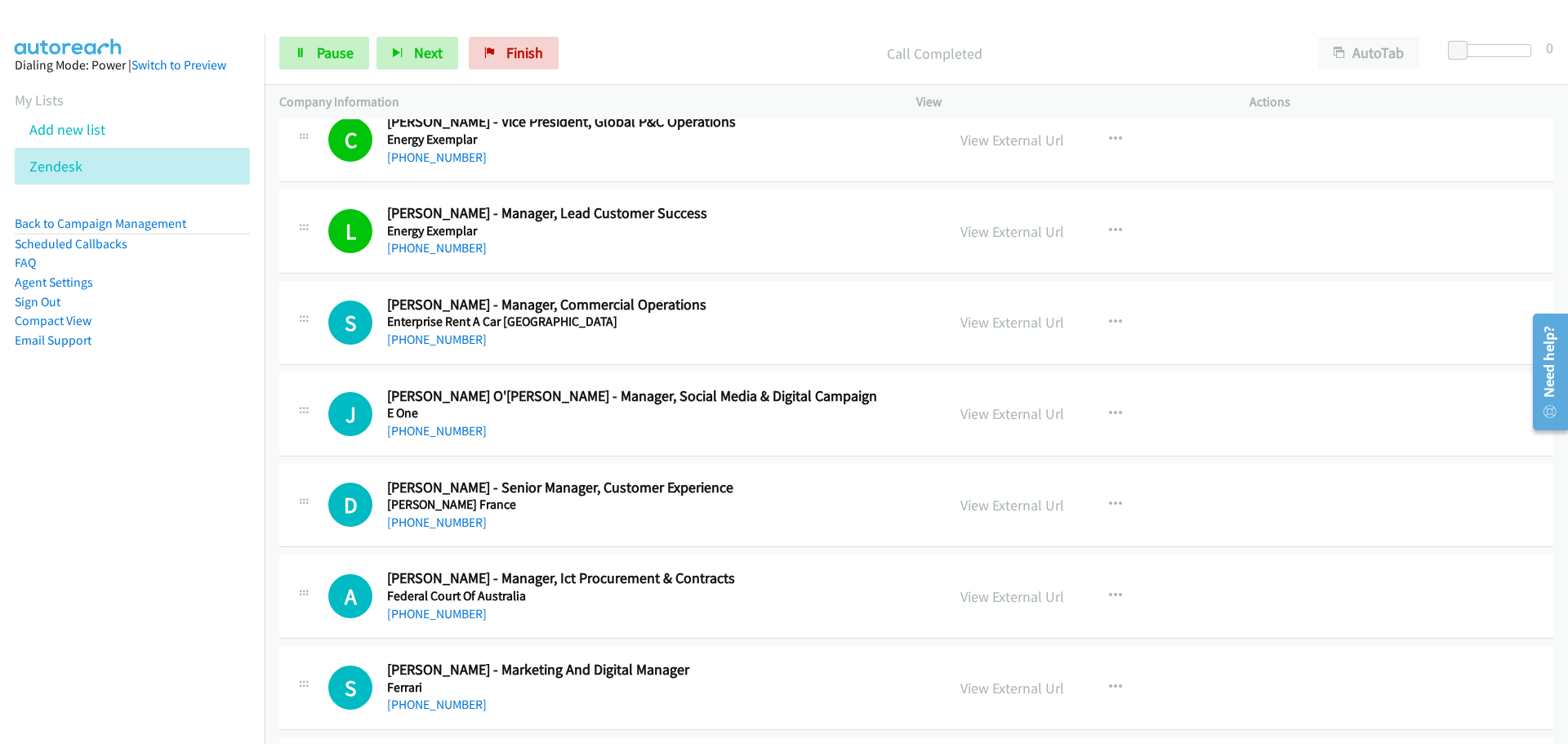
scroll to position [13319, 0]
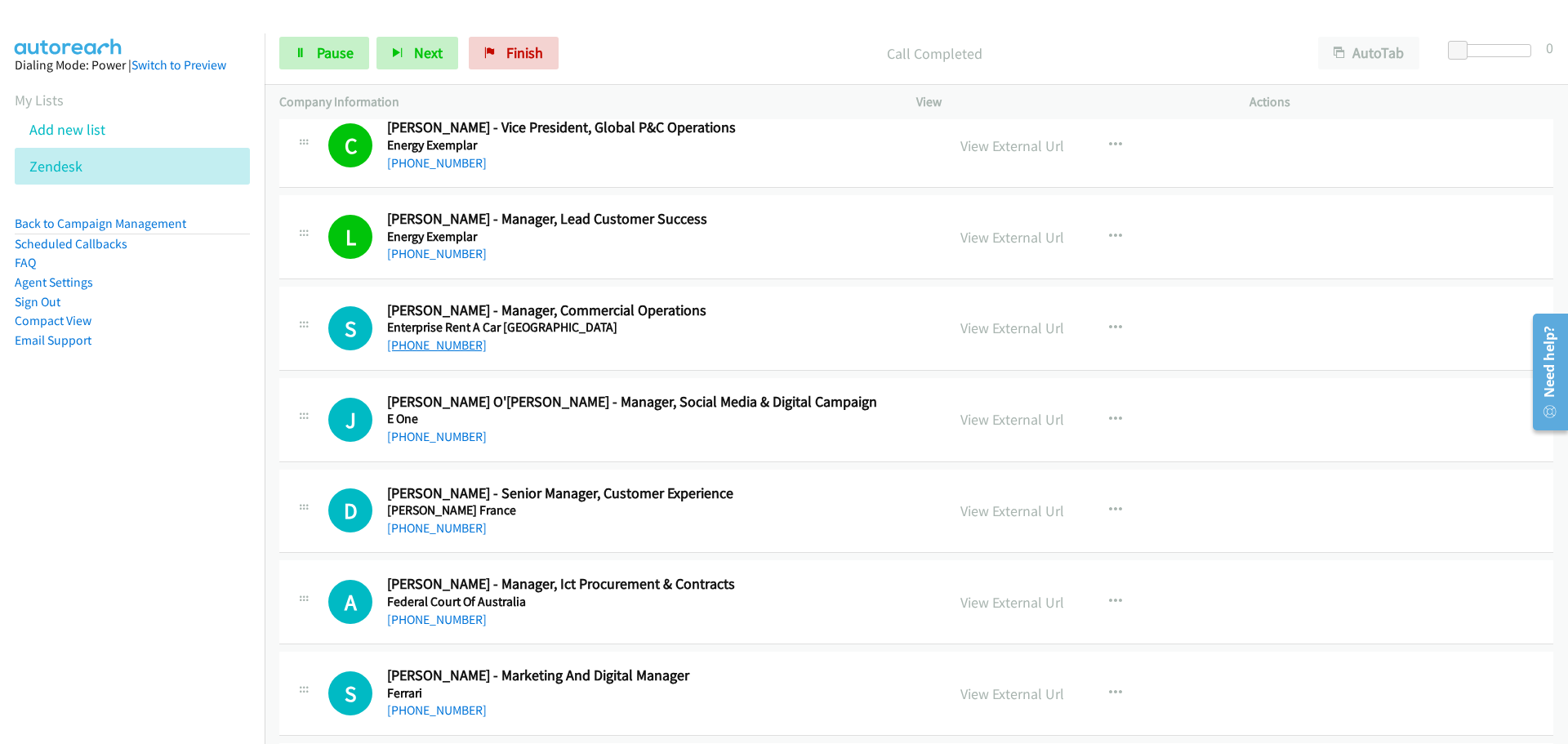
click at [437, 346] on link "[PHONE_NUMBER]" at bounding box center [436, 344] width 99 height 15
click at [425, 532] on link "[PHONE_NUMBER]" at bounding box center [436, 528] width 99 height 15
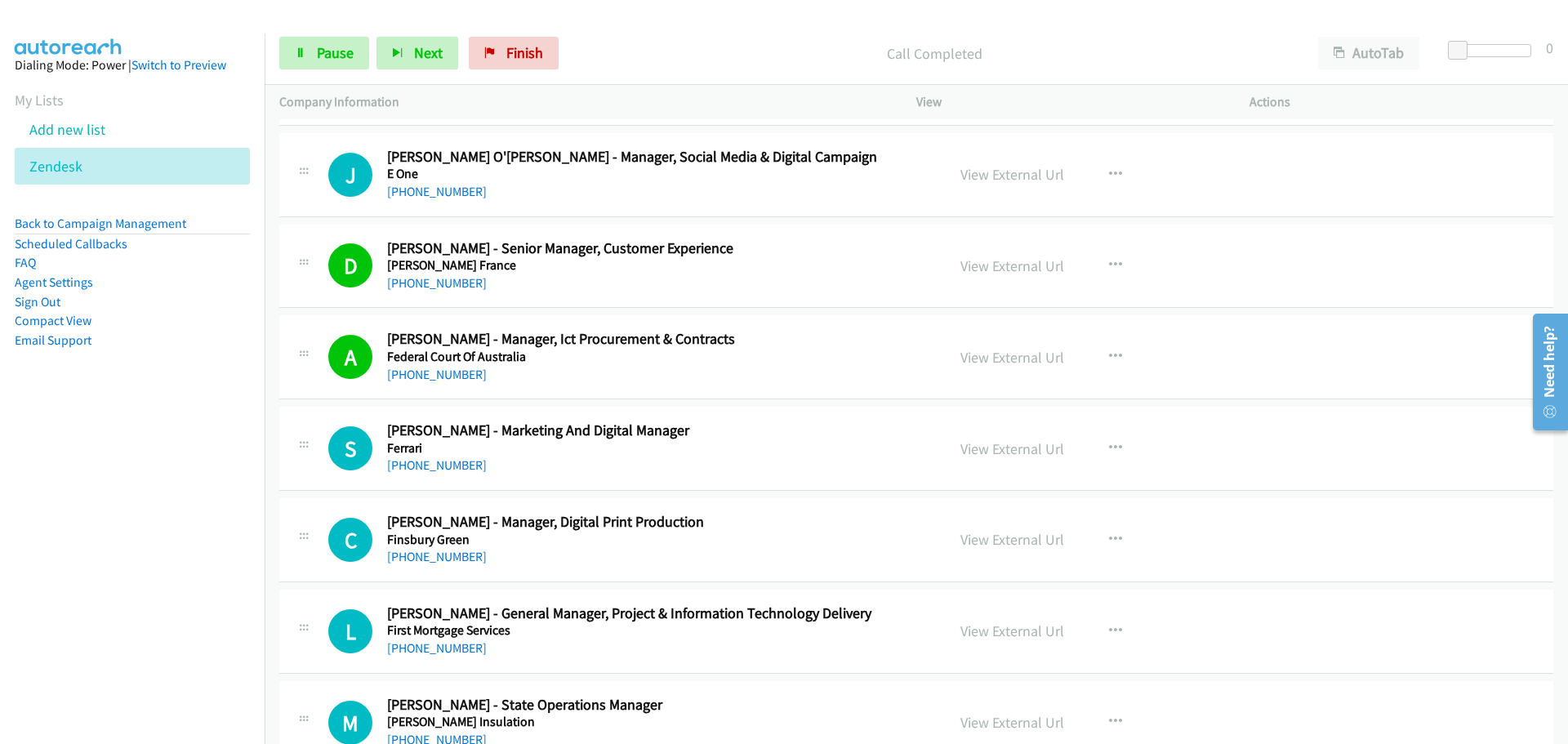
drag, startPoint x: 445, startPoint y: 464, endPoint x: 475, endPoint y: 460, distance: 30.3
click at [445, 464] on link "[PHONE_NUMBER]" at bounding box center [436, 465] width 99 height 15
click at [426, 561] on link "[PHONE_NUMBER]" at bounding box center [436, 556] width 99 height 15
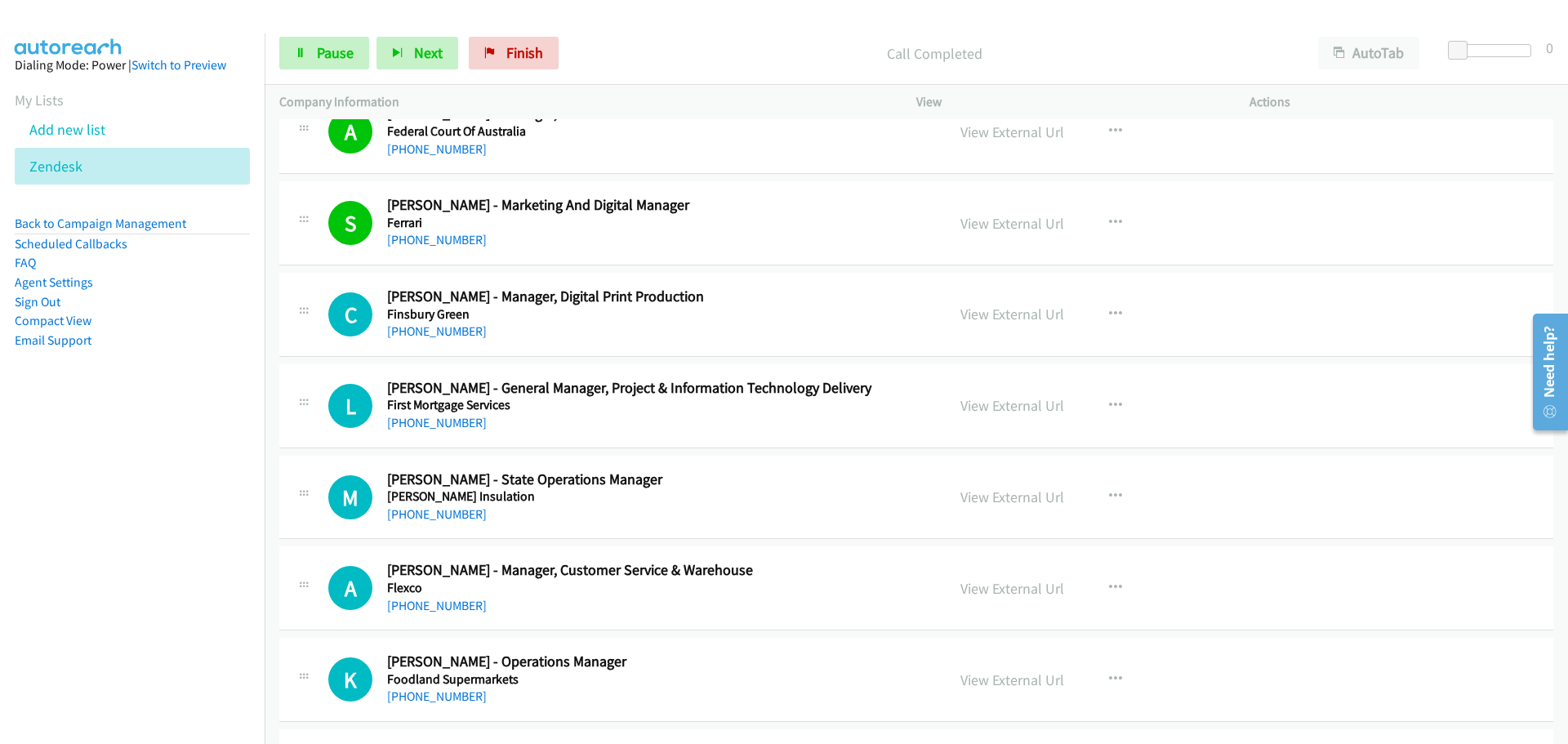
scroll to position [13809, 0]
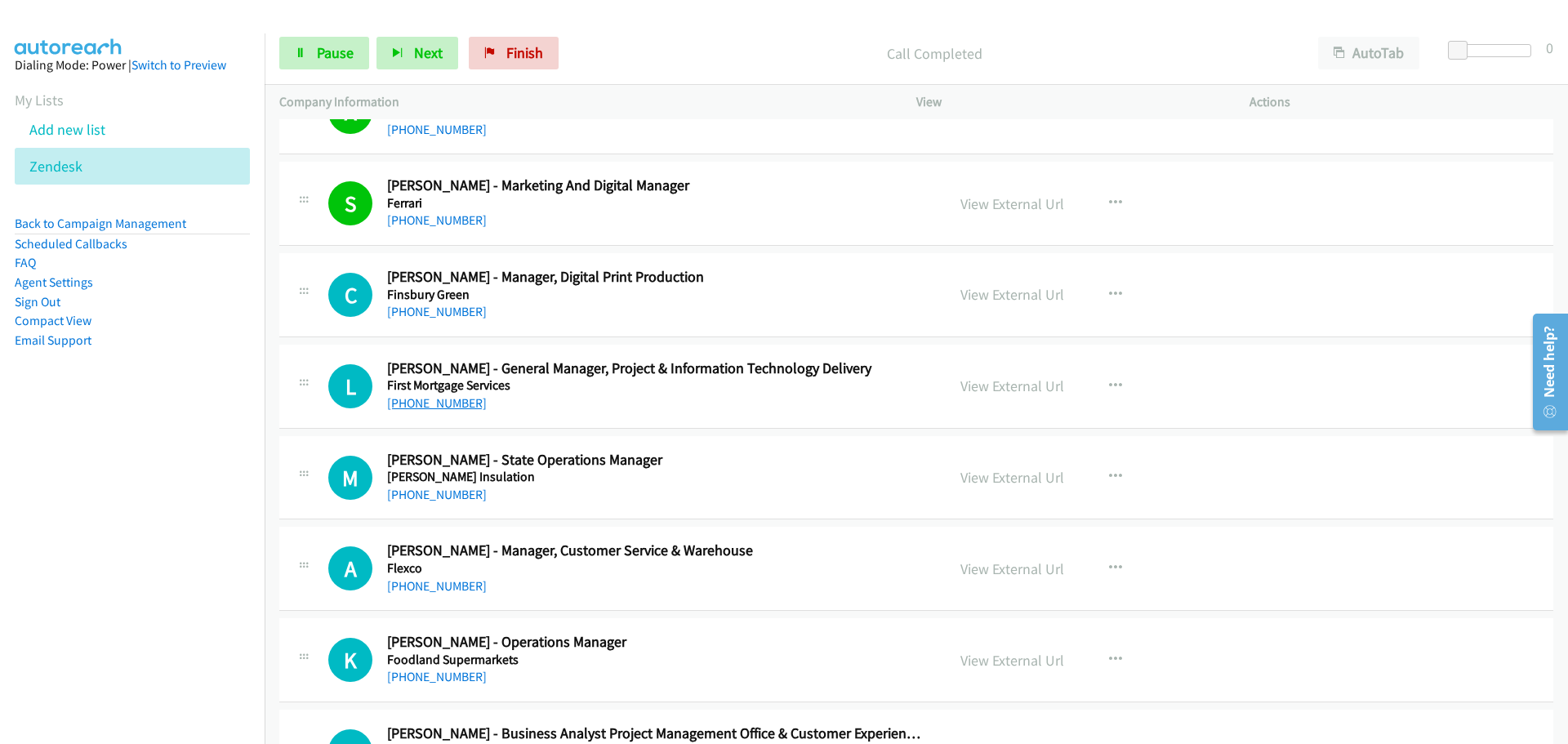
click at [430, 398] on link "[PHONE_NUMBER]" at bounding box center [436, 402] width 99 height 15
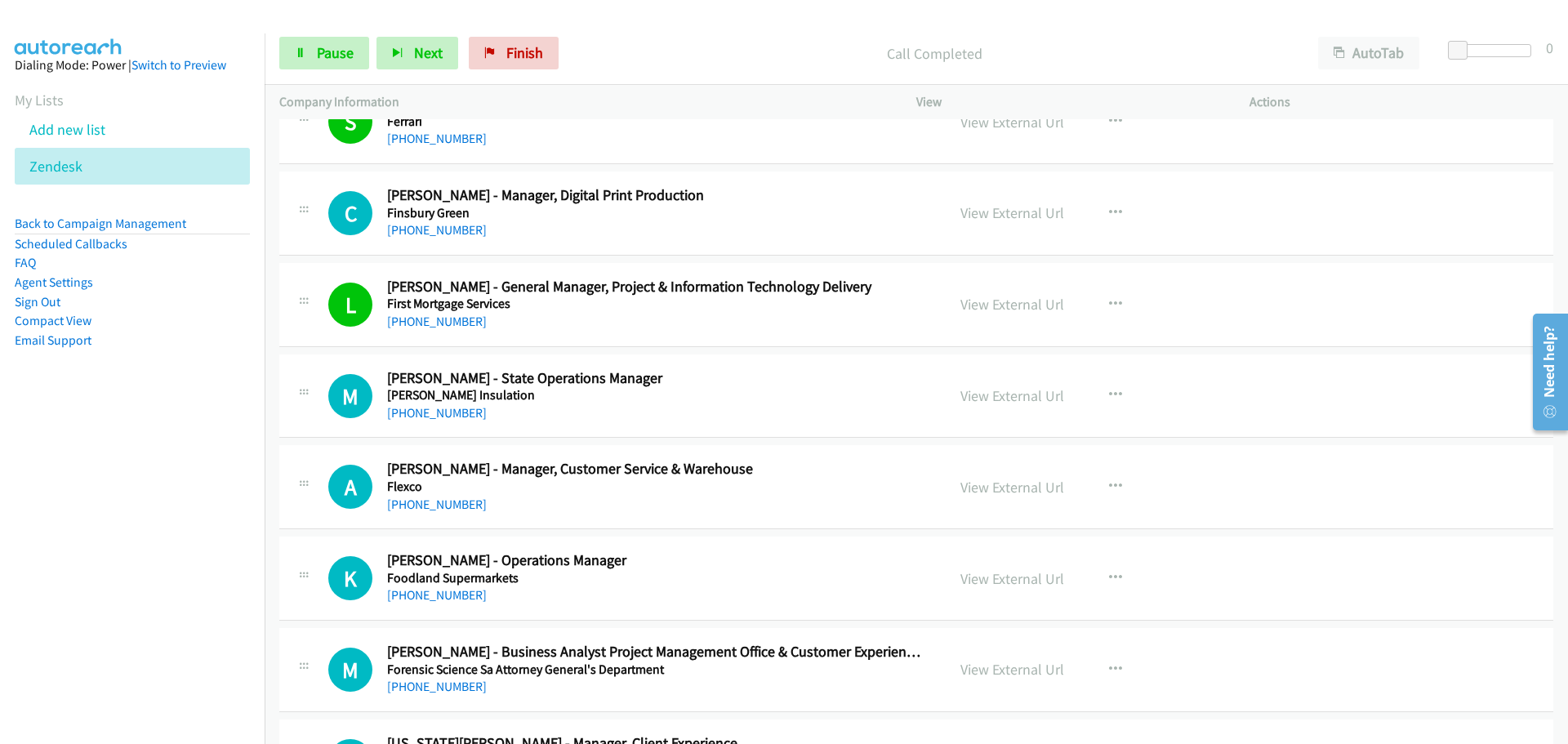
scroll to position [13972, 0]
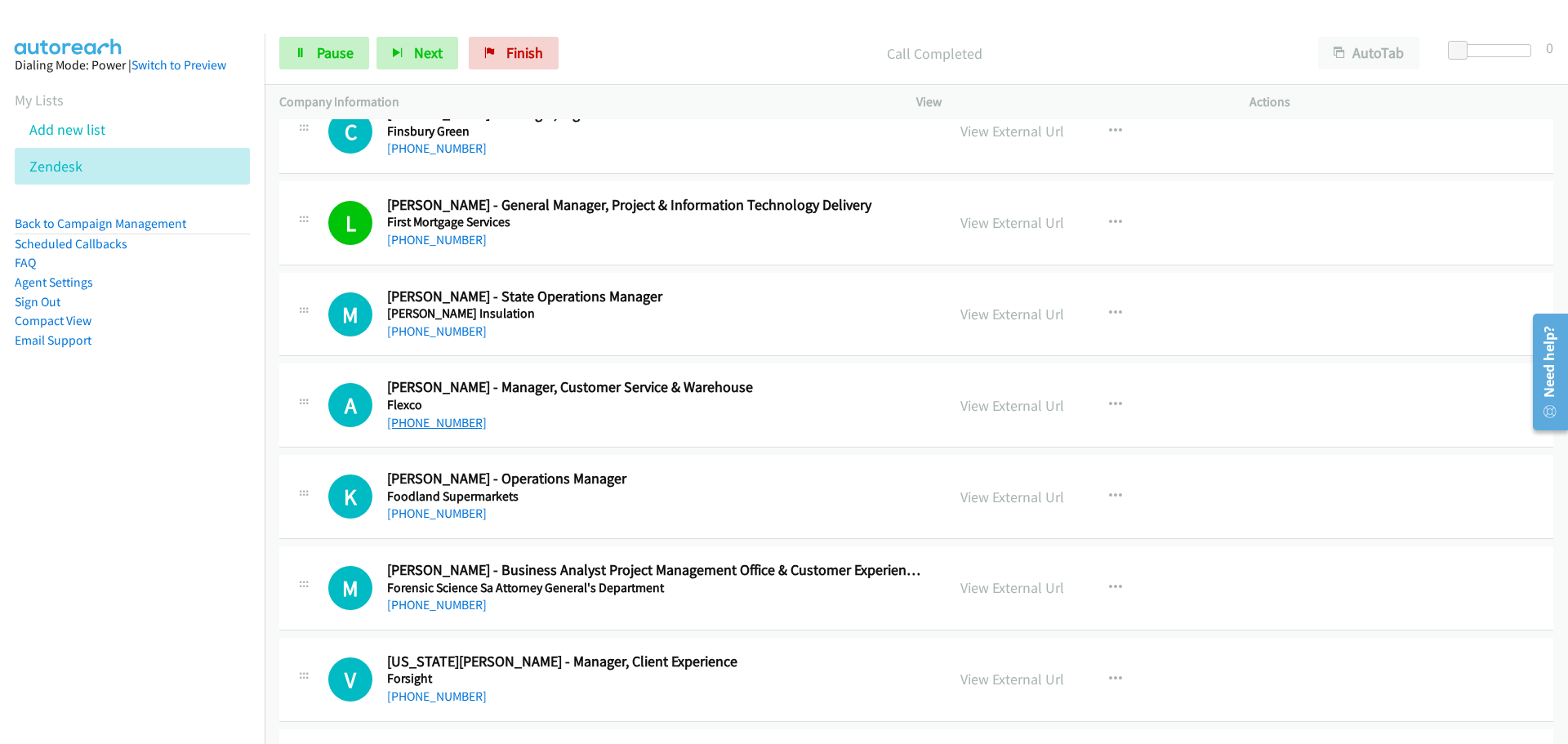
click at [461, 429] on link "[PHONE_NUMBER]" at bounding box center [436, 422] width 99 height 15
click at [410, 520] on link "[PHONE_NUMBER]" at bounding box center [436, 513] width 99 height 15
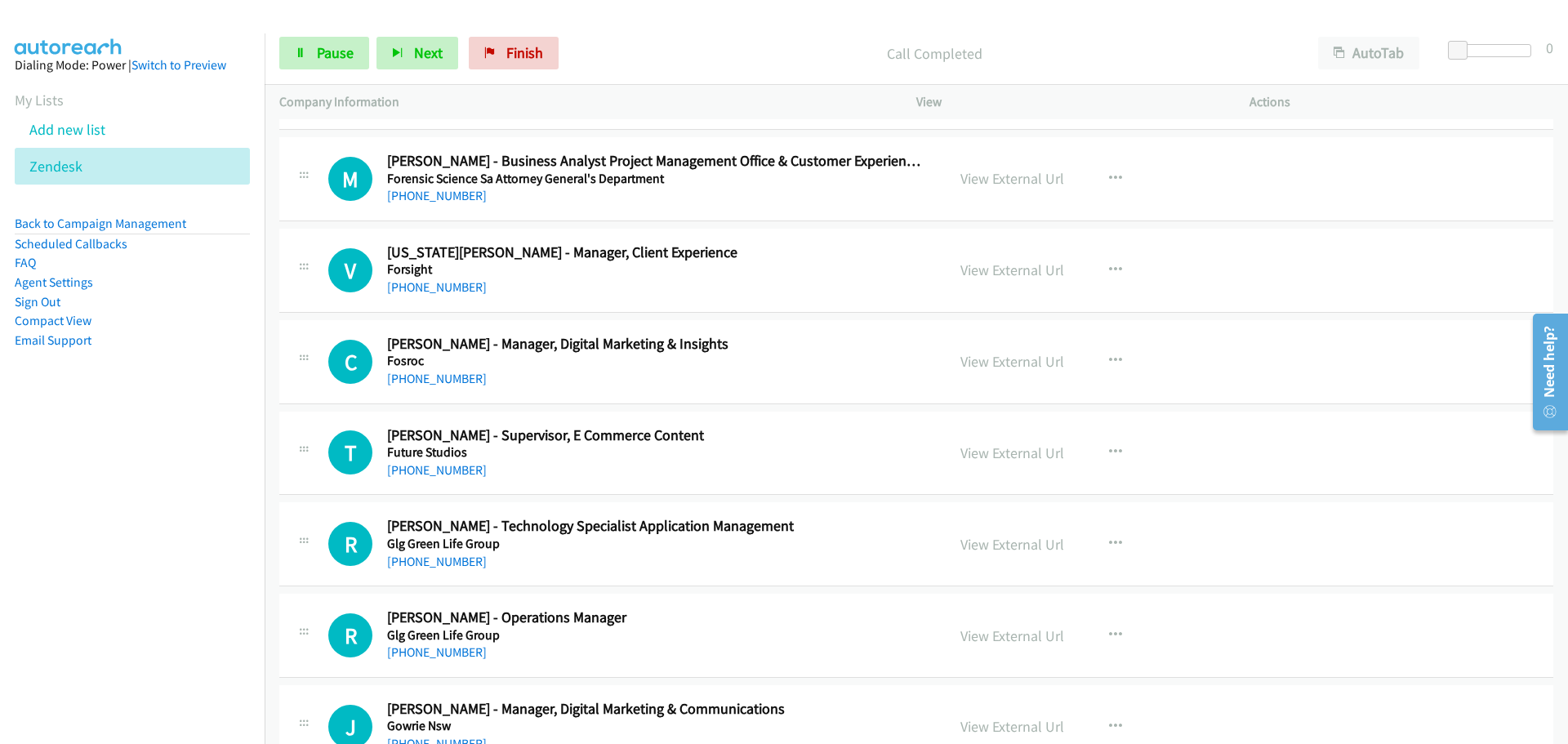
scroll to position [14381, 0]
click at [436, 282] on link "[PHONE_NUMBER]" at bounding box center [436, 287] width 99 height 15
click at [441, 384] on link "[PHONE_NUMBER]" at bounding box center [436, 379] width 99 height 15
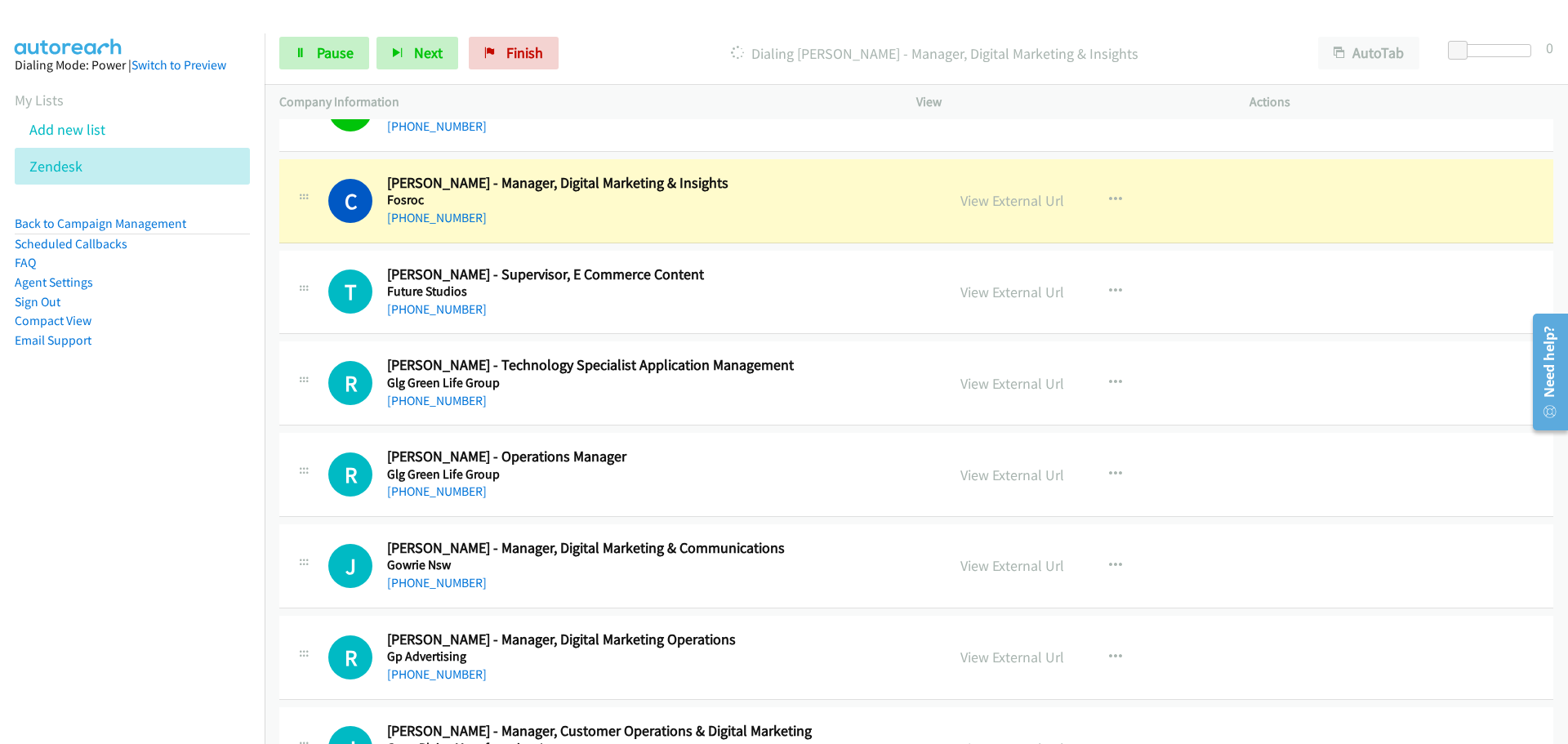
scroll to position [14544, 0]
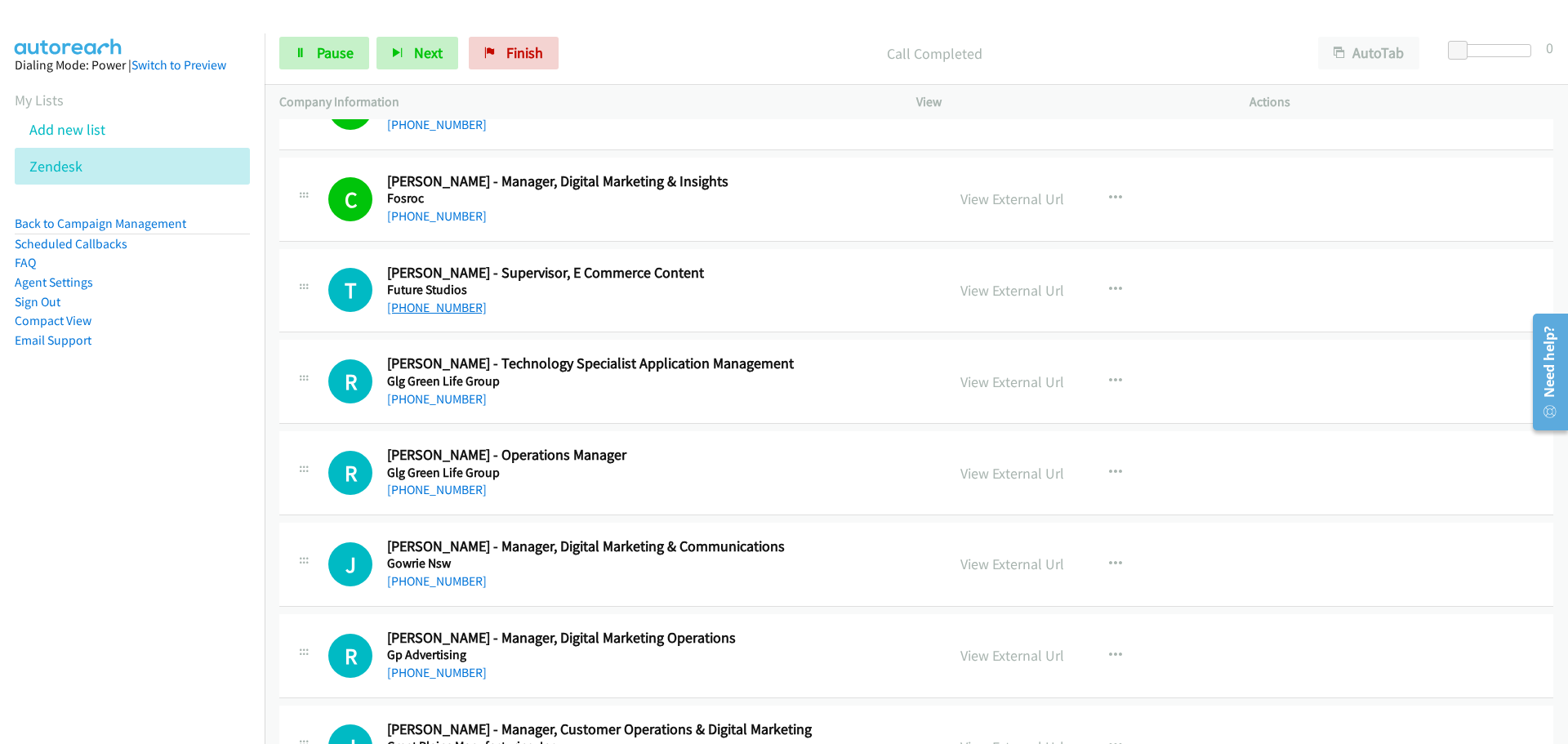
click at [432, 311] on link "[PHONE_NUMBER]" at bounding box center [436, 307] width 99 height 15
click at [436, 395] on link "[PHONE_NUMBER]" at bounding box center [436, 399] width 99 height 15
click at [447, 493] on link "[PHONE_NUMBER]" at bounding box center [436, 489] width 99 height 15
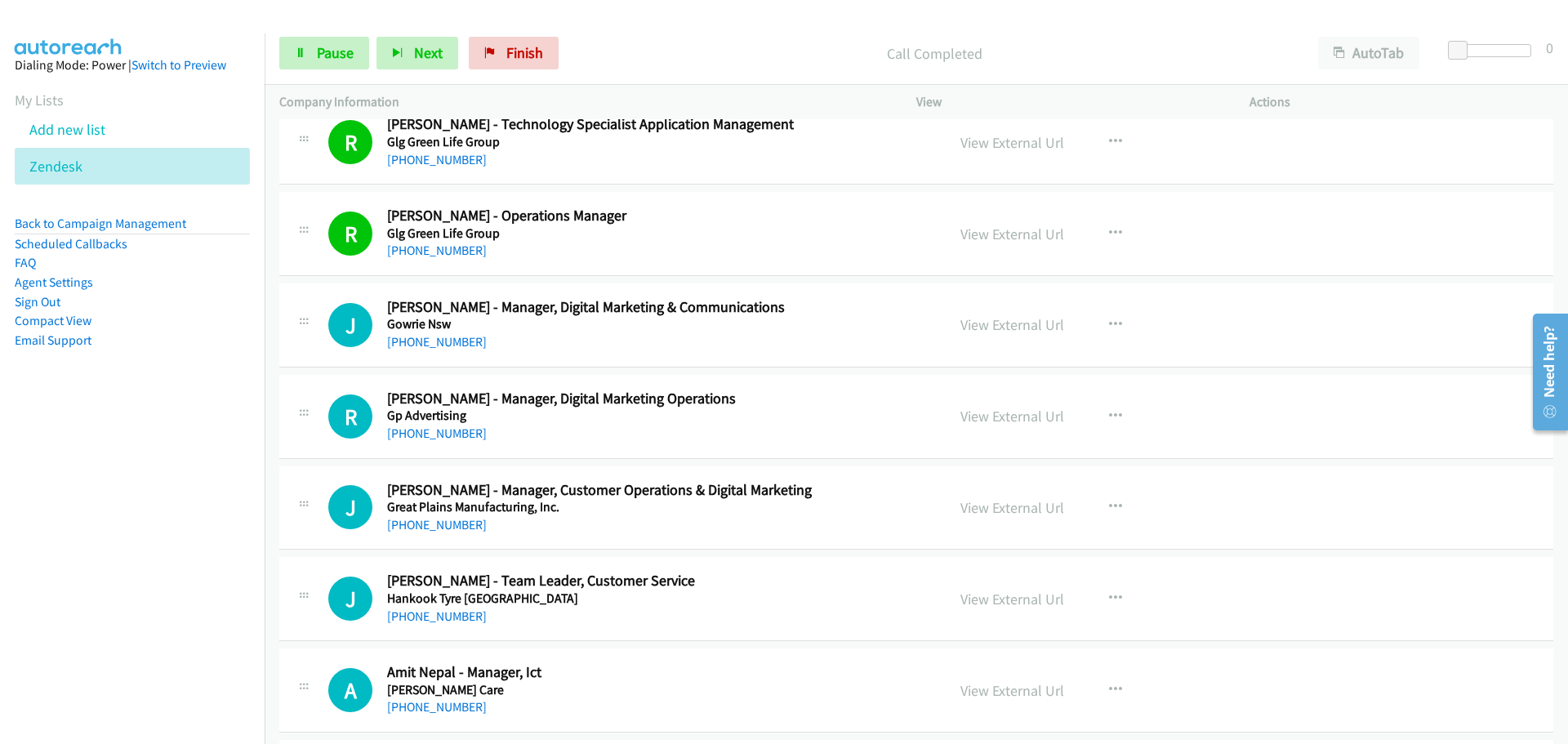
scroll to position [14871, 0]
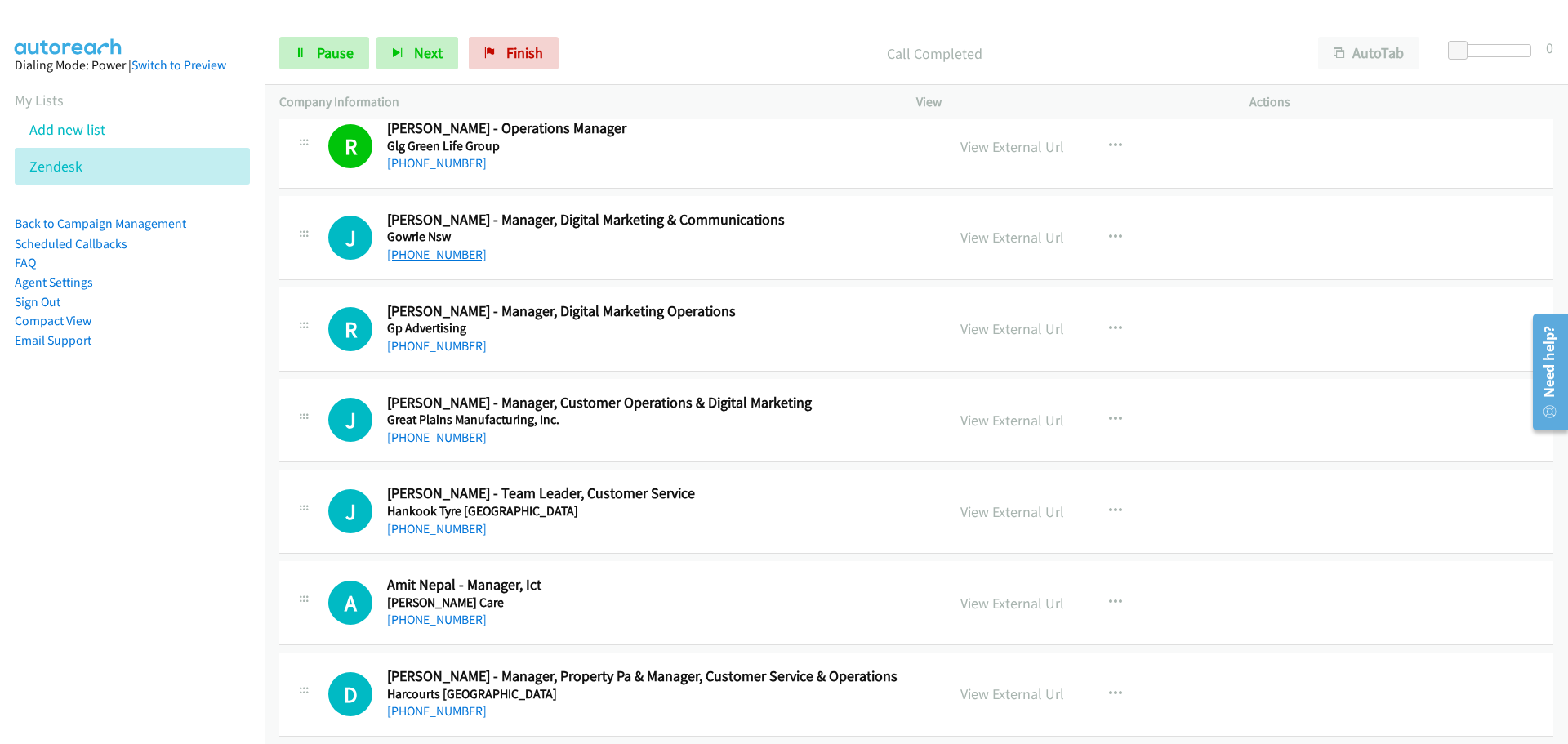
click at [459, 256] on link "[PHONE_NUMBER]" at bounding box center [436, 254] width 99 height 15
drag, startPoint x: 412, startPoint y: 348, endPoint x: 683, endPoint y: 345, distance: 271.0
click at [412, 348] on link "[PHONE_NUMBER]" at bounding box center [436, 345] width 99 height 15
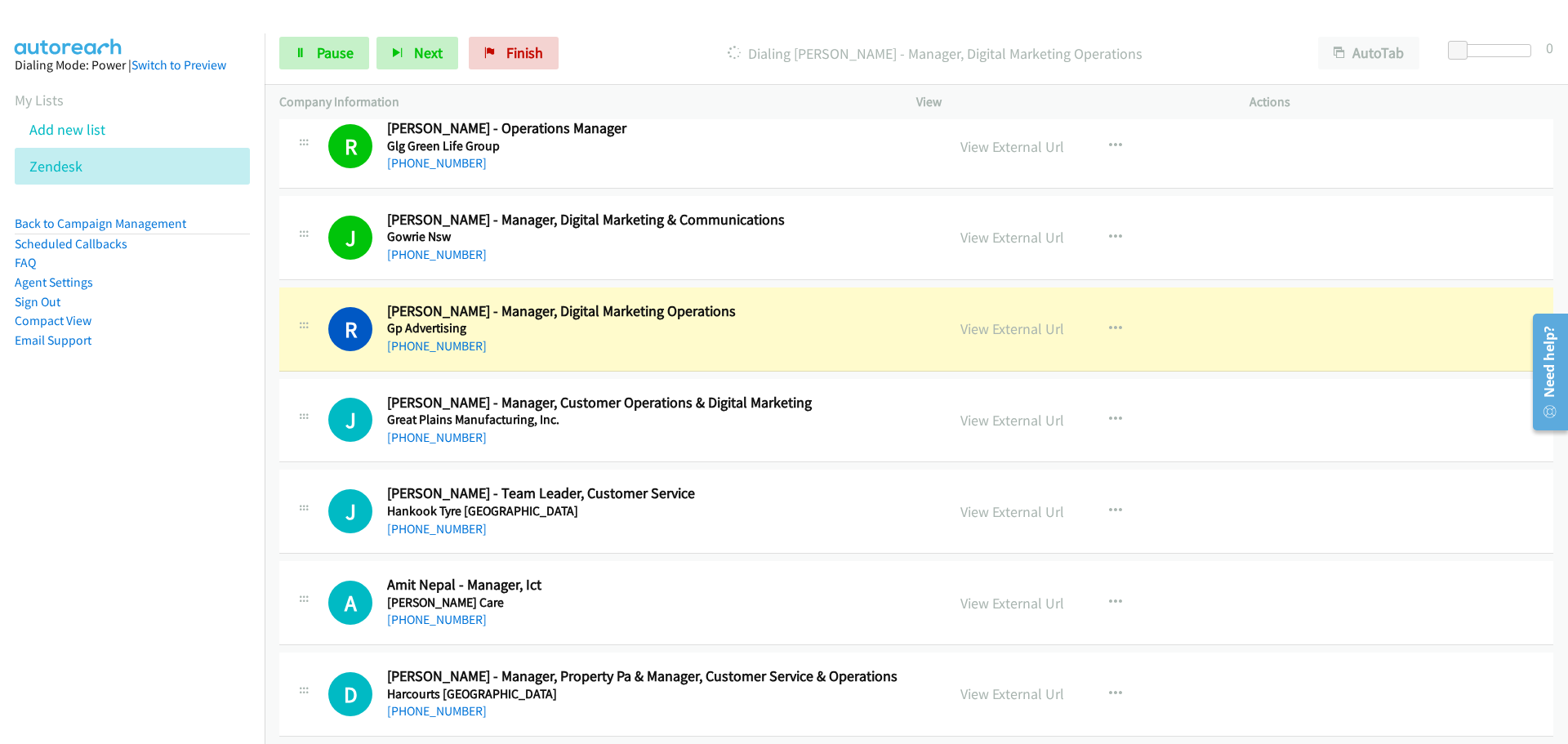
drag, startPoint x: 1009, startPoint y: 238, endPoint x: 996, endPoint y: 197, distance: 43.0
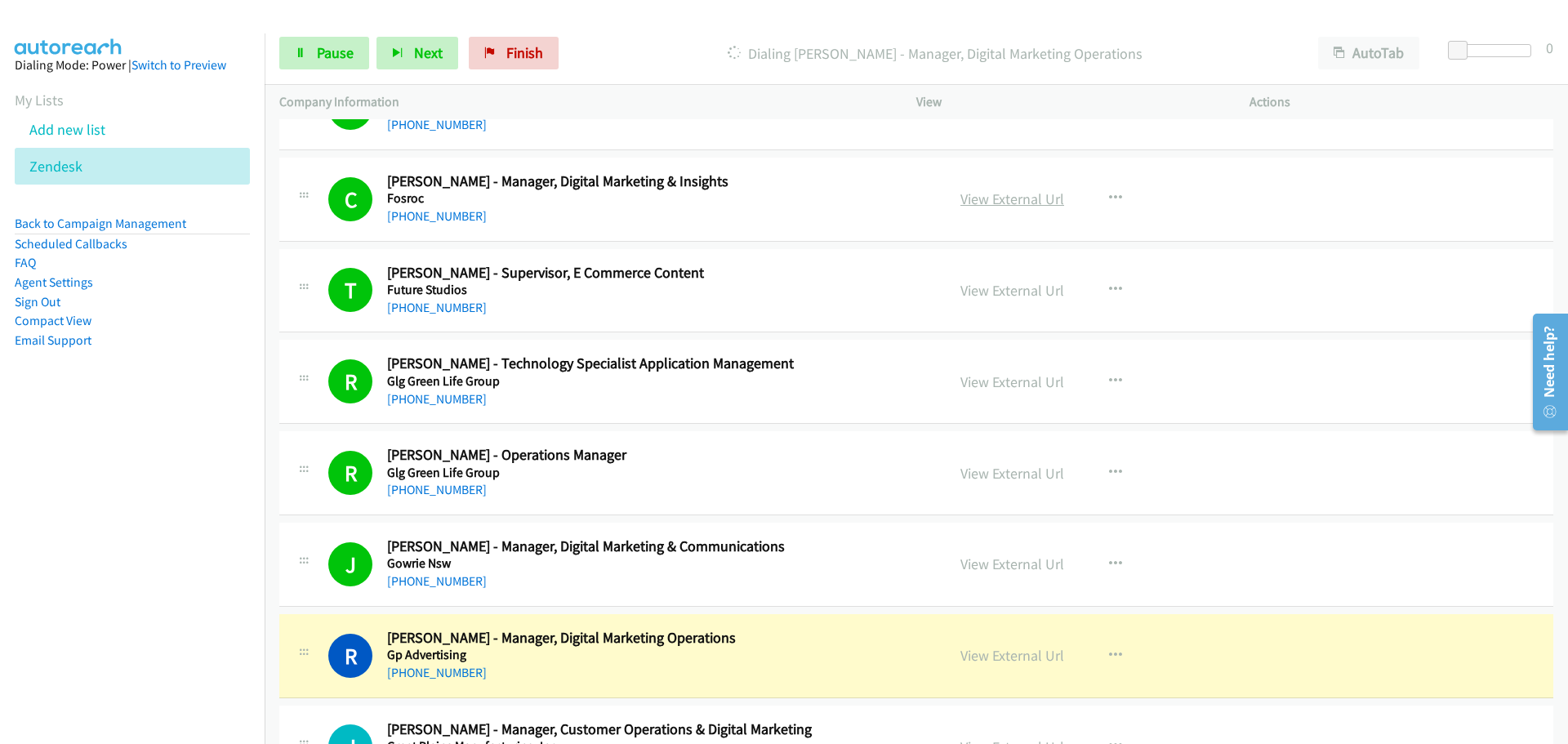
click at [1029, 199] on link "View External Url" at bounding box center [1013, 199] width 104 height 19
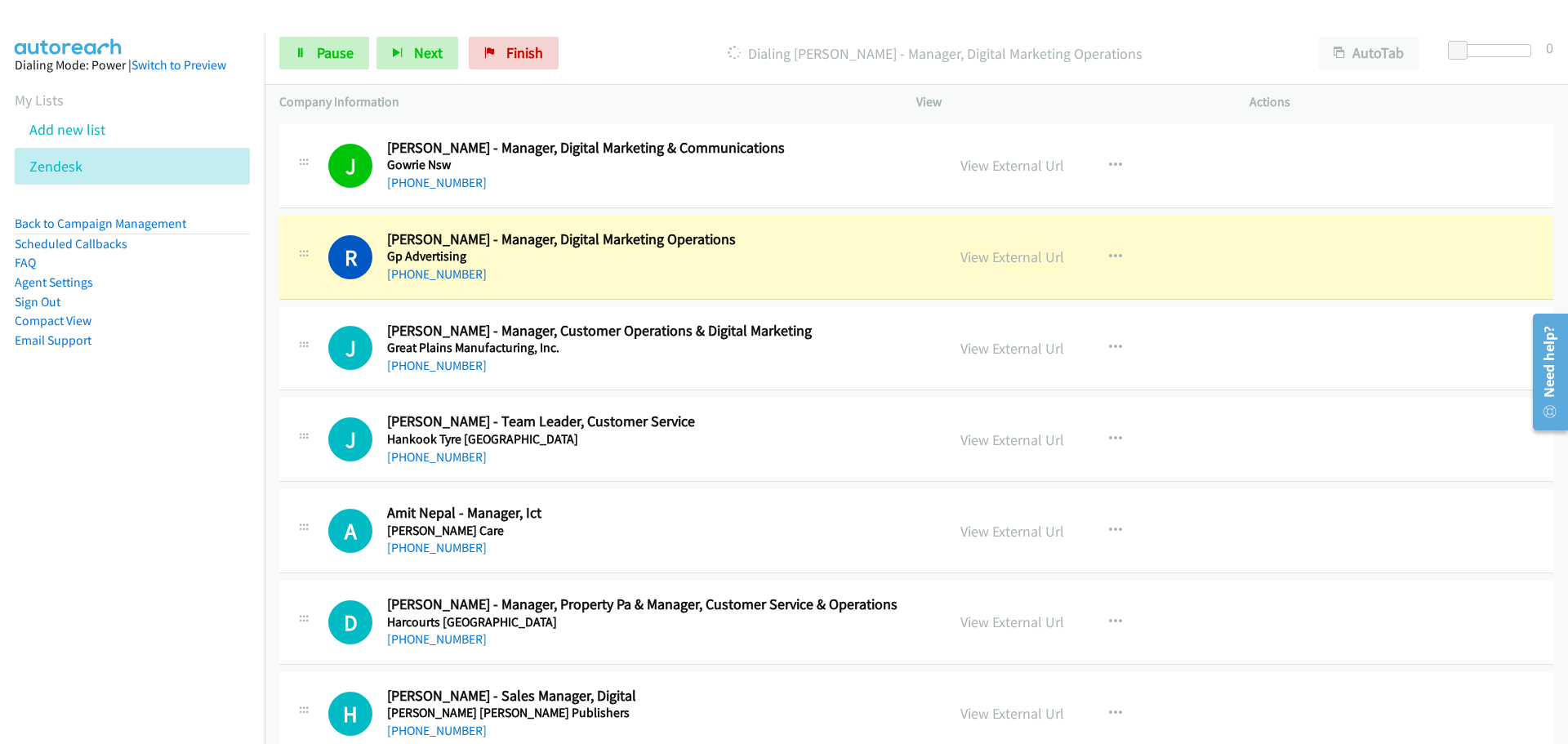
scroll to position [14952, 0]
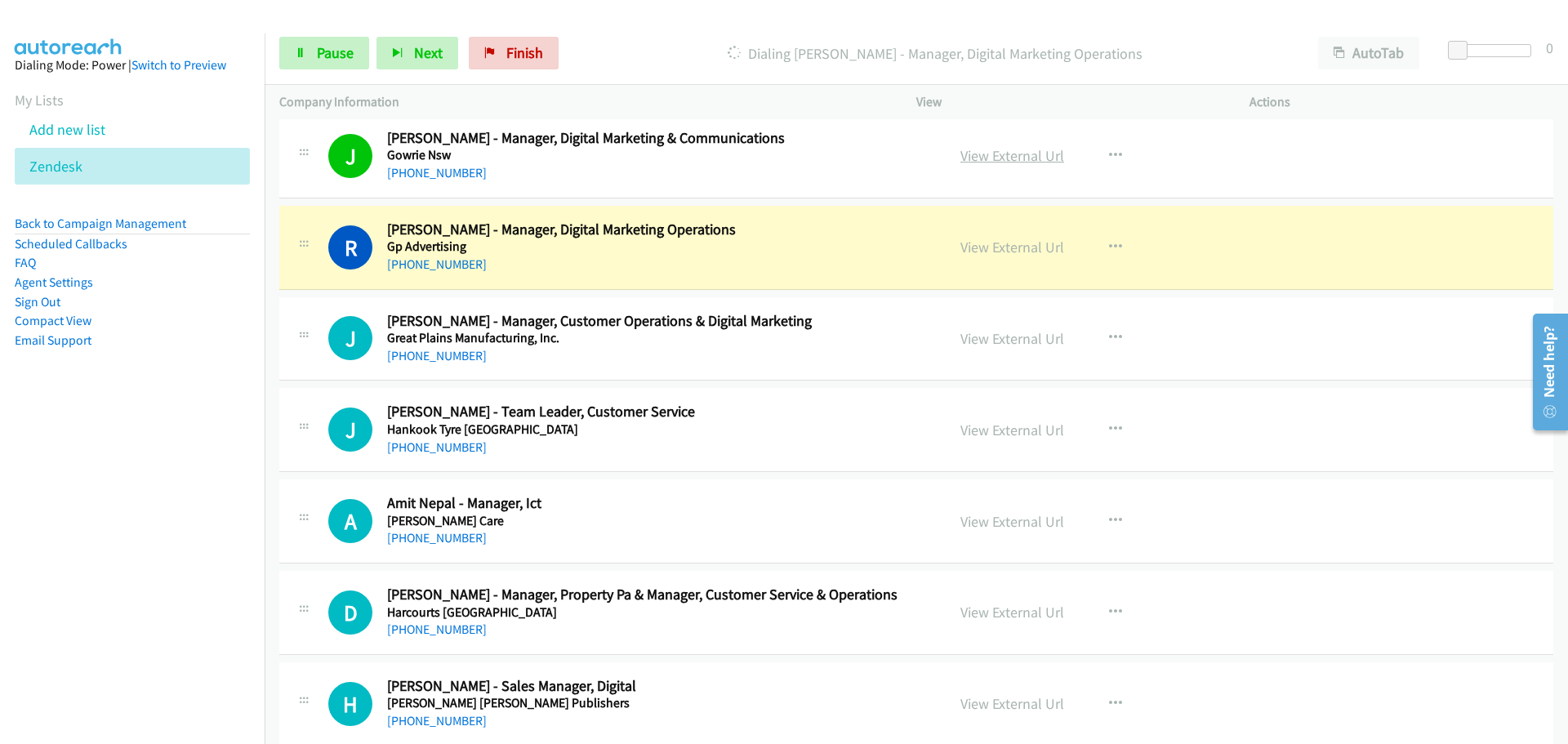
click at [995, 156] on link "View External Url" at bounding box center [1013, 156] width 104 height 19
click at [1026, 250] on link "View External Url" at bounding box center [1013, 247] width 104 height 19
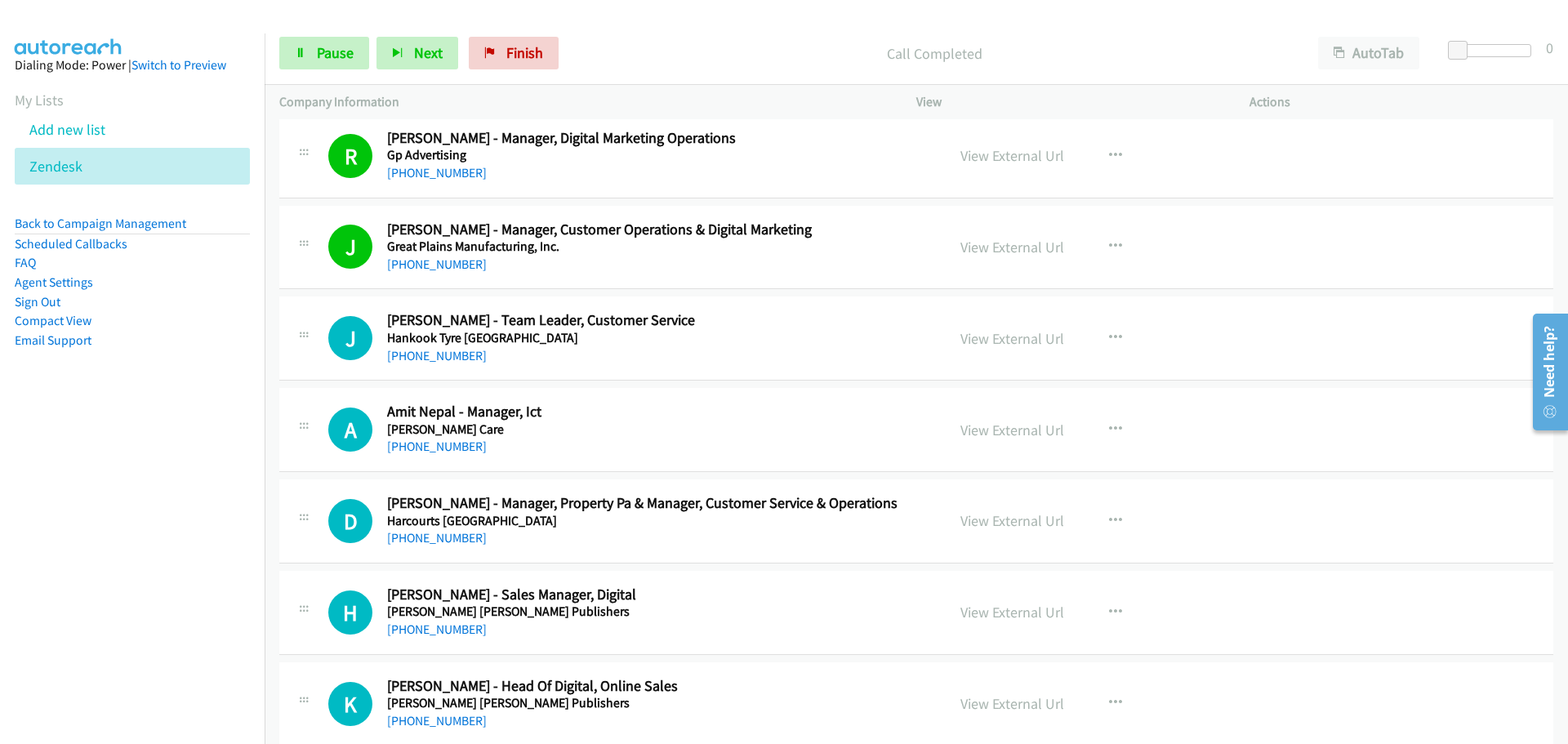
scroll to position [15116, 0]
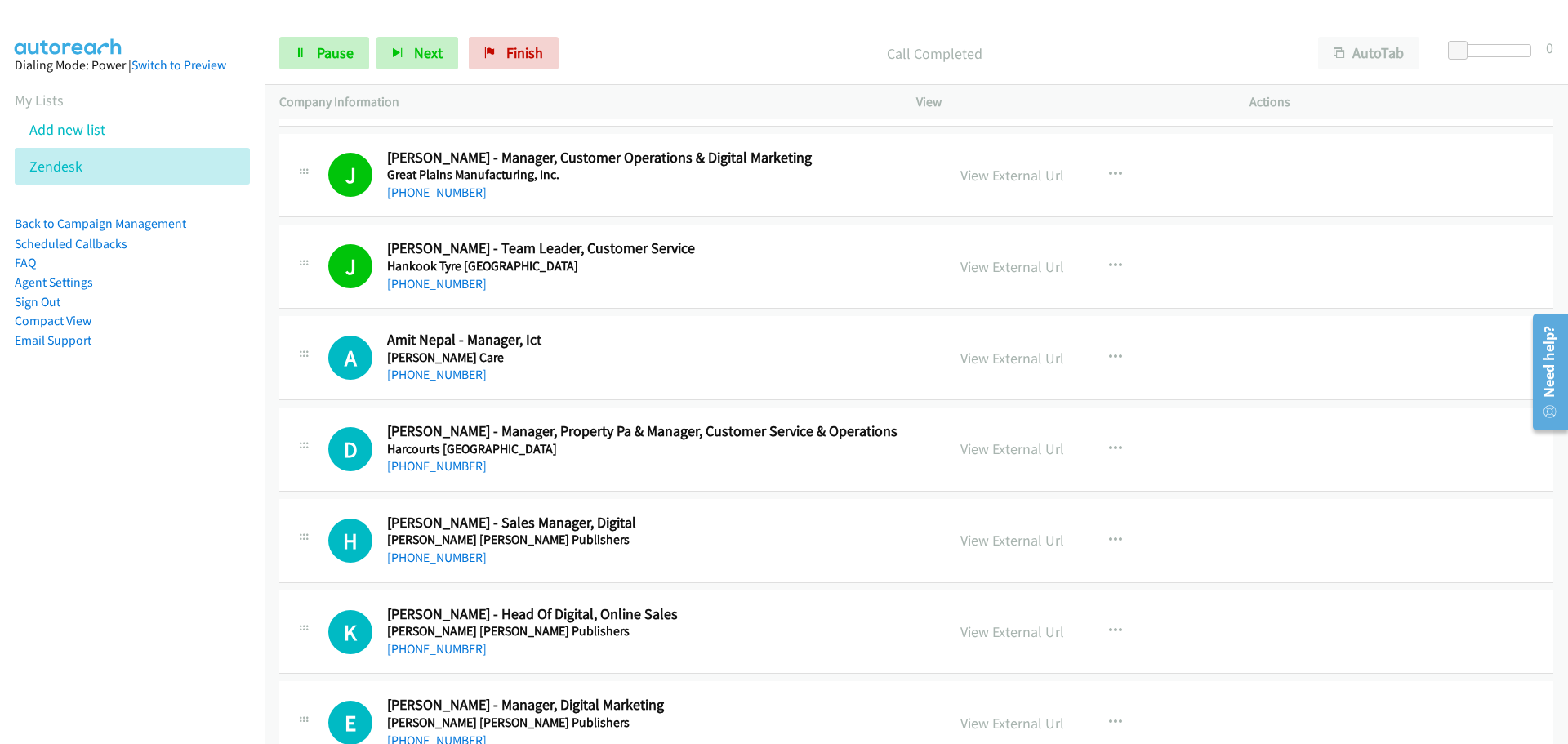
click at [473, 374] on div "[PHONE_NUMBER]" at bounding box center [656, 375] width 538 height 20
click at [463, 375] on link "[PHONE_NUMBER]" at bounding box center [436, 374] width 99 height 15
click at [431, 465] on link "[PHONE_NUMBER]" at bounding box center [436, 466] width 99 height 15
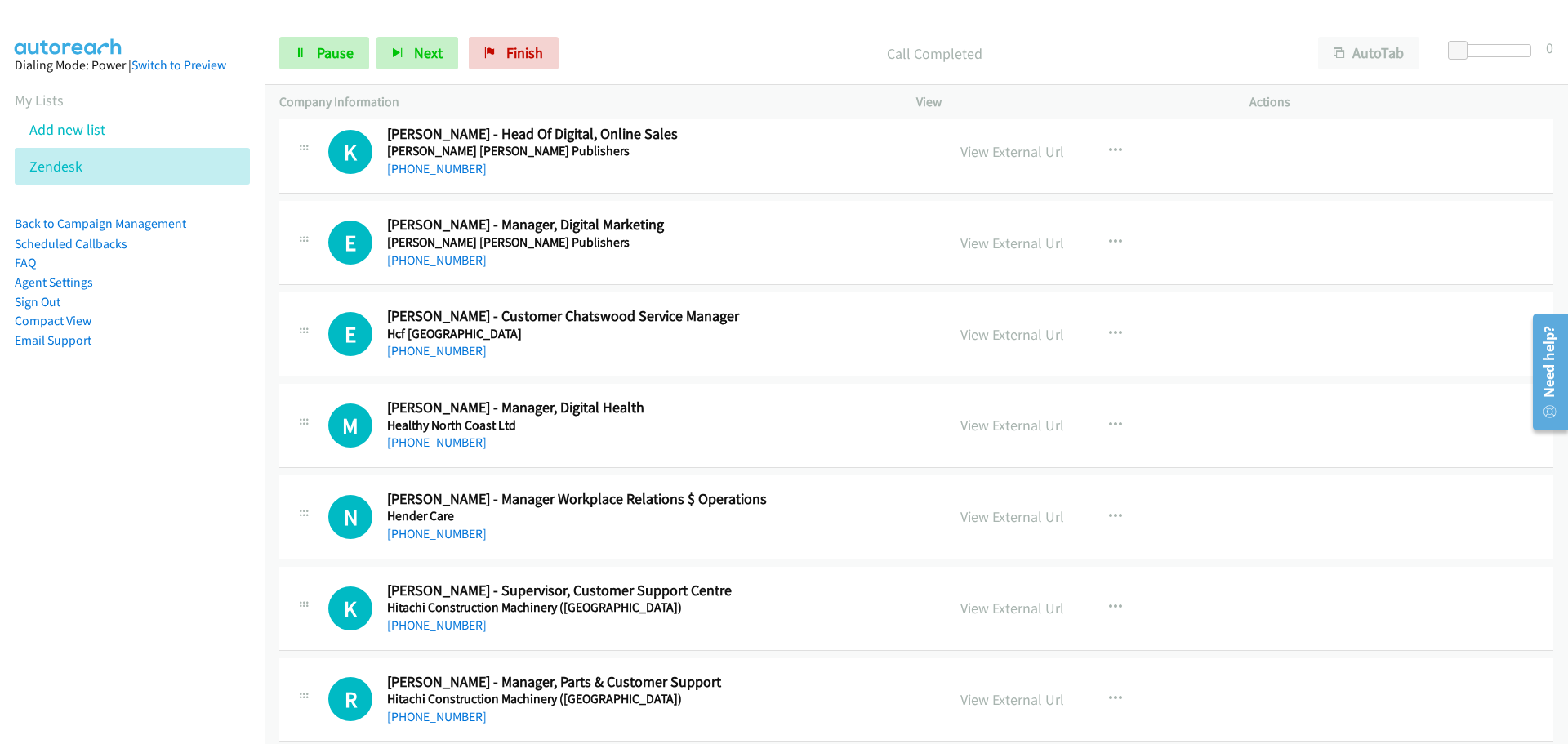
scroll to position [15606, 0]
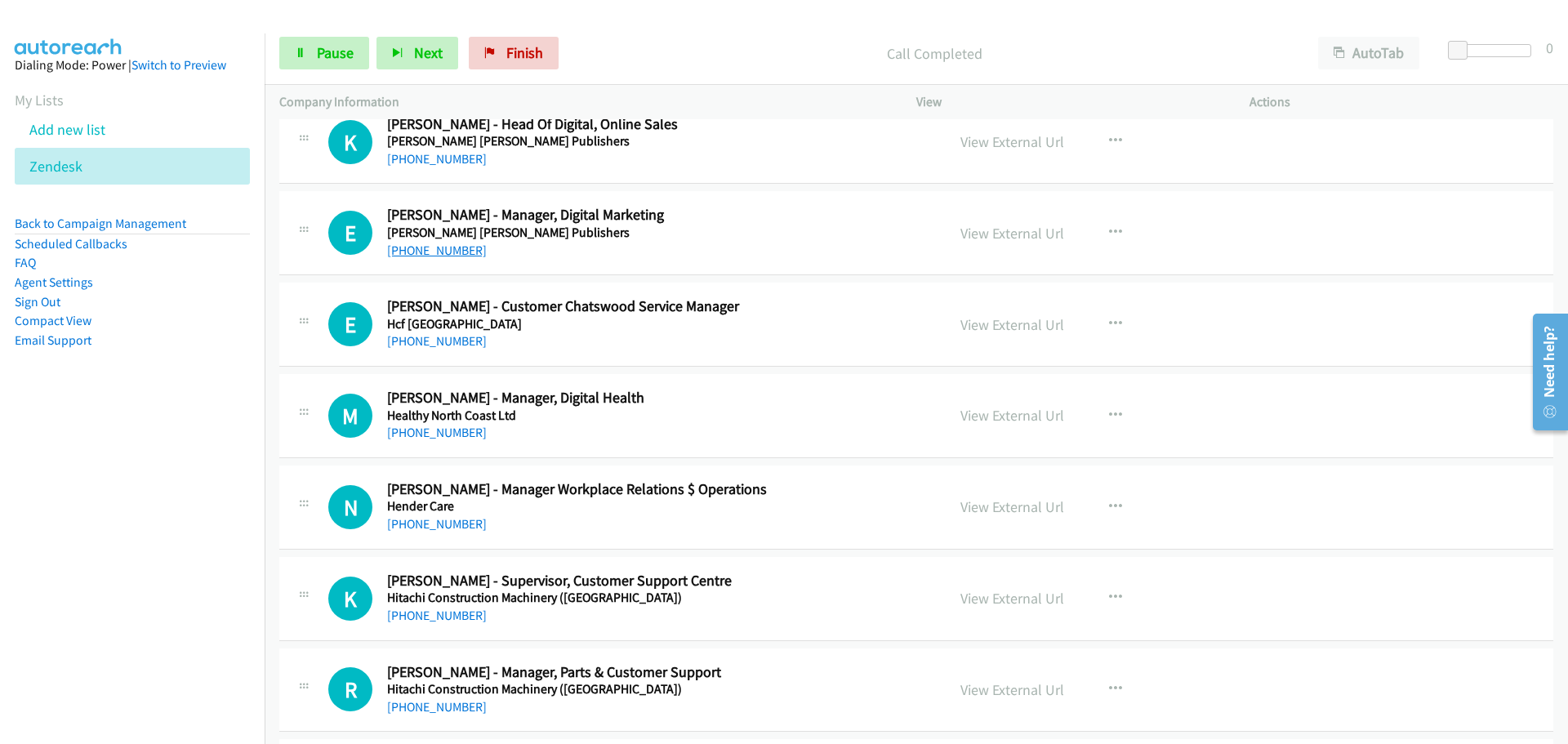
click at [453, 251] on link "[PHONE_NUMBER]" at bounding box center [436, 249] width 99 height 15
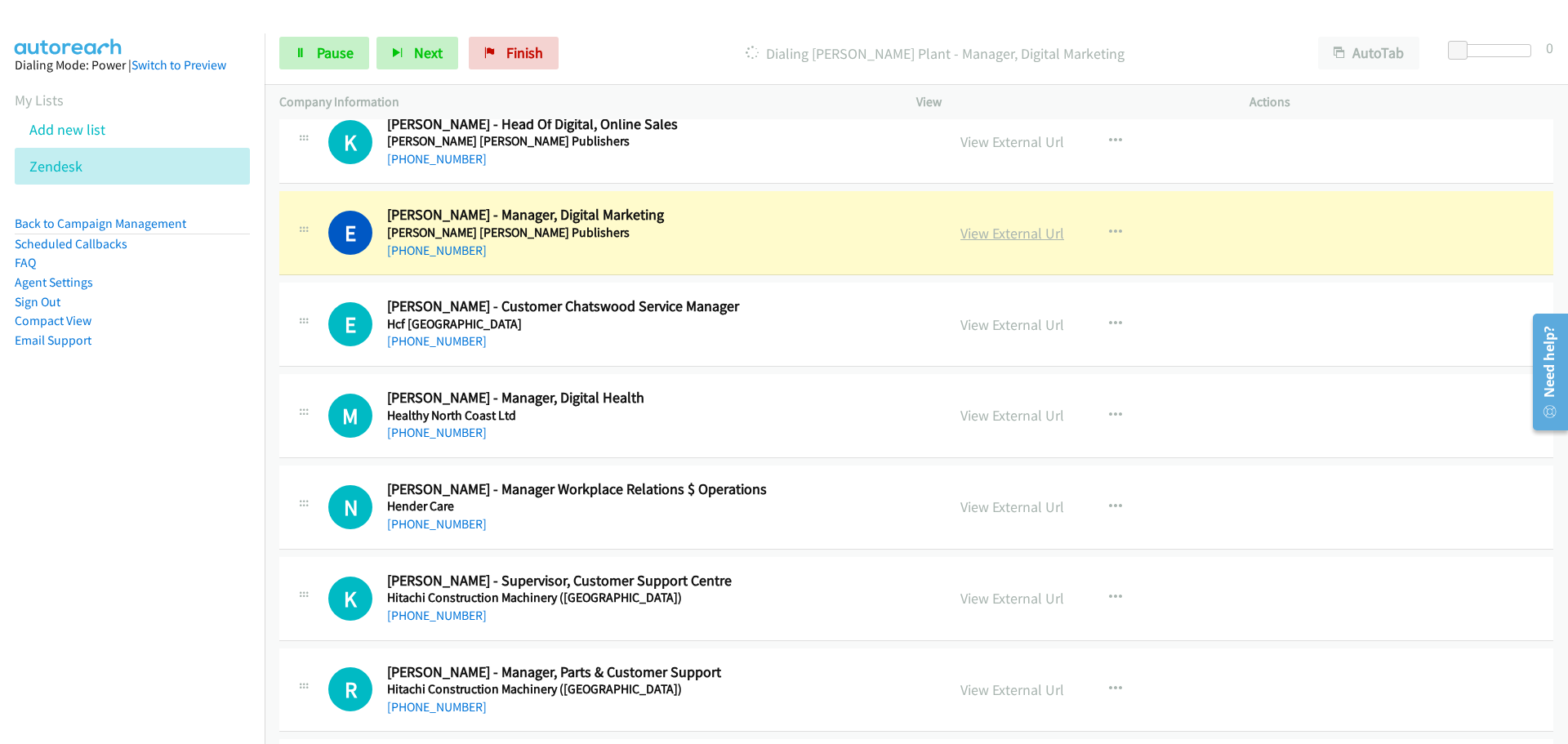
click at [1005, 232] on link "View External Url" at bounding box center [1013, 232] width 104 height 19
